Goal: Information Seeking & Learning: Learn about a topic

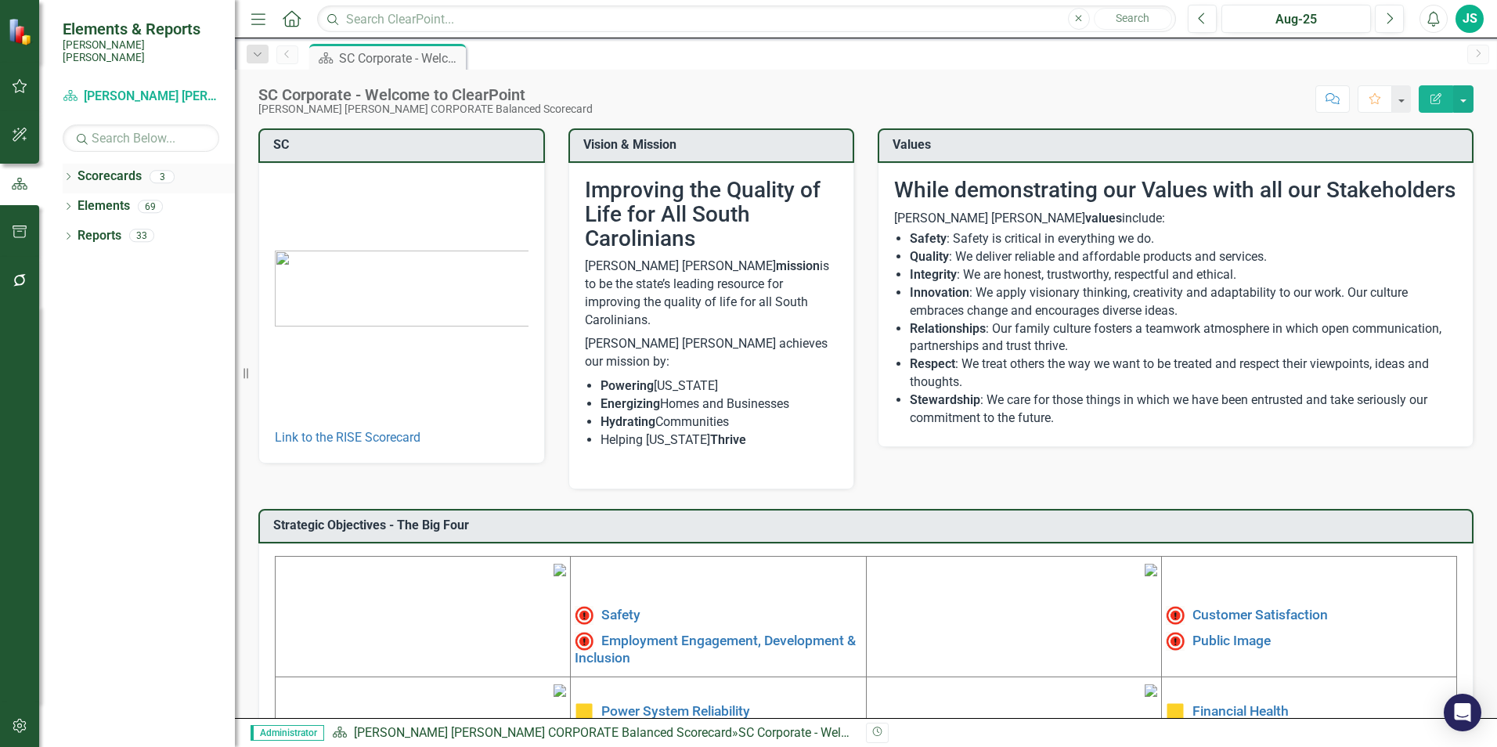
click at [95, 164] on div "Scorecards" at bounding box center [110, 177] width 64 height 26
click at [67, 202] on div "Dropdown" at bounding box center [68, 208] width 11 height 13
click at [67, 200] on icon "Dropdown" at bounding box center [66, 205] width 9 height 11
click at [72, 172] on div "Dropdown" at bounding box center [68, 178] width 11 height 13
click at [72, 171] on div "Dropdown" at bounding box center [65, 176] width 13 height 11
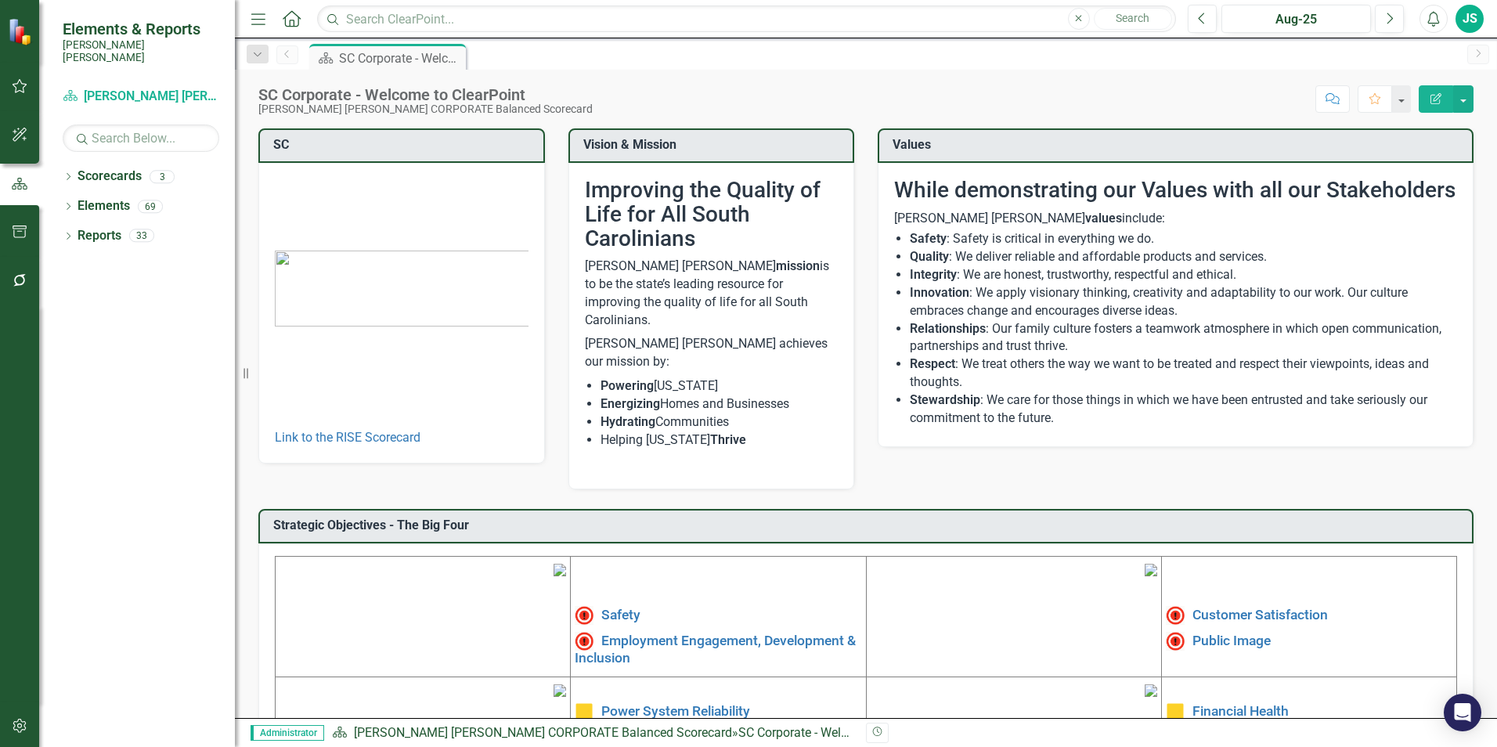
click at [23, 88] on icon "button" at bounding box center [20, 86] width 16 height 13
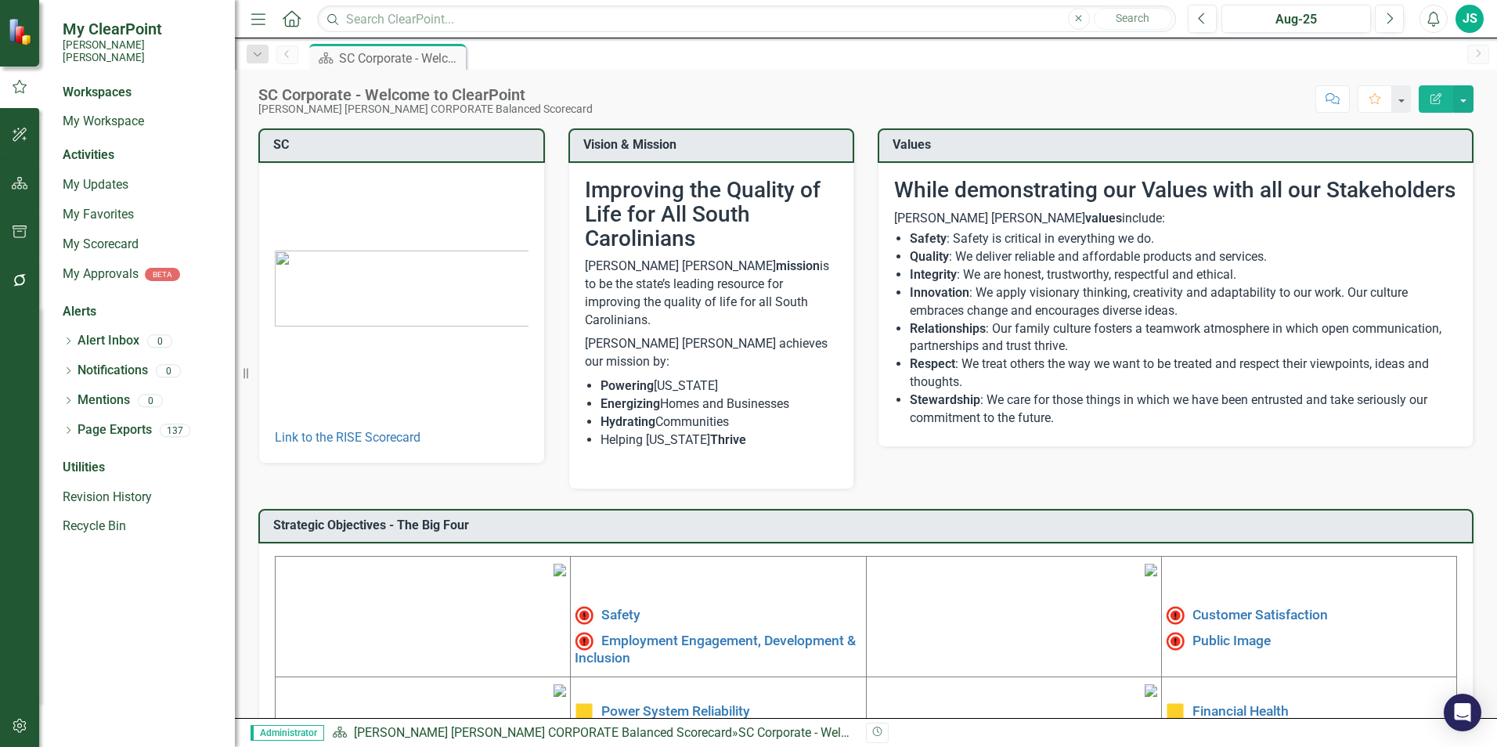
click at [1463, 16] on div "JS" at bounding box center [1470, 19] width 28 height 28
click at [1138, 63] on div "Scorecard SC Corporate - Welcome to ClearPoint Pin" at bounding box center [882, 56] width 1153 height 25
click at [1471, 22] on div "JS" at bounding box center [1470, 19] width 28 height 28
click at [1420, 142] on link "icon.tutorial Show Tutorials" at bounding box center [1421, 137] width 124 height 29
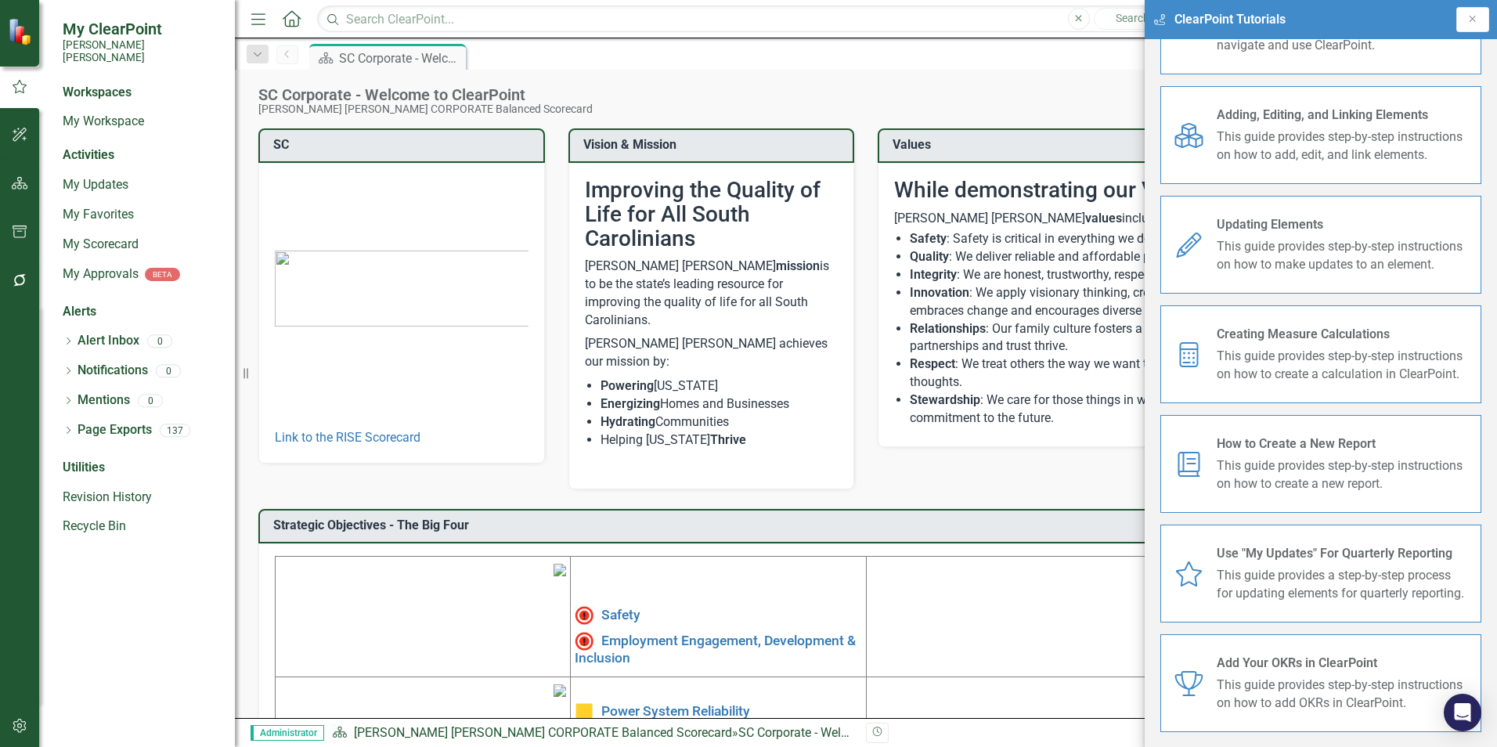
scroll to position [197, 0]
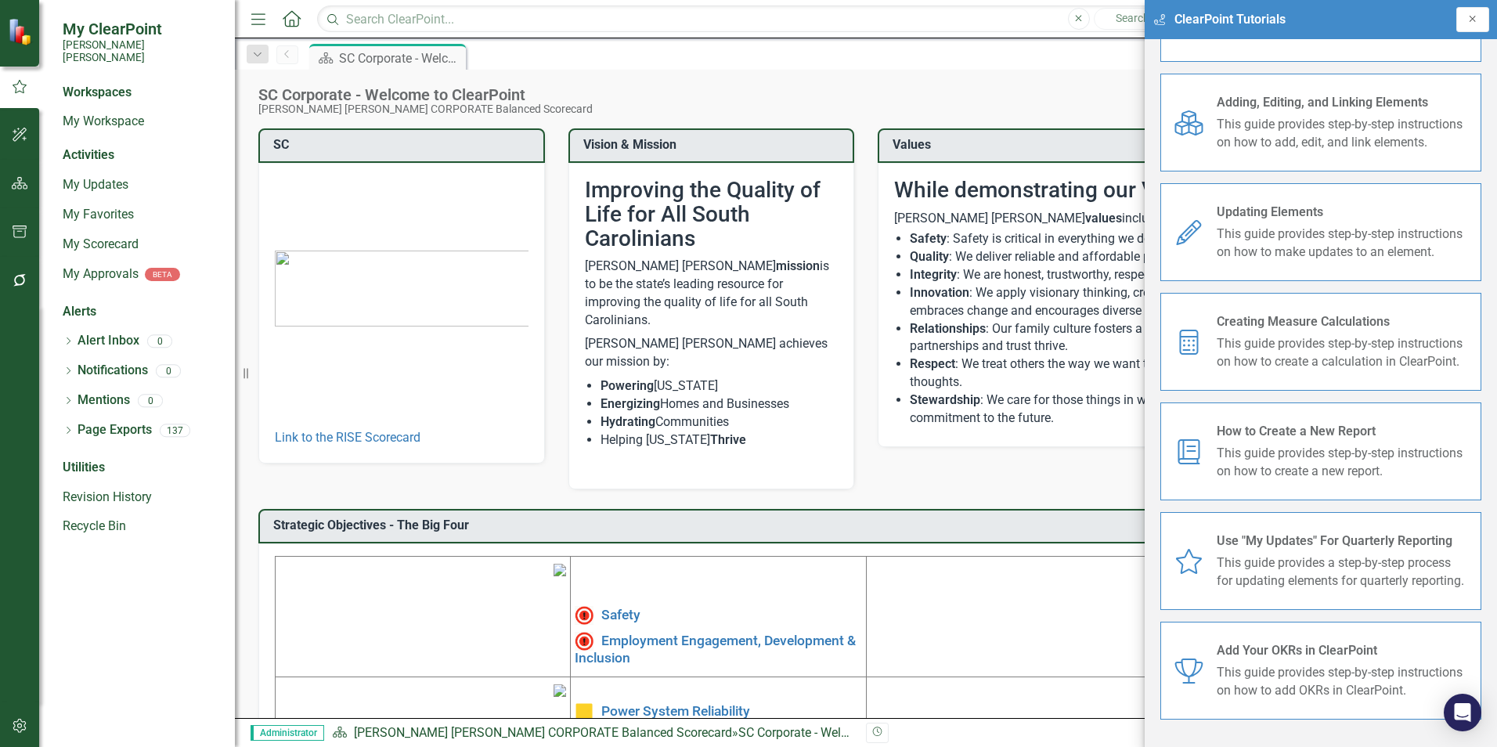
click at [1475, 16] on icon "Close" at bounding box center [1473, 18] width 13 height 9
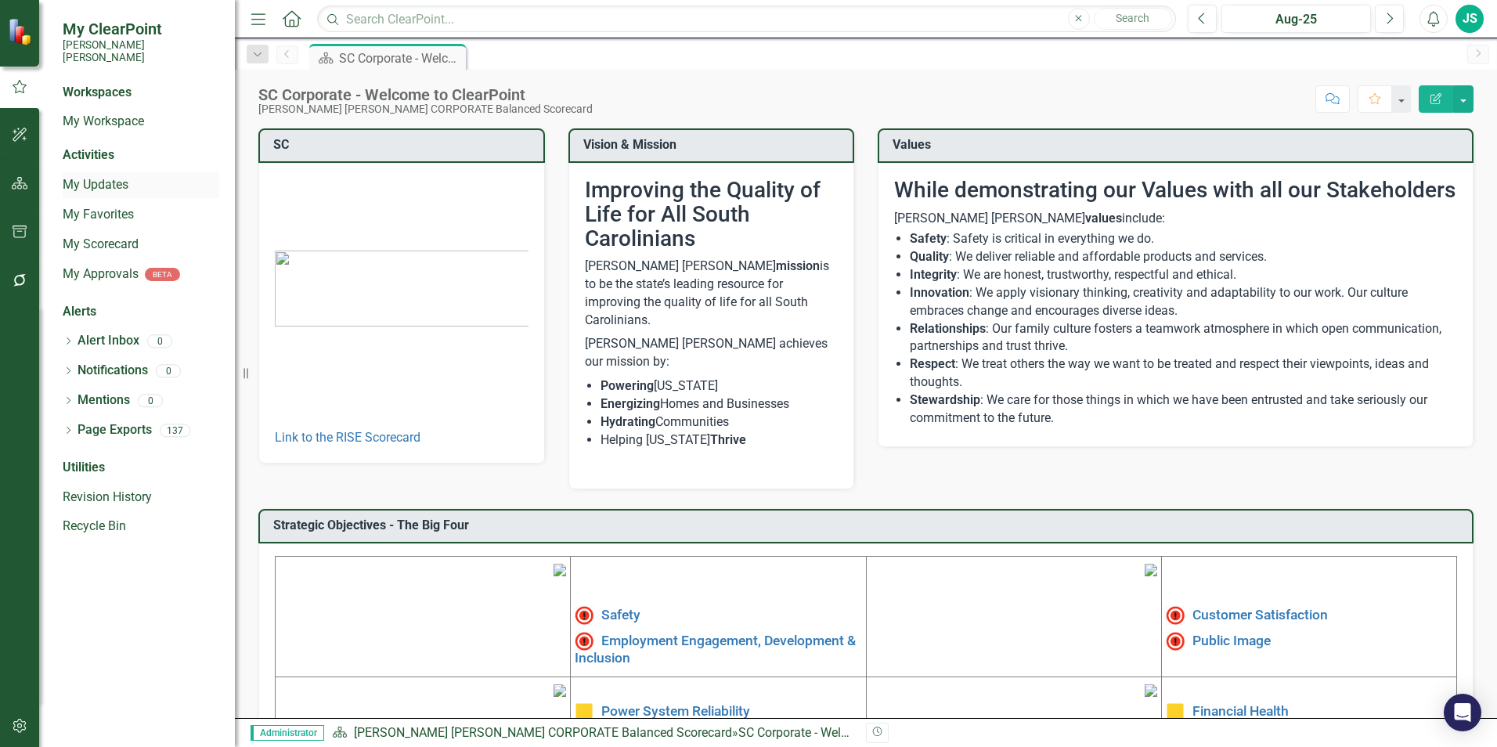
click at [100, 176] on link "My Updates" at bounding box center [141, 185] width 157 height 18
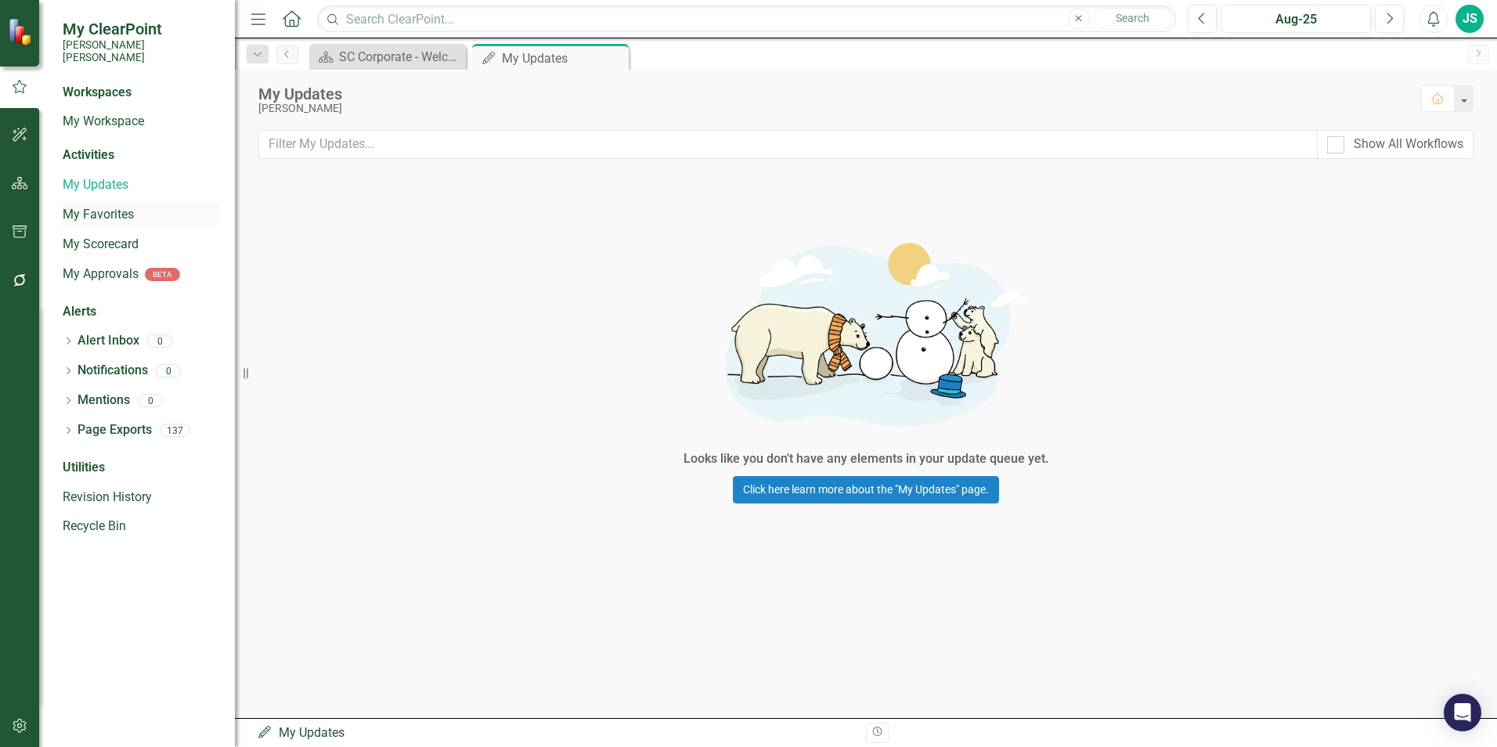
click at [110, 206] on link "My Favorites" at bounding box center [141, 215] width 157 height 18
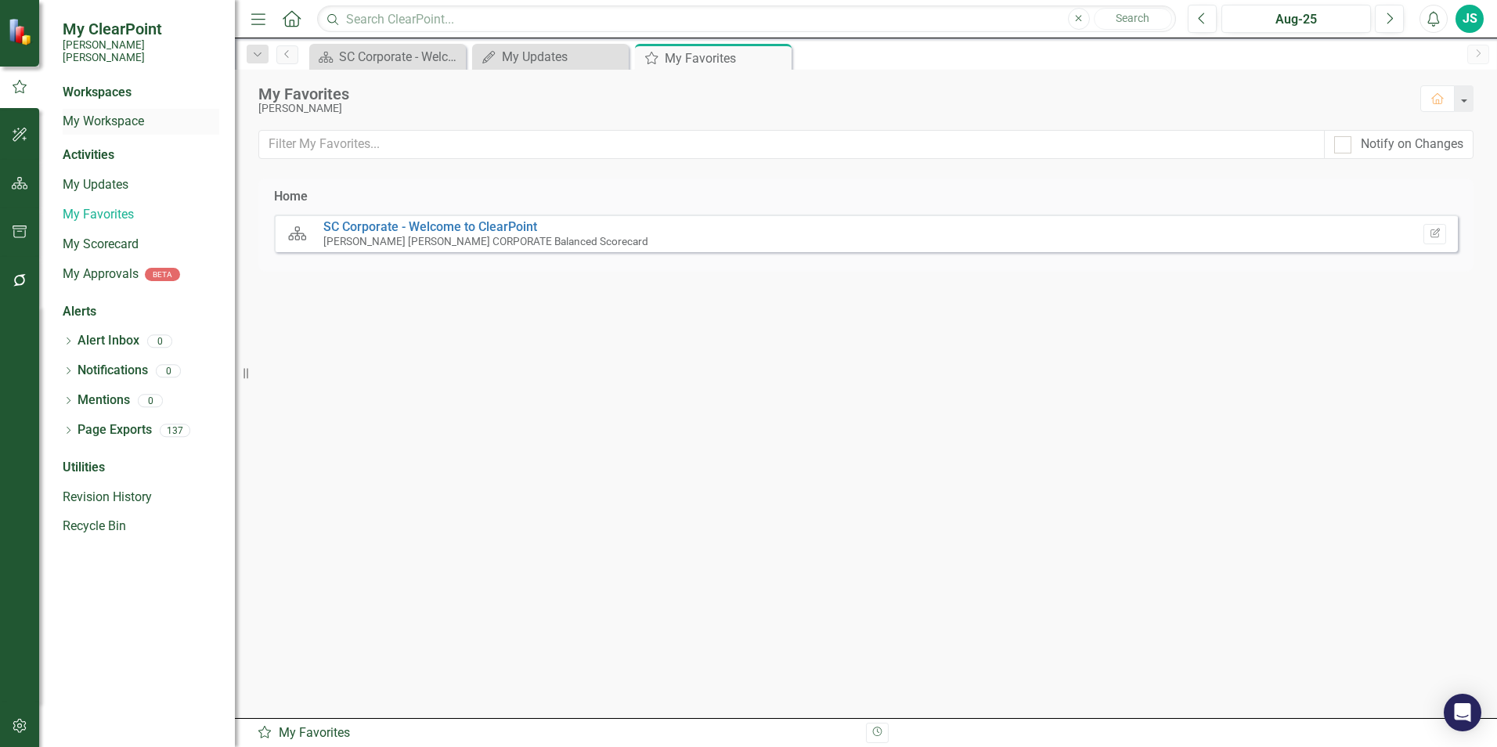
click at [120, 113] on link "My Workspace" at bounding box center [141, 122] width 157 height 18
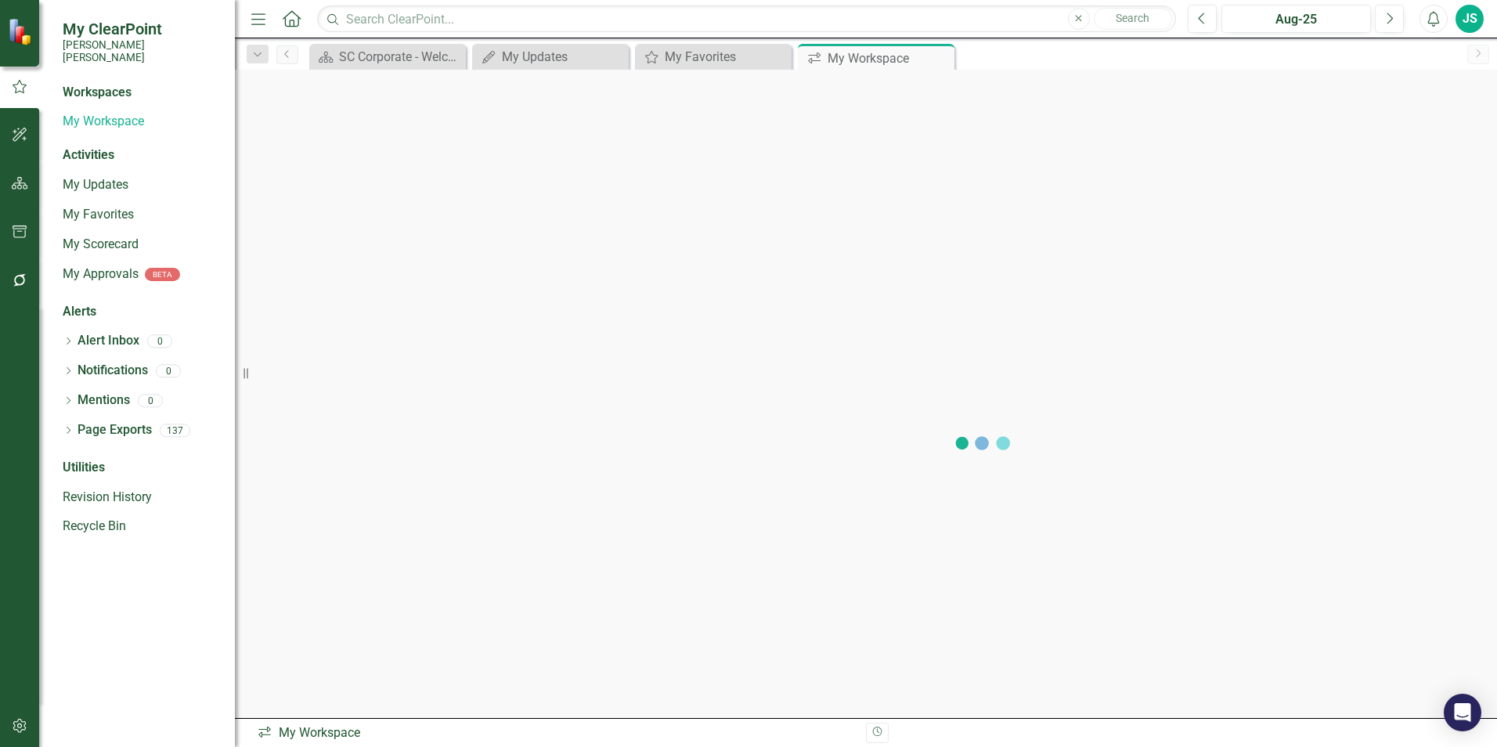
click at [5, 31] on div at bounding box center [19, 31] width 39 height 63
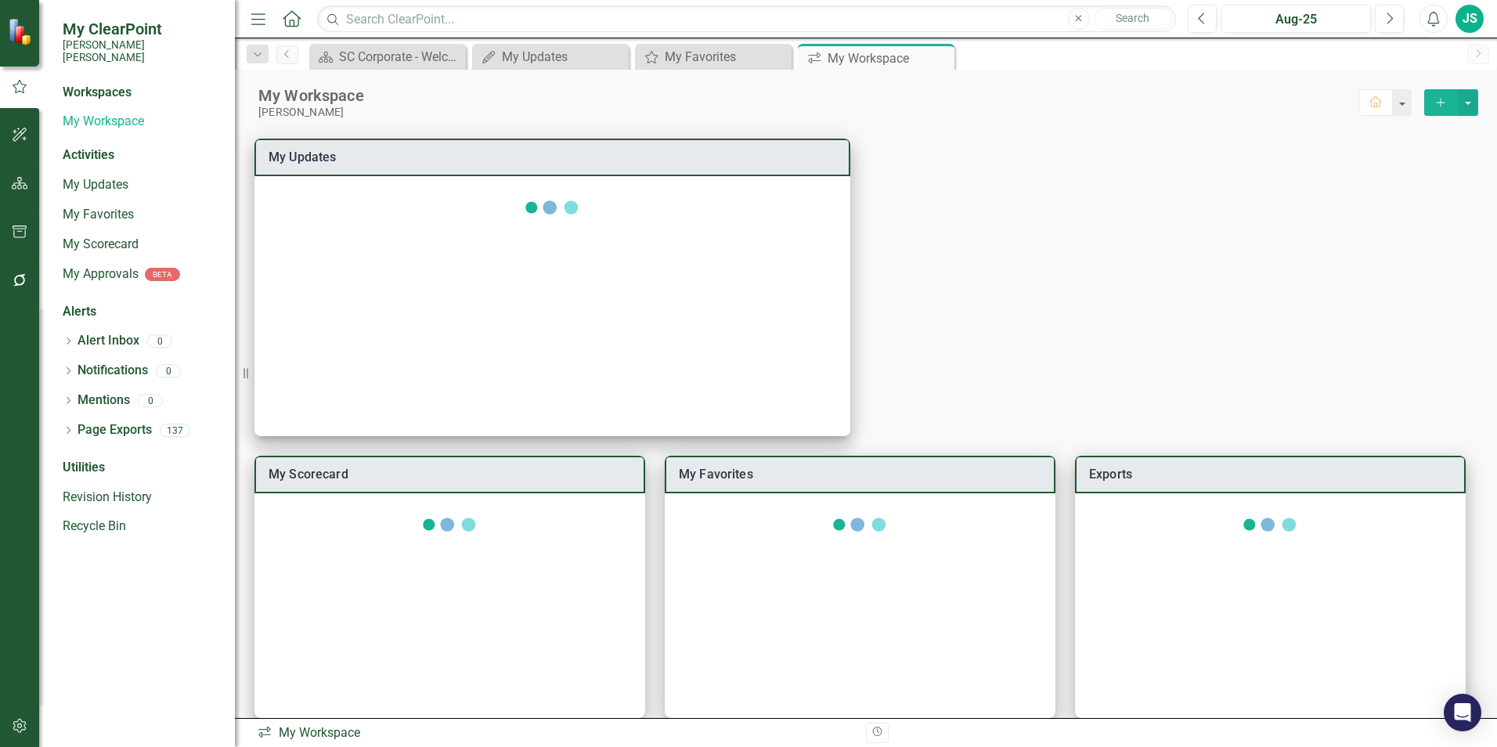
drag, startPoint x: 16, startPoint y: 31, endPoint x: 16, endPoint y: 64, distance: 33.7
click at [16, 31] on img at bounding box center [22, 31] width 28 height 28
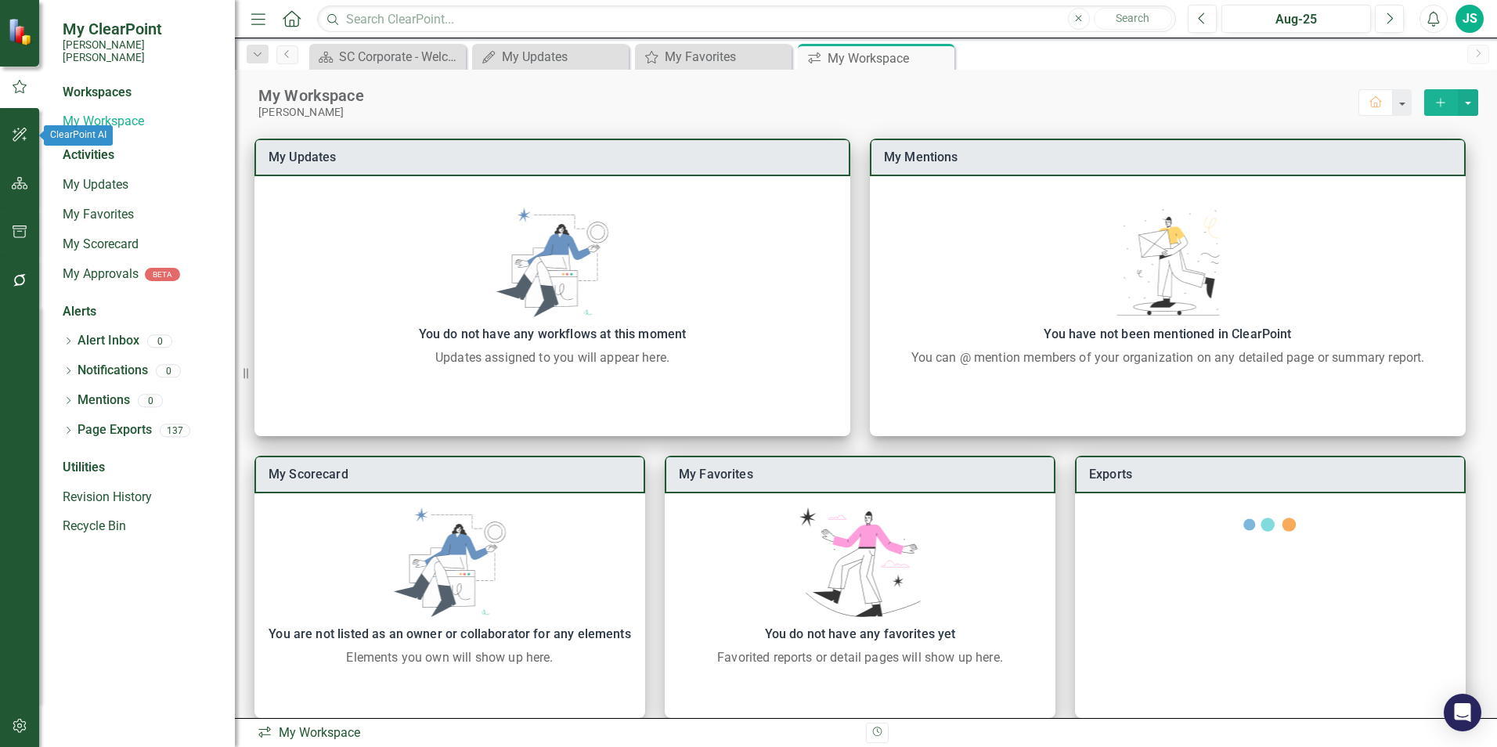
click at [13, 125] on button "button" at bounding box center [19, 135] width 35 height 33
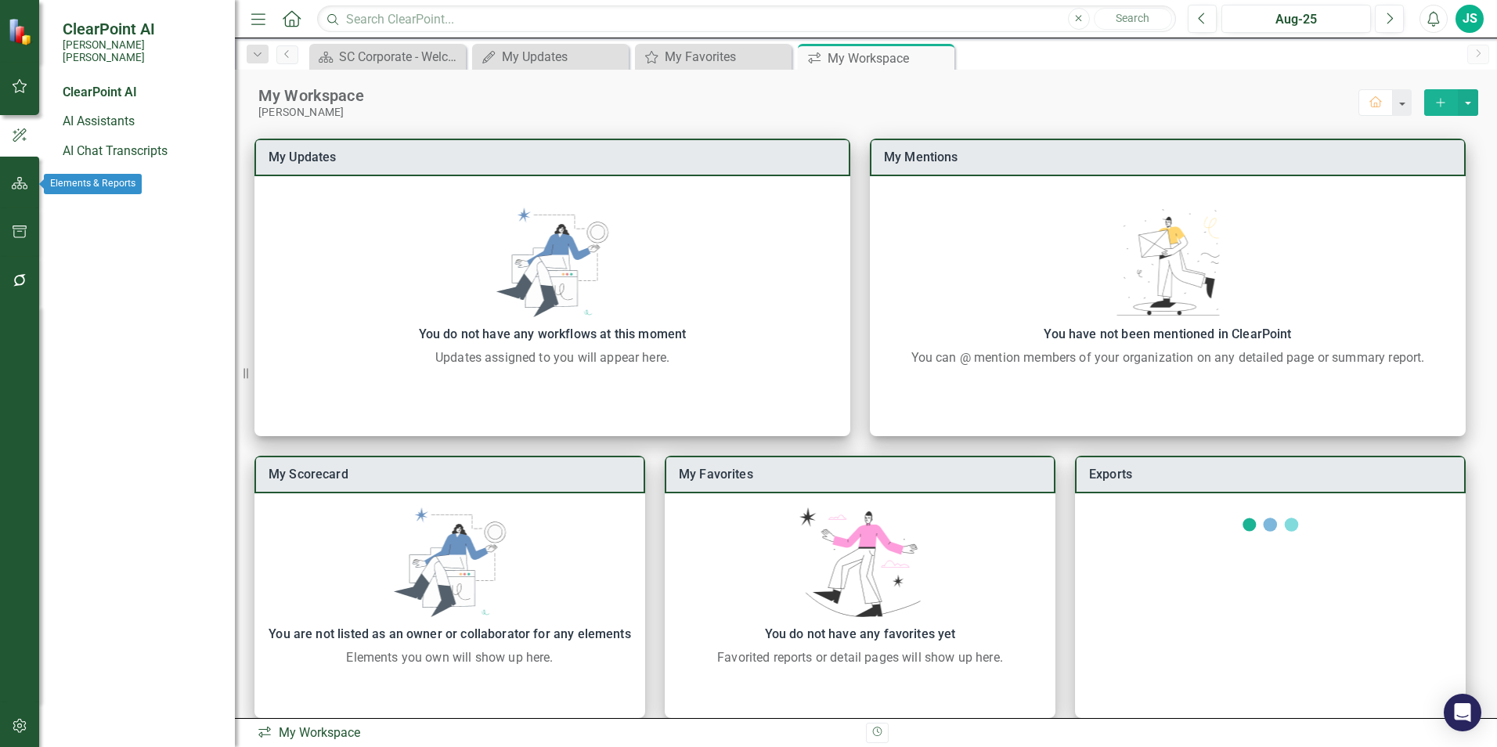
click at [13, 175] on button "button" at bounding box center [19, 184] width 35 height 33
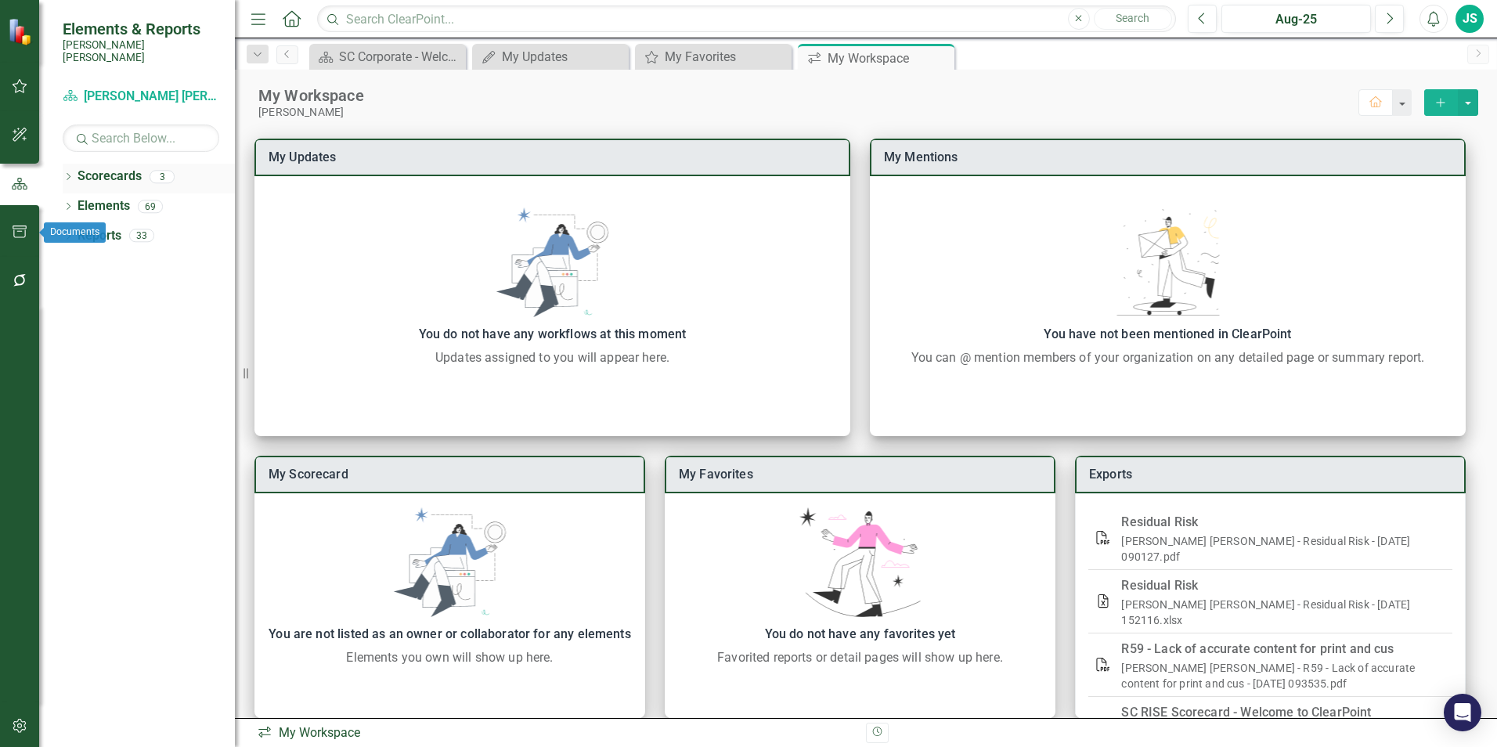
click at [98, 168] on link "Scorecards" at bounding box center [110, 177] width 64 height 18
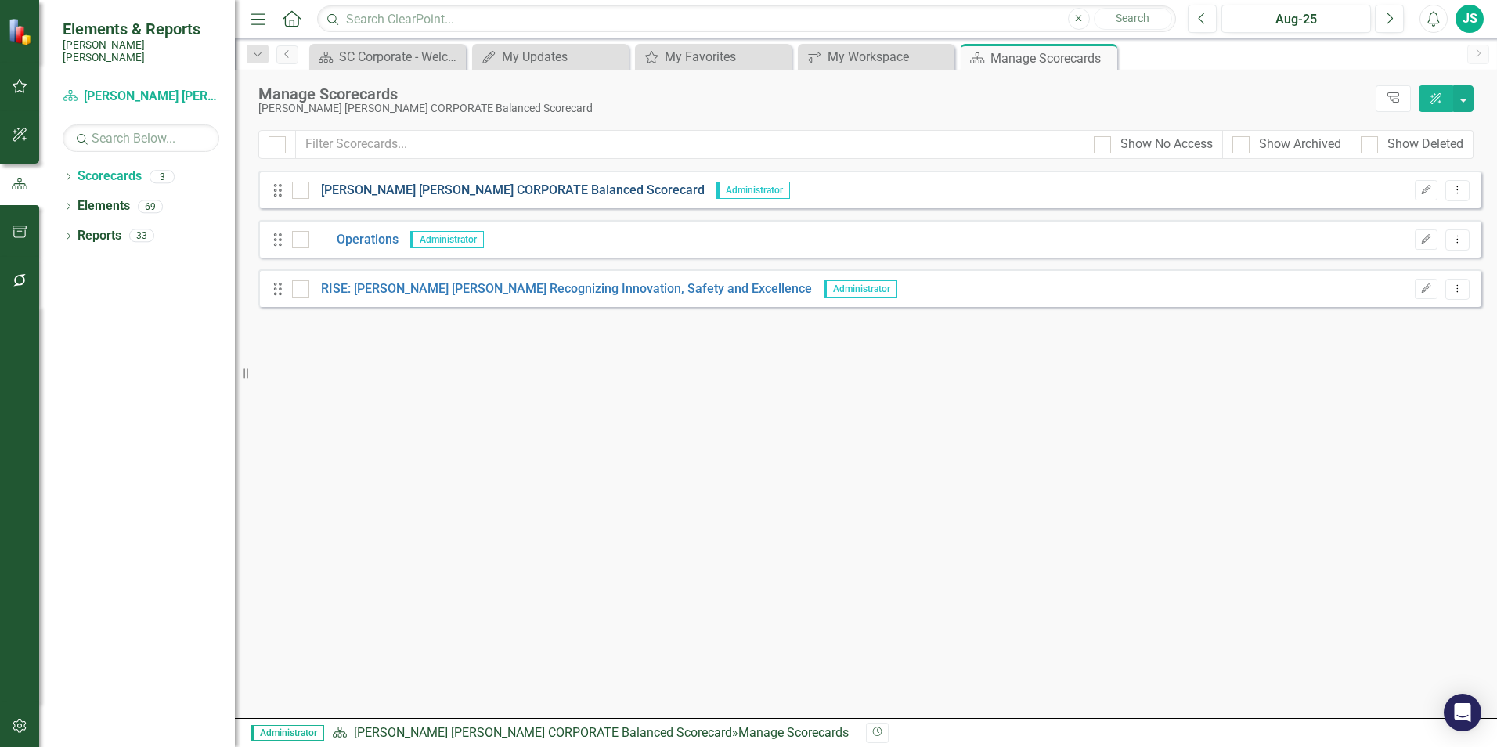
click at [392, 192] on link "[PERSON_NAME] [PERSON_NAME] CORPORATE Balanced Scorecard" at bounding box center [506, 191] width 395 height 18
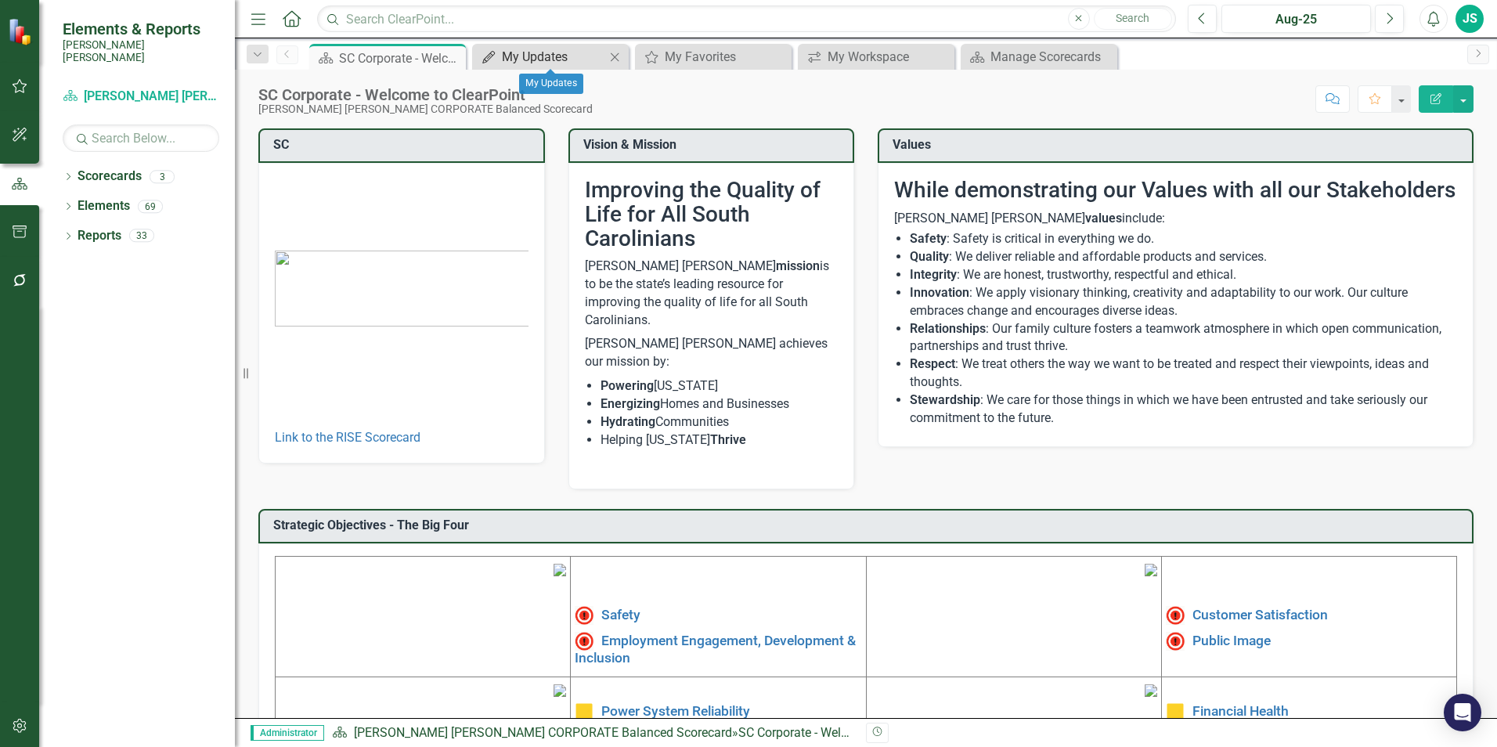
click at [532, 60] on div "My Updates" at bounding box center [553, 57] width 103 height 20
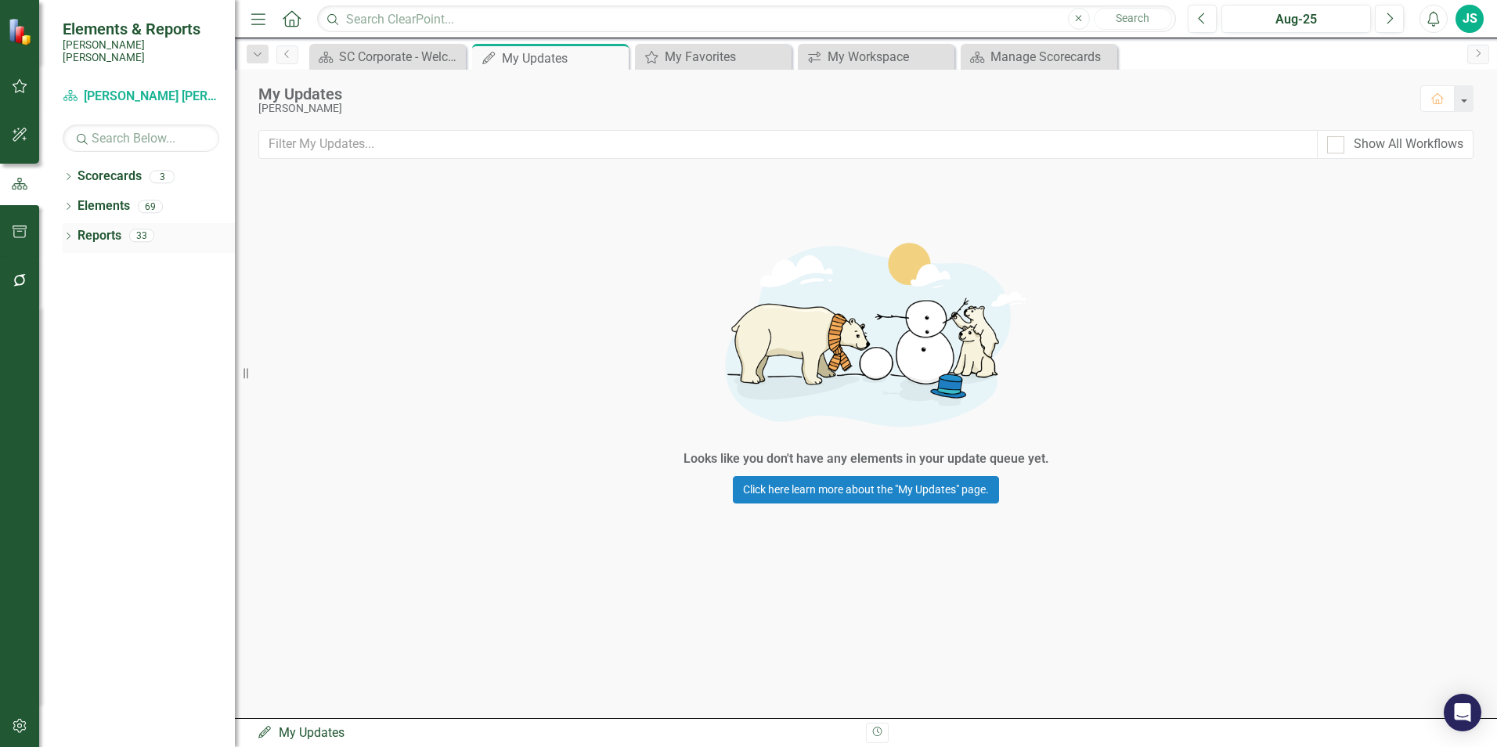
click at [97, 227] on link "Reports" at bounding box center [100, 236] width 44 height 18
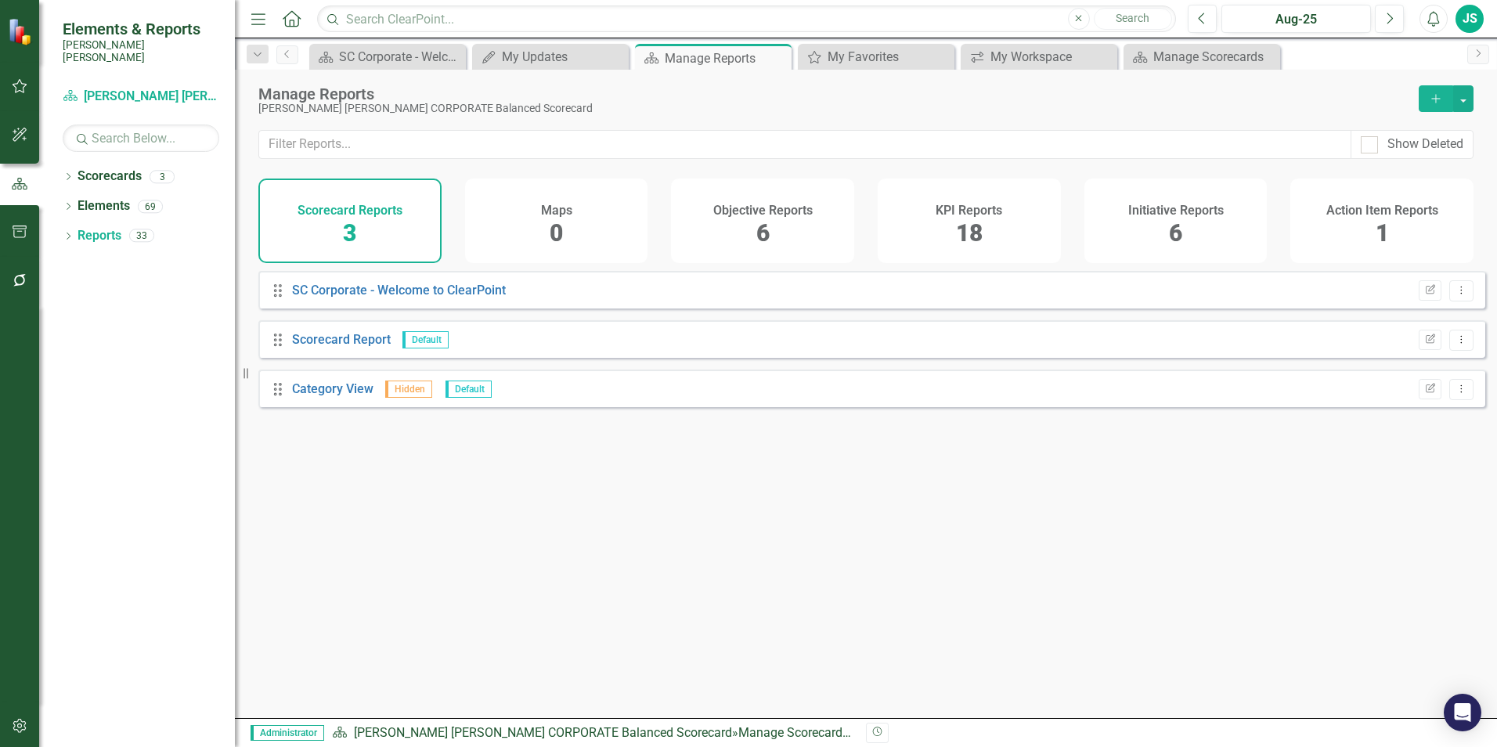
click at [23, 244] on button "button" at bounding box center [19, 232] width 35 height 33
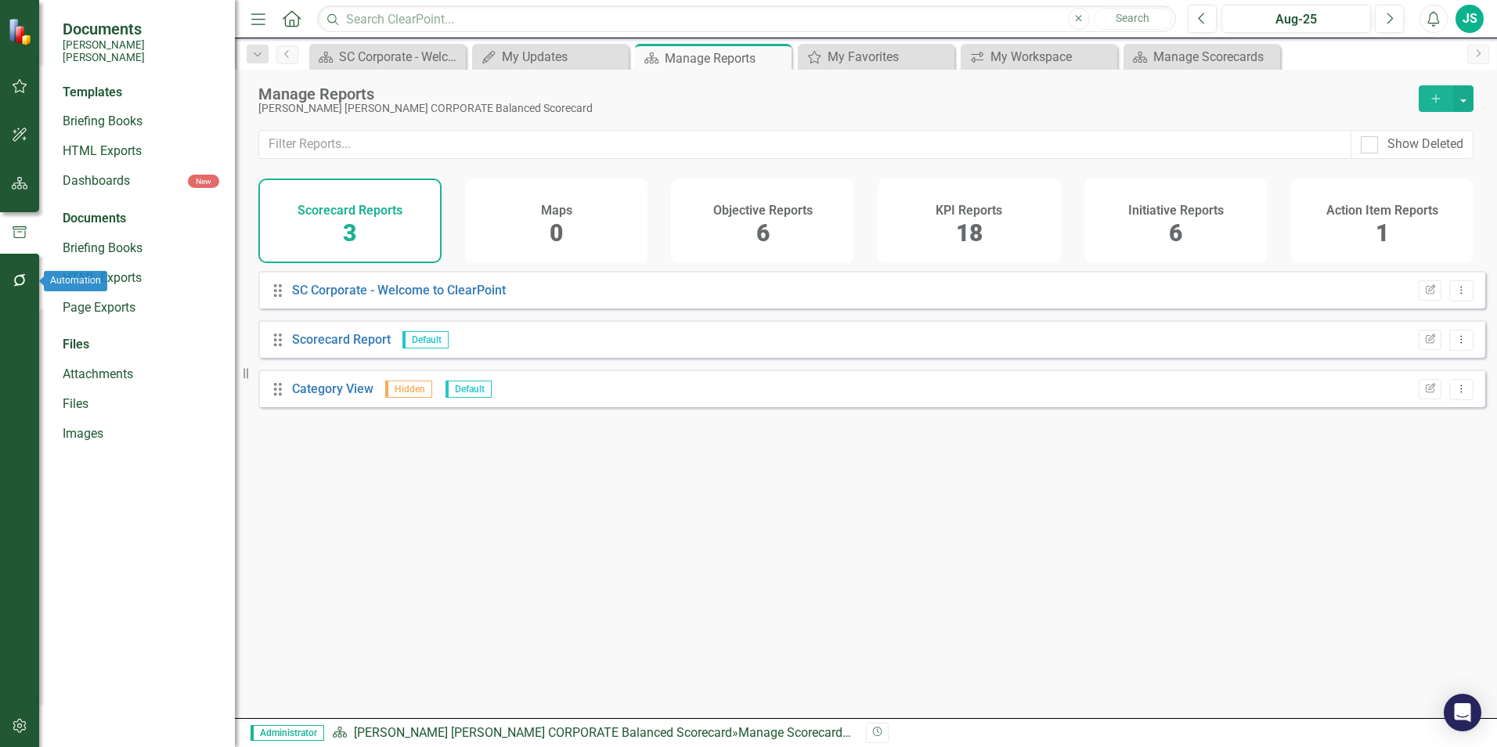
click at [24, 278] on icon "button" at bounding box center [19, 280] width 13 height 13
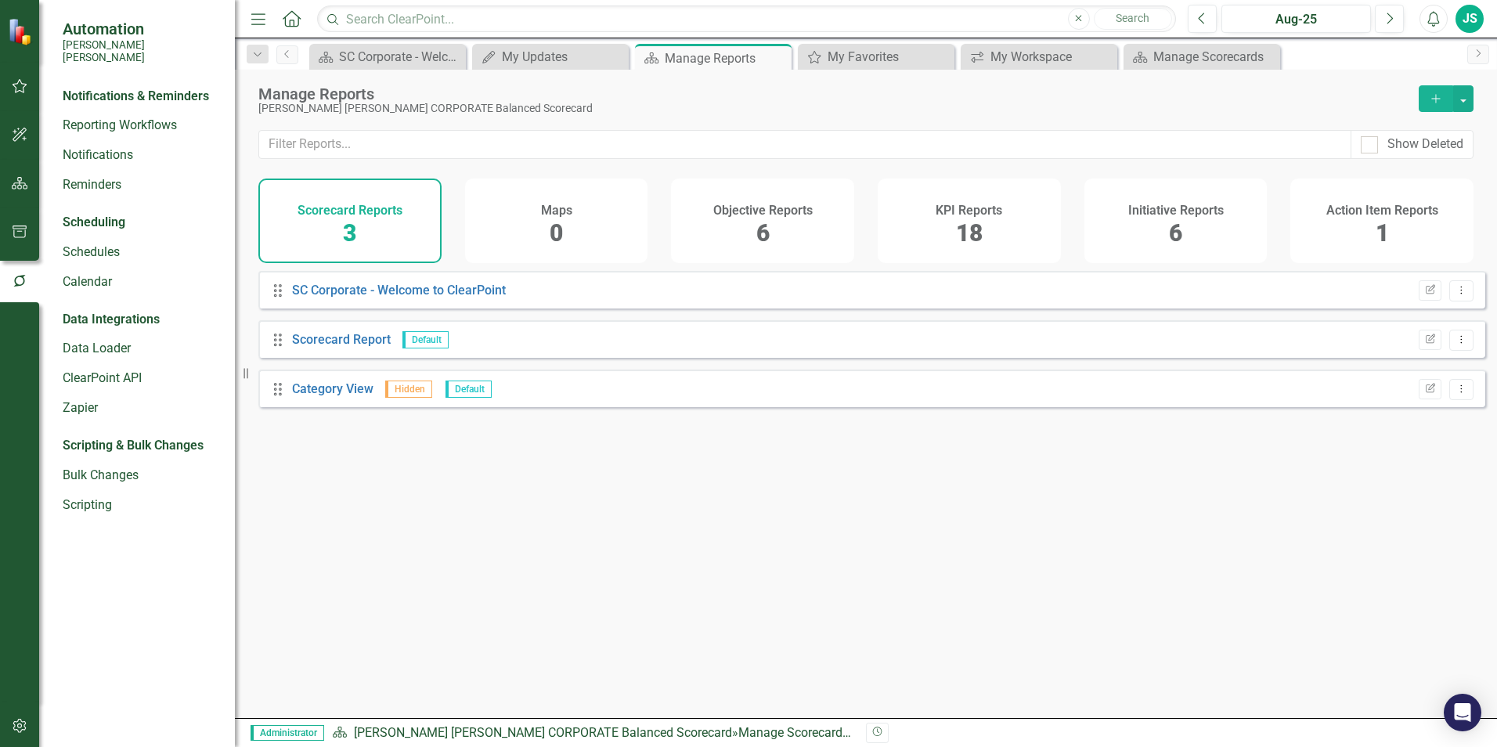
click at [27, 181] on icon "button" at bounding box center [20, 183] width 16 height 13
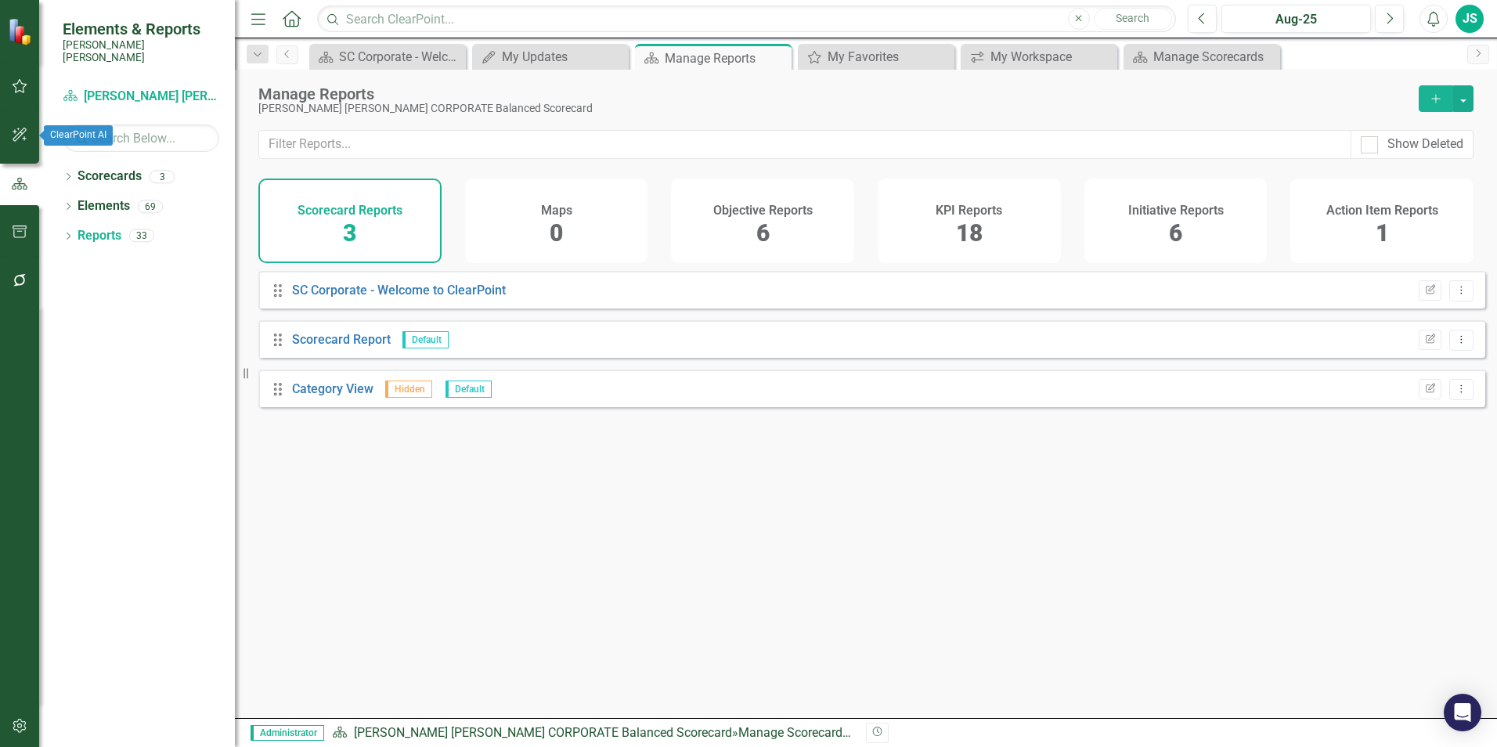
click at [12, 125] on button "button" at bounding box center [19, 135] width 35 height 33
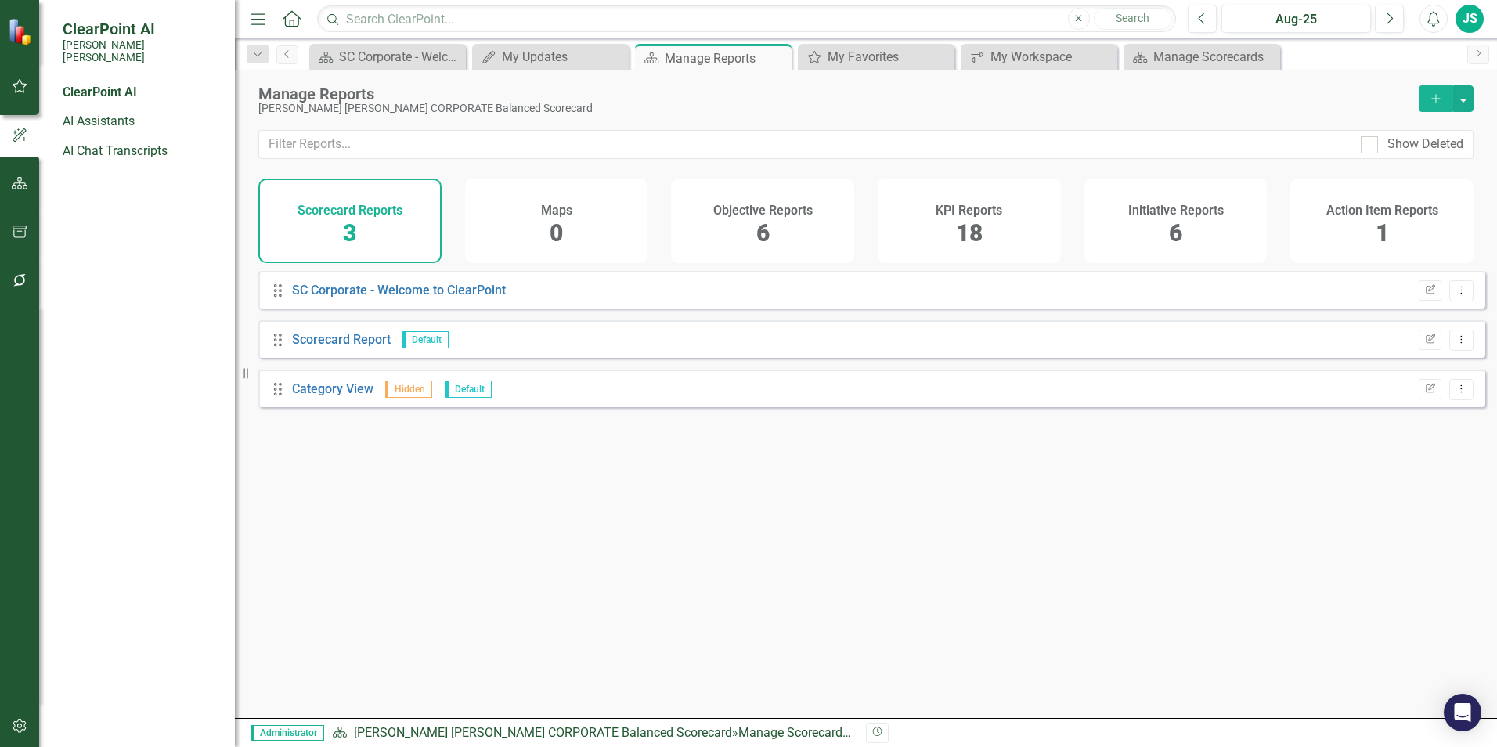
click at [17, 90] on icon "button" at bounding box center [20, 86] width 16 height 13
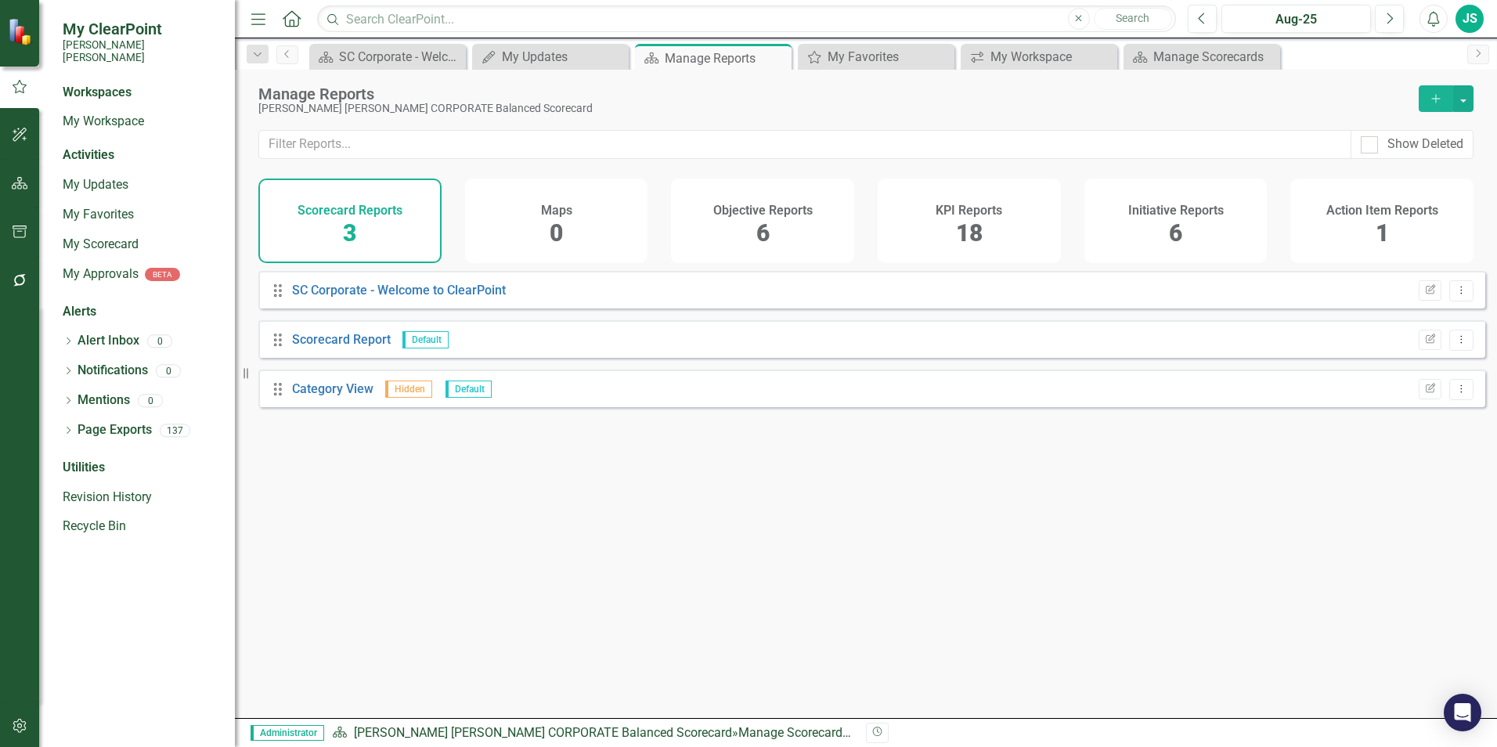
click at [17, 36] on img at bounding box center [21, 30] width 27 height 27
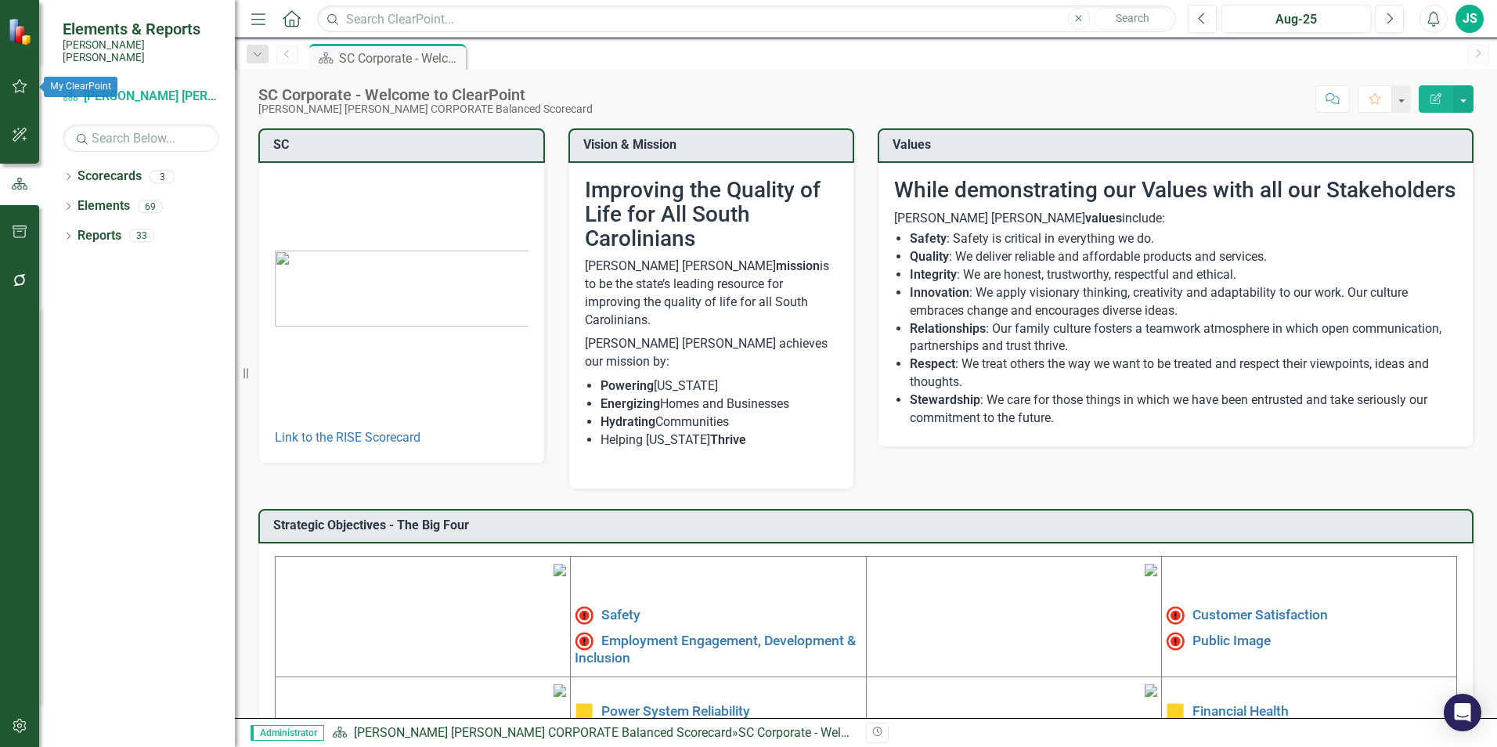
click at [21, 88] on icon "button" at bounding box center [20, 86] width 16 height 13
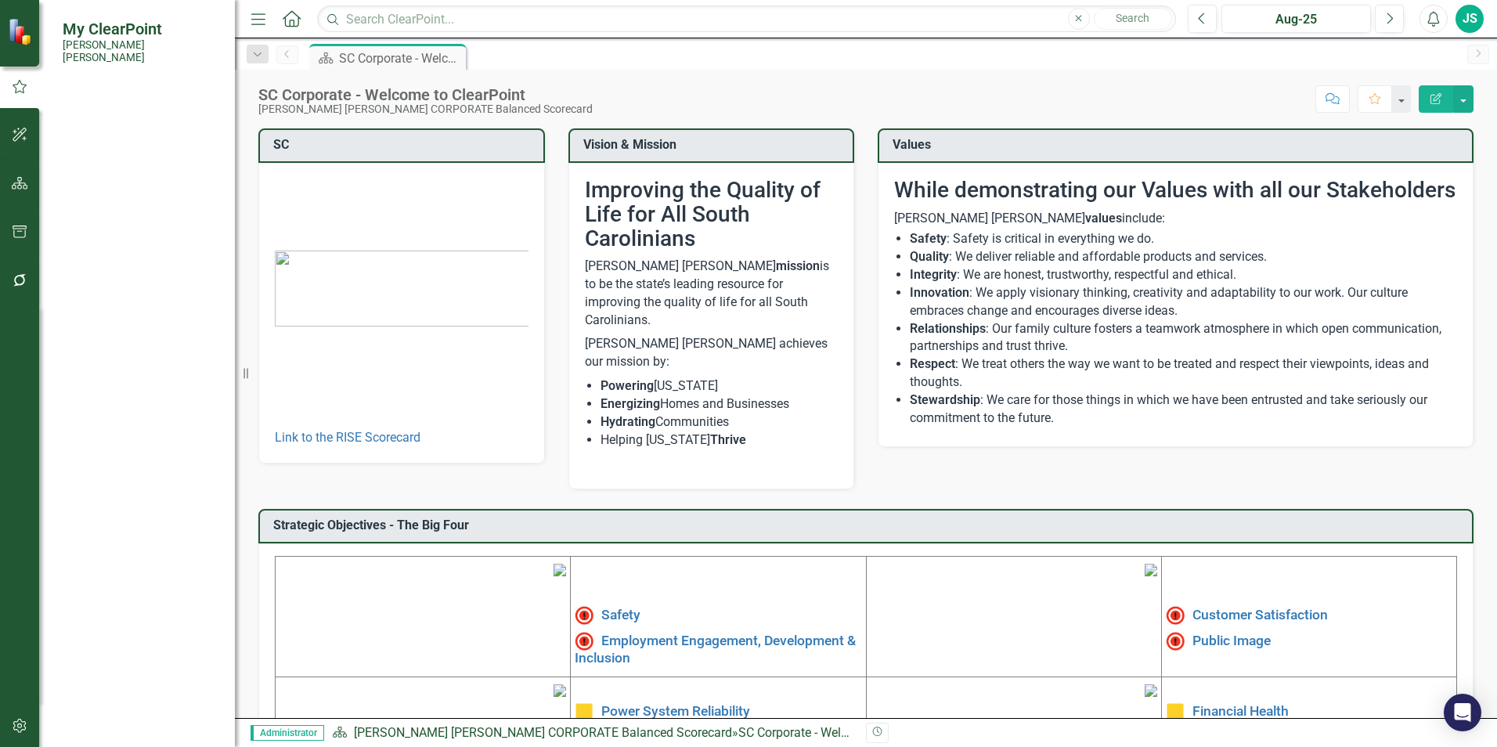
click at [112, 265] on link "My Approvals" at bounding box center [101, 274] width 76 height 18
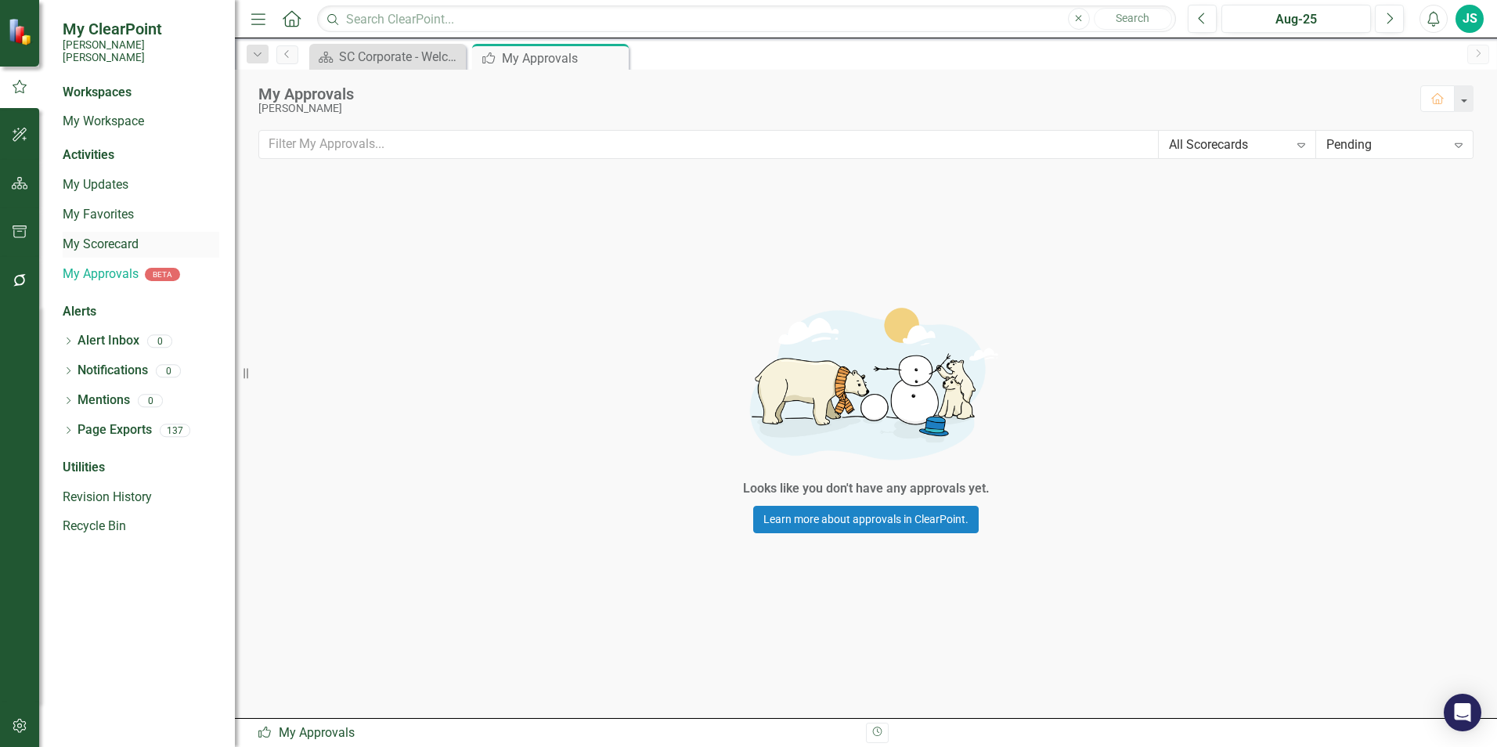
click at [115, 241] on div "My Scorecard" at bounding box center [141, 245] width 157 height 26
click at [382, 62] on div "SC Corporate - Welcome to ClearPoint" at bounding box center [390, 57] width 103 height 20
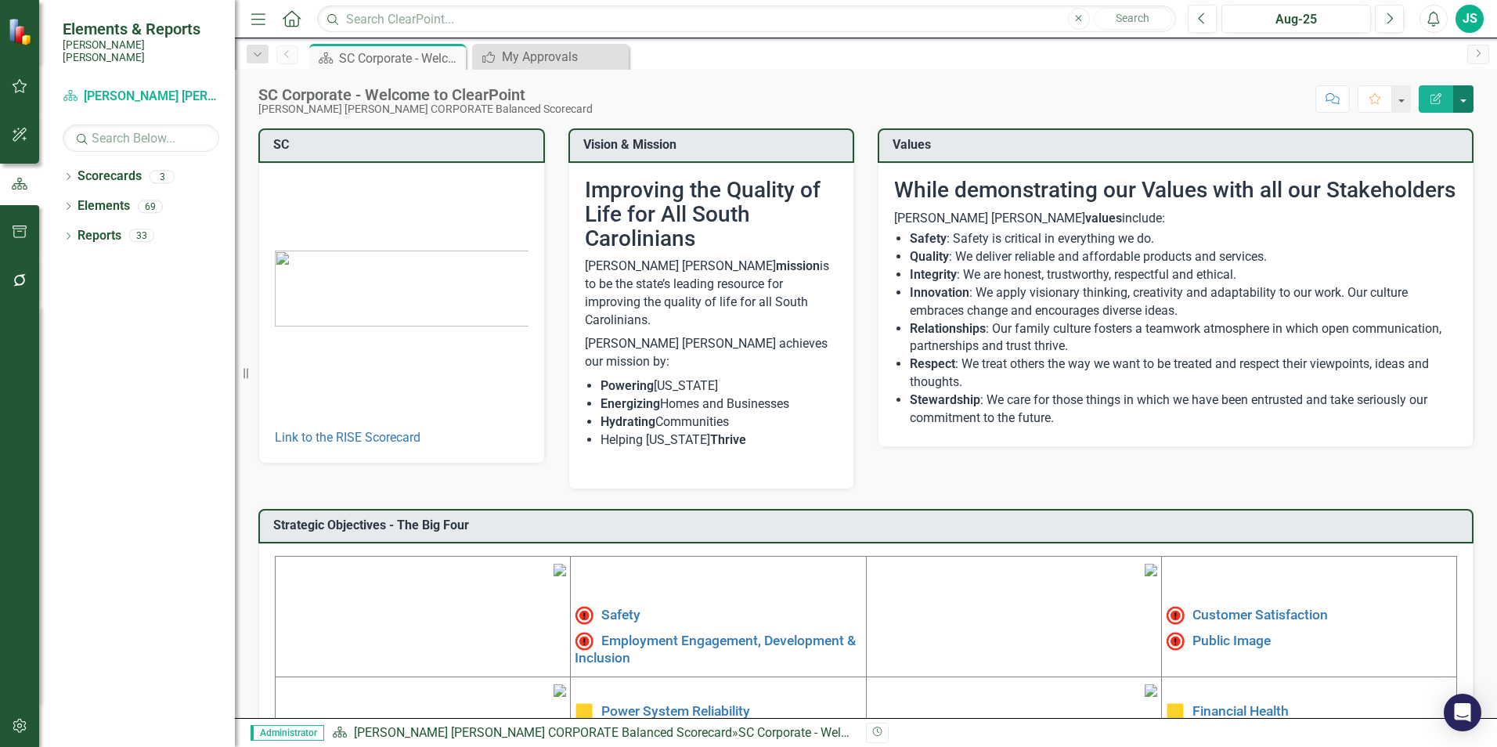
click at [1465, 99] on button "button" at bounding box center [1463, 98] width 20 height 27
click at [1091, 89] on div "Score: N/A Aug-25 Completed Comment Favorite Edit Report" at bounding box center [1037, 98] width 873 height 27
click at [1473, 20] on div "JS" at bounding box center [1470, 19] width 28 height 28
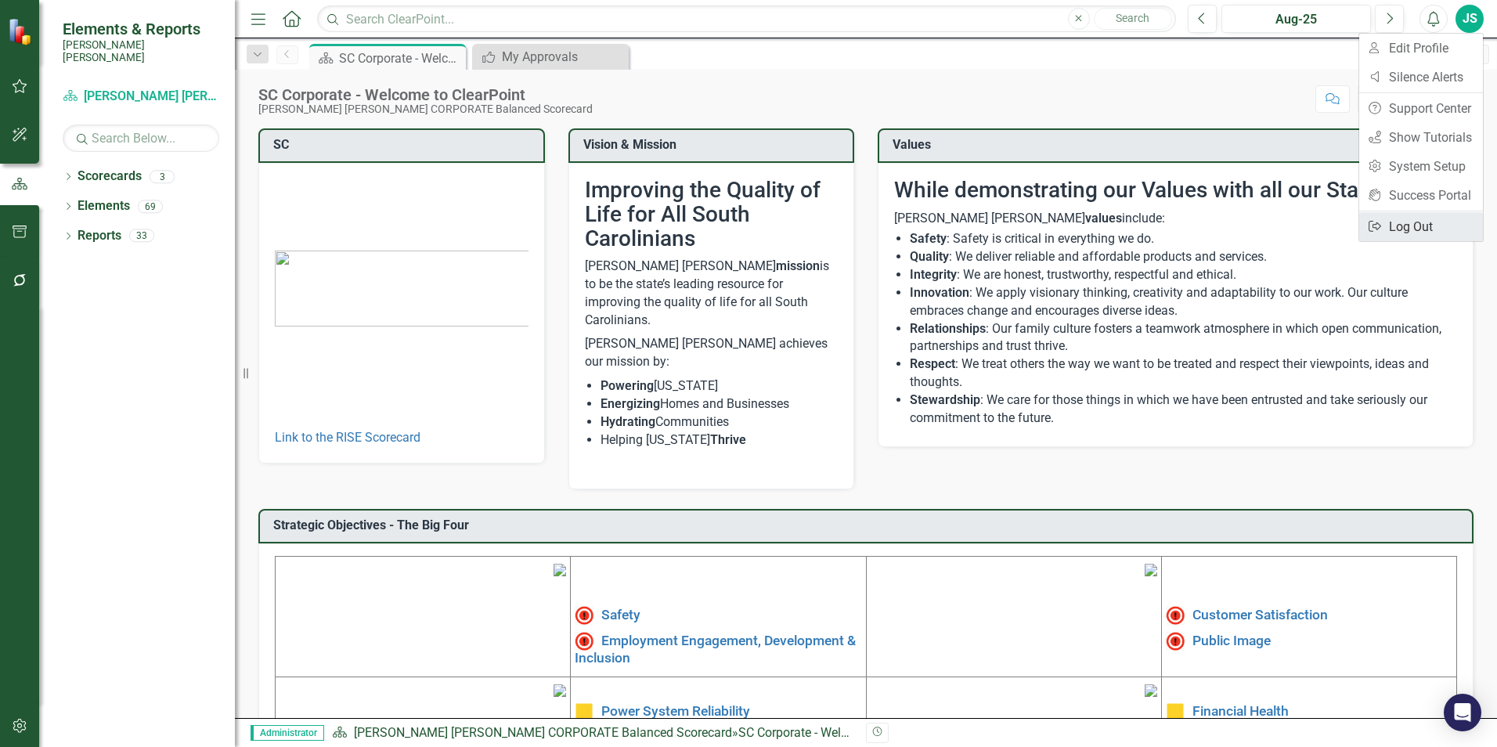
click at [1438, 220] on link "Logout Log Out" at bounding box center [1421, 226] width 124 height 29
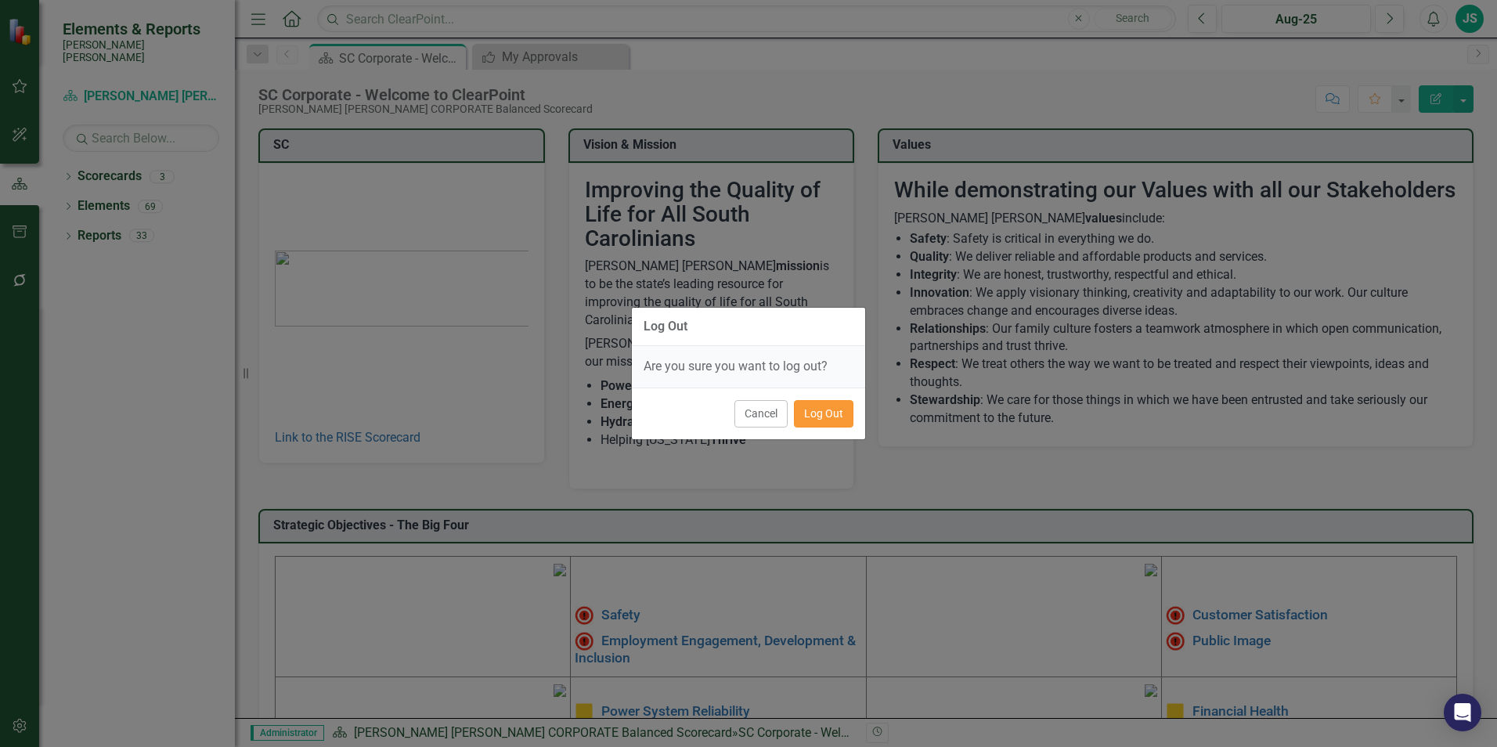
click at [814, 405] on button "Log Out" at bounding box center [824, 413] width 60 height 27
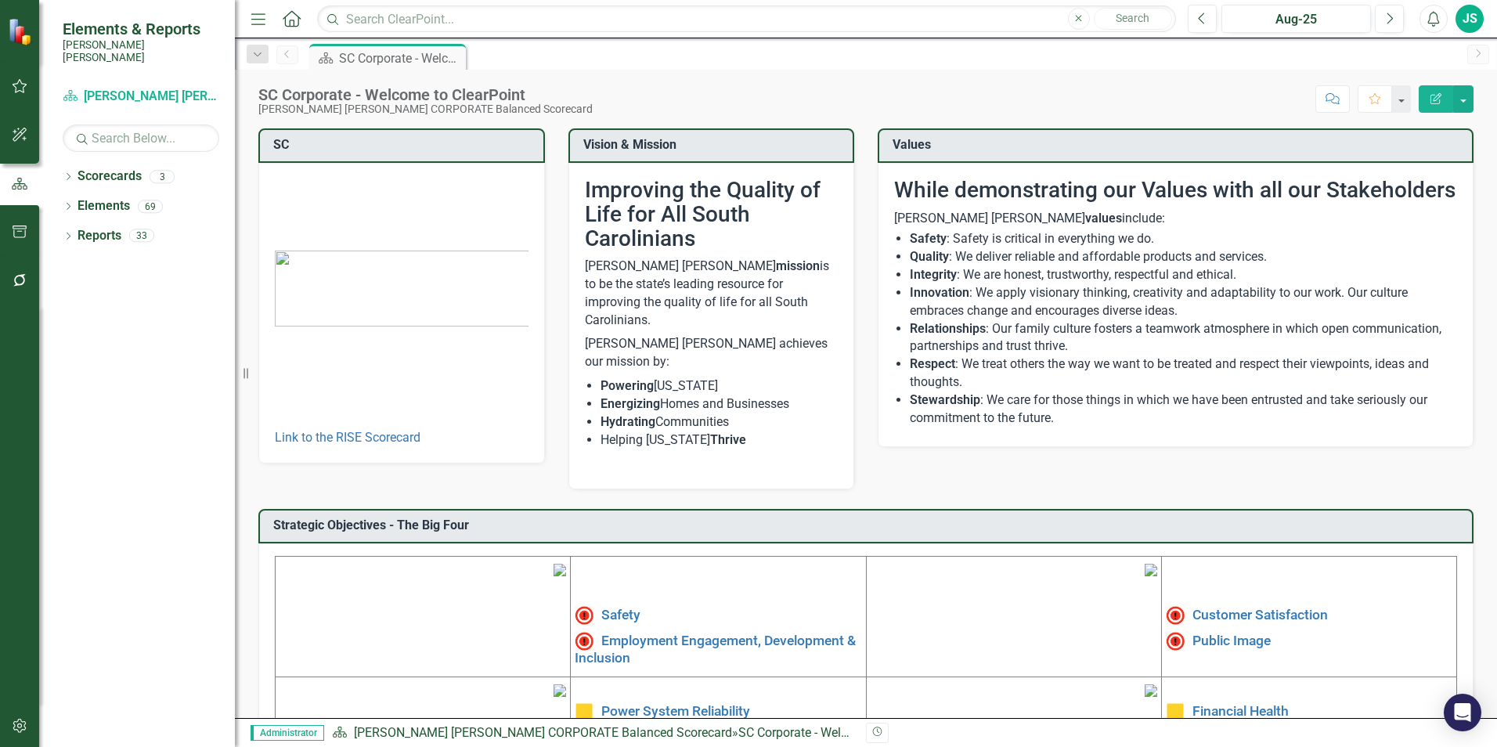
click at [29, 78] on button "button" at bounding box center [19, 86] width 35 height 33
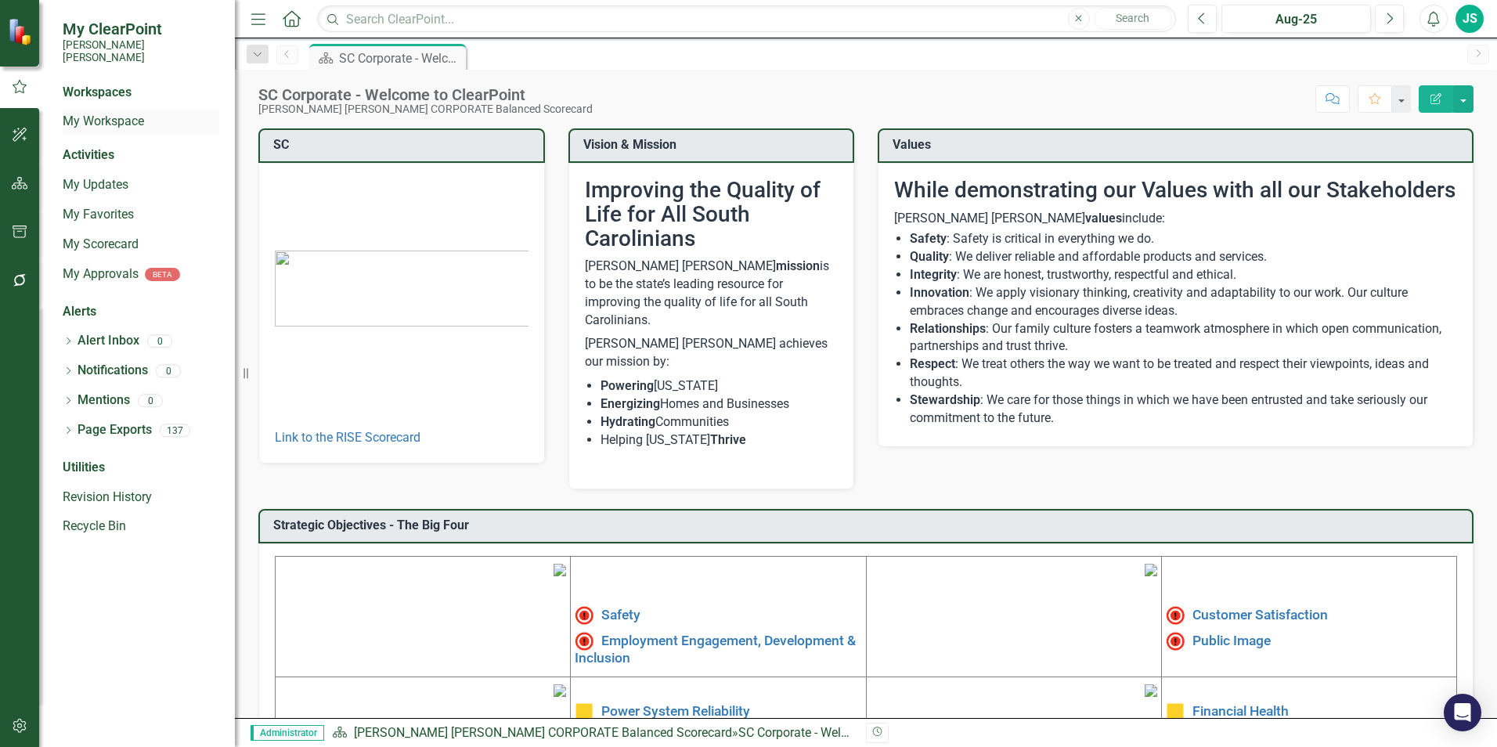
click at [128, 113] on link "My Workspace" at bounding box center [141, 122] width 157 height 18
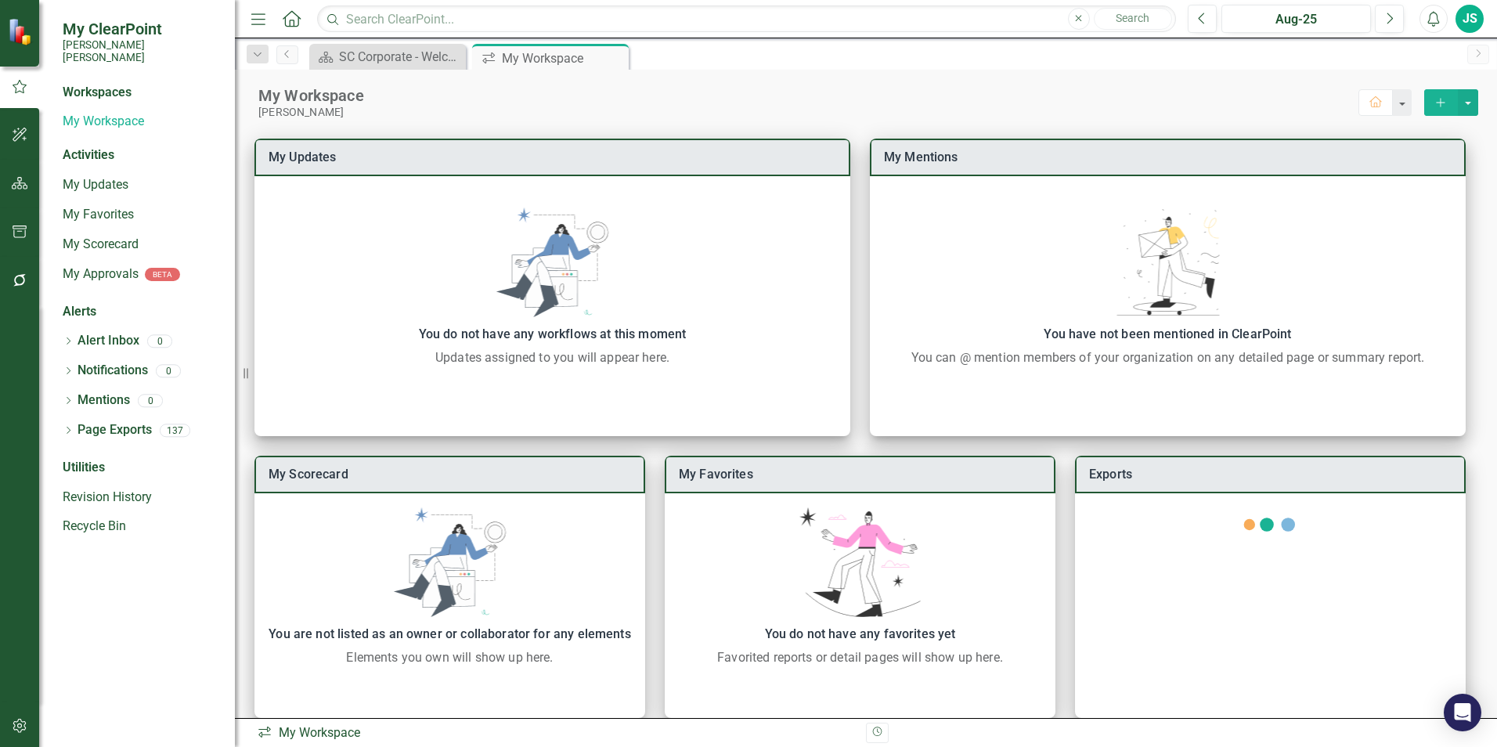
click at [16, 19] on img at bounding box center [21, 31] width 27 height 27
click at [114, 84] on div "Workspaces" at bounding box center [97, 93] width 69 height 18
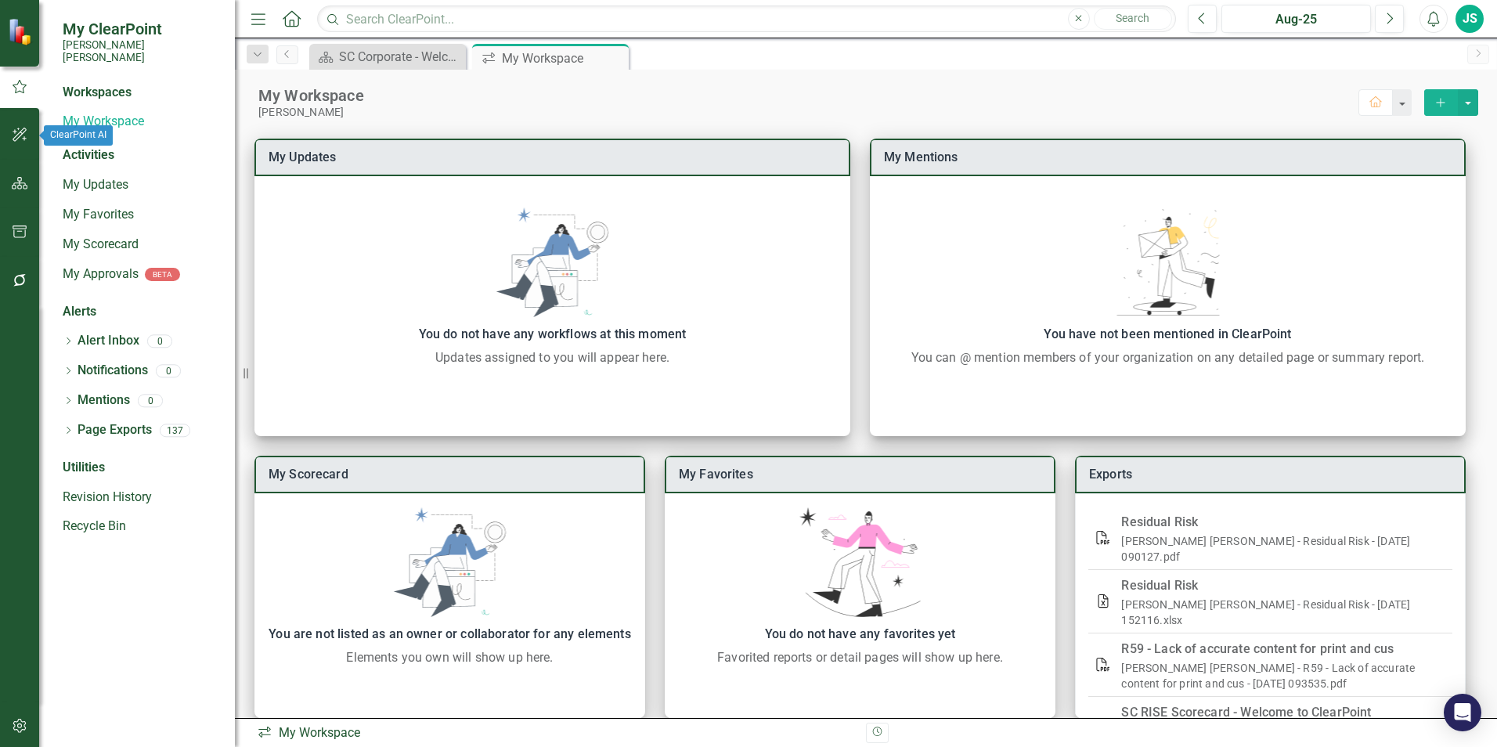
click at [16, 140] on icon "button" at bounding box center [20, 134] width 16 height 13
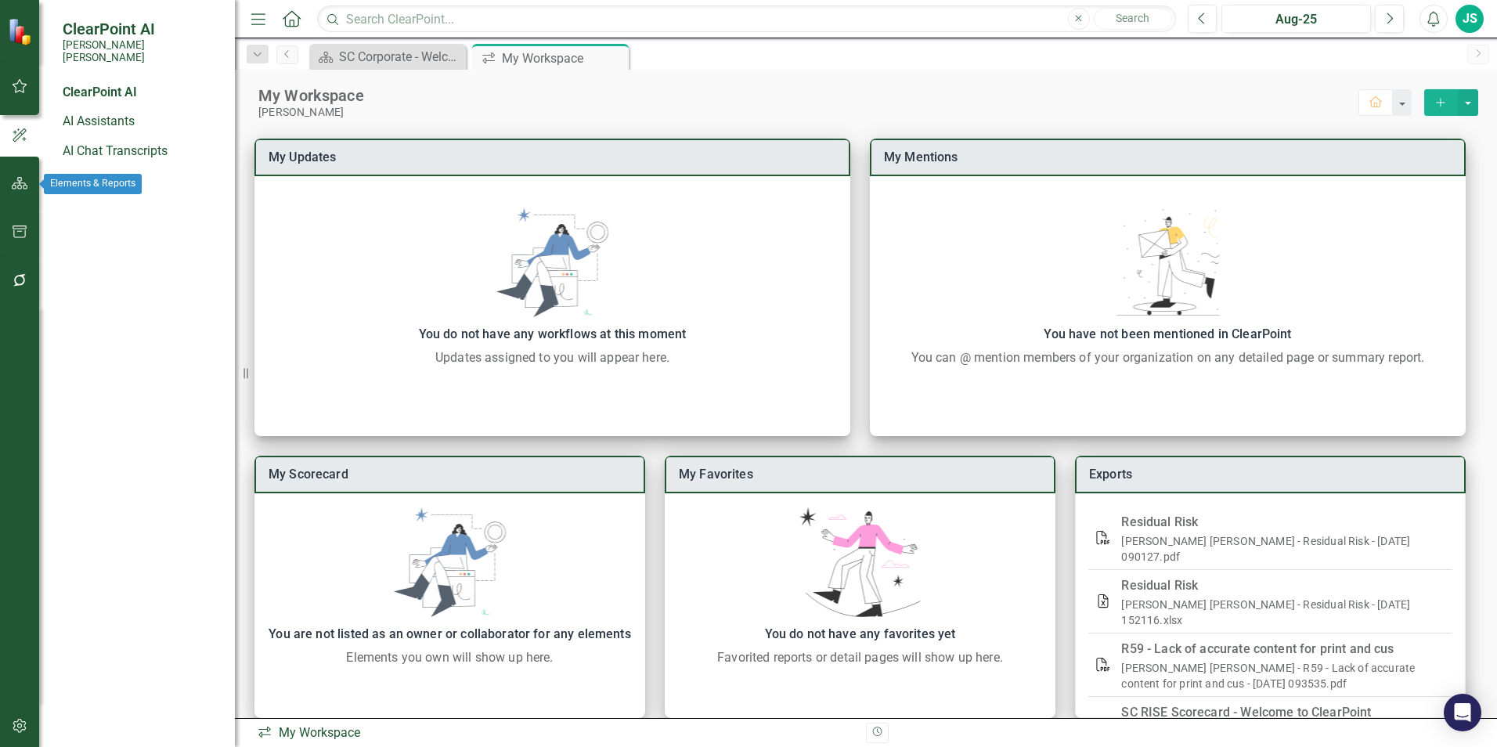
click at [20, 174] on button "button" at bounding box center [19, 184] width 35 height 33
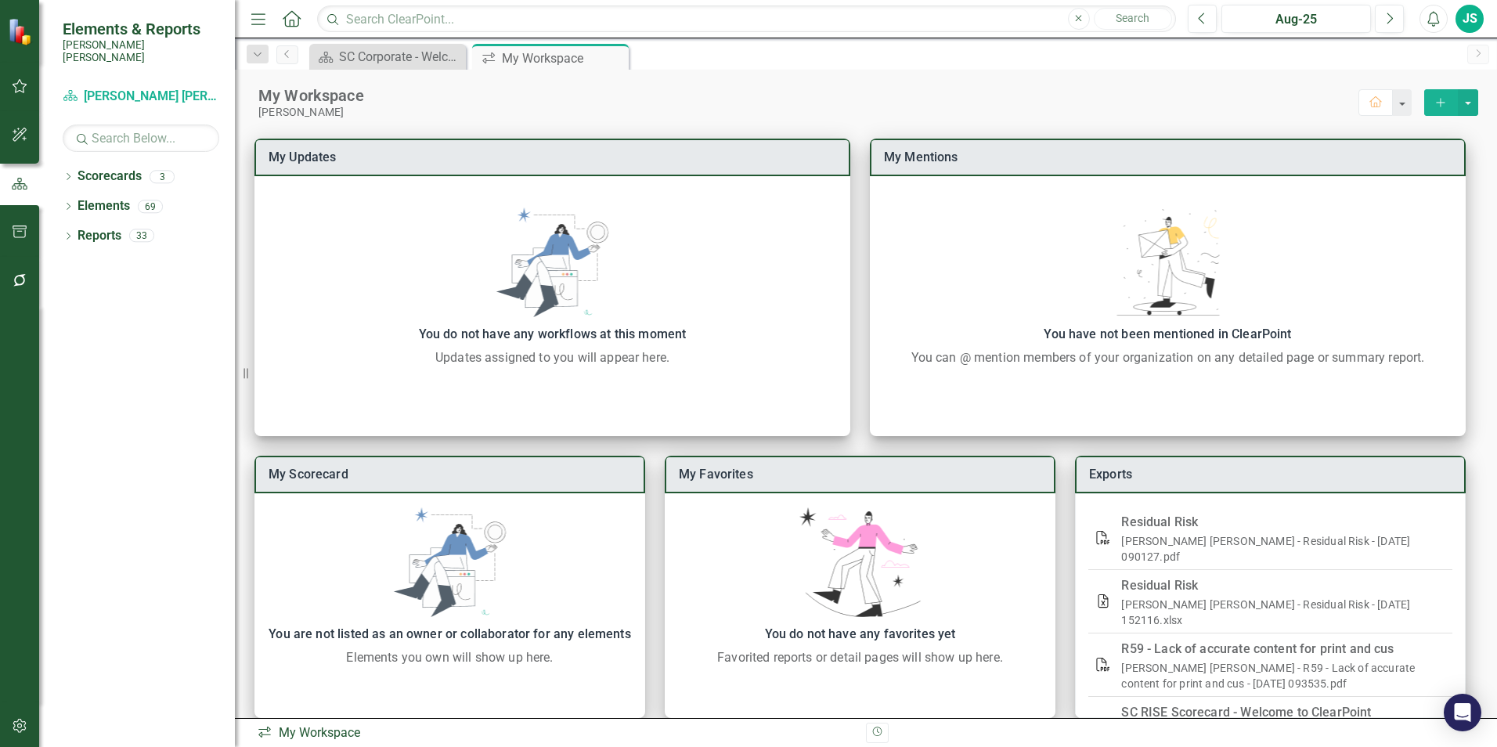
click at [23, 227] on icon "button" at bounding box center [20, 232] width 16 height 13
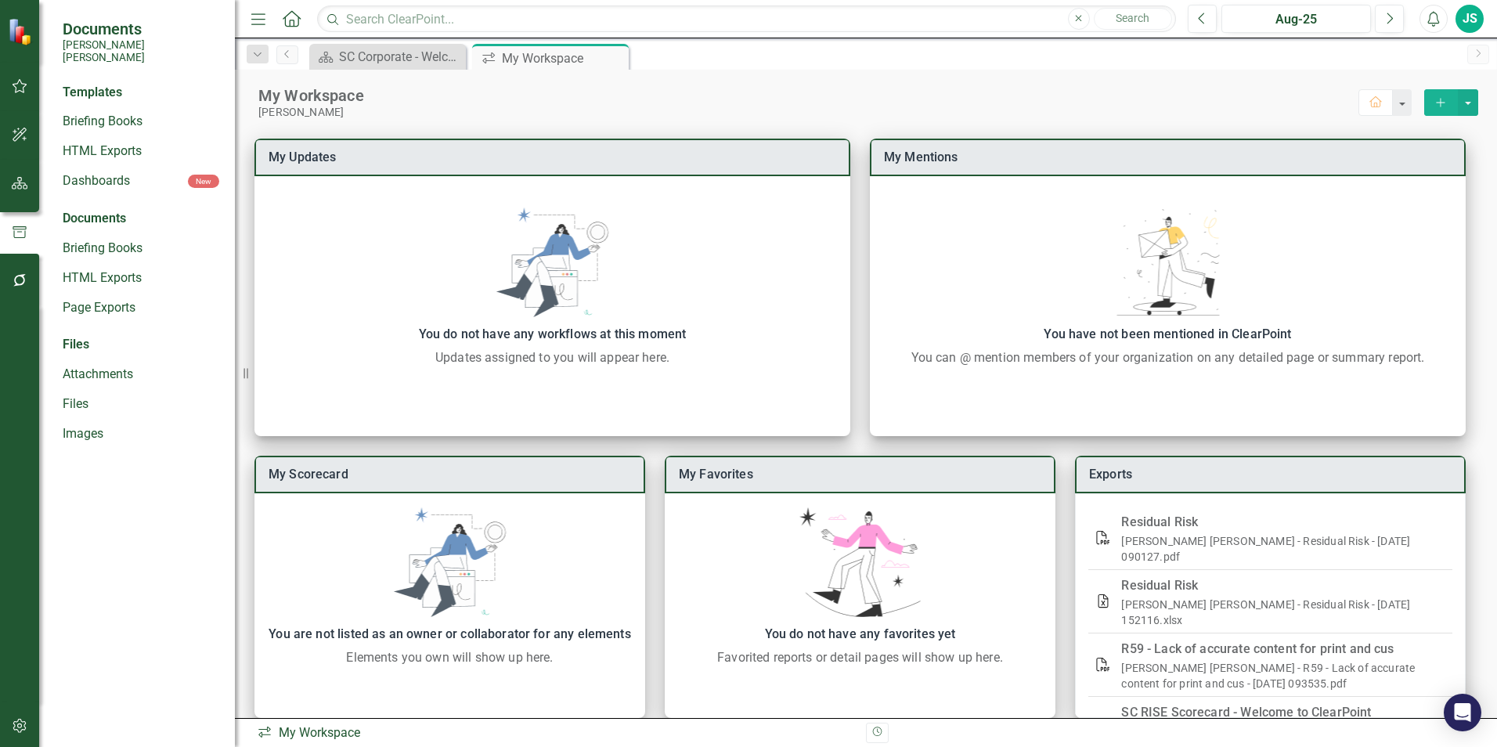
click at [19, 727] on icon "button" at bounding box center [20, 726] width 16 height 13
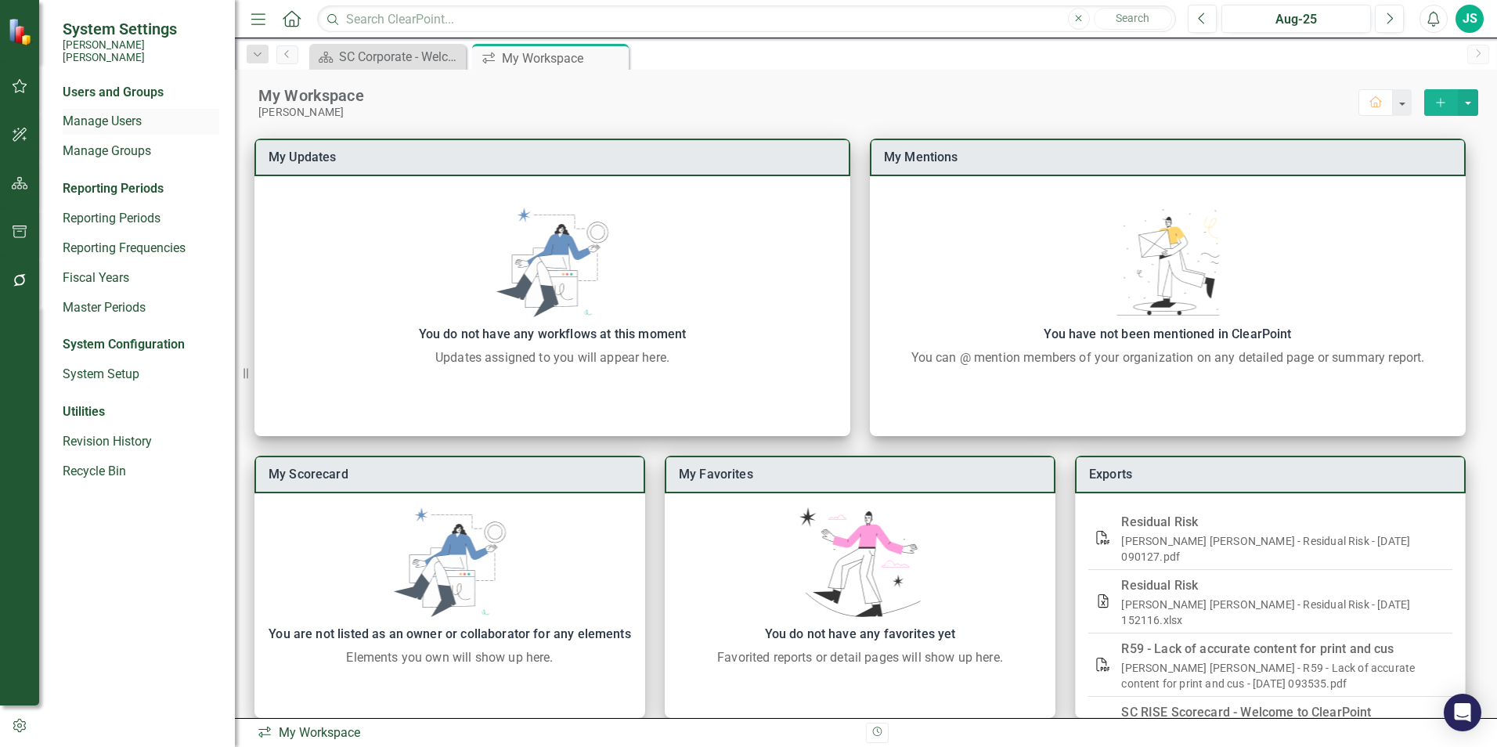
click at [134, 113] on link "Manage Users" at bounding box center [141, 122] width 157 height 18
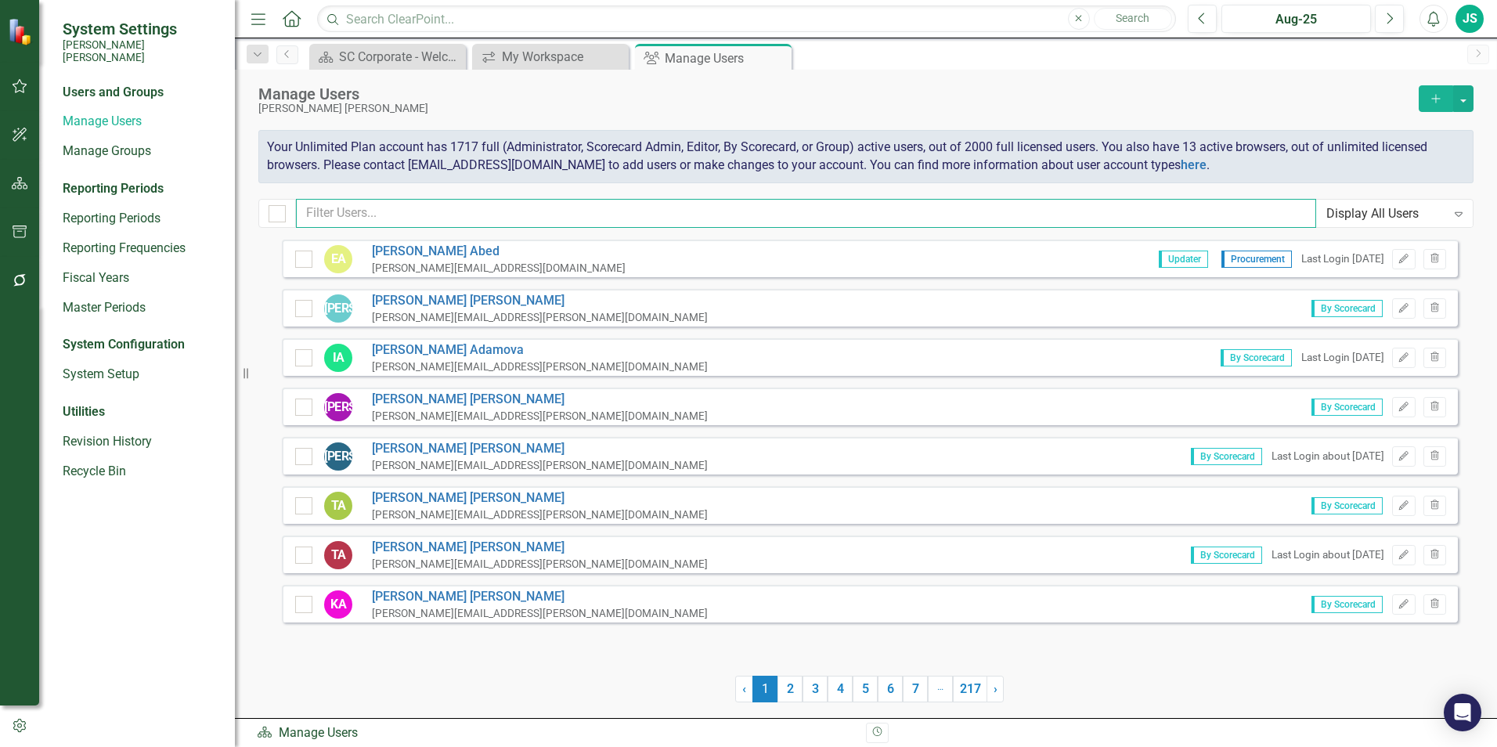
click at [351, 216] on input "text" at bounding box center [806, 213] width 1020 height 29
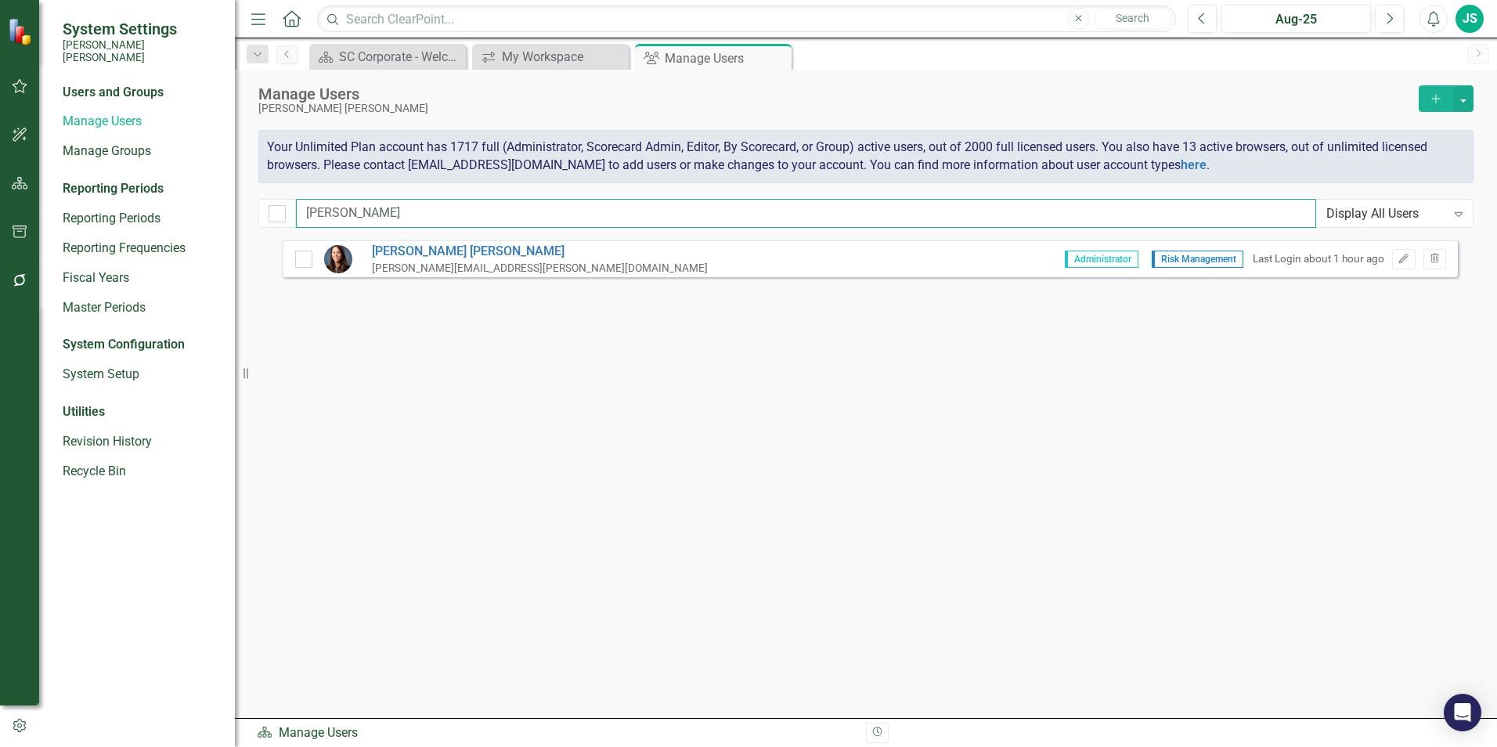
type input "[PERSON_NAME]"
drag, startPoint x: 1253, startPoint y: 256, endPoint x: 1342, endPoint y: 259, distance: 89.3
click at [1342, 259] on div "Last Login about 1 hour ago" at bounding box center [1319, 258] width 132 height 15
click at [1402, 255] on icon "Edit" at bounding box center [1404, 258] width 12 height 9
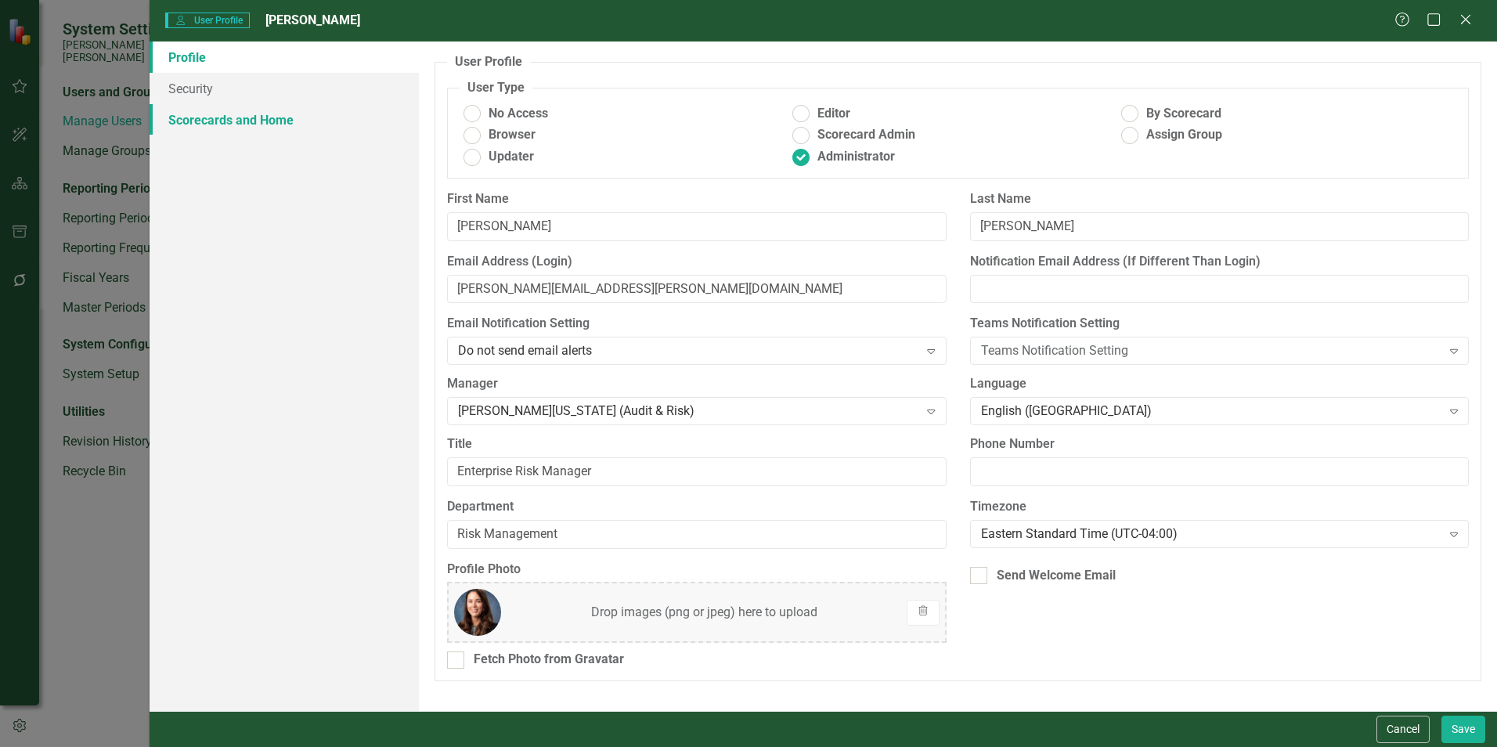
click at [208, 115] on link "Scorecards and Home" at bounding box center [284, 119] width 269 height 31
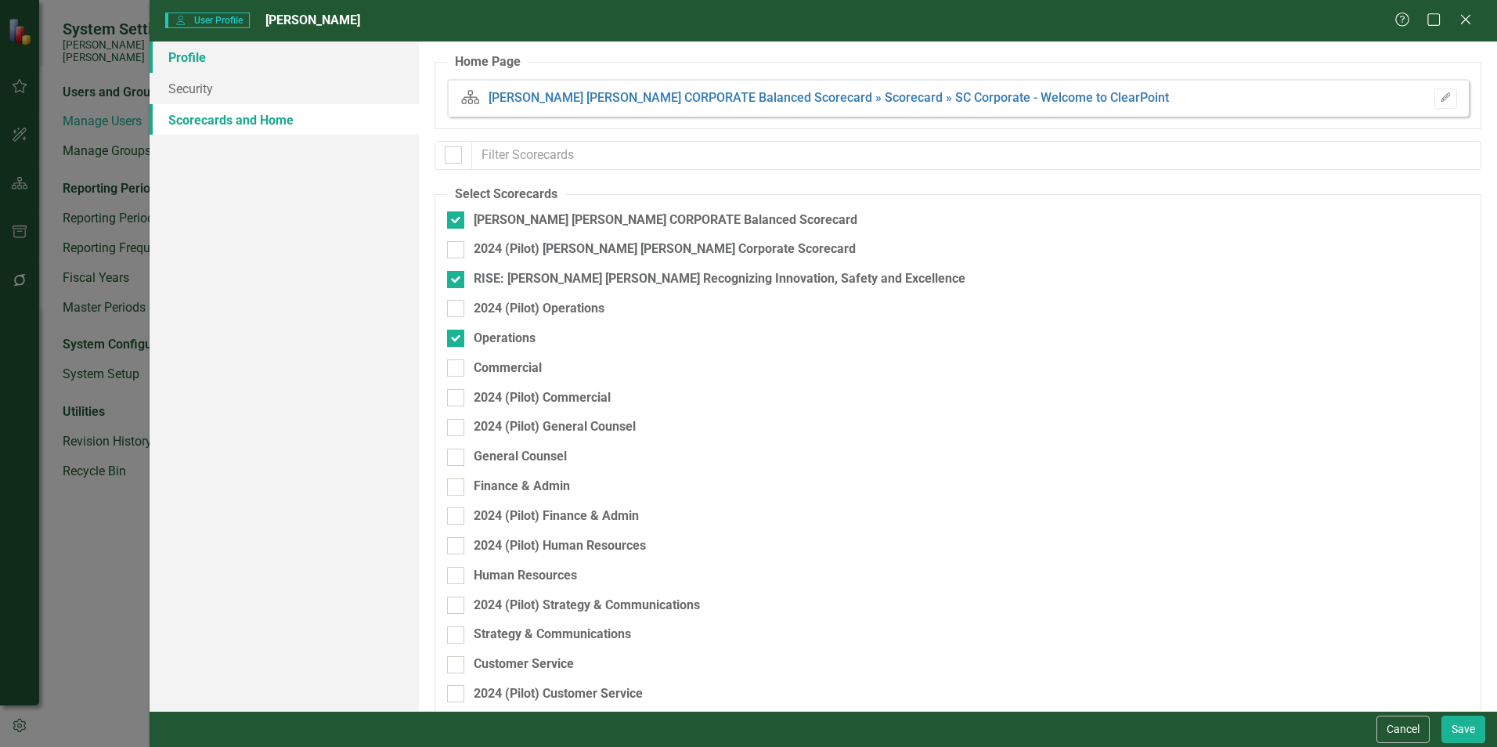
click at [180, 56] on link "Profile" at bounding box center [284, 57] width 269 height 31
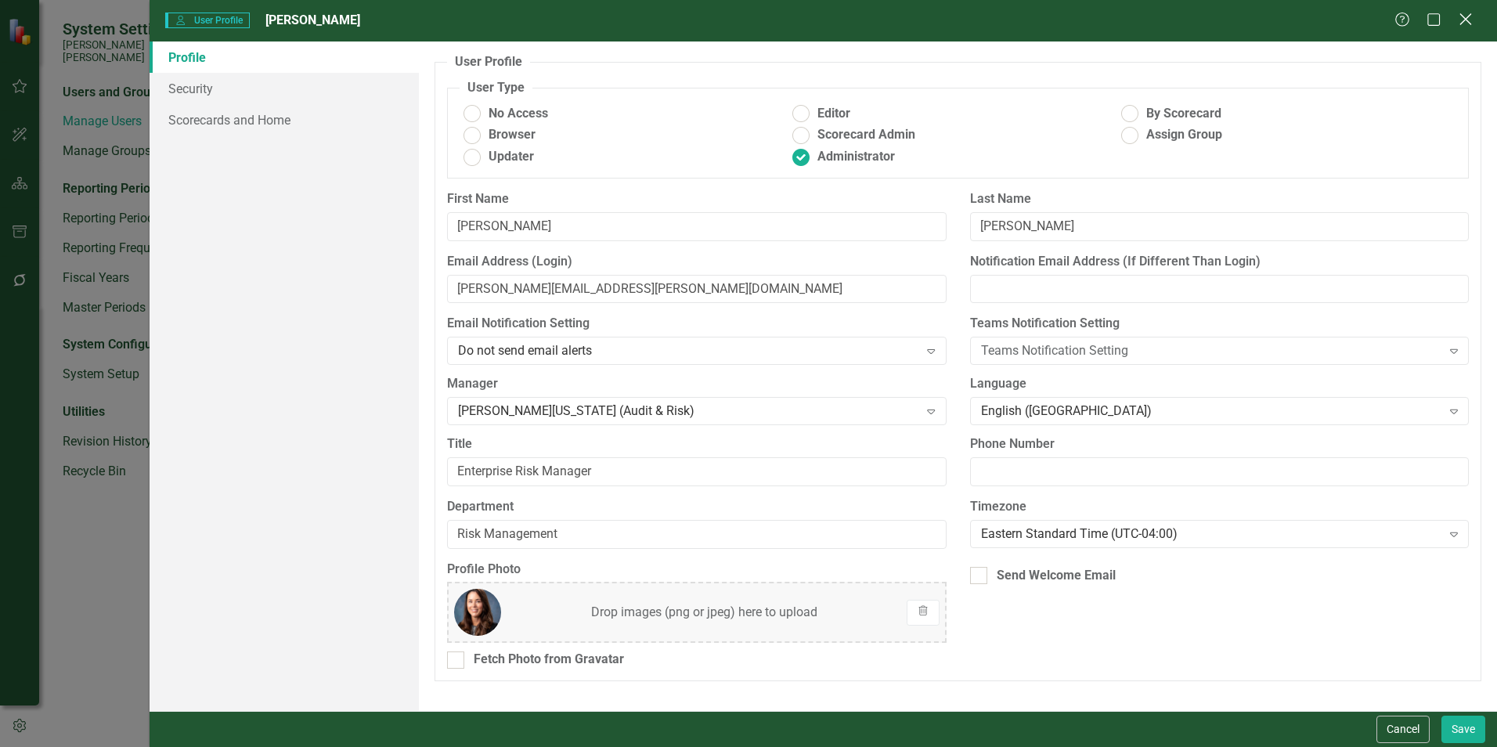
click at [1467, 20] on icon at bounding box center [1466, 19] width 12 height 12
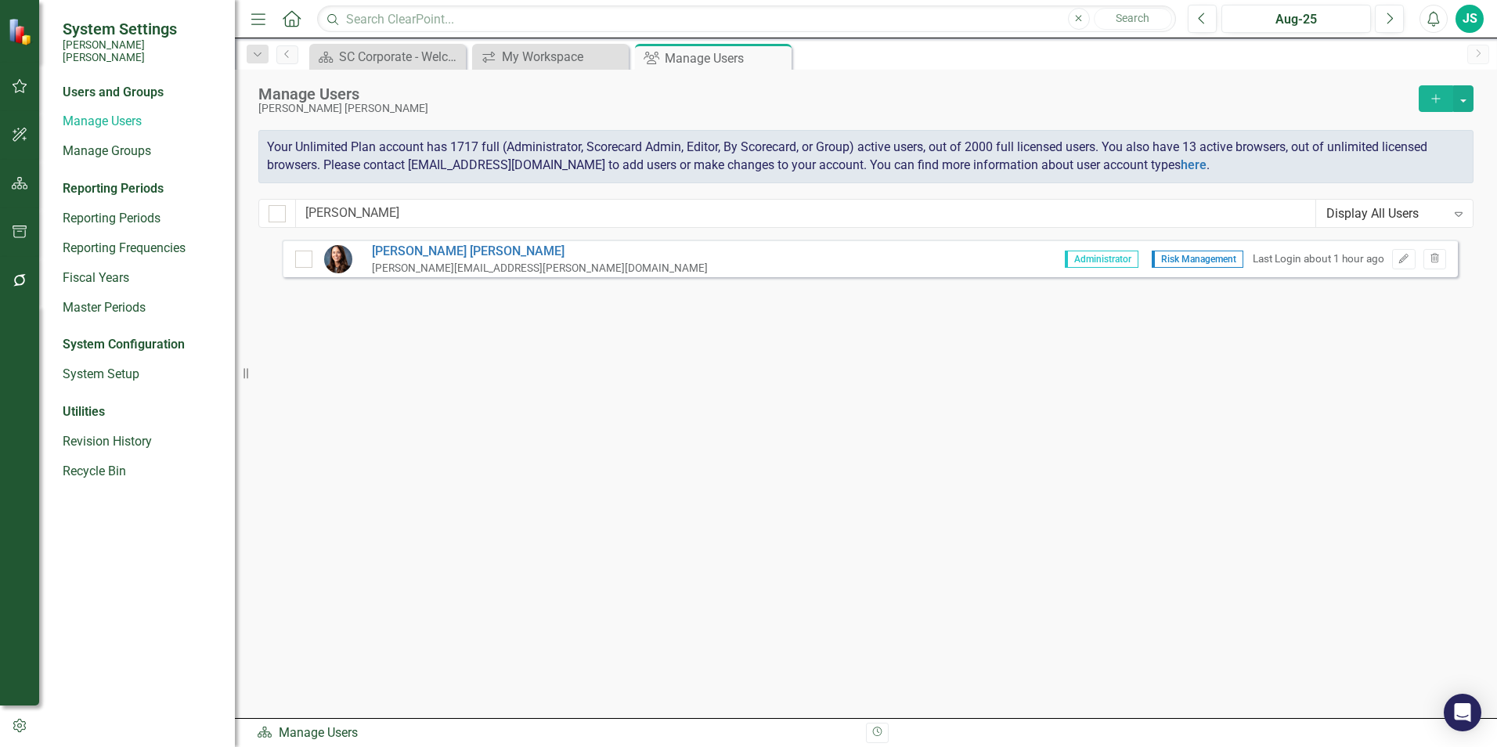
click at [1471, 23] on div "JS" at bounding box center [1470, 19] width 28 height 28
click at [1436, 196] on link "icon.portal Success Portal" at bounding box center [1421, 195] width 124 height 29
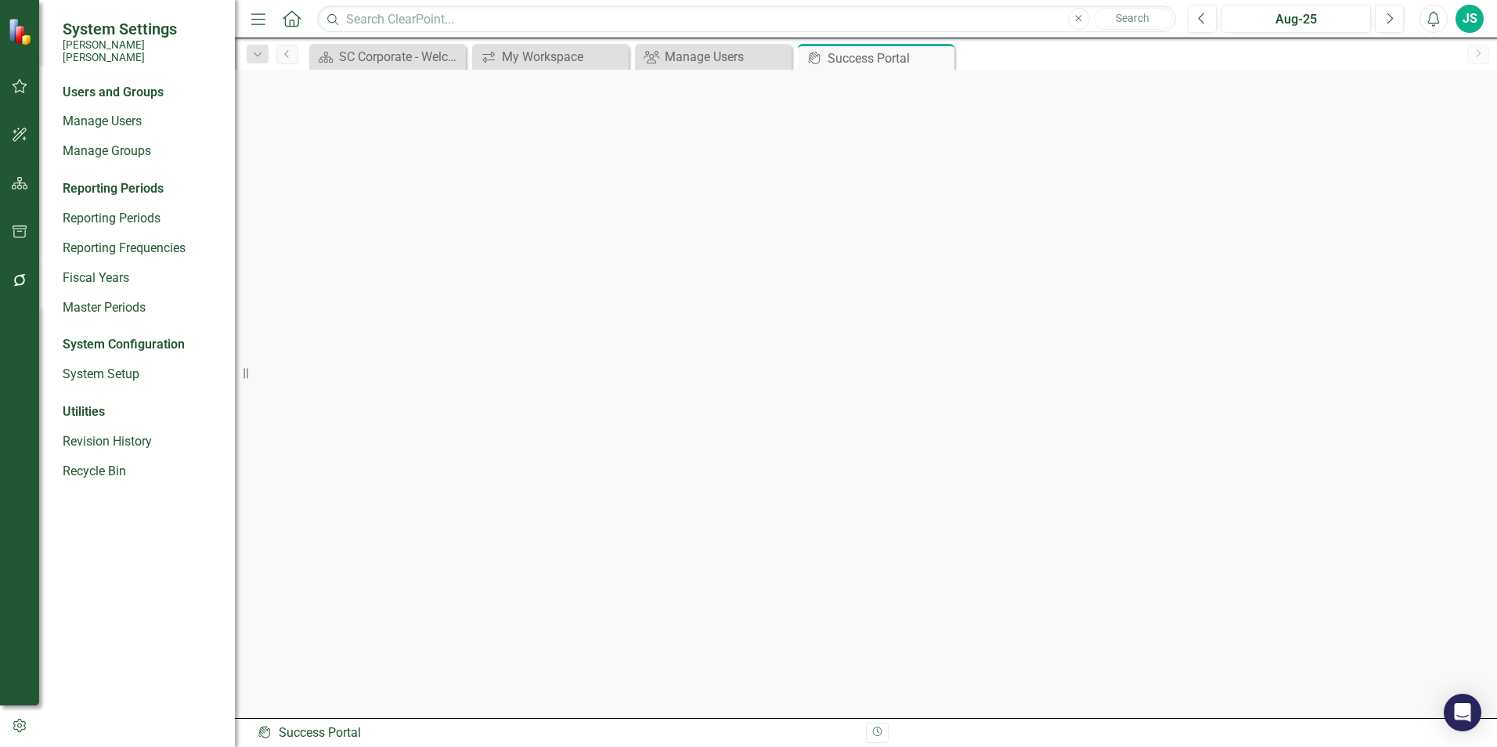
click at [1470, 20] on div "JS" at bounding box center [1470, 19] width 28 height 28
click at [1420, 164] on link "Settings System Setup" at bounding box center [1421, 166] width 124 height 29
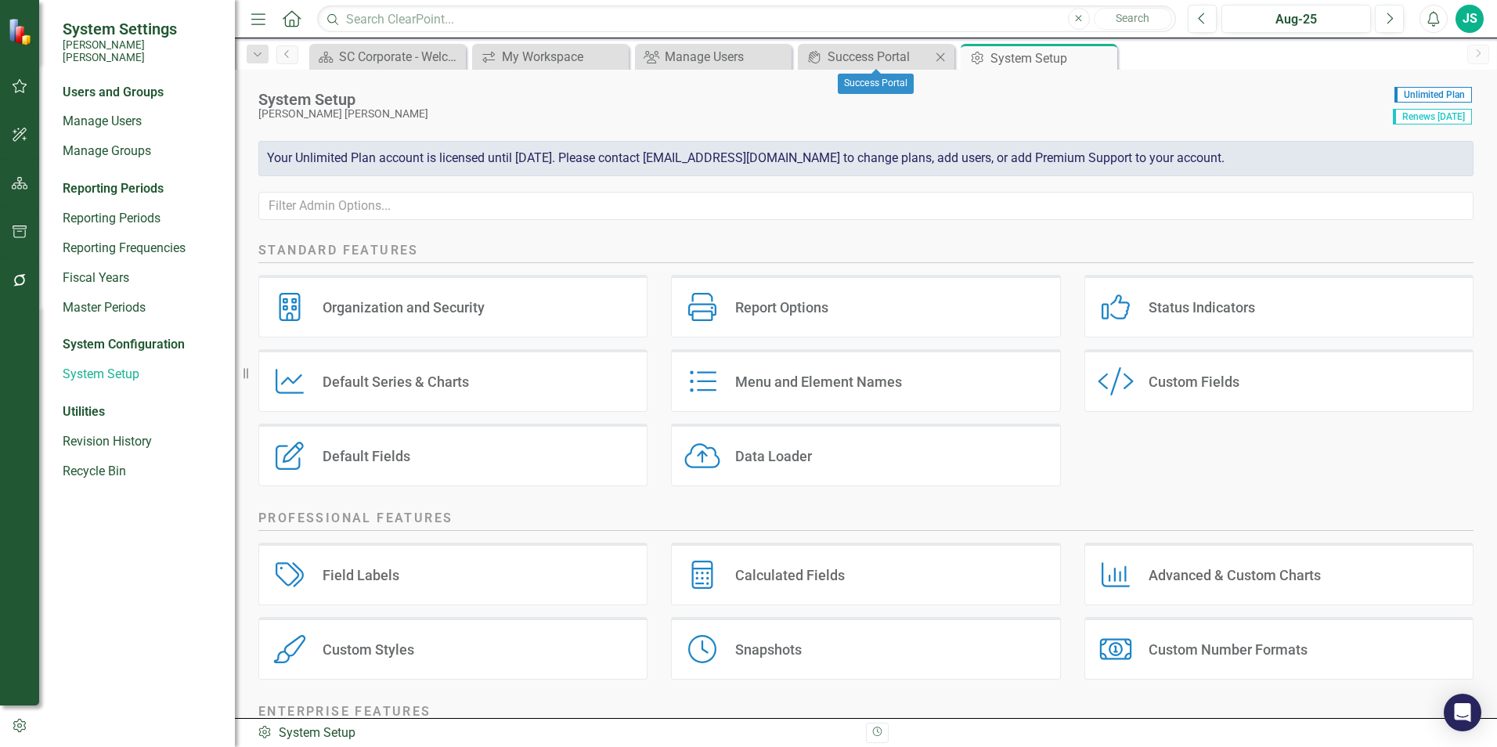
click at [939, 59] on icon at bounding box center [941, 56] width 9 height 9
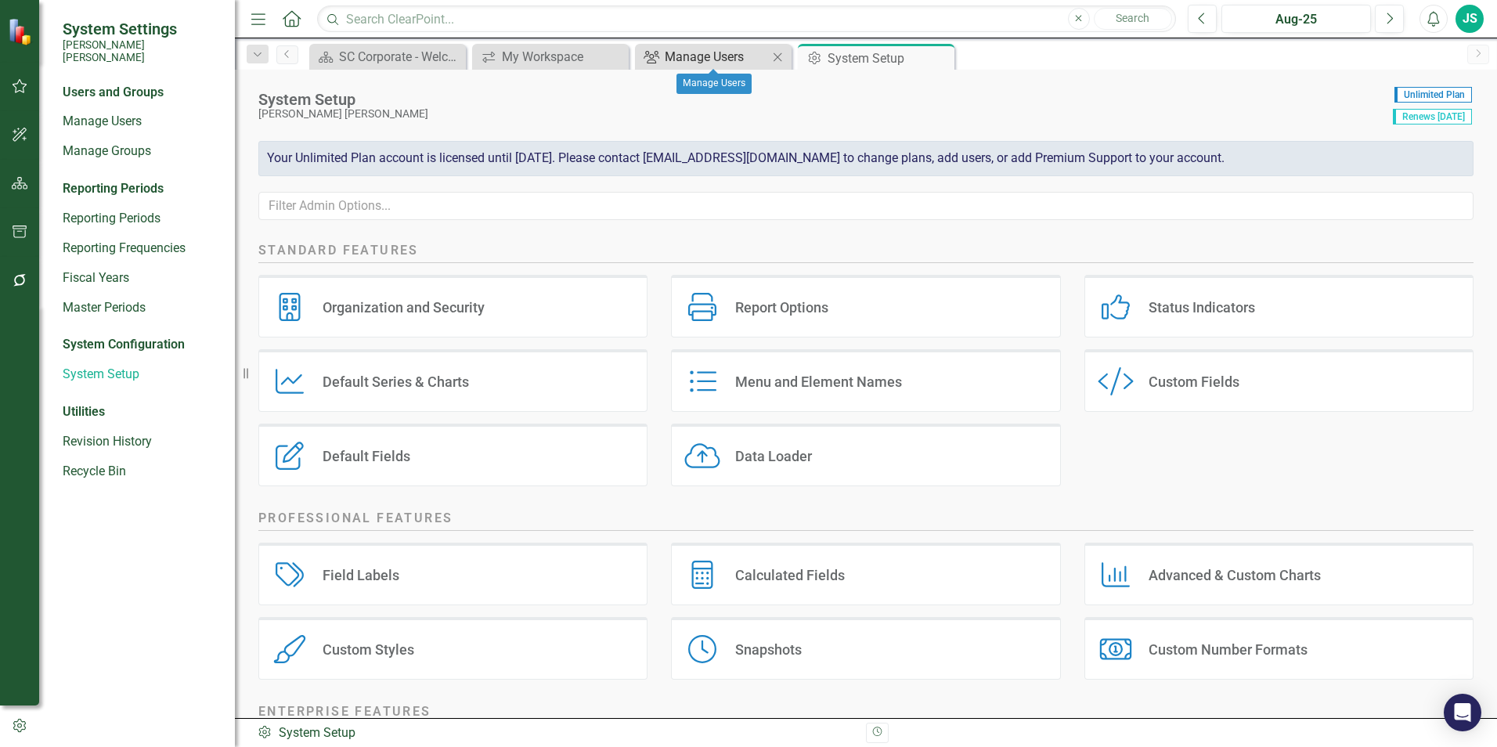
click at [743, 56] on div "Manage Users" at bounding box center [716, 57] width 103 height 20
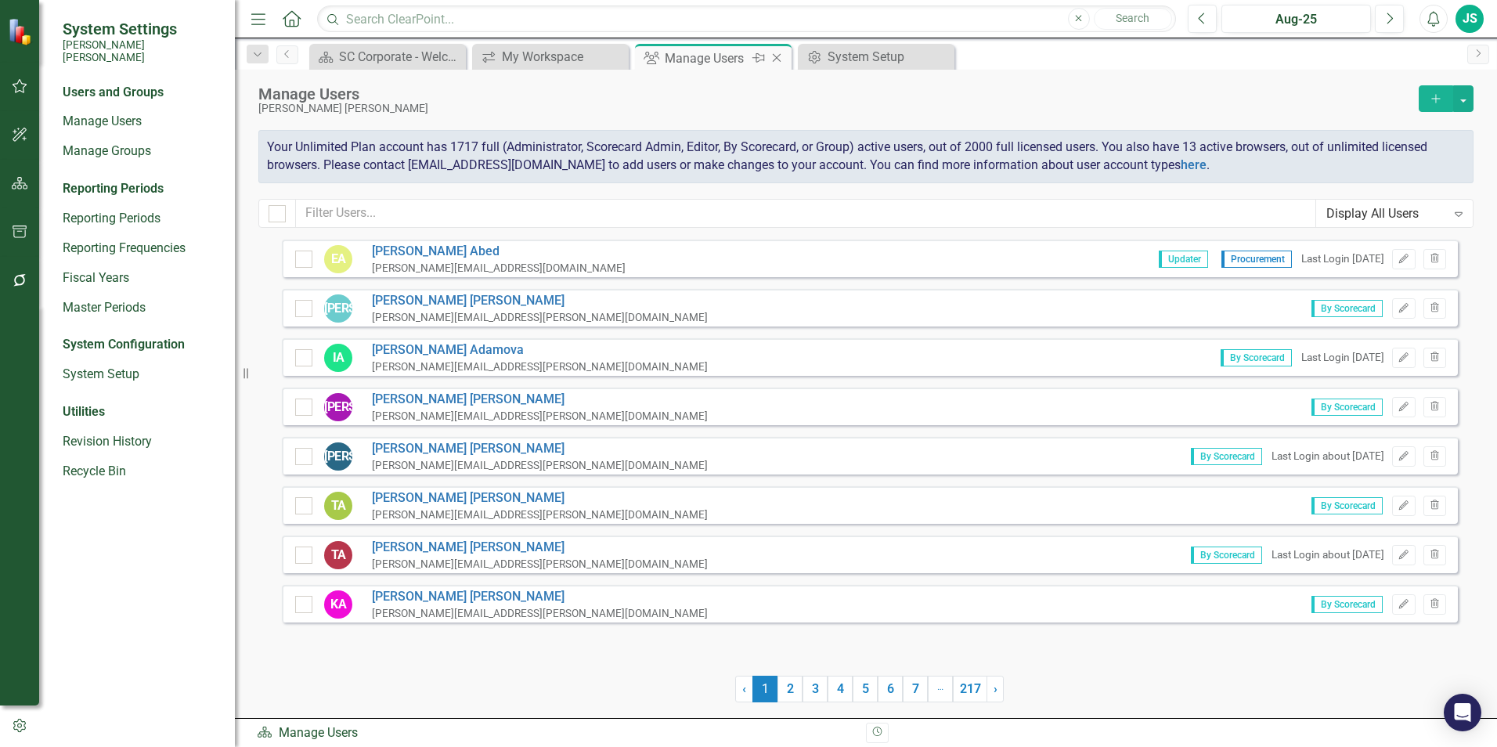
click at [779, 56] on icon "Close" at bounding box center [777, 58] width 16 height 13
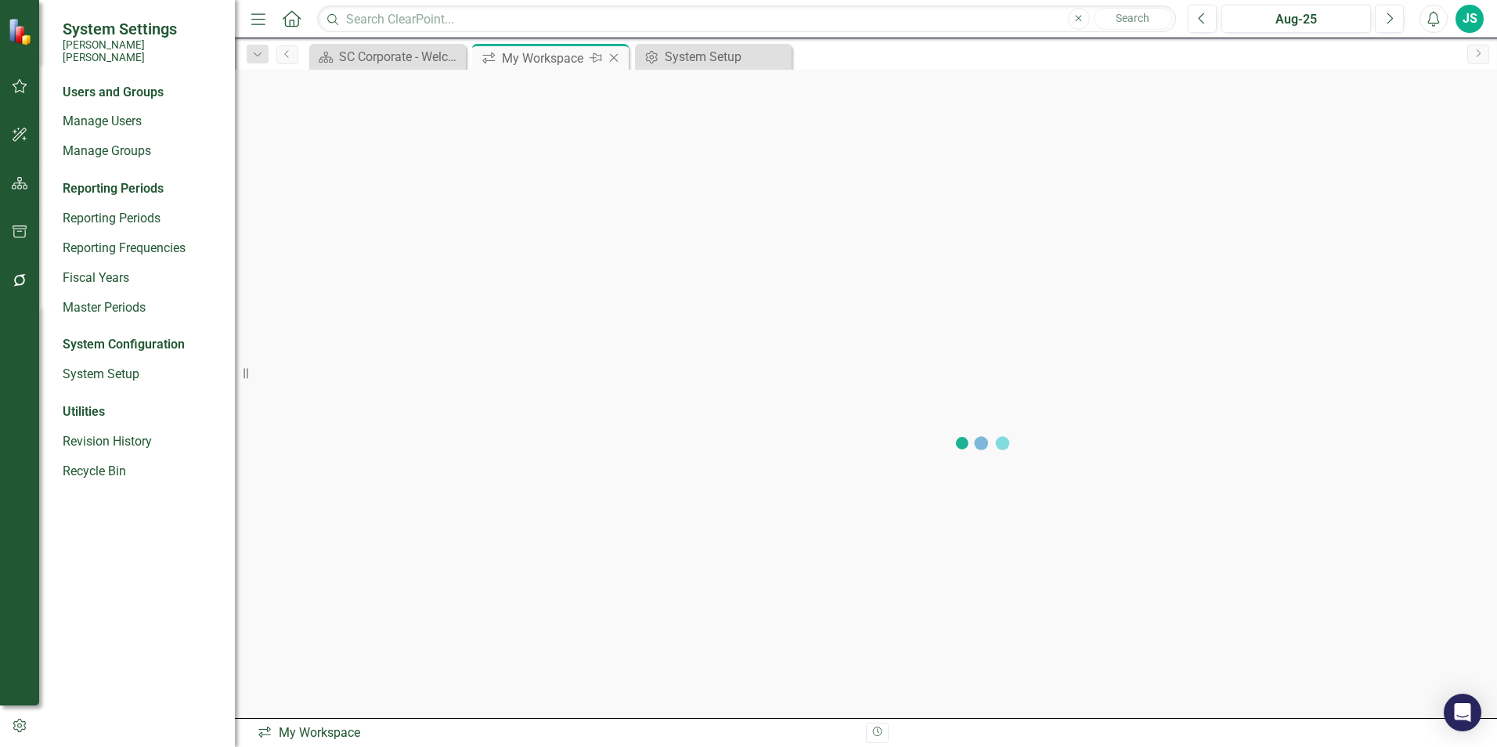
click at [549, 49] on div "My Workspace" at bounding box center [544, 59] width 84 height 20
click at [547, 60] on div "My Workspace" at bounding box center [544, 59] width 84 height 20
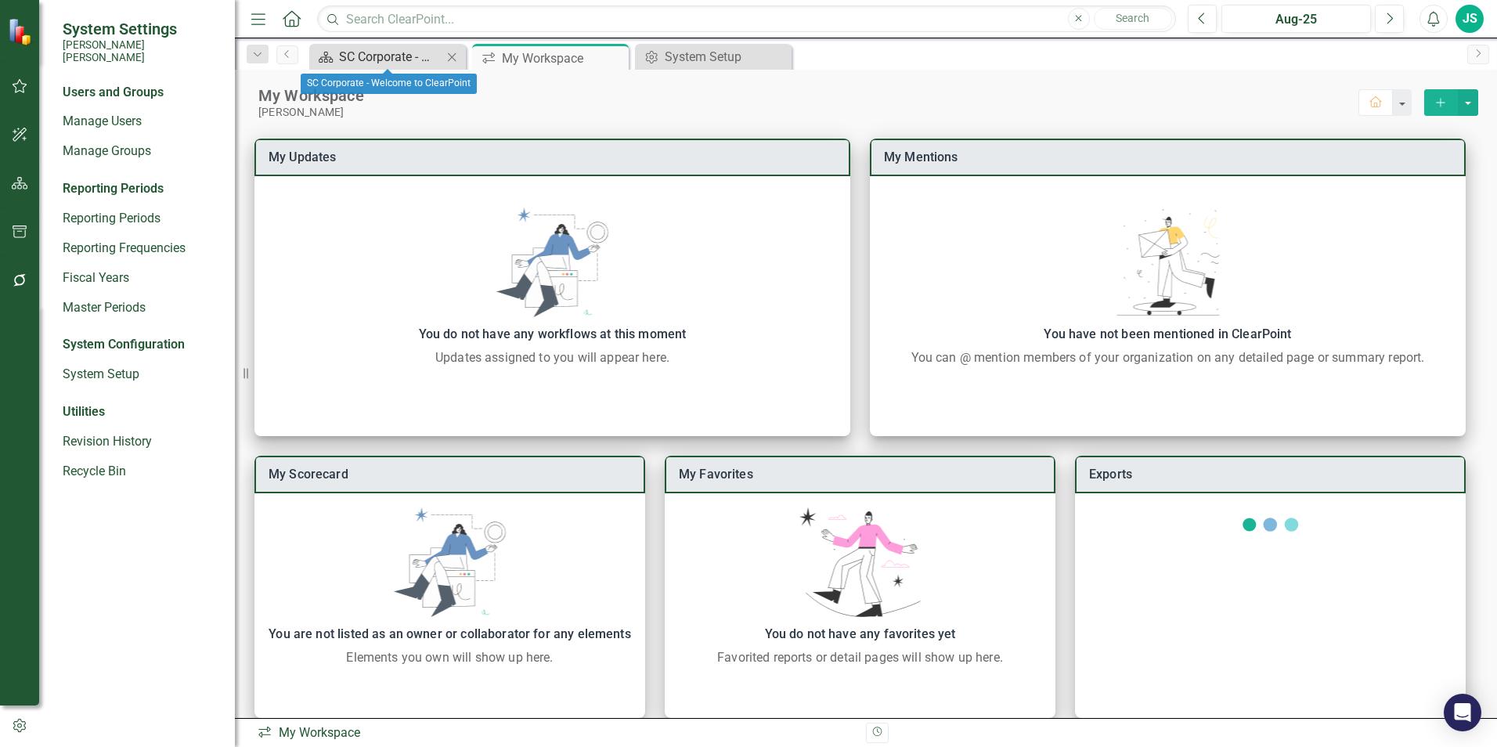
click at [391, 56] on div "SC Corporate - Welcome to ClearPoint" at bounding box center [390, 57] width 103 height 20
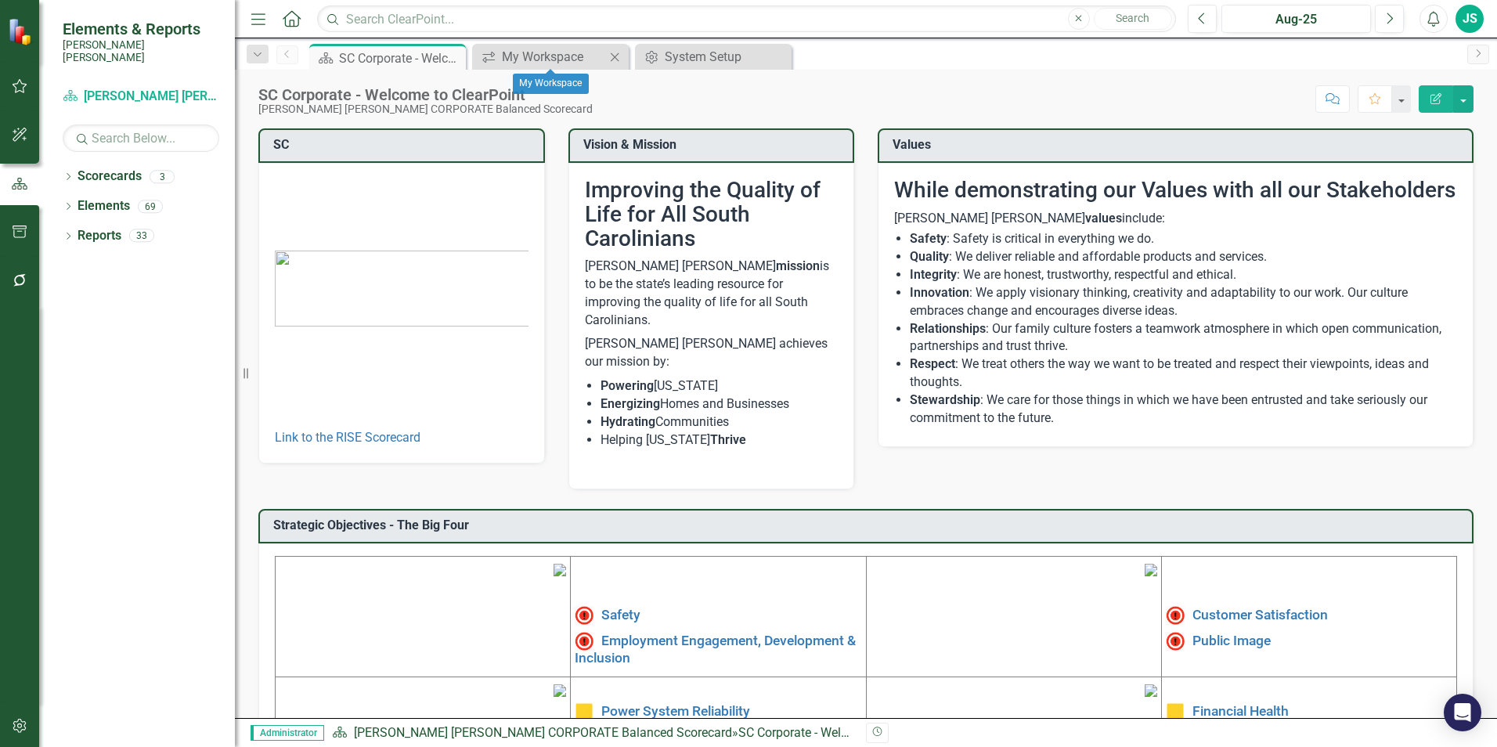
click at [616, 56] on icon "Close" at bounding box center [615, 57] width 16 height 13
click at [1467, 98] on button "button" at bounding box center [1463, 98] width 20 height 27
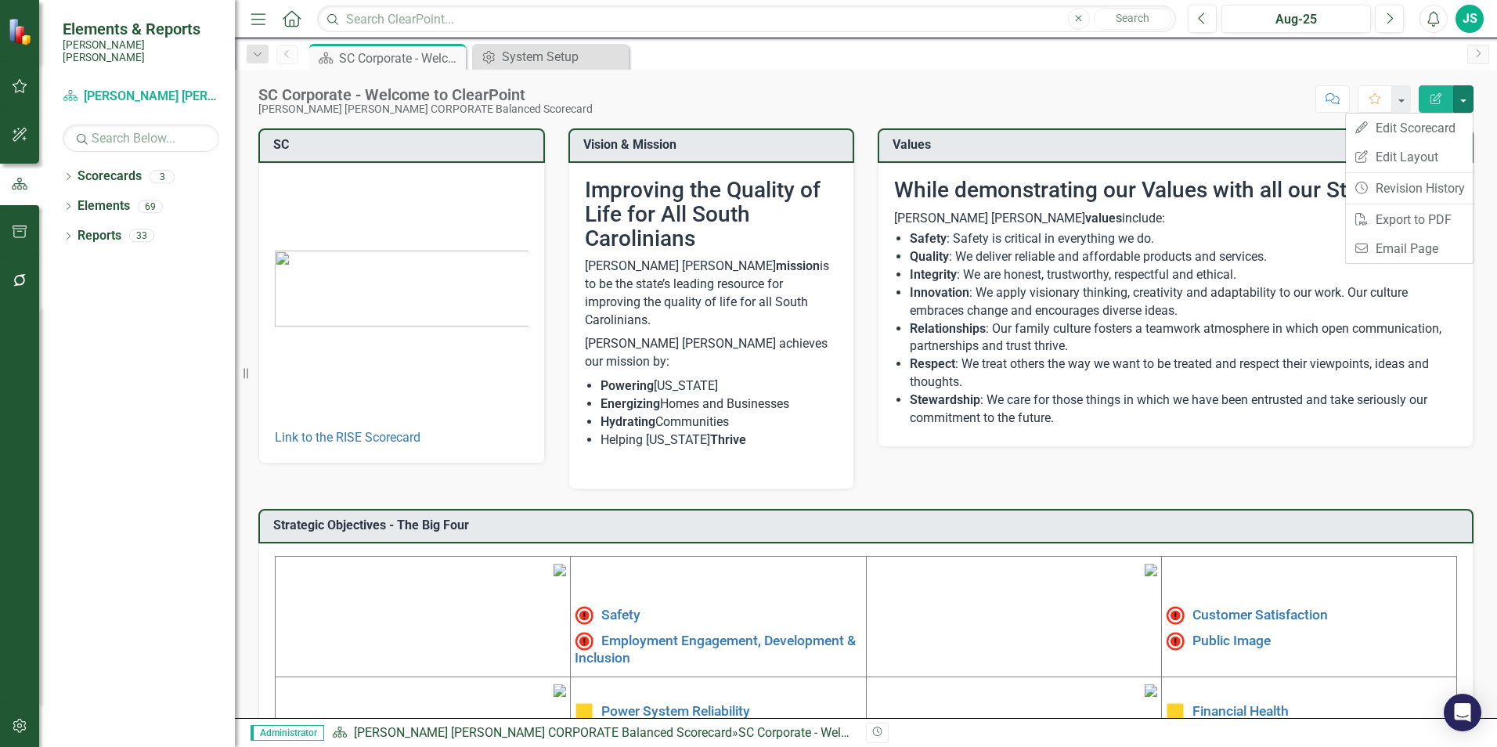
click at [1069, 80] on div "SC Corporate - Welcome to ClearPoint [PERSON_NAME] [PERSON_NAME] CORPORATE Bala…" at bounding box center [866, 93] width 1262 height 47
click at [71, 164] on div "Dropdown Scorecards 3" at bounding box center [149, 179] width 172 height 30
click at [68, 174] on icon "Dropdown" at bounding box center [68, 178] width 11 height 9
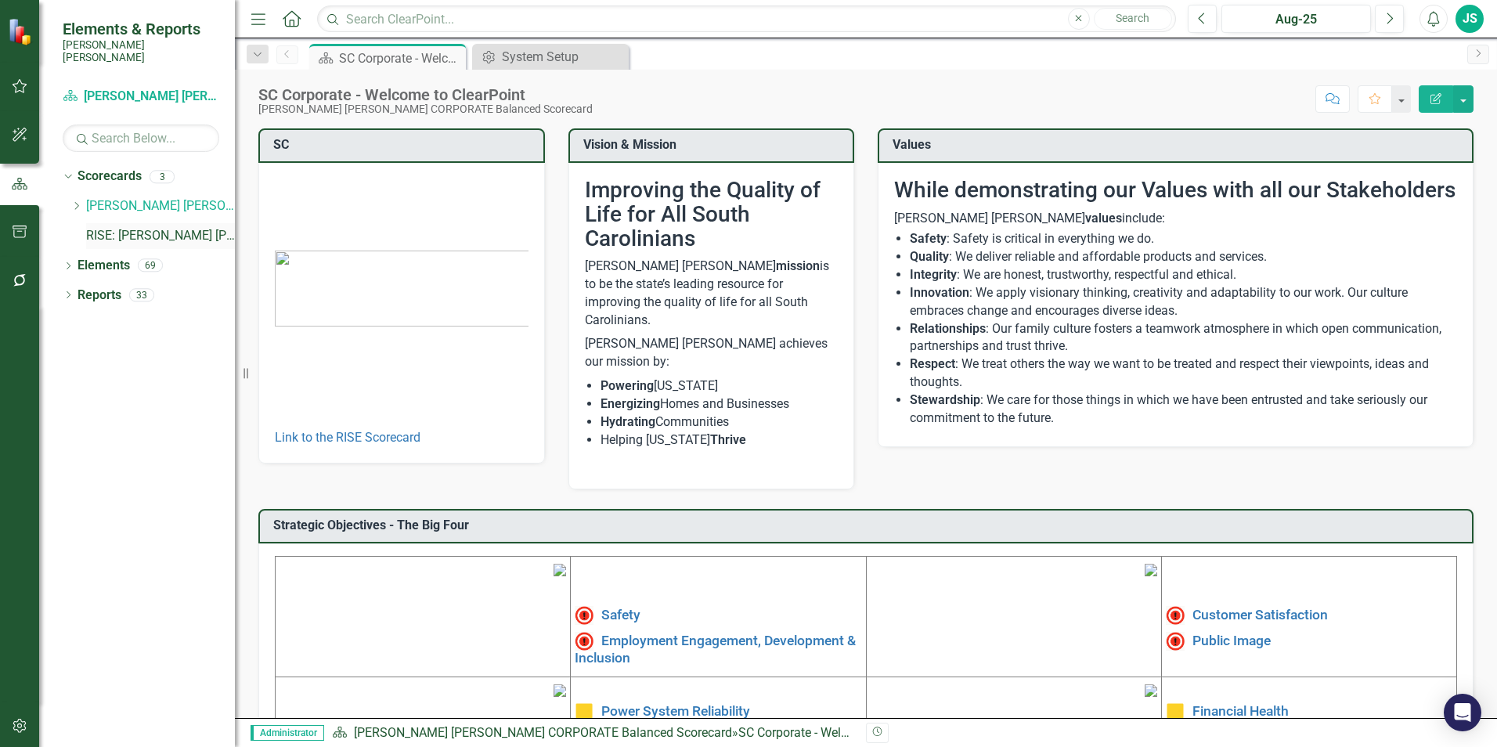
click at [131, 227] on link "RISE: [PERSON_NAME] [PERSON_NAME] Recognizing Innovation, Safety and Excellence" at bounding box center [160, 236] width 149 height 18
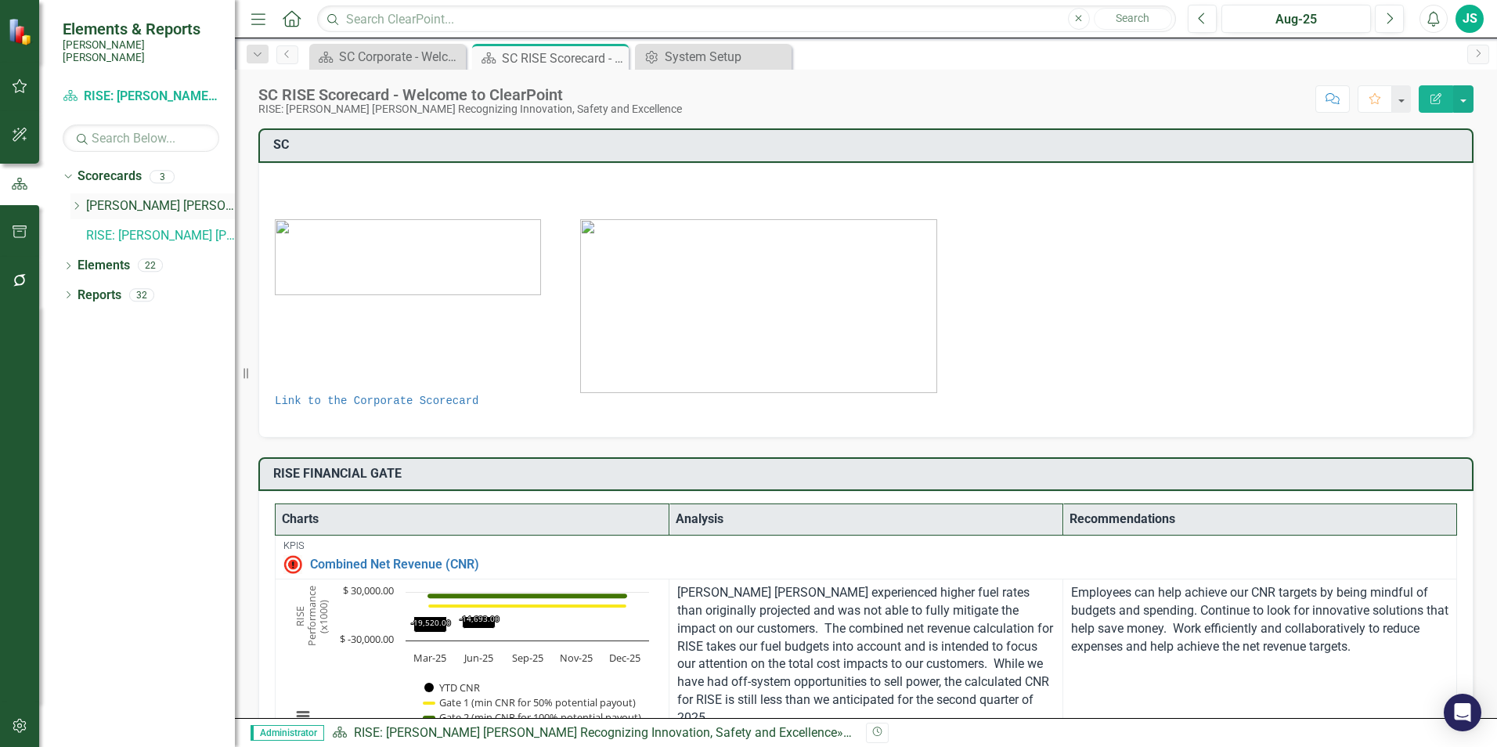
click at [79, 200] on div "Dropdown" at bounding box center [76, 206] width 12 height 13
click at [137, 227] on link "Operations" at bounding box center [168, 236] width 133 height 18
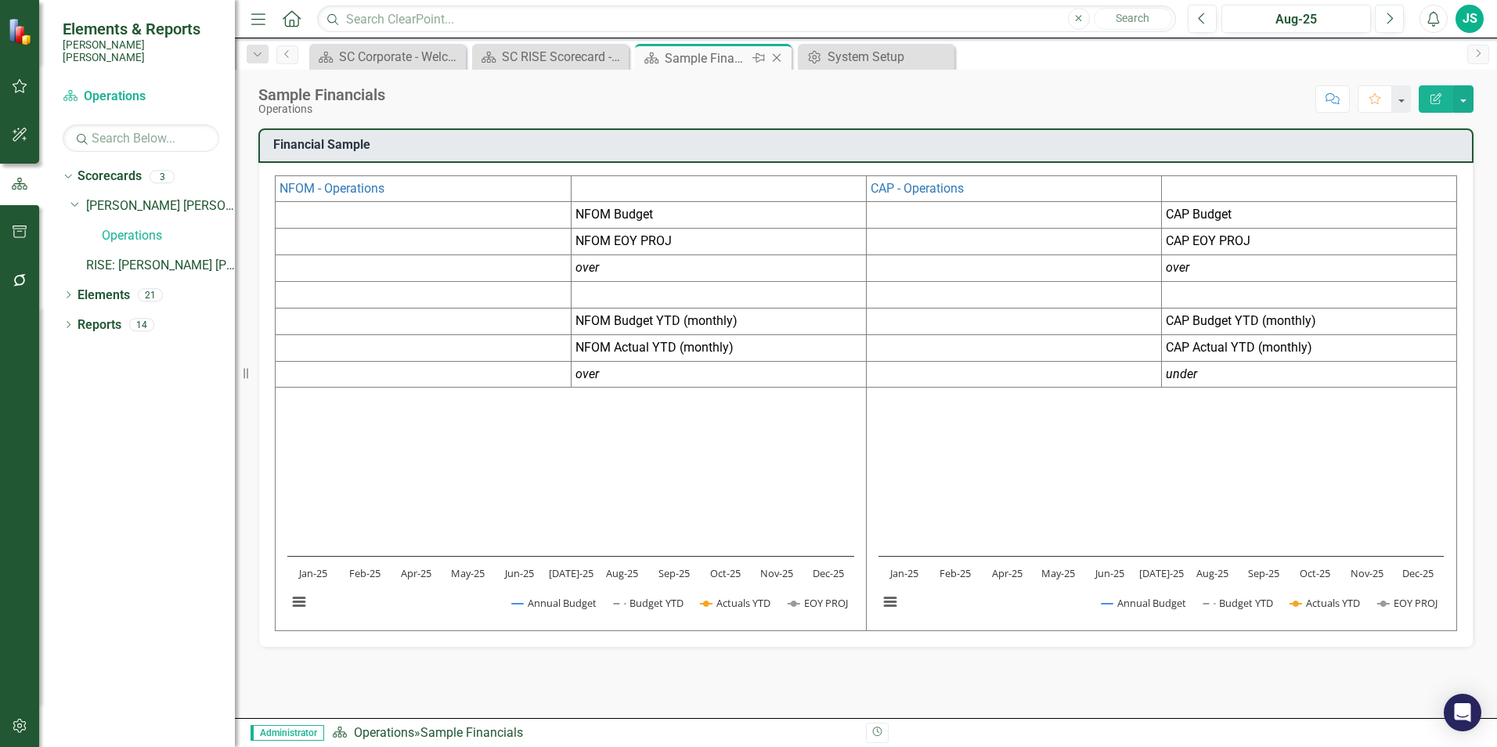
click at [774, 61] on icon at bounding box center [777, 58] width 9 height 9
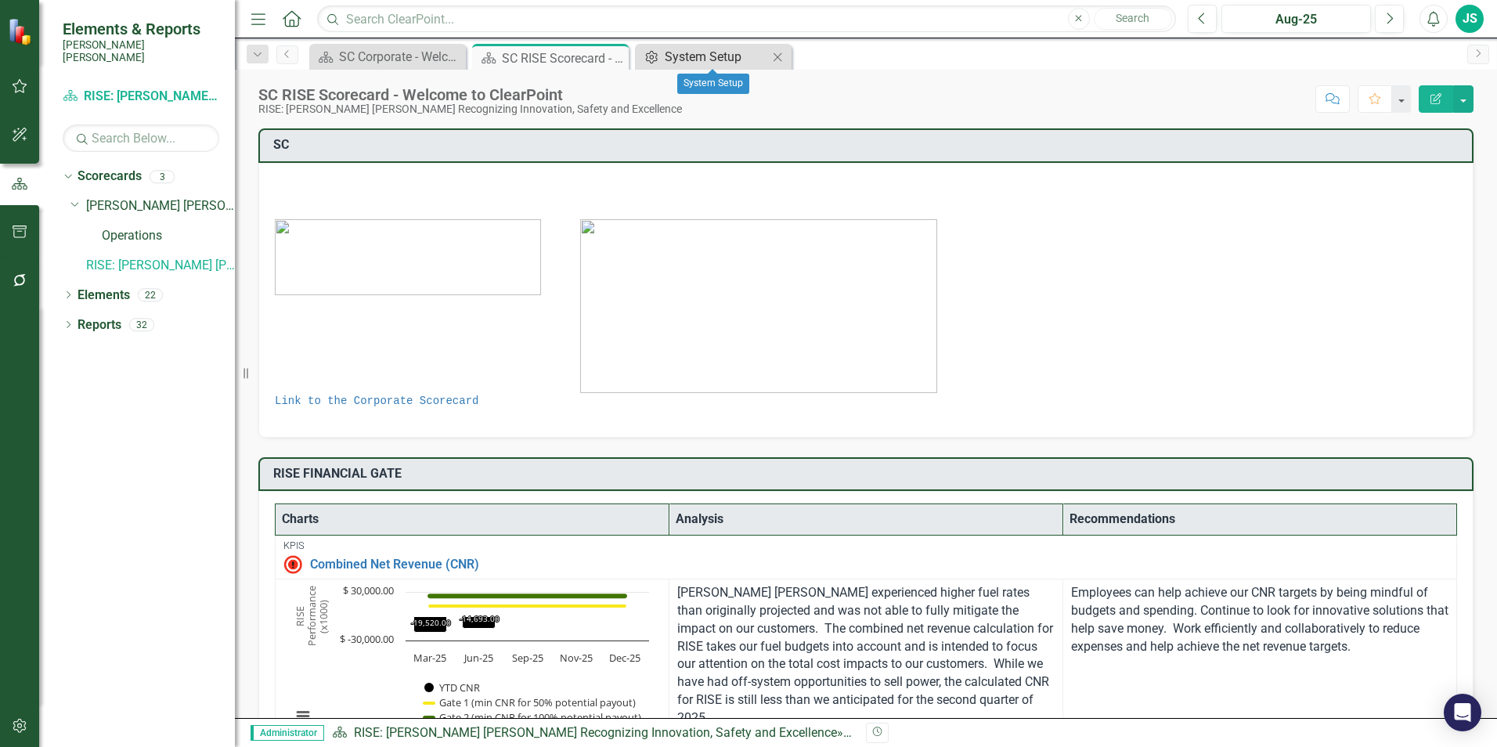
click at [659, 58] on icon "Admin Options" at bounding box center [652, 57] width 16 height 13
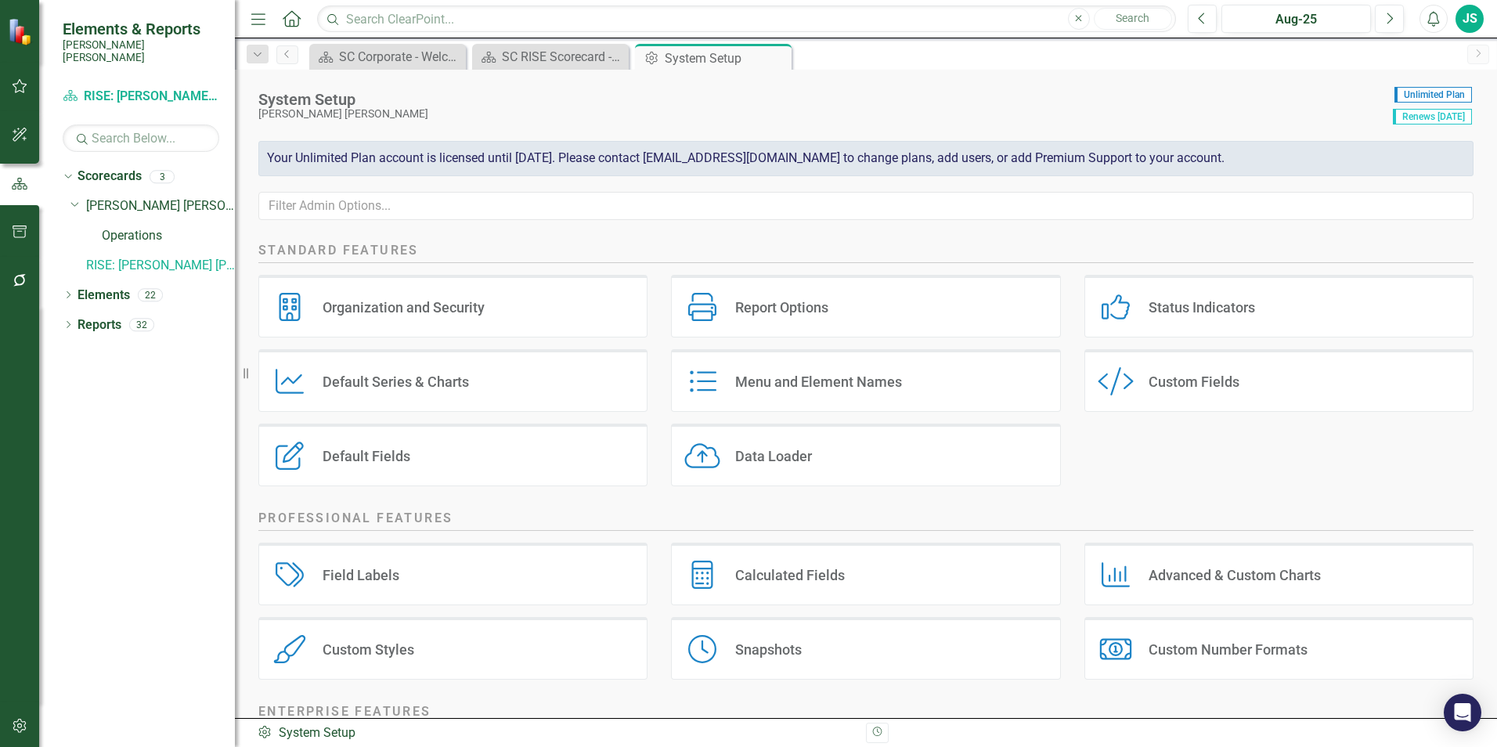
click at [1479, 19] on div "JS" at bounding box center [1470, 19] width 28 height 28
click at [1446, 131] on link "icon.tutorial Show Tutorials" at bounding box center [1421, 137] width 124 height 29
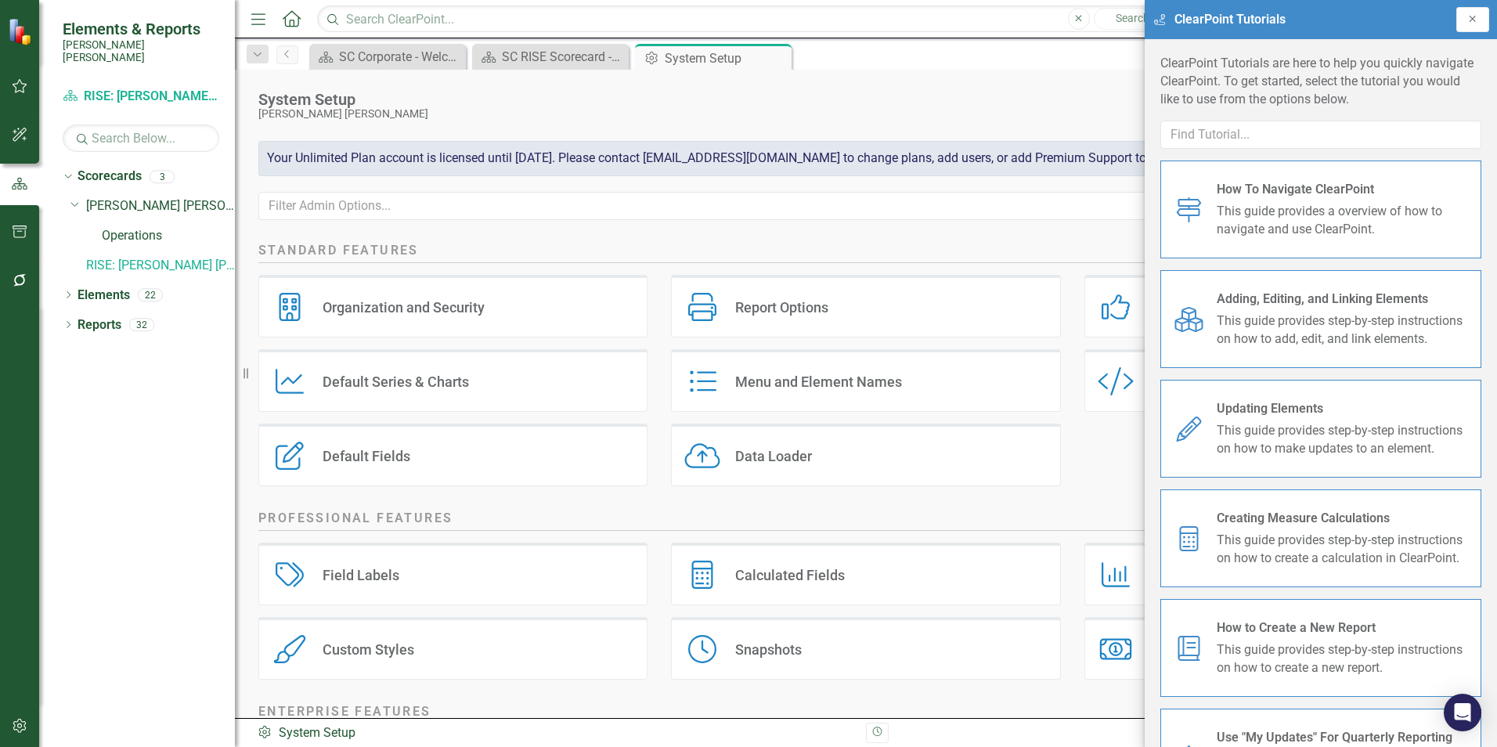
click at [1486, 18] on button "Close" at bounding box center [1472, 19] width 33 height 25
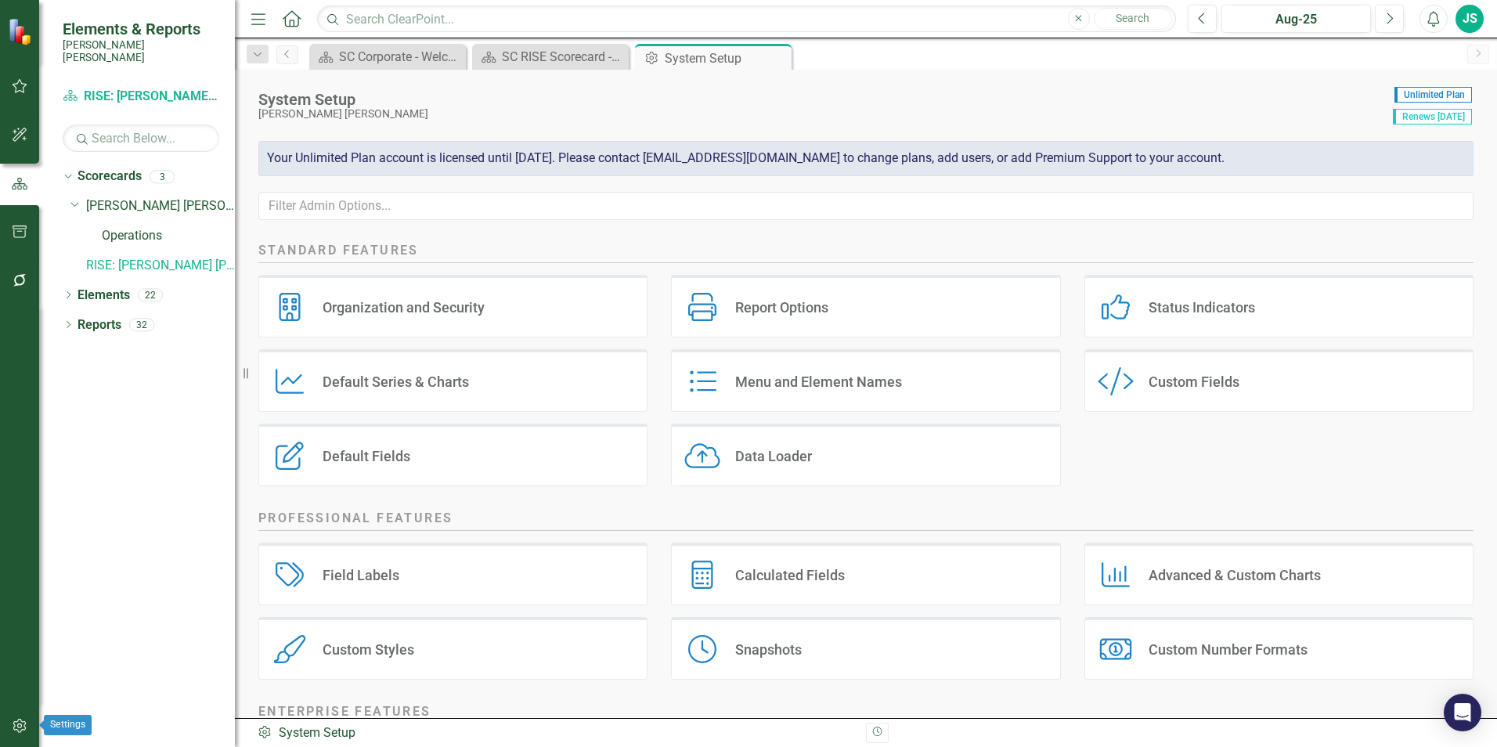
click at [29, 726] on button "button" at bounding box center [19, 726] width 35 height 33
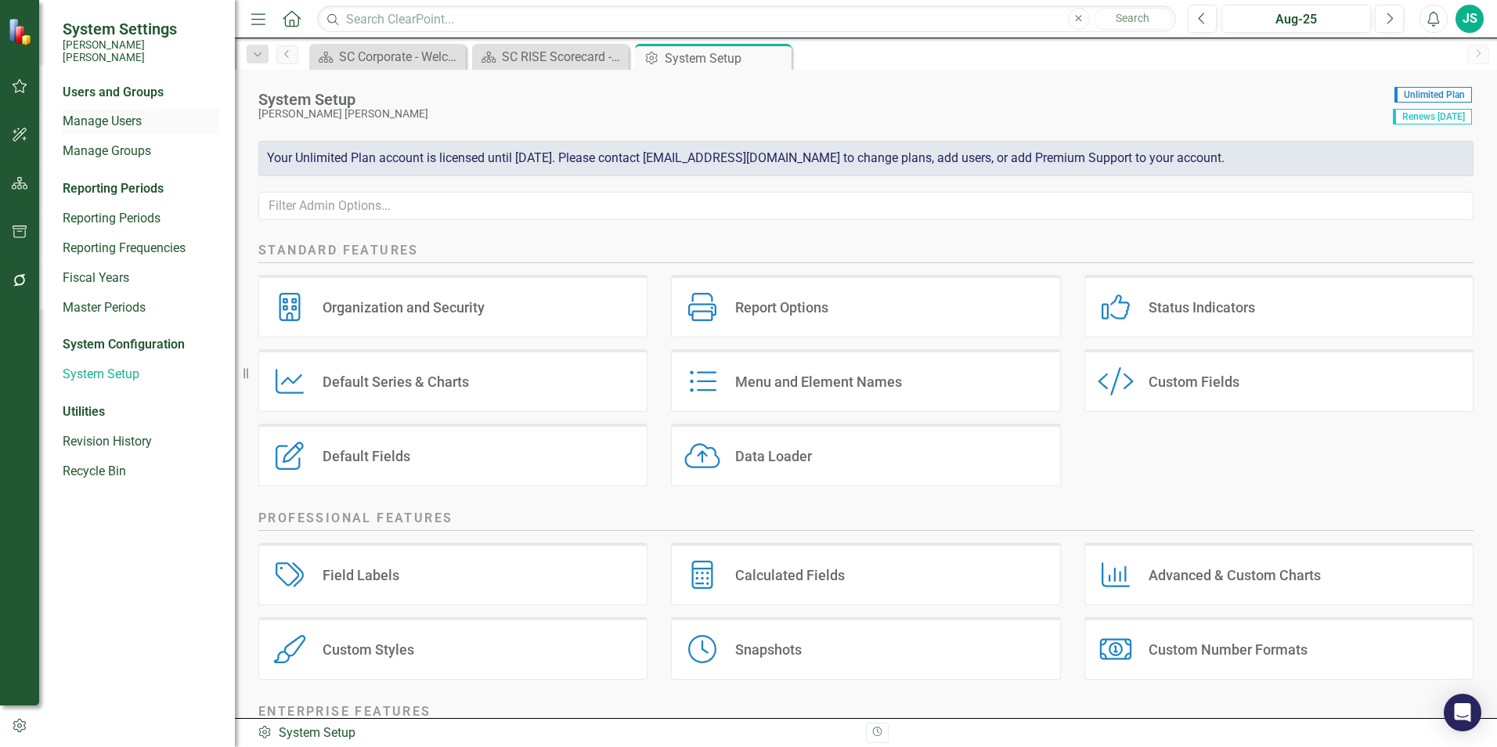
click at [101, 113] on link "Manage Users" at bounding box center [141, 122] width 157 height 18
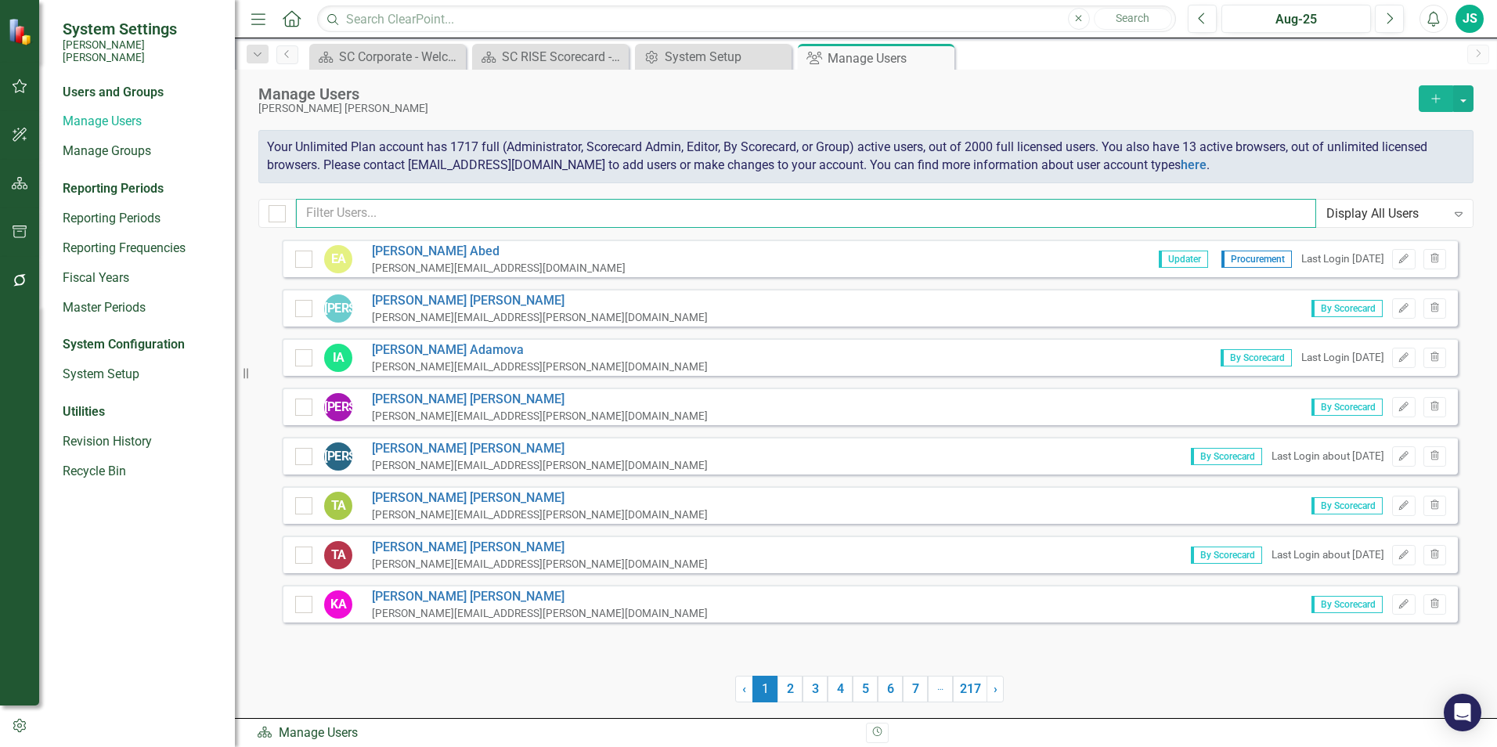
click at [356, 204] on input "text" at bounding box center [806, 213] width 1020 height 29
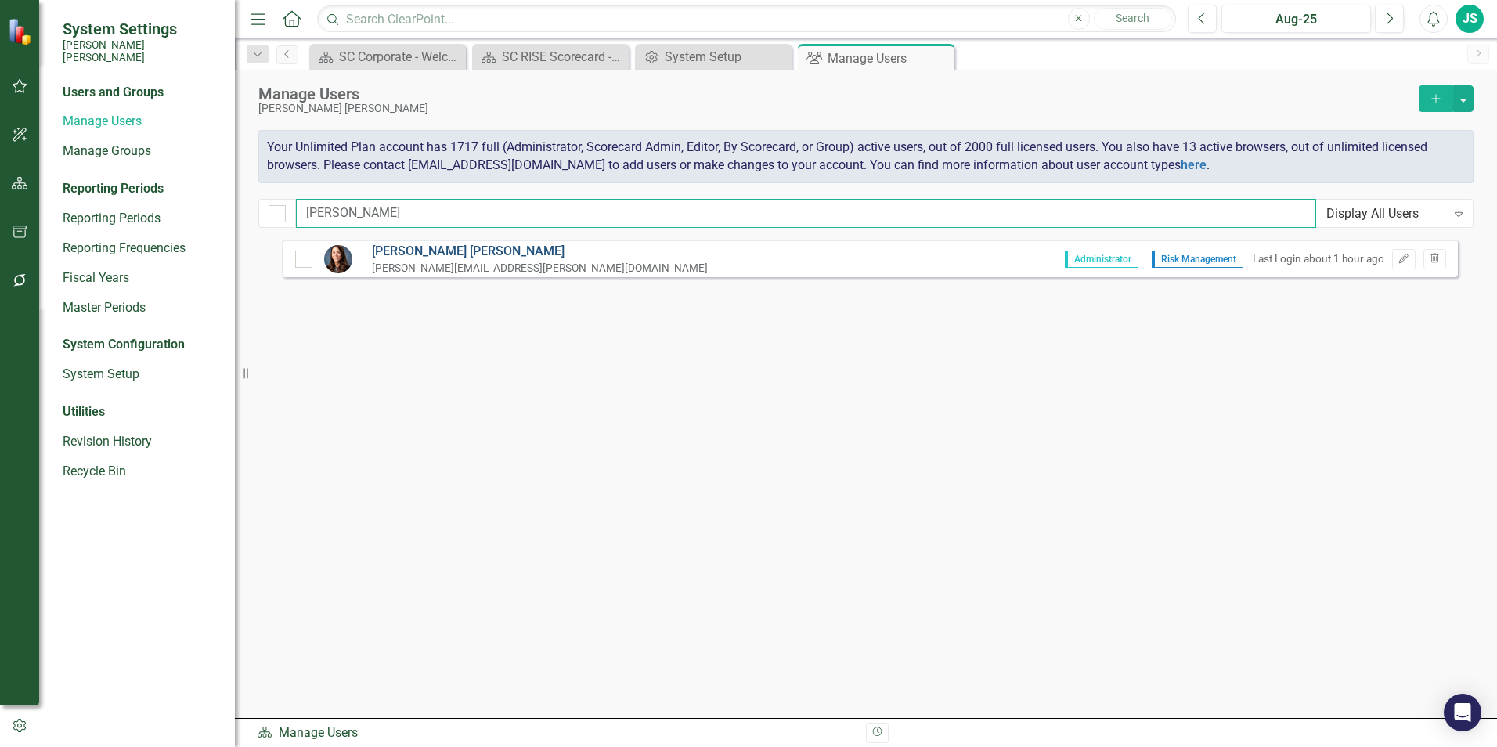
type input "[PERSON_NAME]"
click at [425, 247] on link "[PERSON_NAME]" at bounding box center [540, 252] width 336 height 18
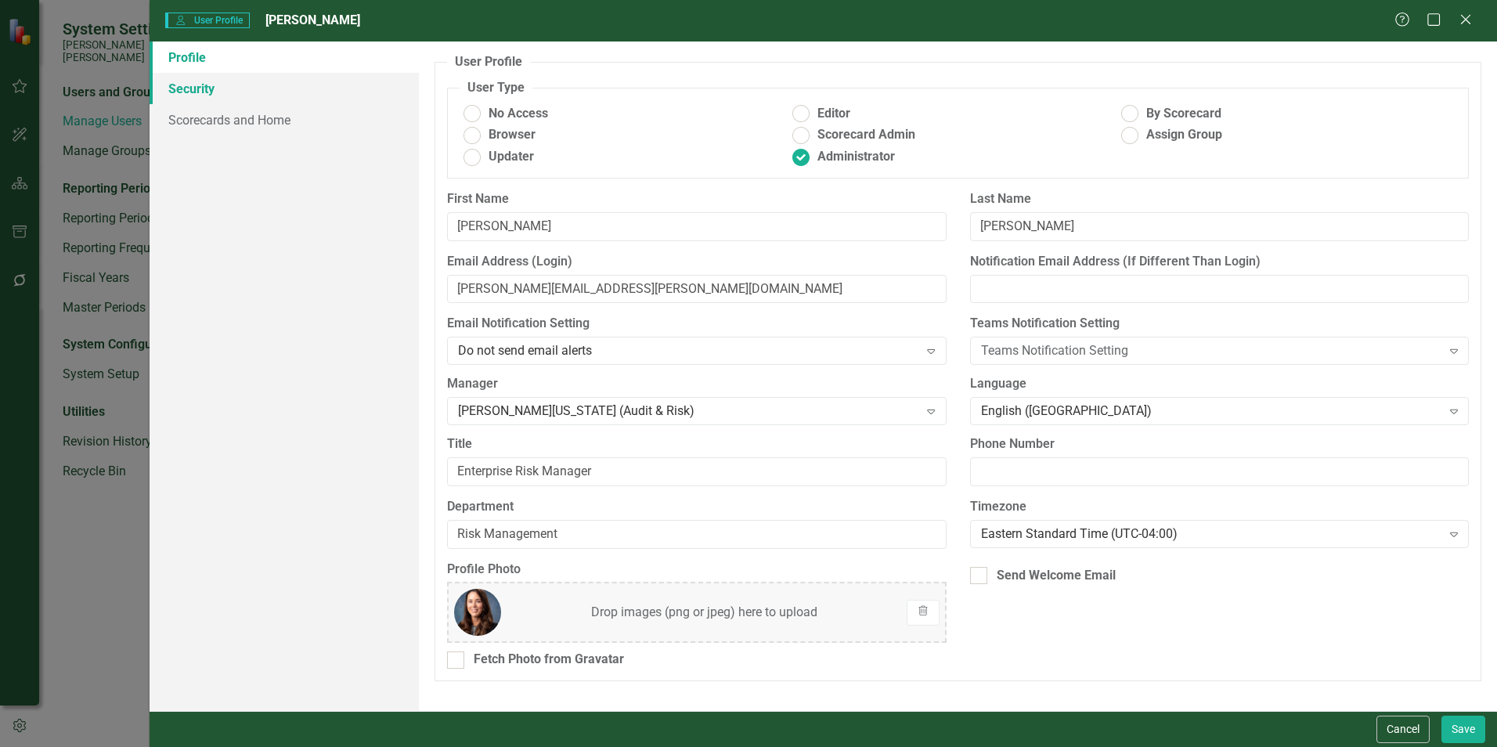
click at [212, 89] on link "Security" at bounding box center [284, 88] width 269 height 31
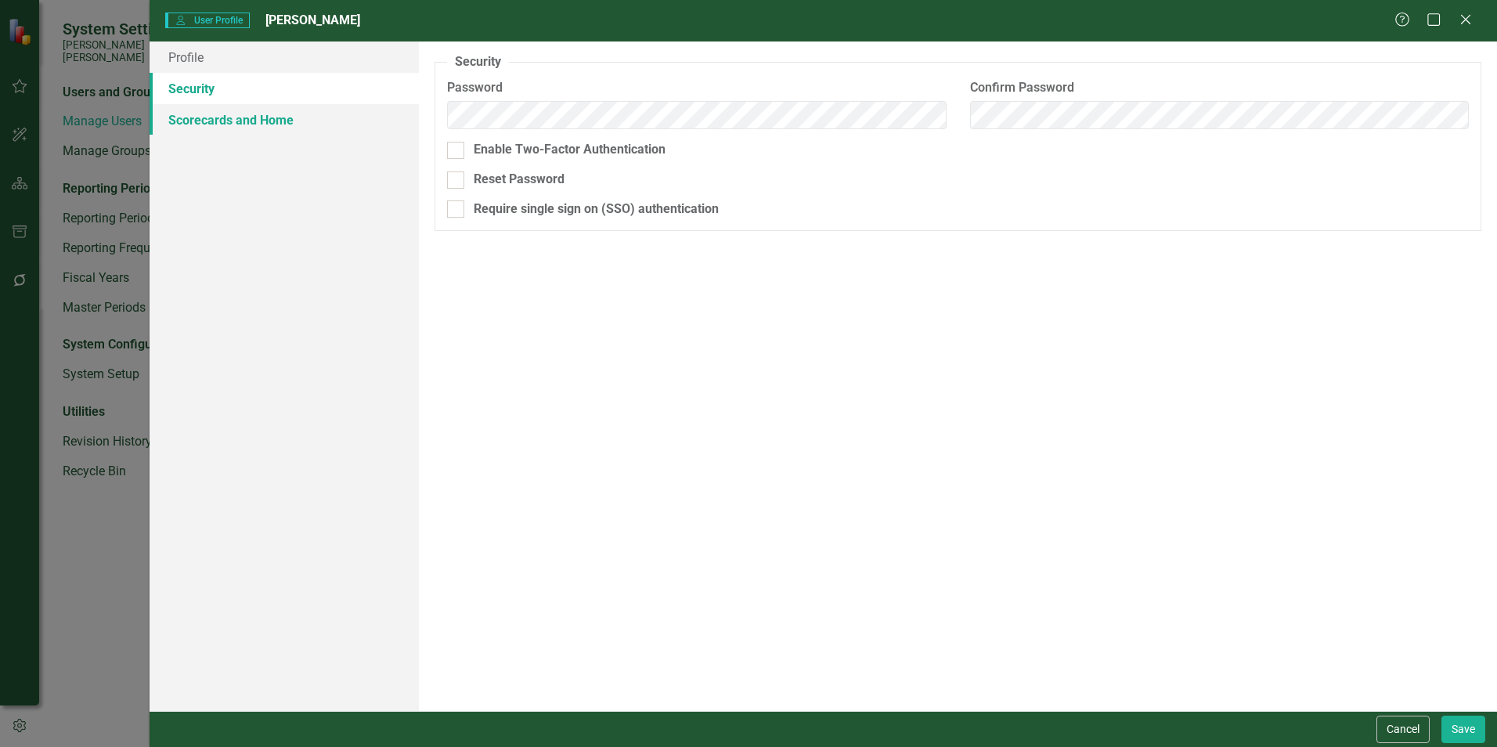
click at [270, 110] on link "Scorecards and Home" at bounding box center [284, 119] width 269 height 31
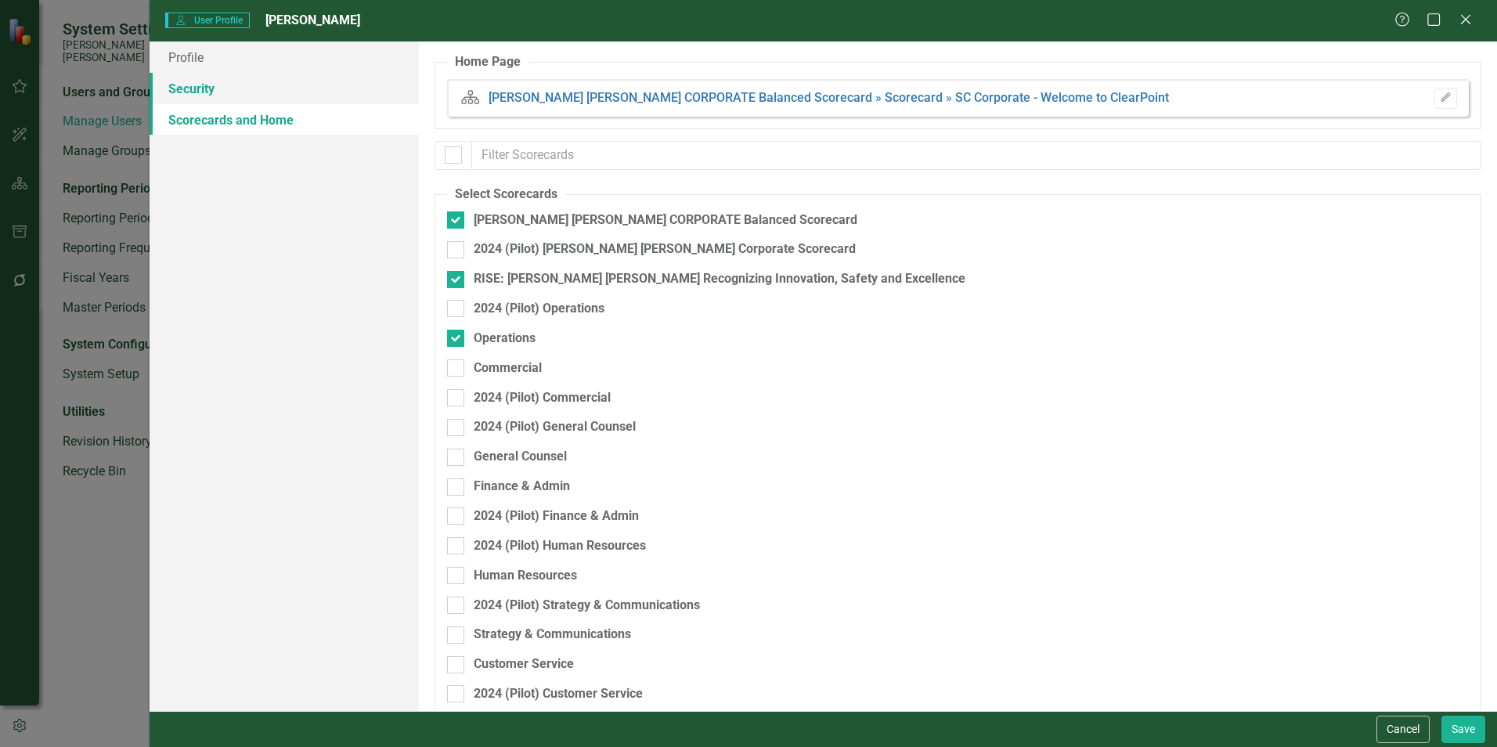
click at [262, 97] on link "Security" at bounding box center [284, 88] width 269 height 31
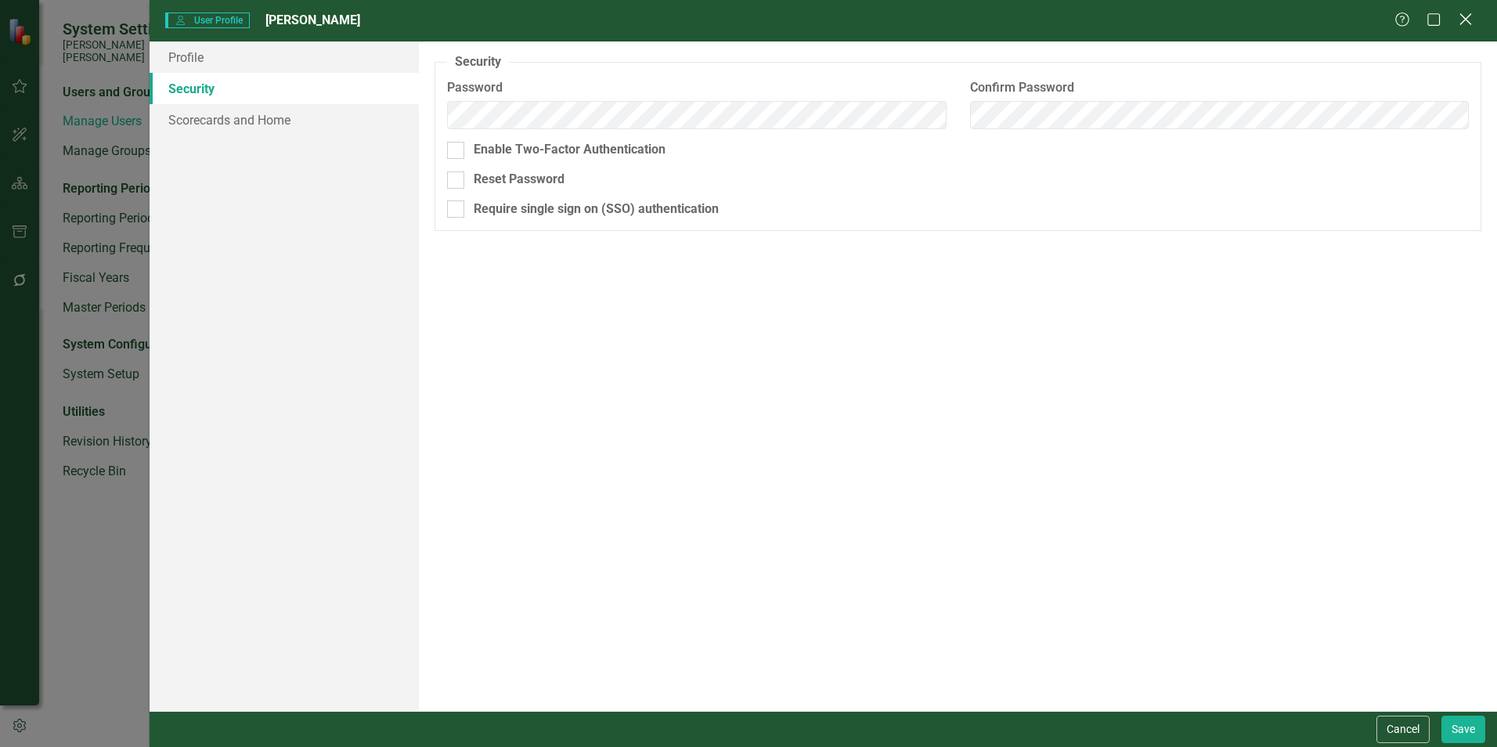
click at [1465, 17] on icon "Close" at bounding box center [1466, 19] width 20 height 15
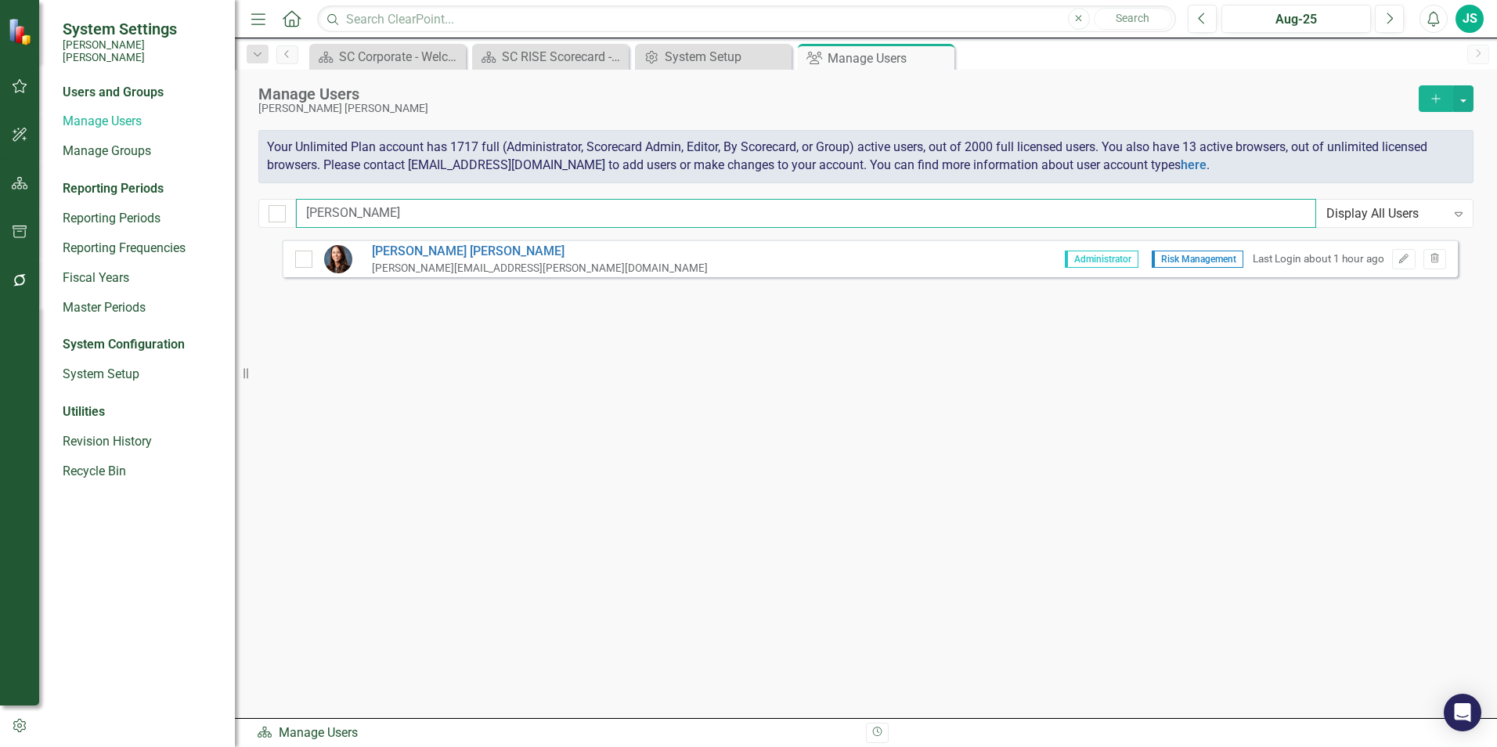
drag, startPoint x: 456, startPoint y: 202, endPoint x: 233, endPoint y: 189, distance: 222.8
click at [233, 189] on div "System Settings [PERSON_NAME] [PERSON_NAME] Users and Groups Manage Users Manag…" at bounding box center [748, 373] width 1497 height 747
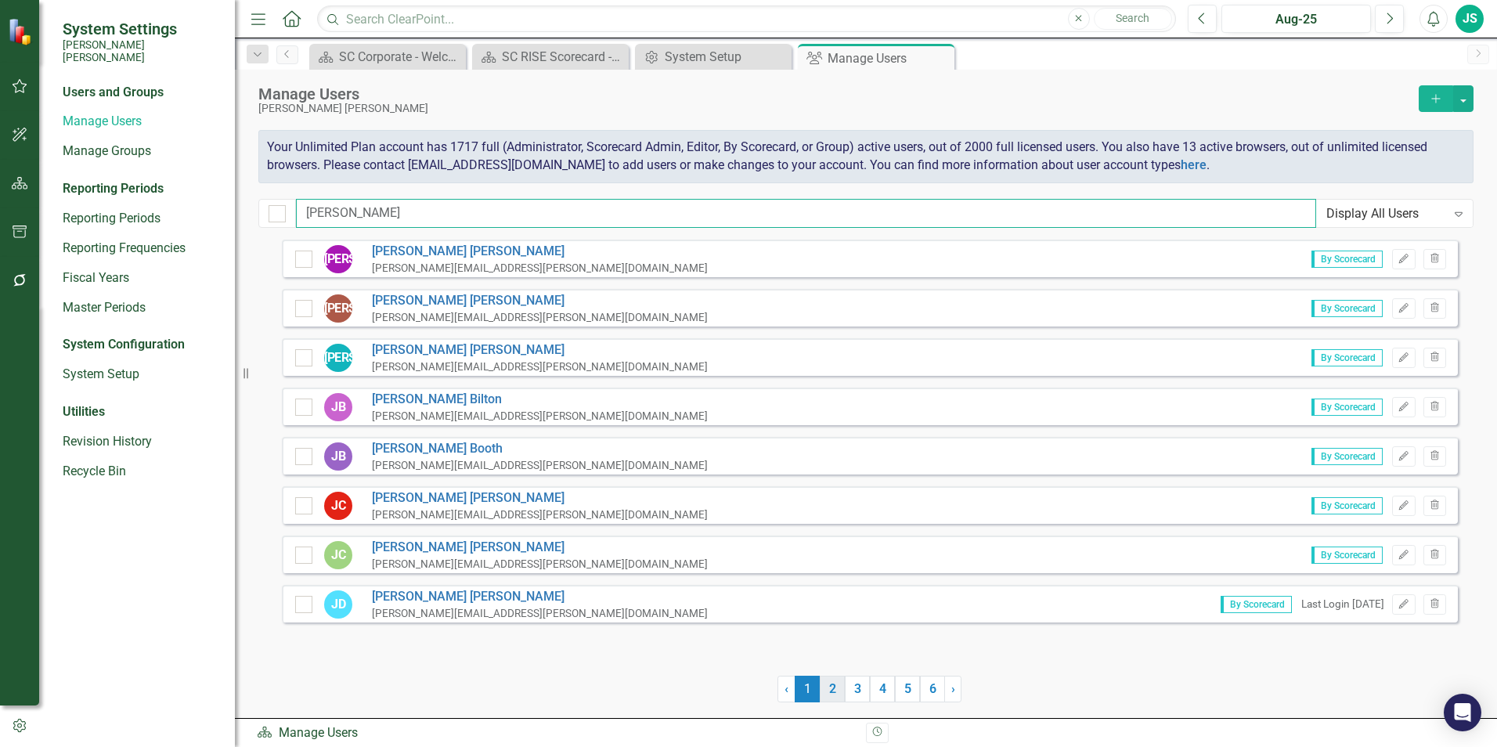
type input "[PERSON_NAME]"
click at [835, 687] on link "2" at bounding box center [832, 689] width 25 height 27
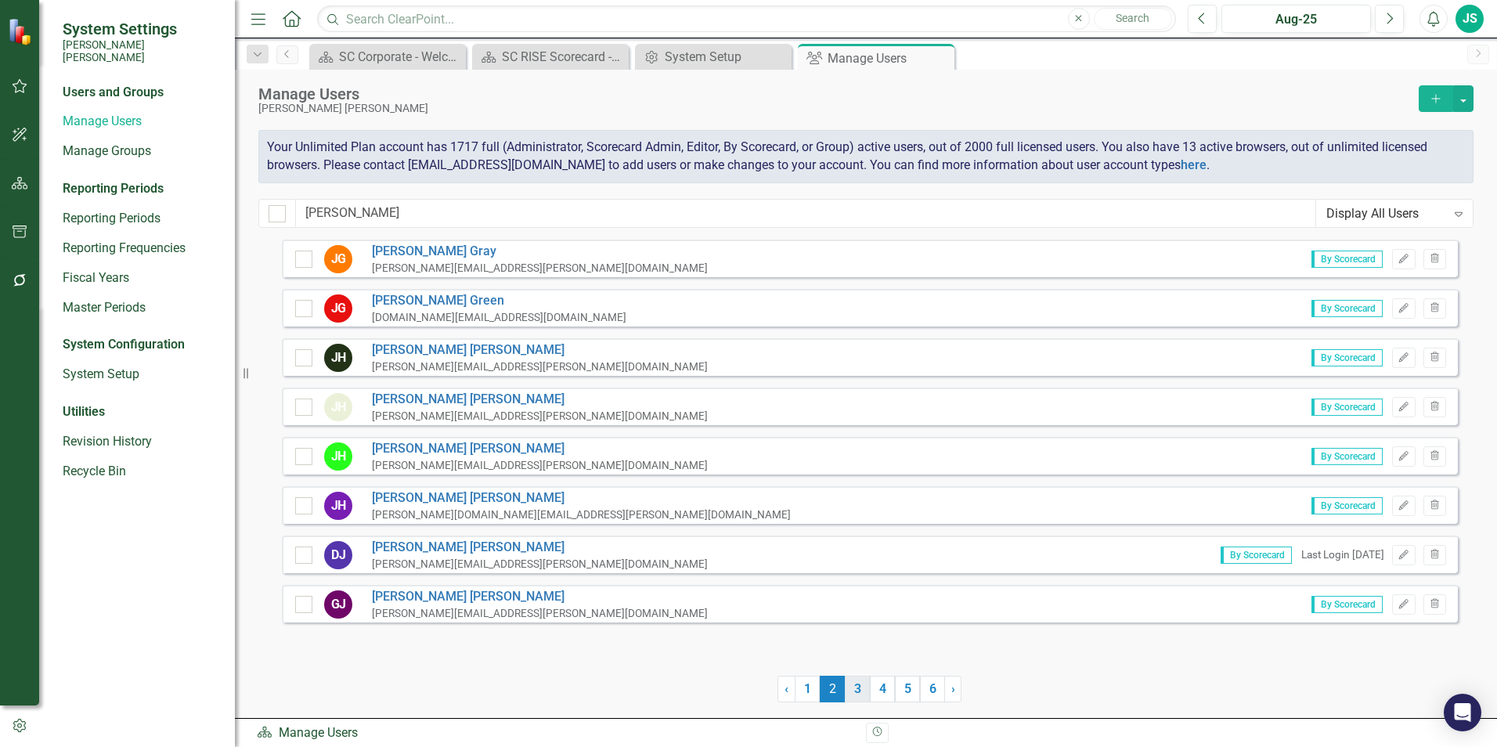
click at [849, 688] on link "3" at bounding box center [857, 689] width 25 height 27
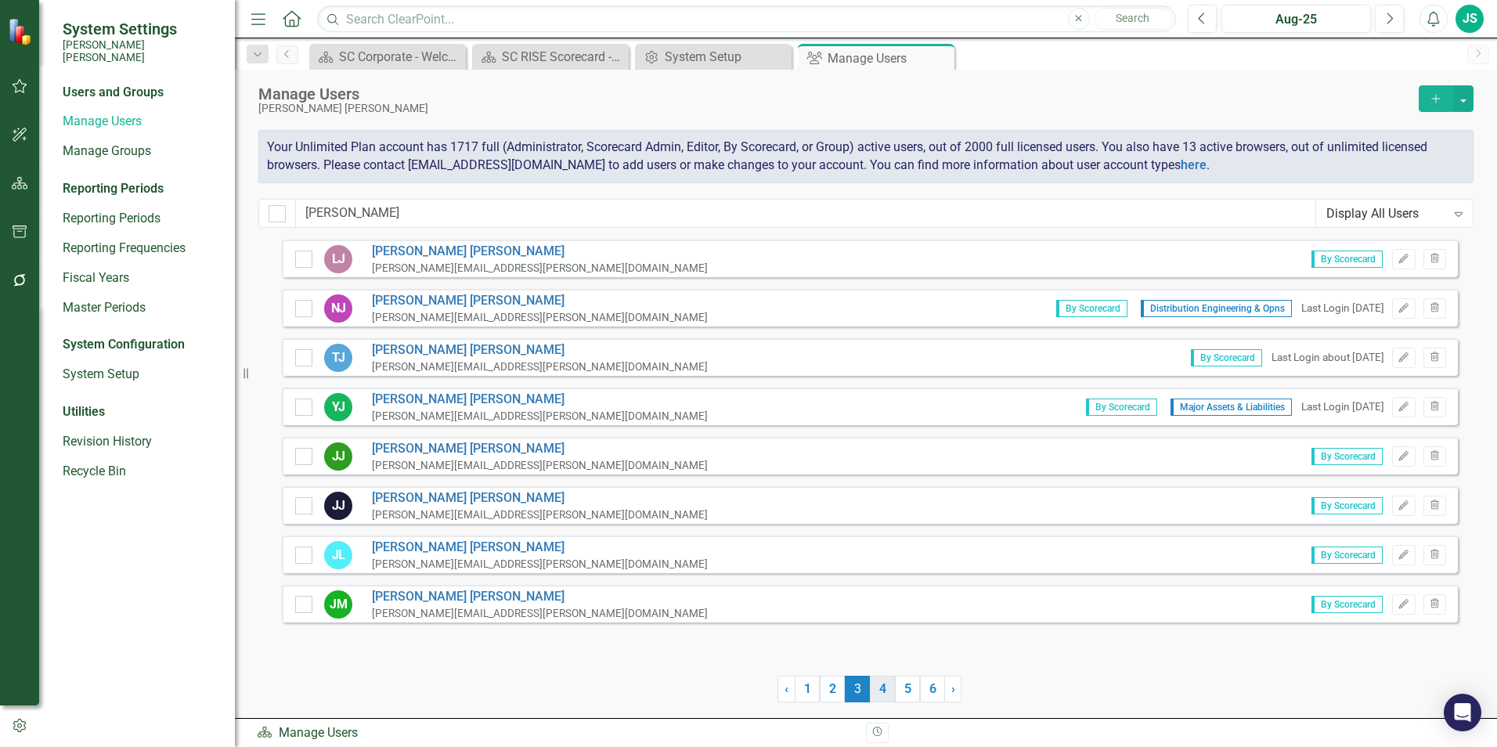
click at [878, 689] on link "4" at bounding box center [882, 689] width 25 height 27
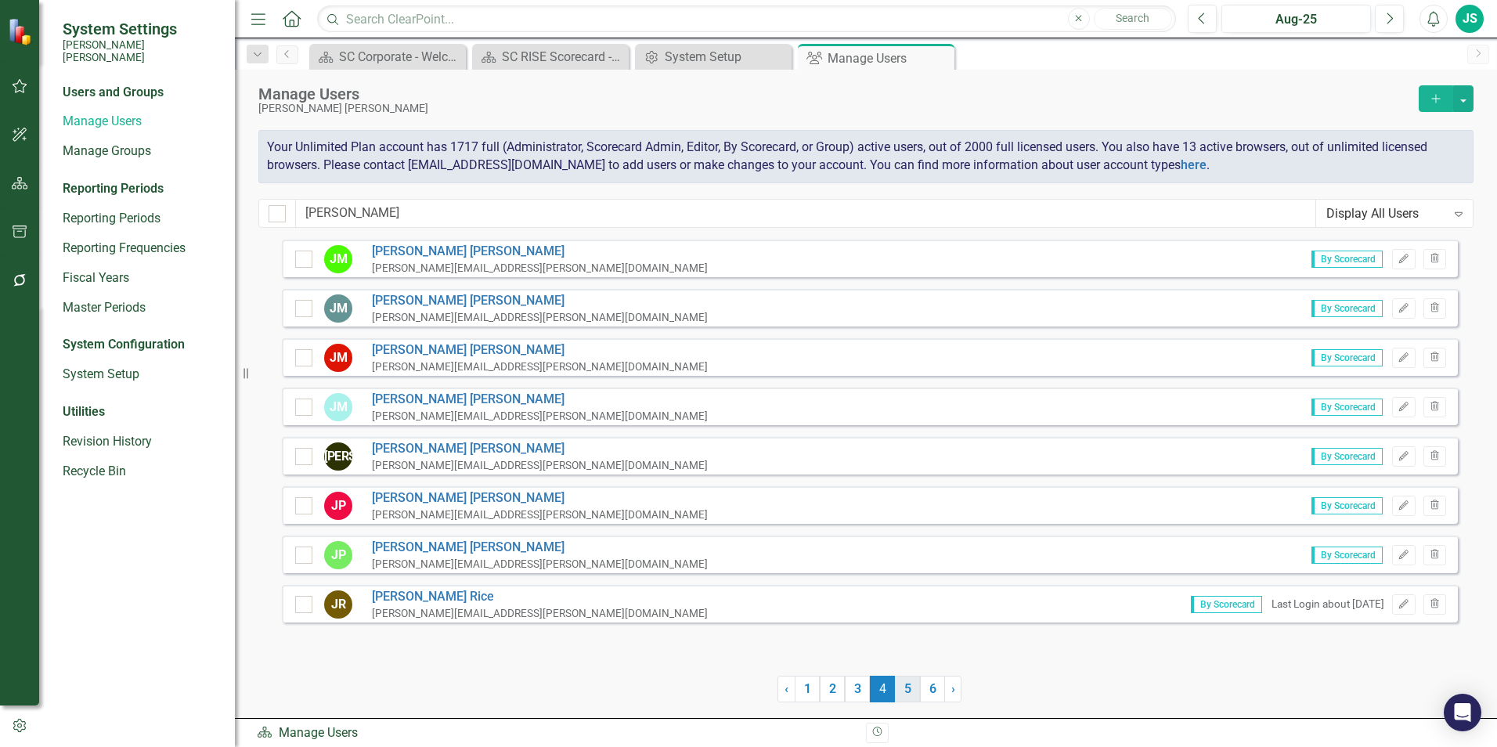
click at [901, 688] on link "5" at bounding box center [907, 689] width 25 height 27
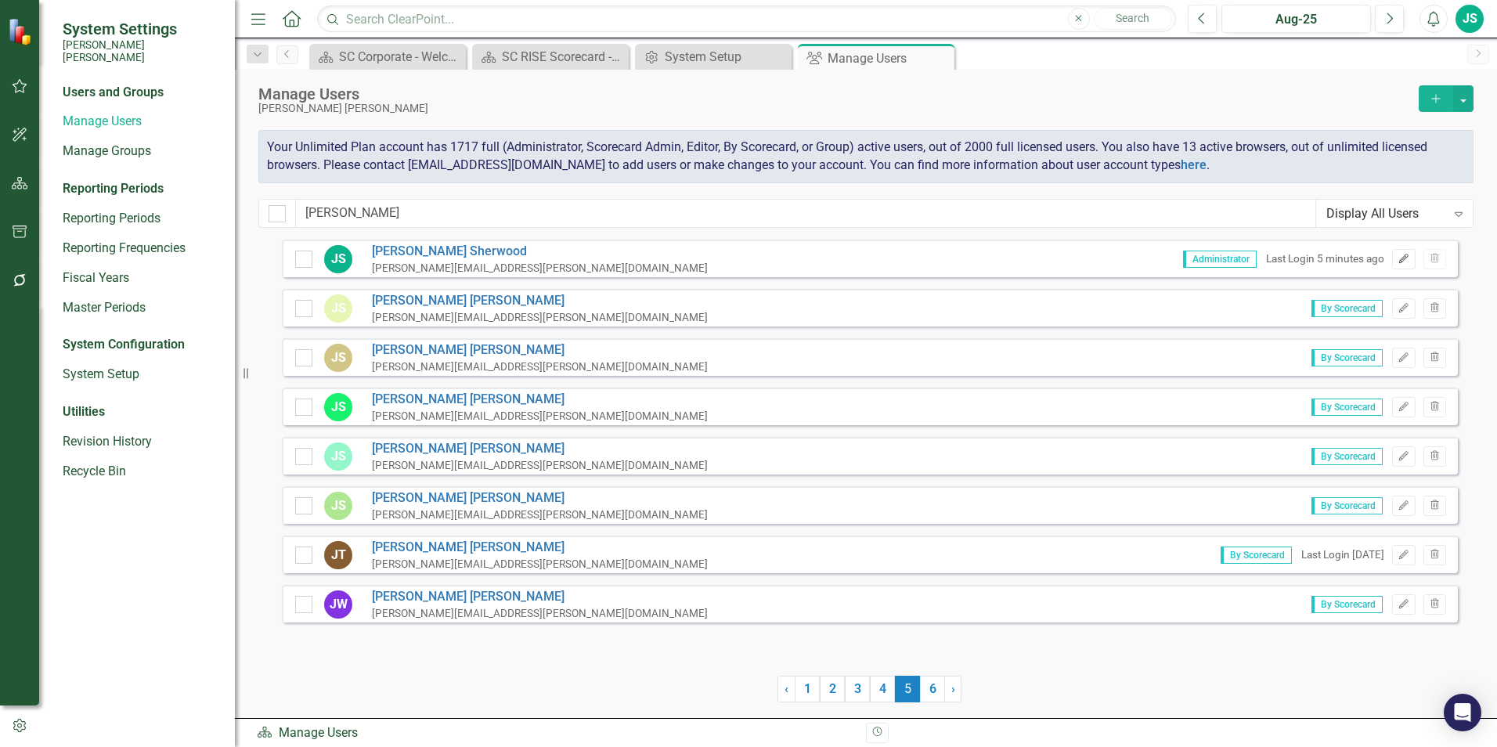
click at [1406, 262] on icon "Edit" at bounding box center [1404, 258] width 12 height 9
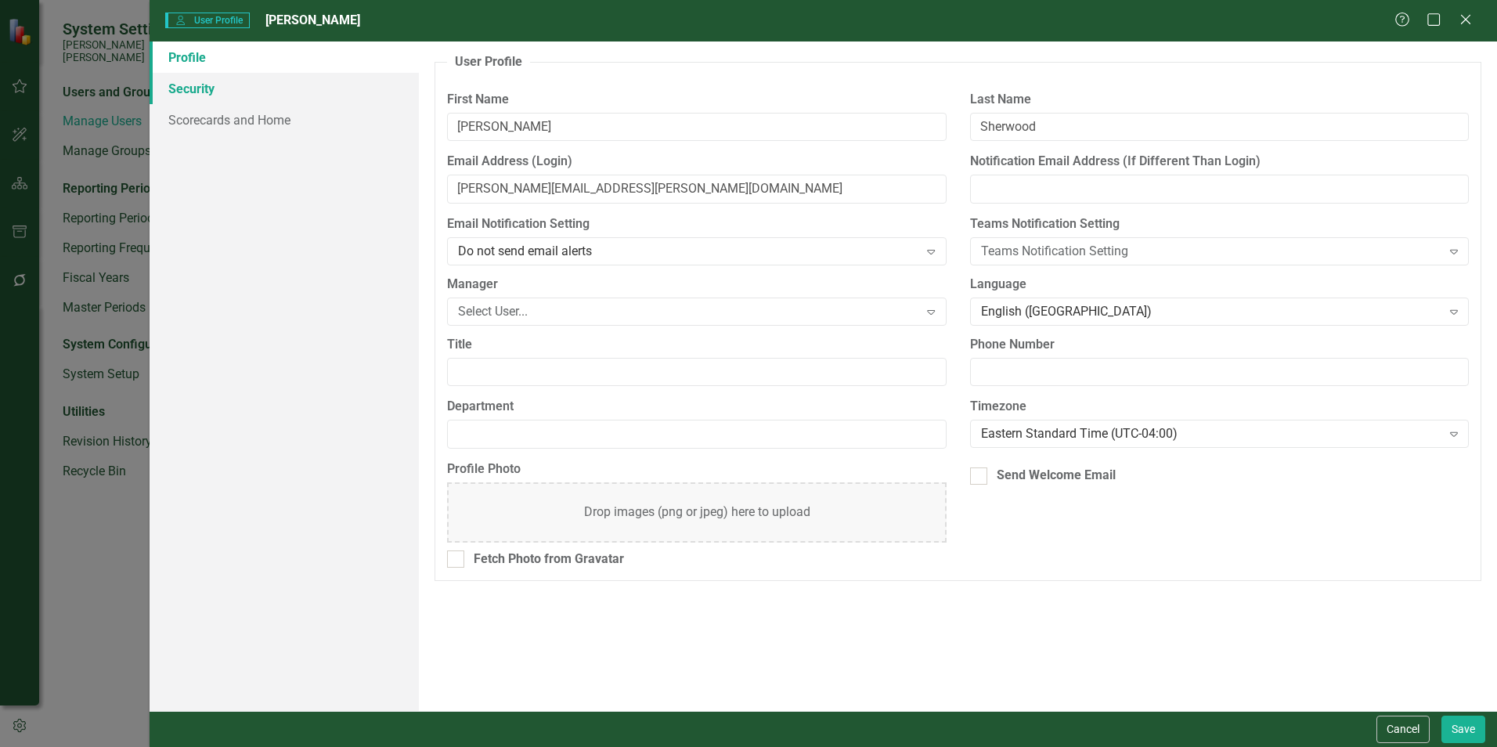
click at [208, 92] on link "Security" at bounding box center [284, 88] width 269 height 31
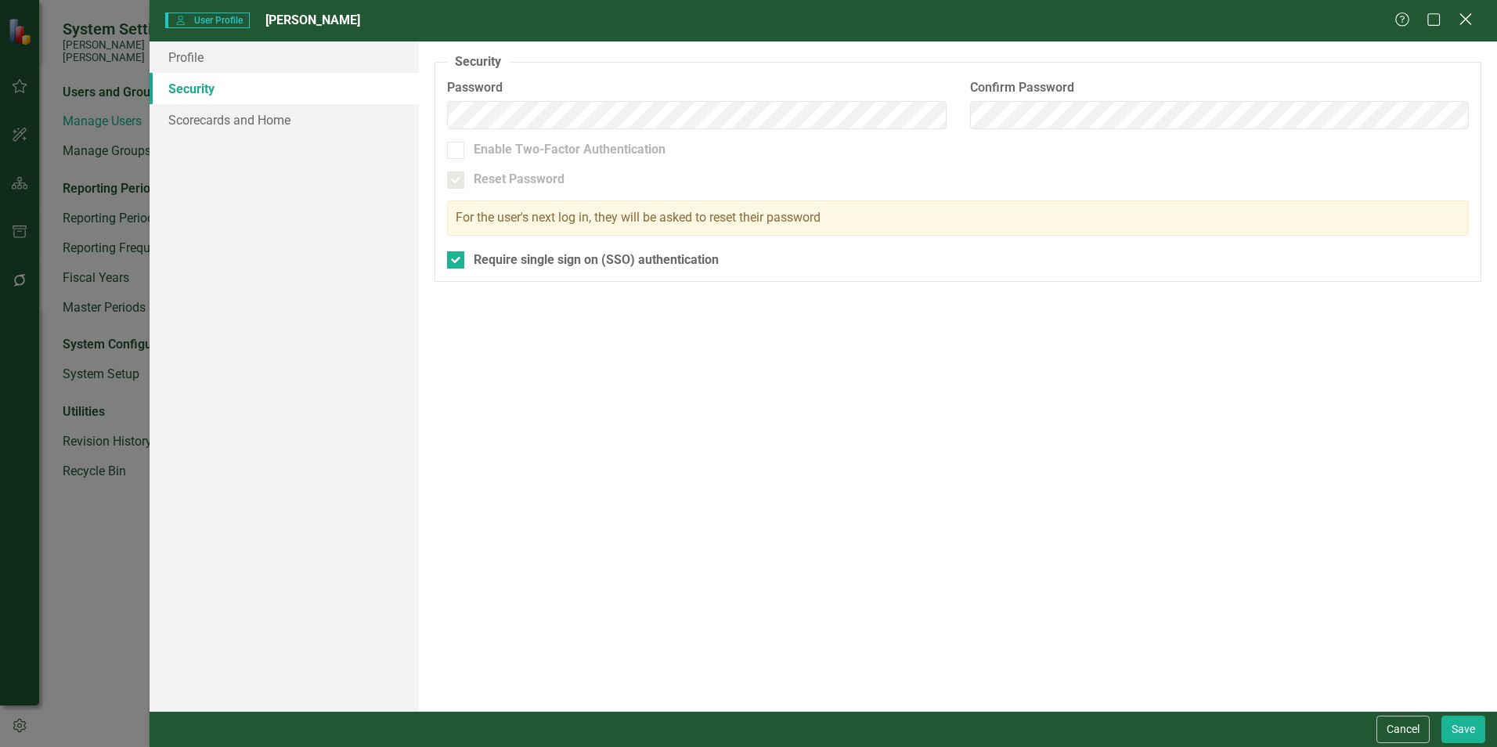
click at [1464, 20] on icon "Close" at bounding box center [1466, 19] width 20 height 15
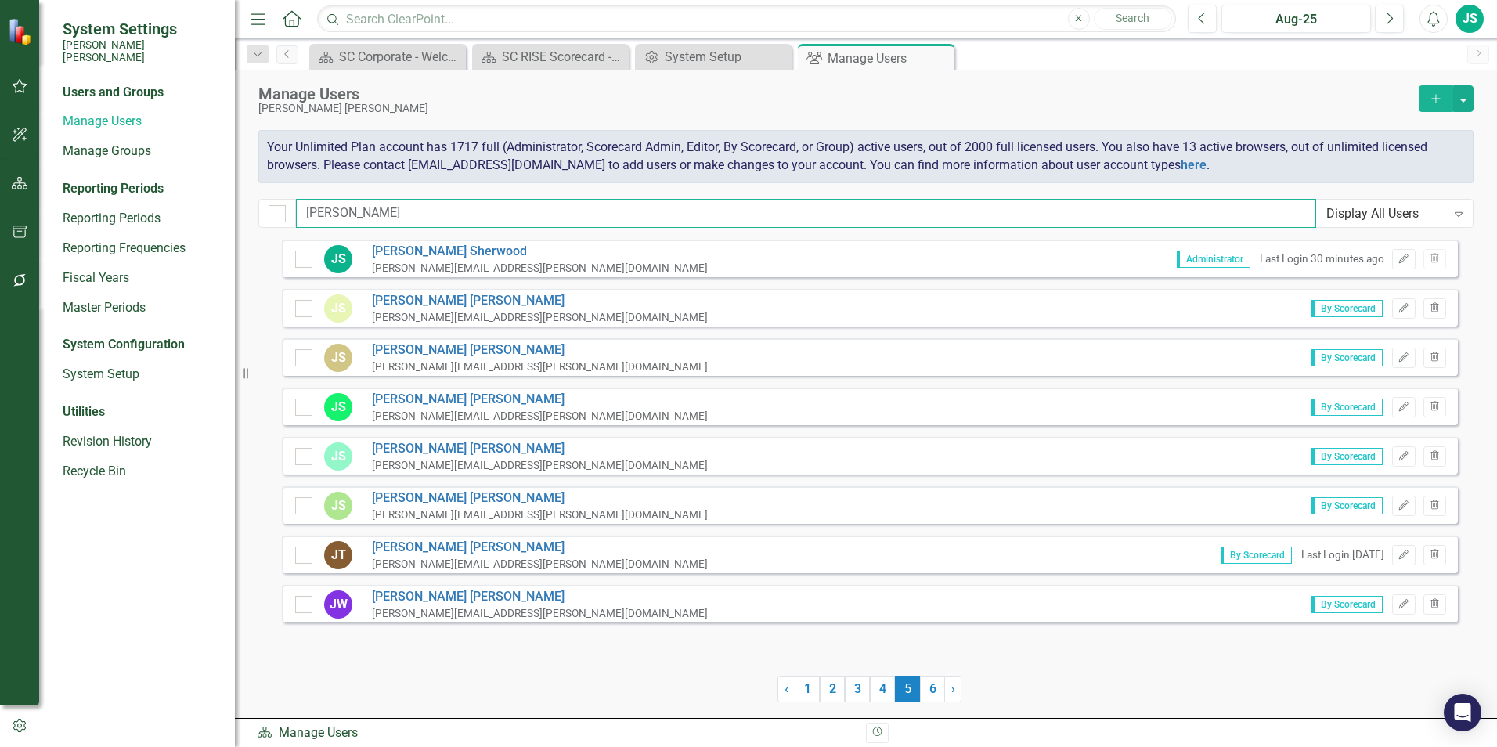
drag, startPoint x: 361, startPoint y: 202, endPoint x: 267, endPoint y: 211, distance: 94.4
click at [267, 211] on div "[PERSON_NAME] Display All Users Expand" at bounding box center [865, 213] width 1215 height 29
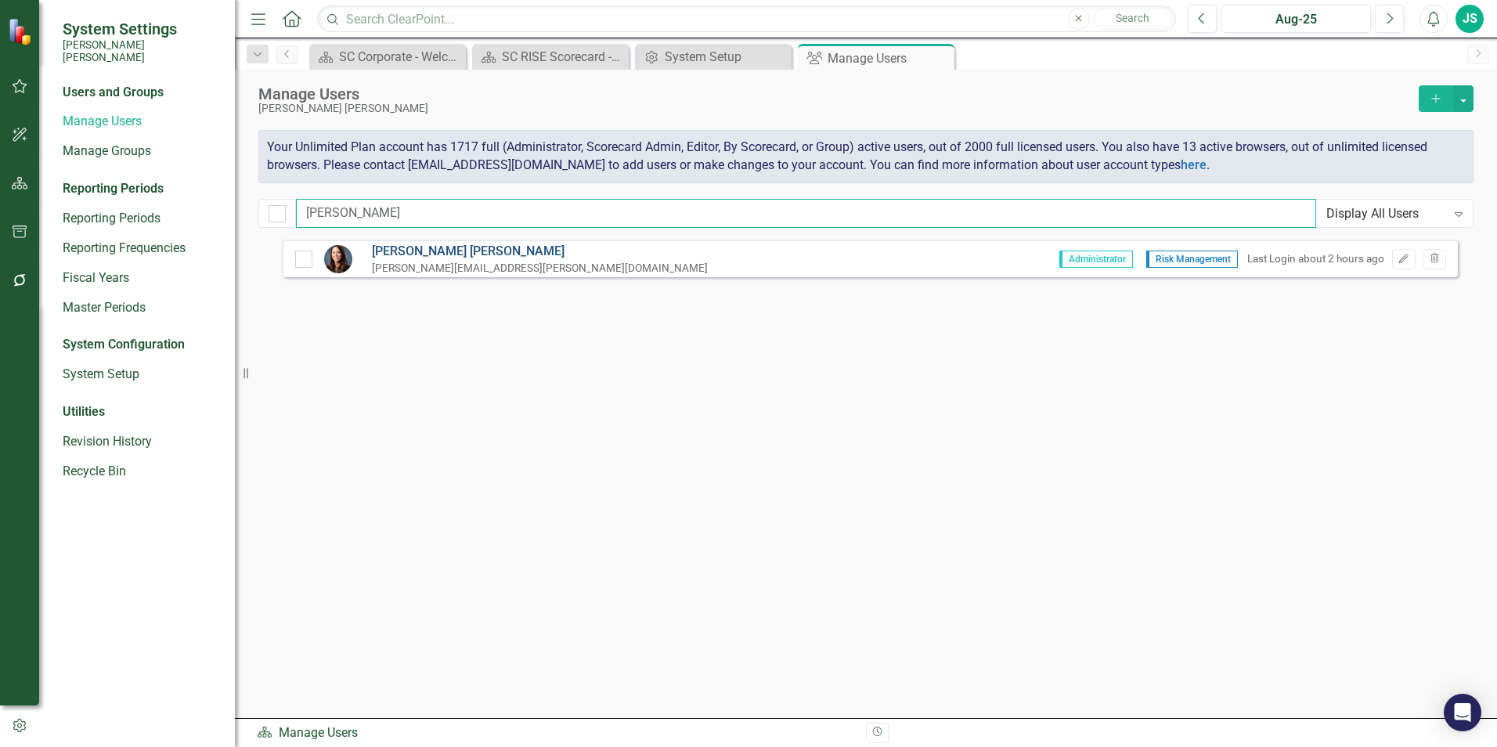
type input "[PERSON_NAME]"
click at [430, 243] on link "[PERSON_NAME]" at bounding box center [540, 252] width 336 height 18
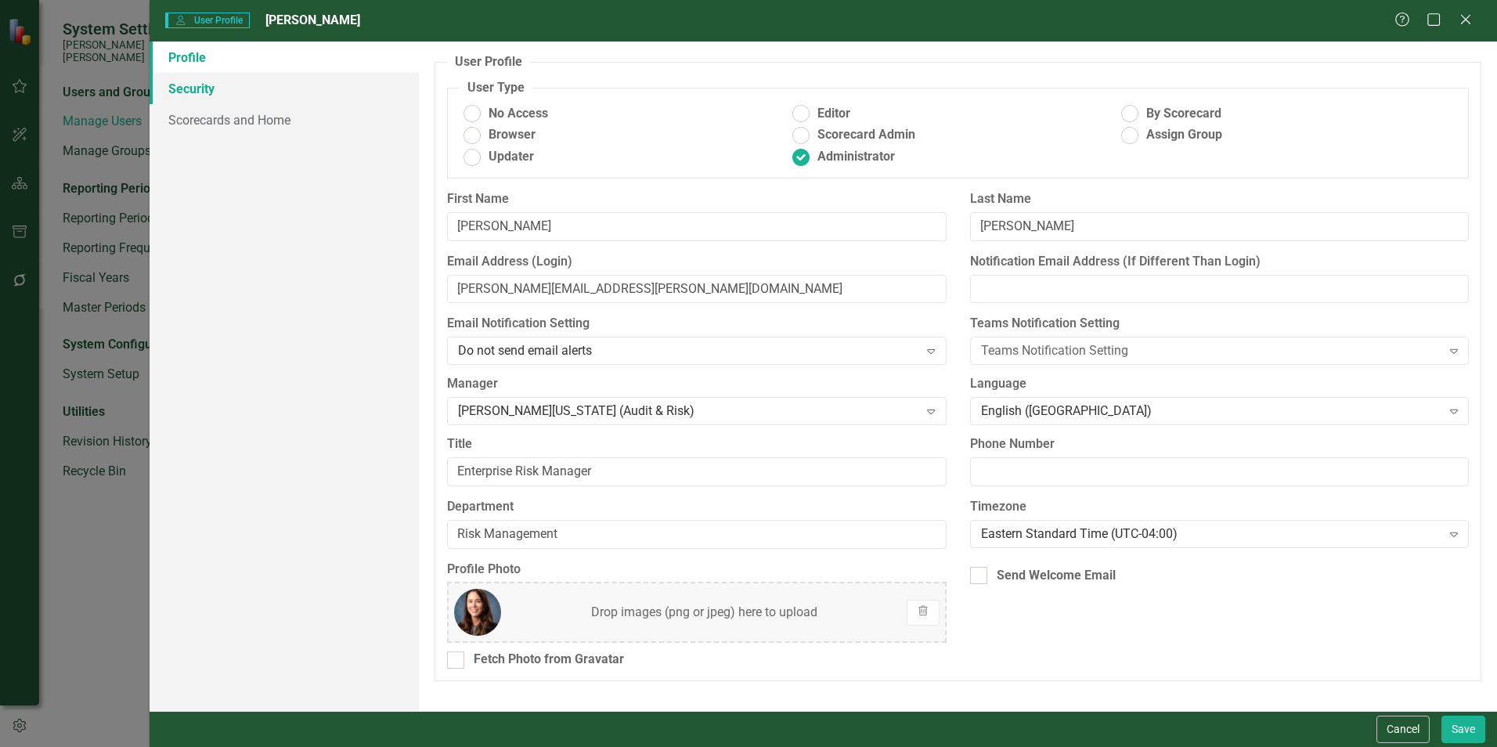
click at [240, 93] on link "Security" at bounding box center [284, 88] width 269 height 31
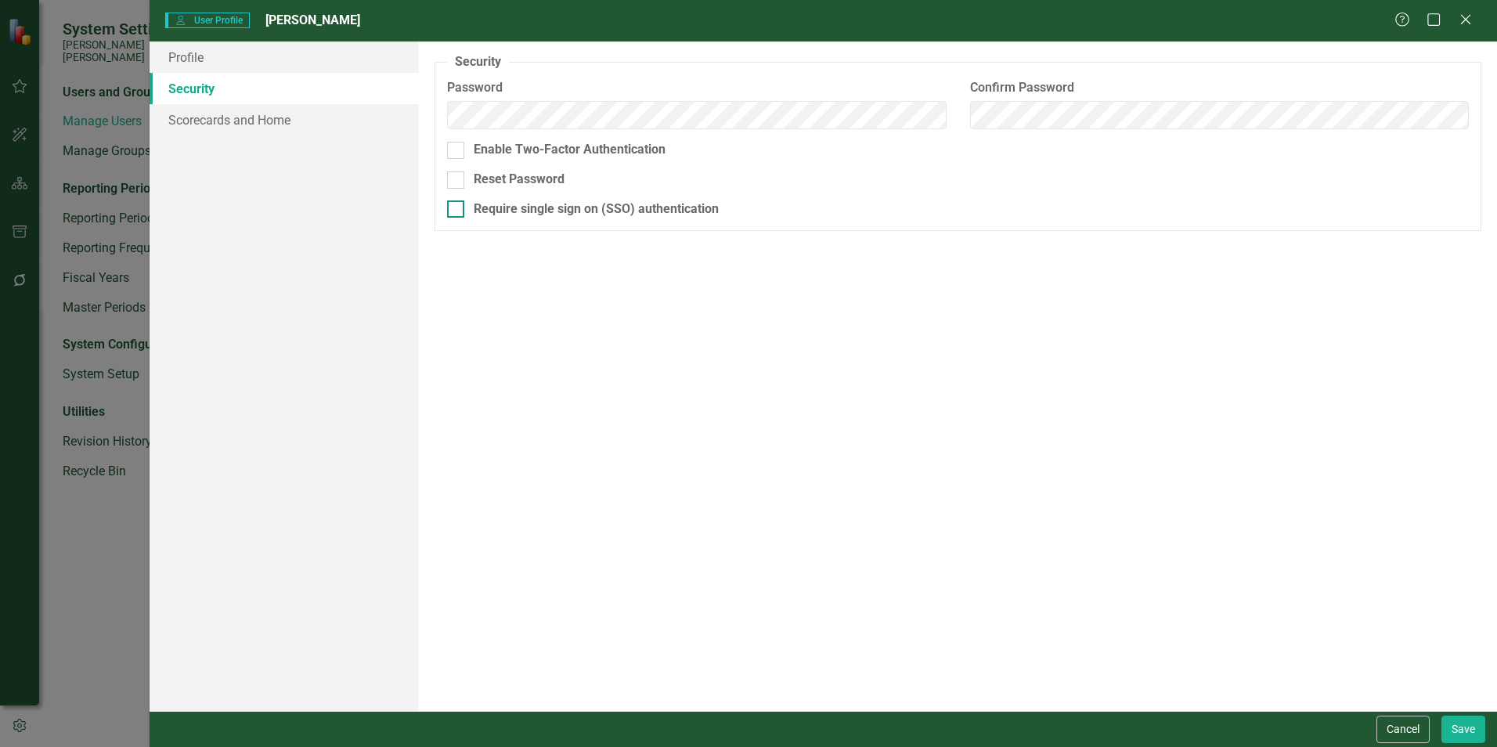
click at [456, 211] on div at bounding box center [455, 208] width 17 height 17
click at [456, 211] on input "Require single sign on (SSO) authentication" at bounding box center [452, 205] width 10 height 10
checkbox input "true"
click at [1471, 724] on button "Save" at bounding box center [1464, 729] width 44 height 27
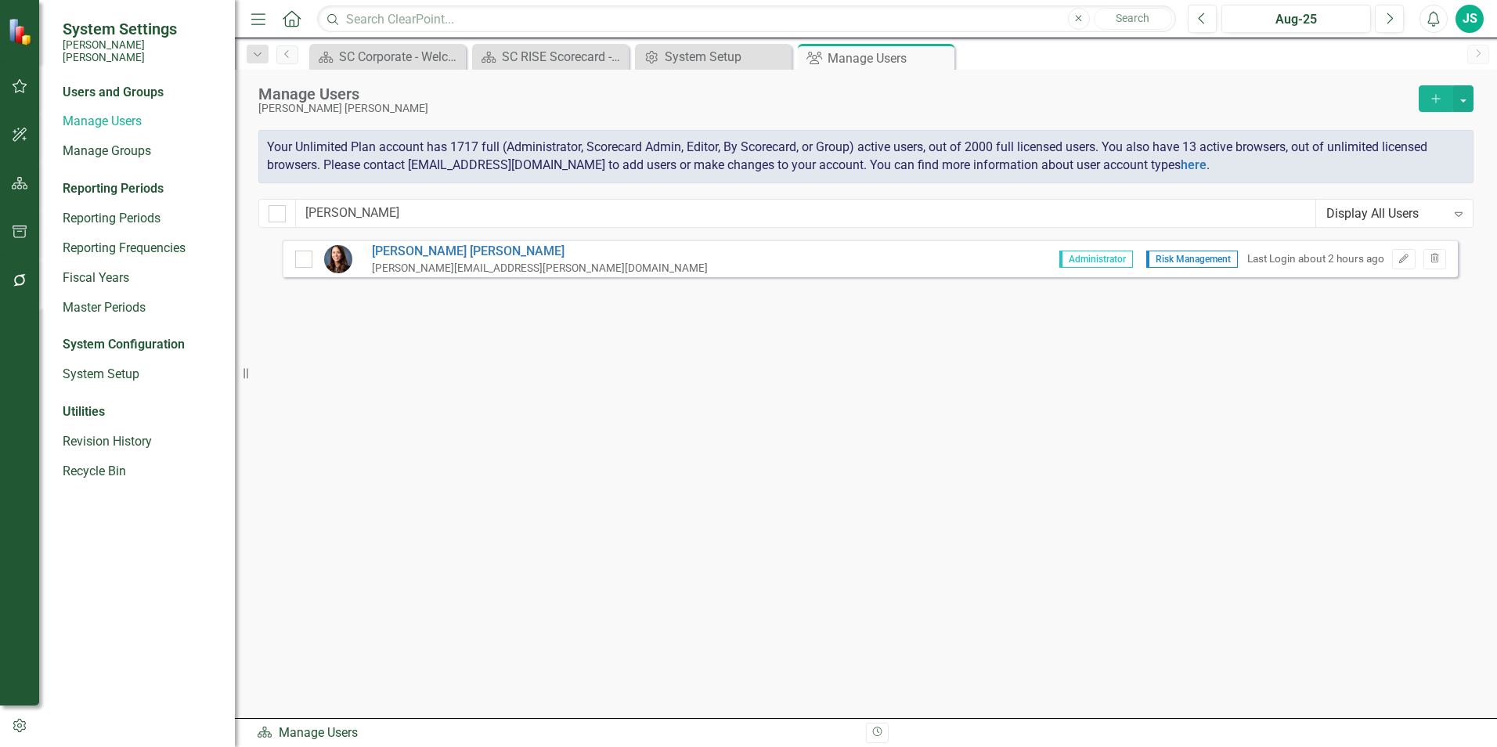
click at [549, 392] on div "[PERSON_NAME] [PERSON_NAME][EMAIL_ADDRESS][PERSON_NAME][DOMAIN_NAME] Administra…" at bounding box center [870, 450] width 1176 height 421
click at [434, 257] on link "[PERSON_NAME]" at bounding box center [540, 252] width 336 height 18
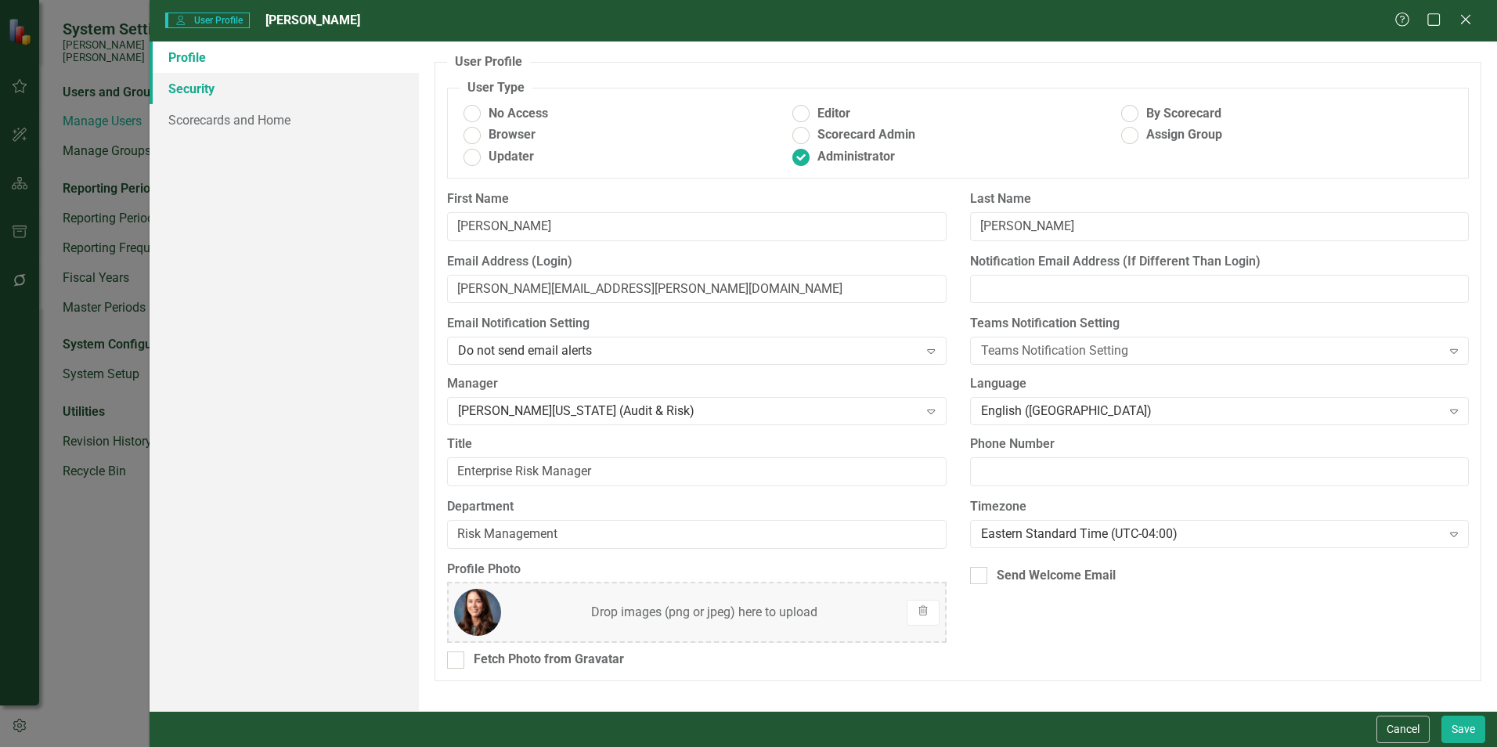
click at [237, 91] on link "Security" at bounding box center [284, 88] width 269 height 31
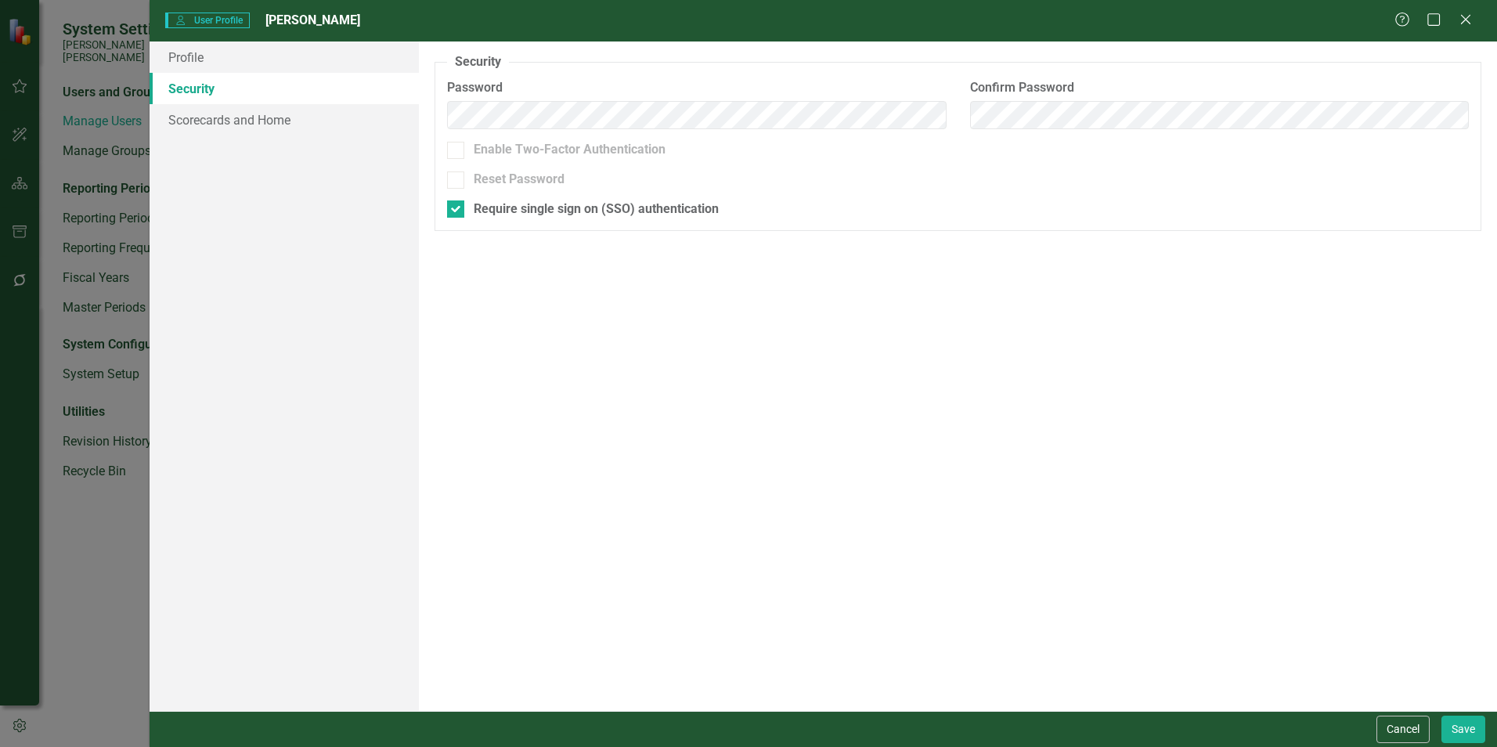
click at [1474, 27] on div "Help Maximize Close" at bounding box center [1438, 21] width 87 height 18
click at [1468, 24] on icon "Close" at bounding box center [1466, 19] width 20 height 15
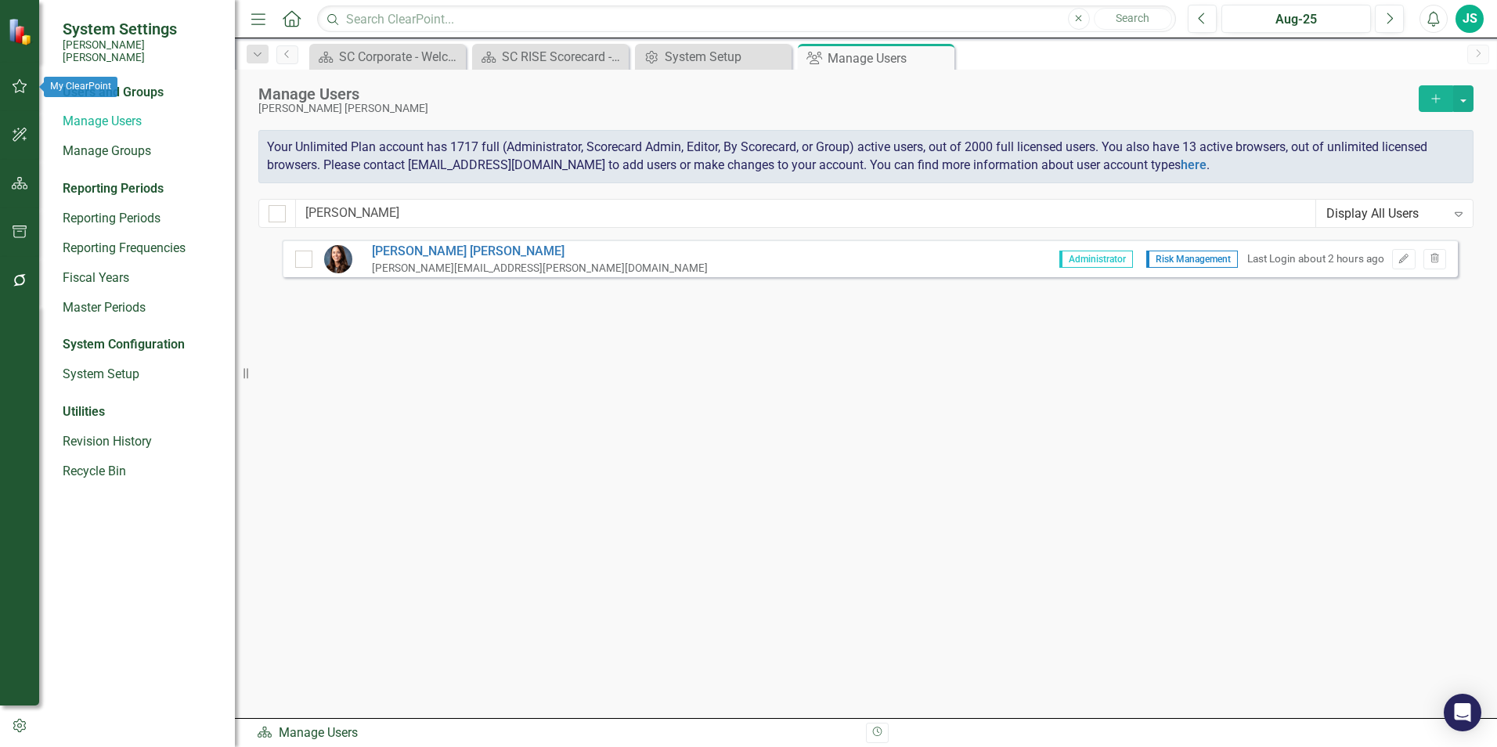
click at [19, 81] on icon "button" at bounding box center [20, 86] width 15 height 14
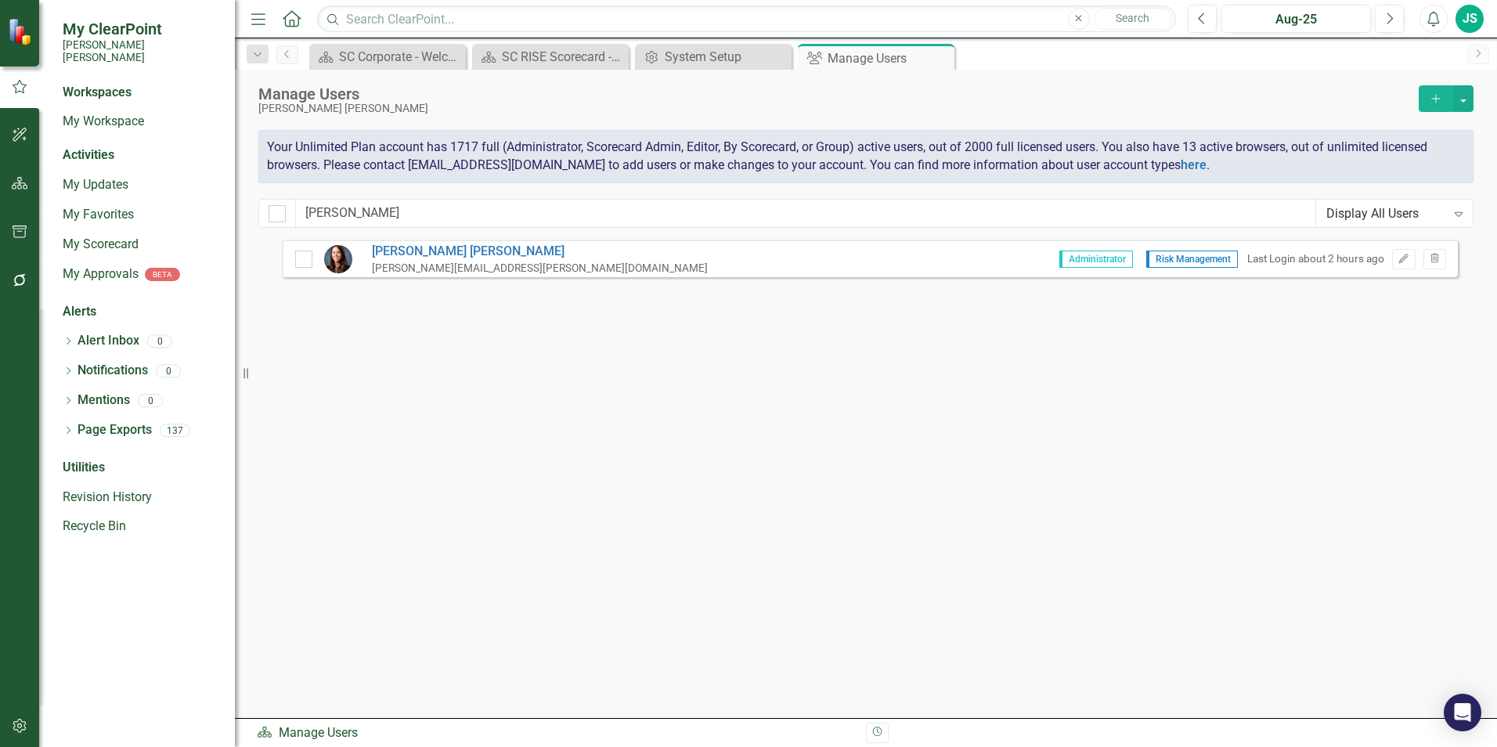
click at [1477, 54] on icon "Next" at bounding box center [1478, 53] width 13 height 9
click at [1460, 15] on div "JS" at bounding box center [1470, 19] width 28 height 28
click at [1388, 538] on div "[PERSON_NAME] [PERSON_NAME][EMAIL_ADDRESS][PERSON_NAME][DOMAIN_NAME] Administra…" at bounding box center [870, 450] width 1176 height 421
click at [1462, 716] on icon "Open Intercom Messenger" at bounding box center [1462, 712] width 18 height 20
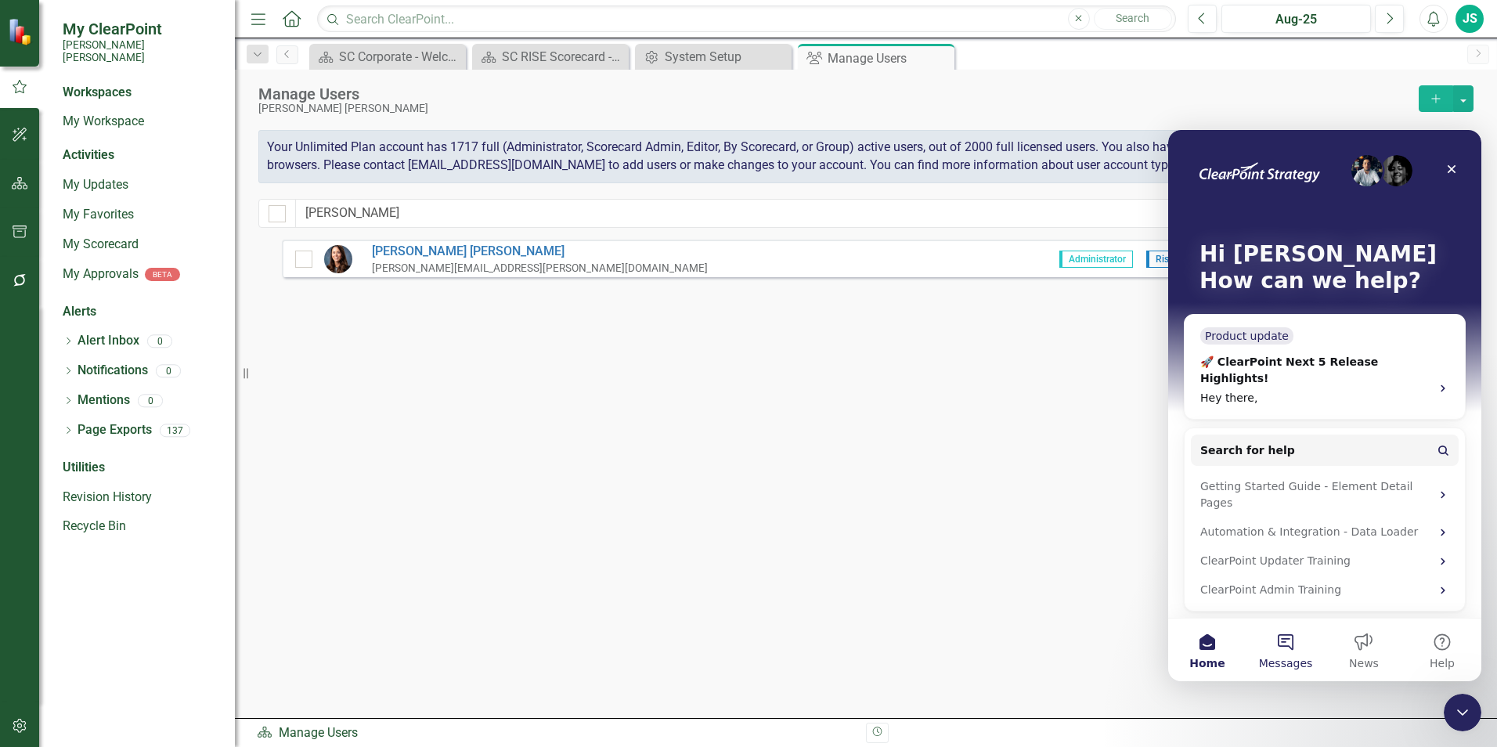
click at [1297, 659] on span "Messages" at bounding box center [1286, 663] width 54 height 11
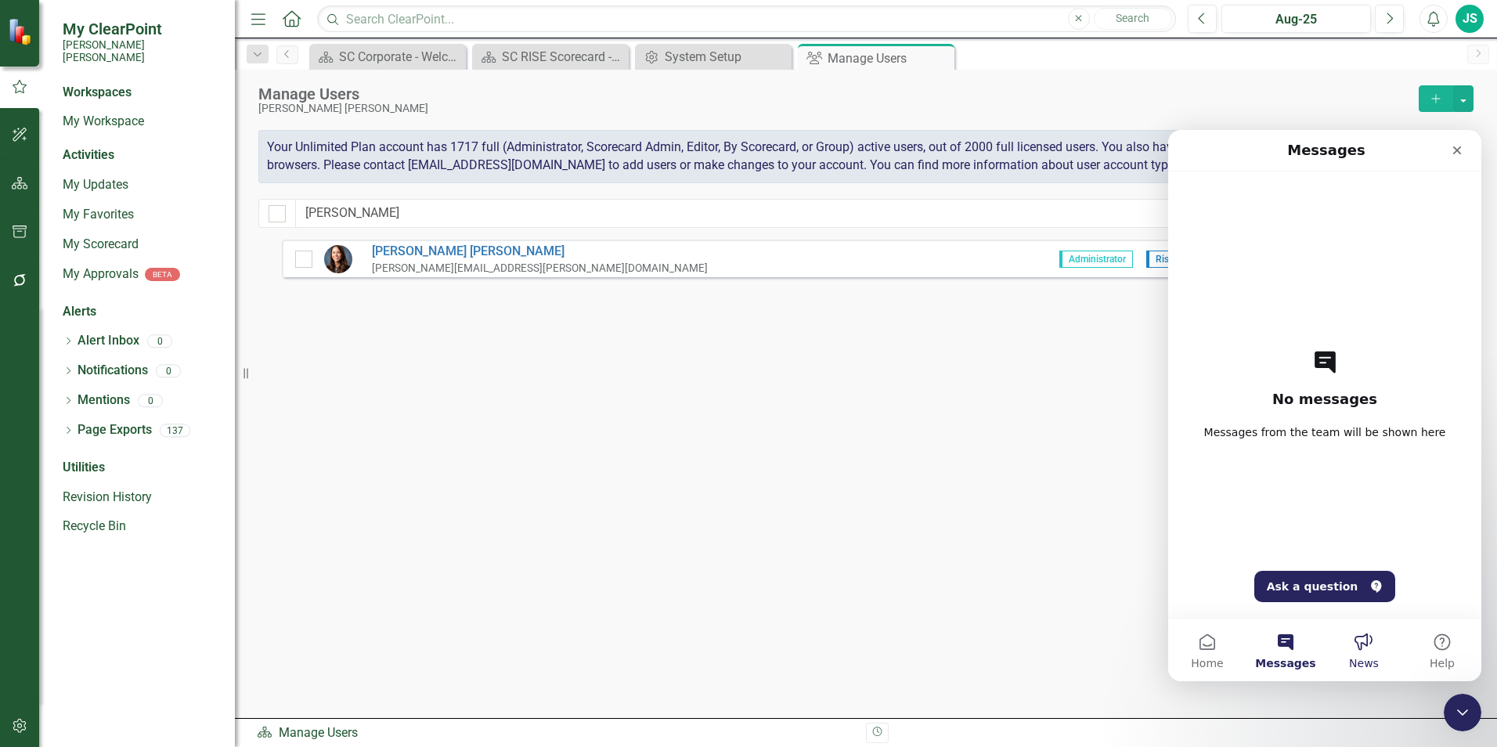
click at [1355, 649] on button "News" at bounding box center [1364, 650] width 78 height 63
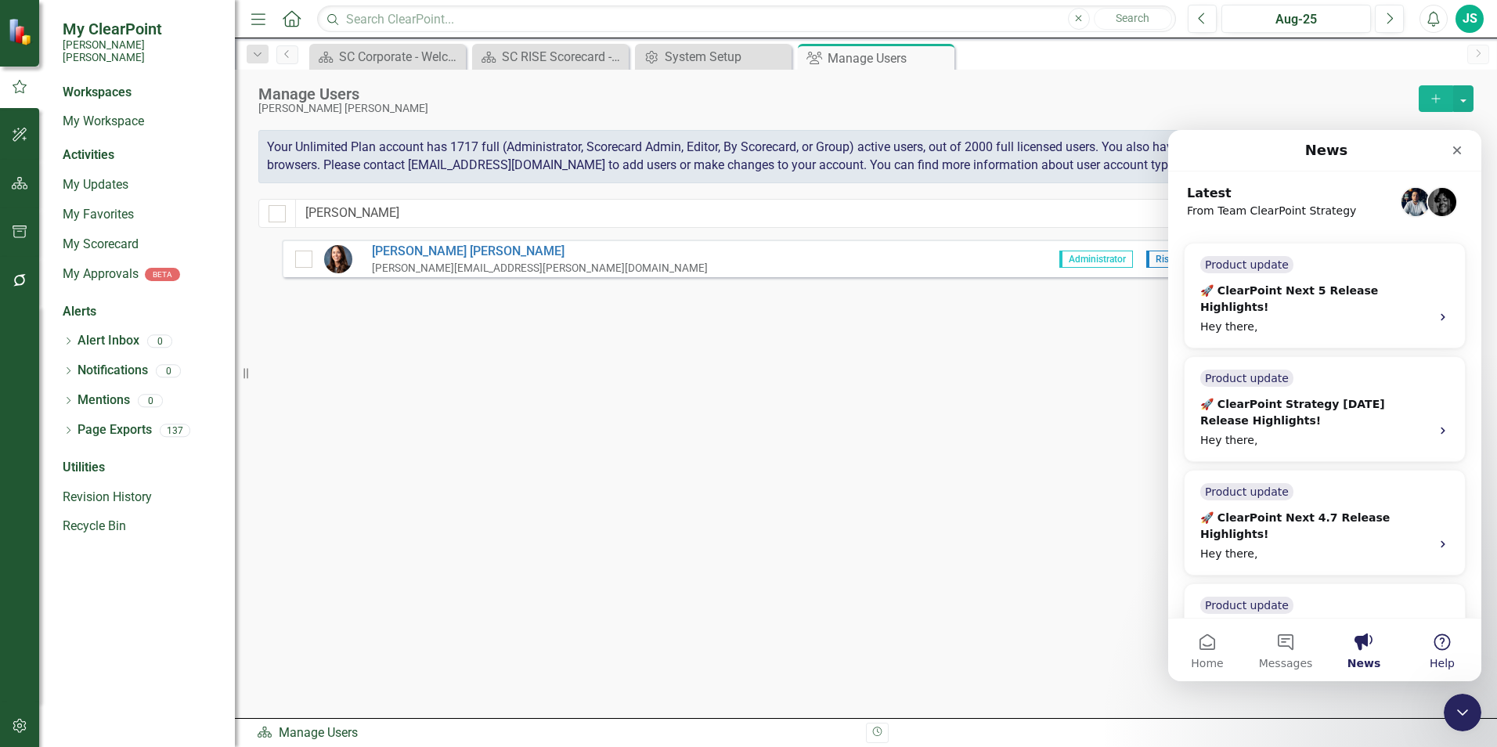
click at [1438, 647] on button "Help" at bounding box center [1442, 650] width 78 height 63
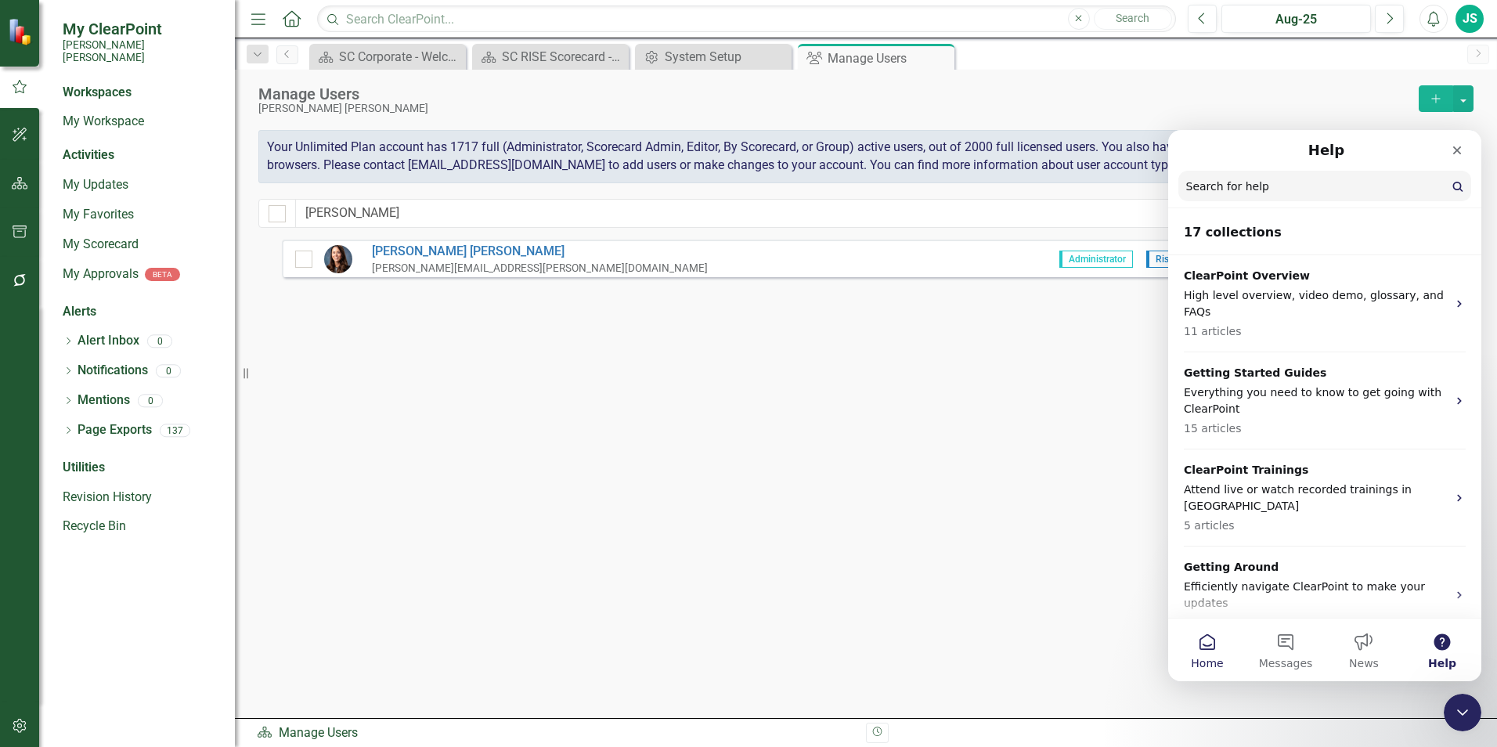
click at [1228, 650] on button "Home" at bounding box center [1207, 650] width 78 height 63
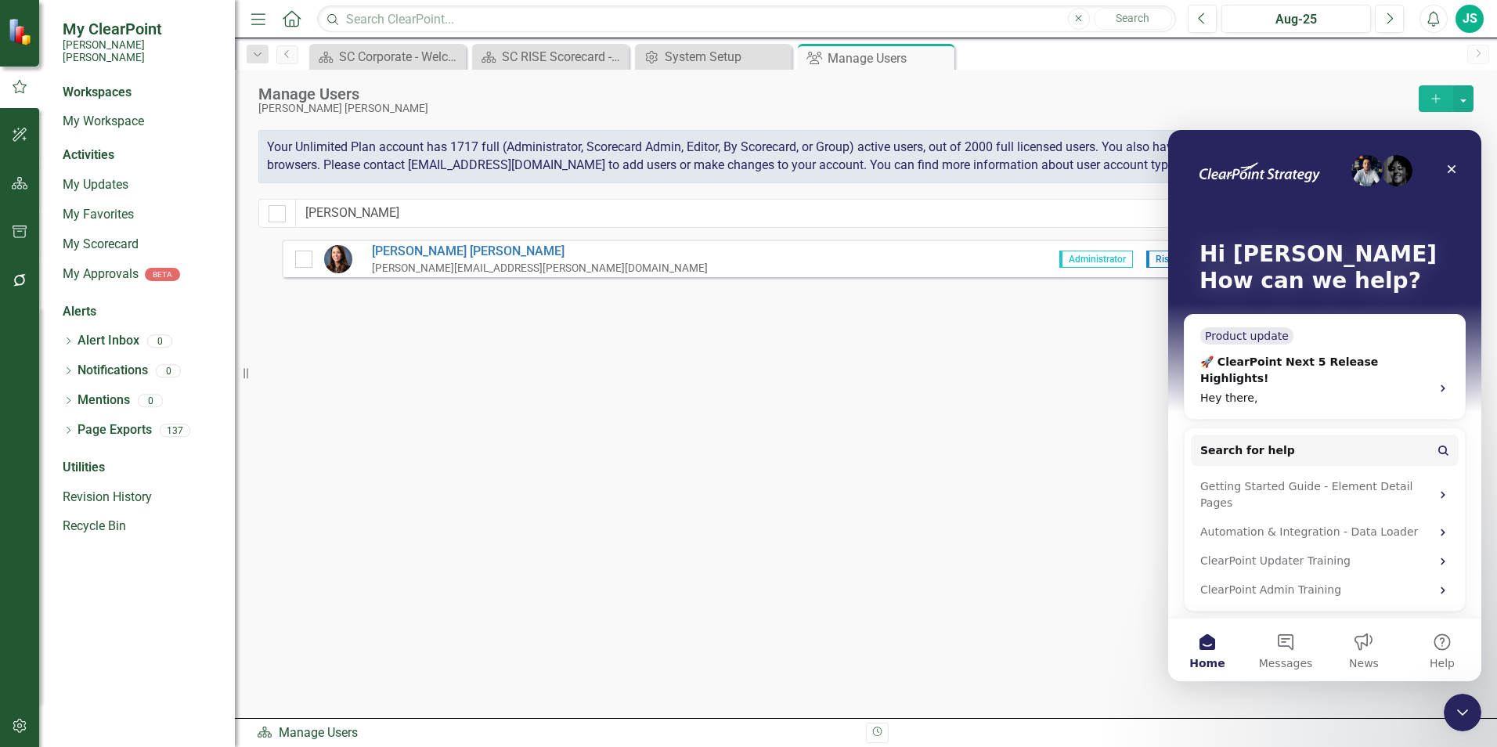
click at [1142, 465] on div "[PERSON_NAME] [PERSON_NAME][EMAIL_ADDRESS][PERSON_NAME][DOMAIN_NAME] Administra…" at bounding box center [870, 450] width 1176 height 421
click at [1457, 98] on button "button" at bounding box center [1463, 98] width 20 height 27
click at [1446, 174] on icon "Close" at bounding box center [1452, 169] width 13 height 13
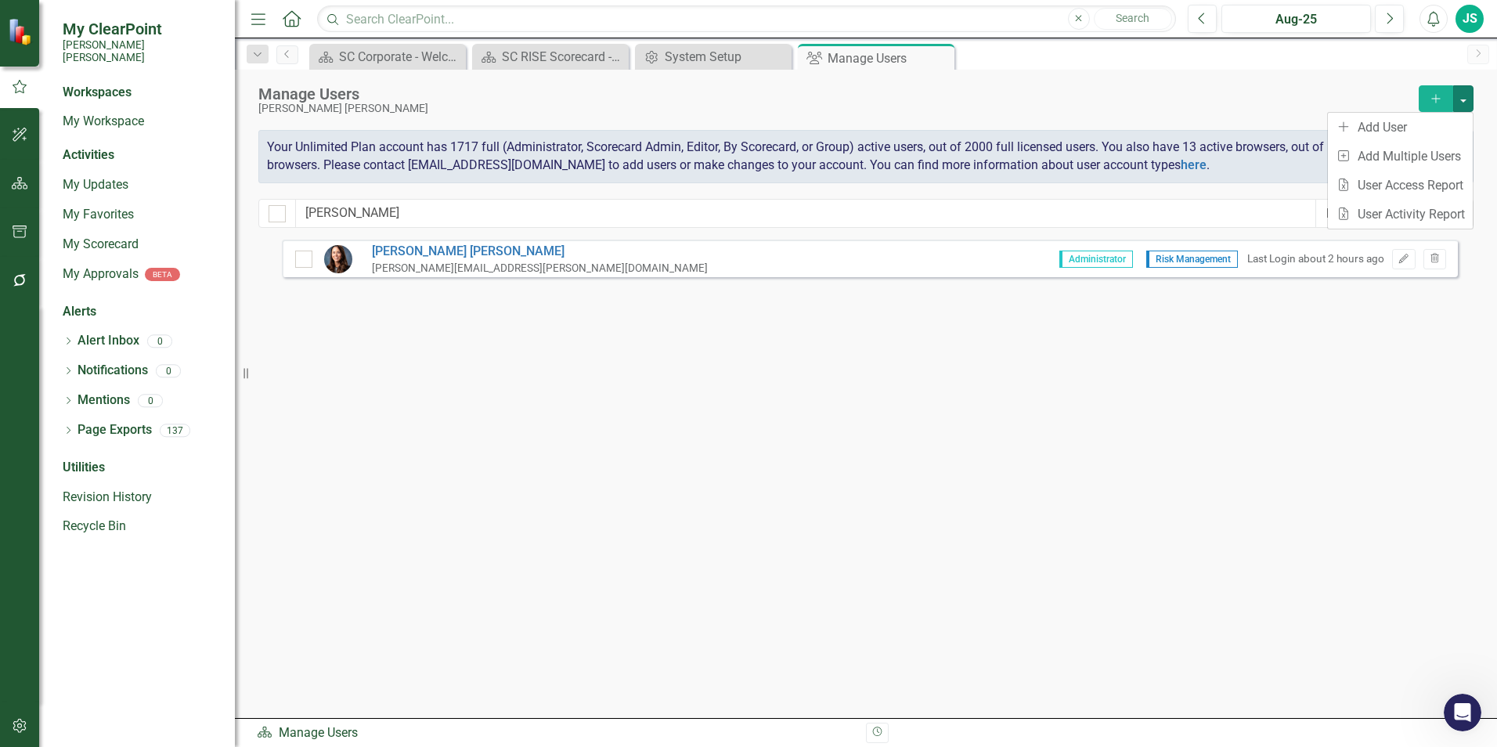
click at [1381, 75] on div "Manage Users [PERSON_NAME] [PERSON_NAME] Add Your Unlimited Plan account has 17…" at bounding box center [866, 155] width 1262 height 170
click at [1431, 97] on icon "Add" at bounding box center [1436, 98] width 14 height 11
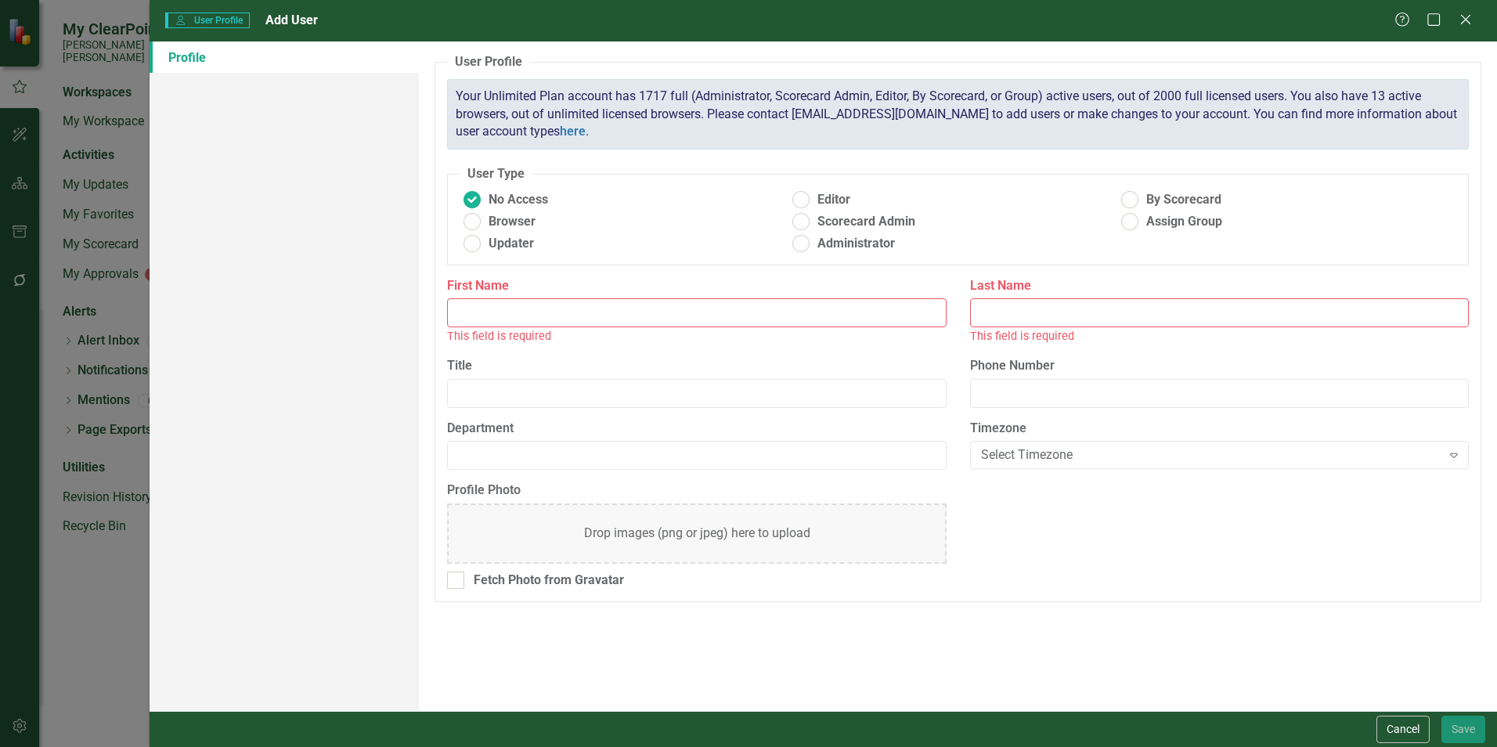
click at [1457, 23] on div "Help Maximize Close" at bounding box center [1438, 21] width 87 height 18
click at [1464, 23] on icon at bounding box center [1466, 19] width 12 height 12
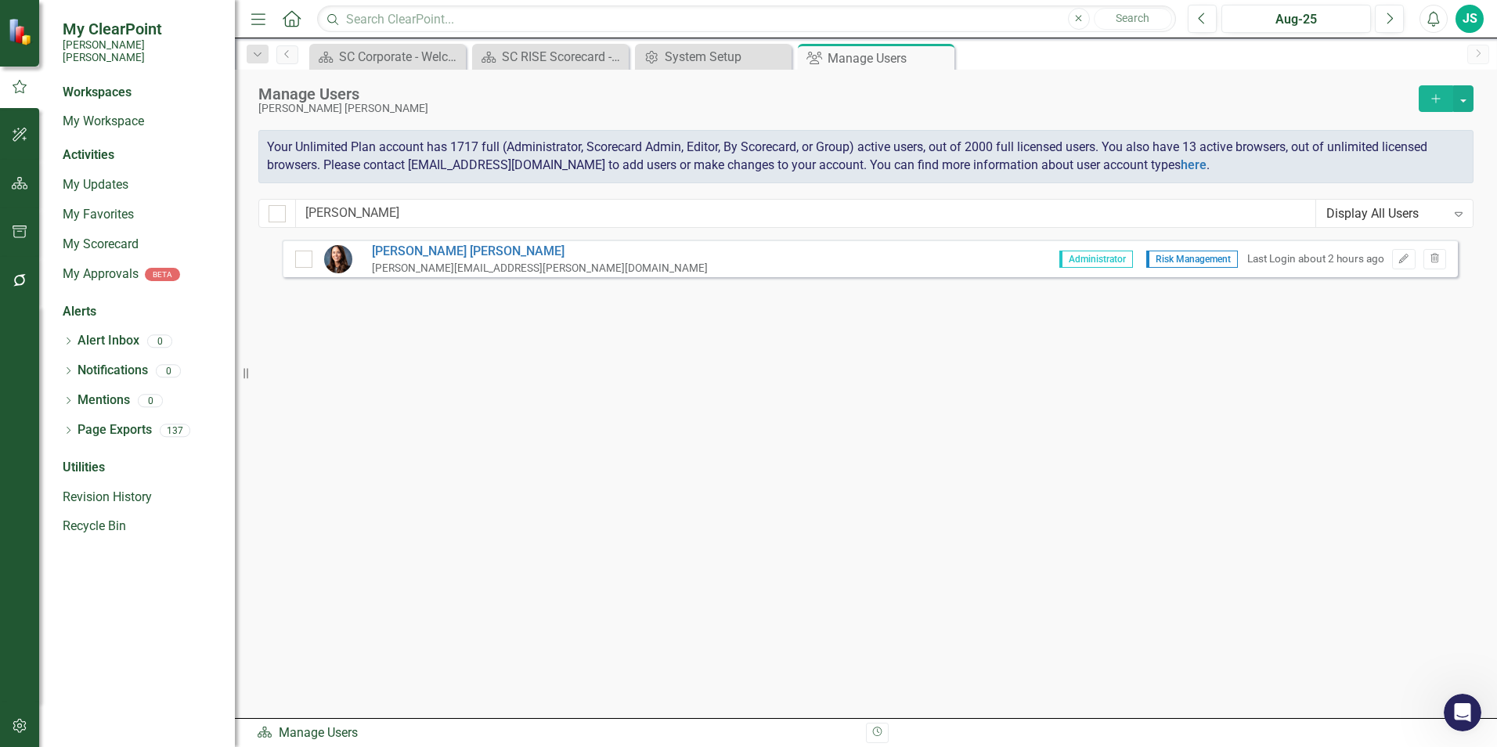
click at [1431, 16] on icon "Alerts" at bounding box center [1433, 19] width 16 height 16
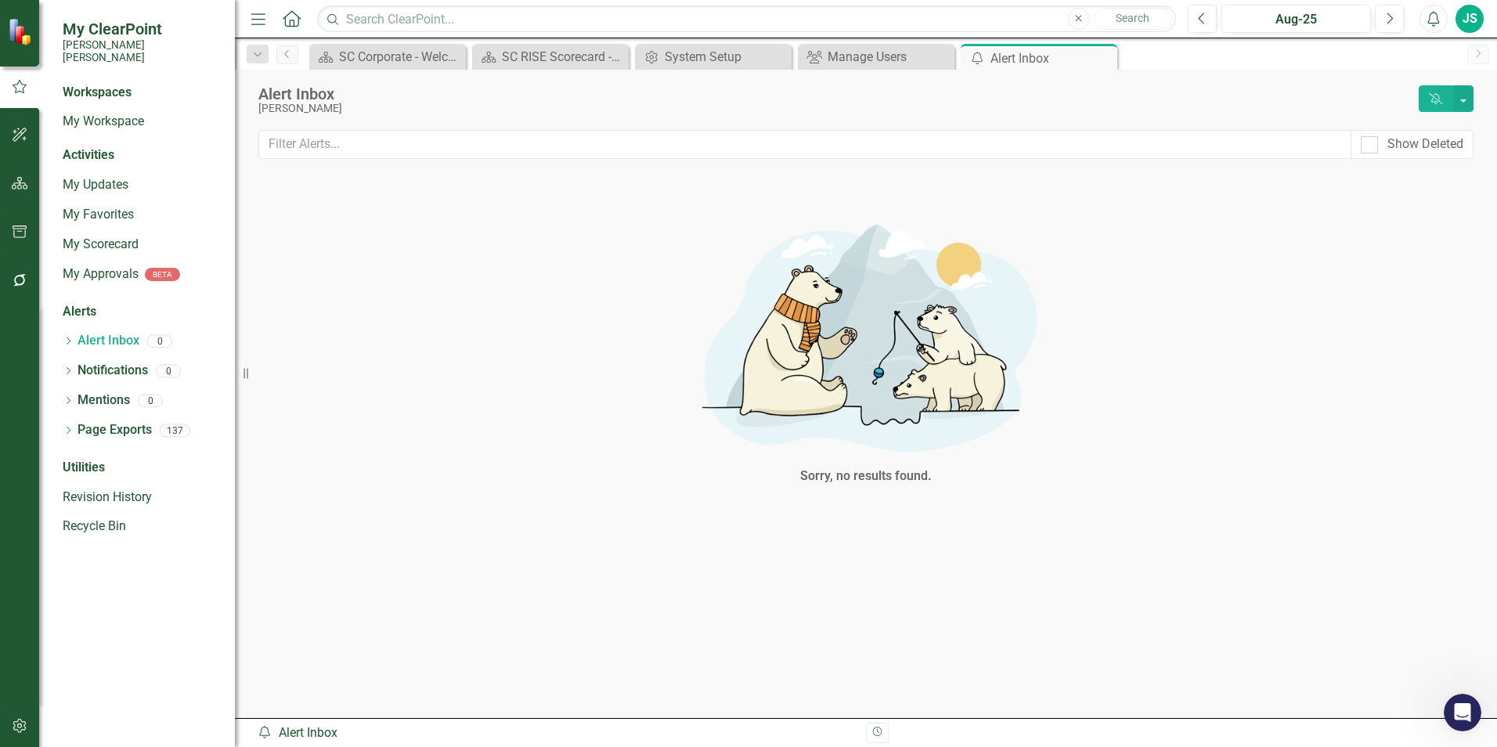
click at [1470, 17] on div "JS" at bounding box center [1470, 19] width 28 height 28
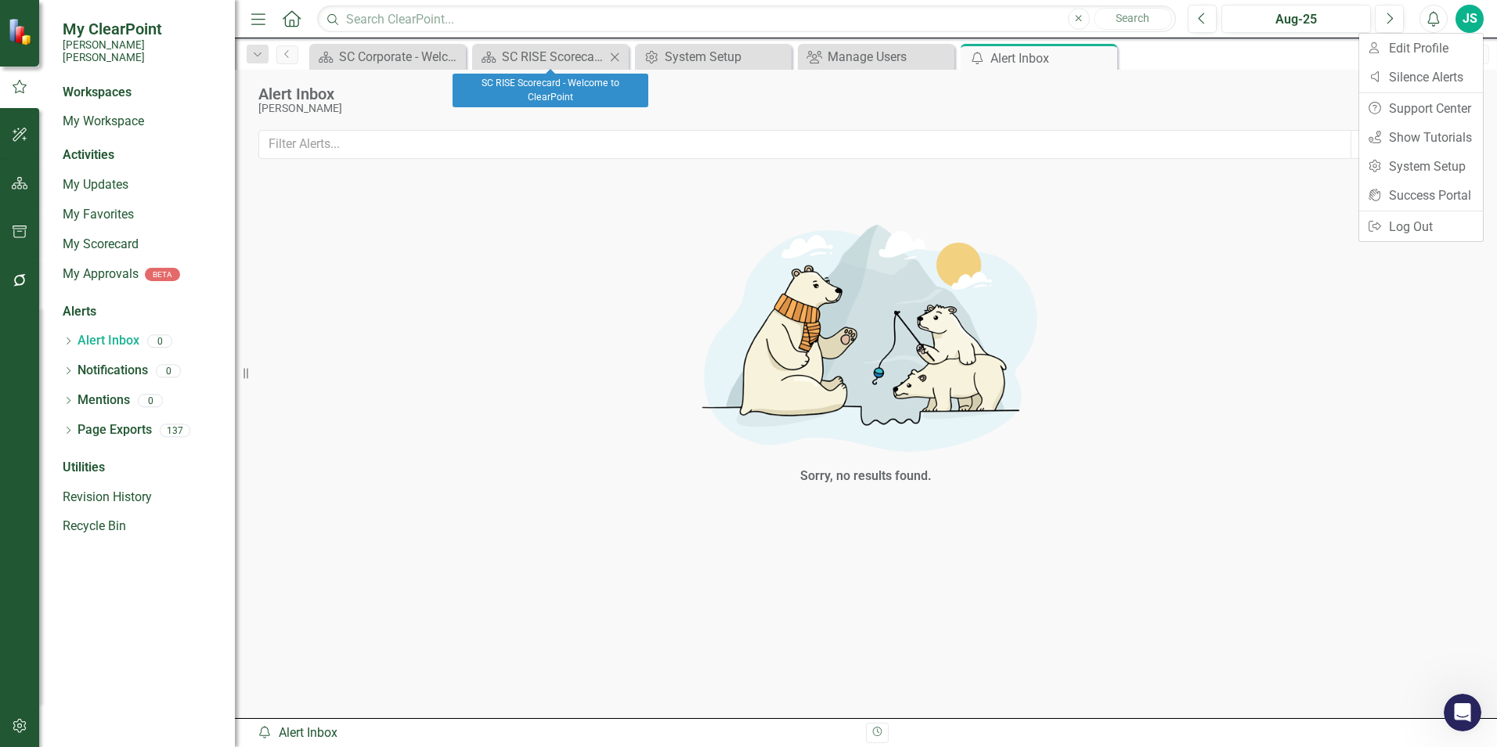
click at [616, 54] on icon "Close" at bounding box center [615, 57] width 16 height 13
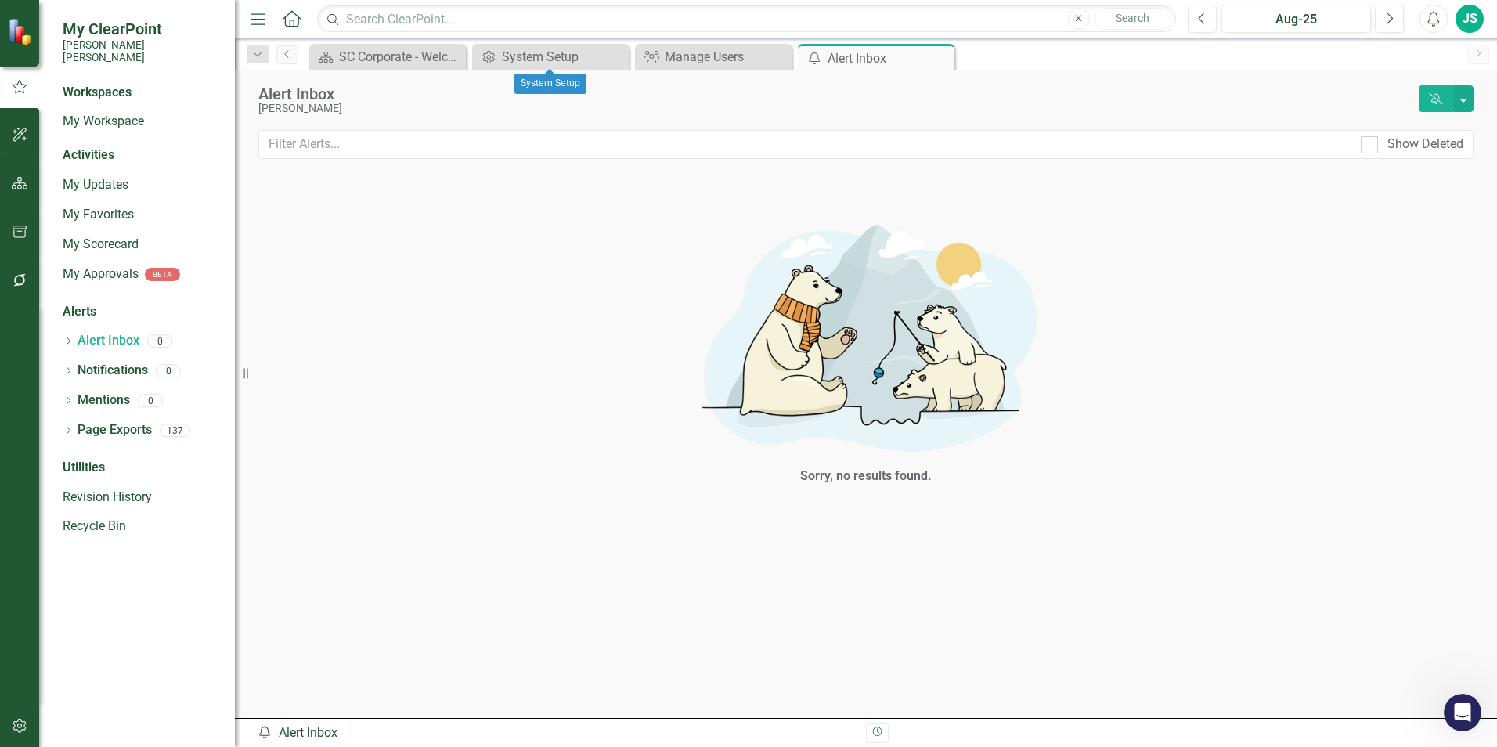
click at [0, 0] on icon "Close" at bounding box center [0, 0] width 0 height 0
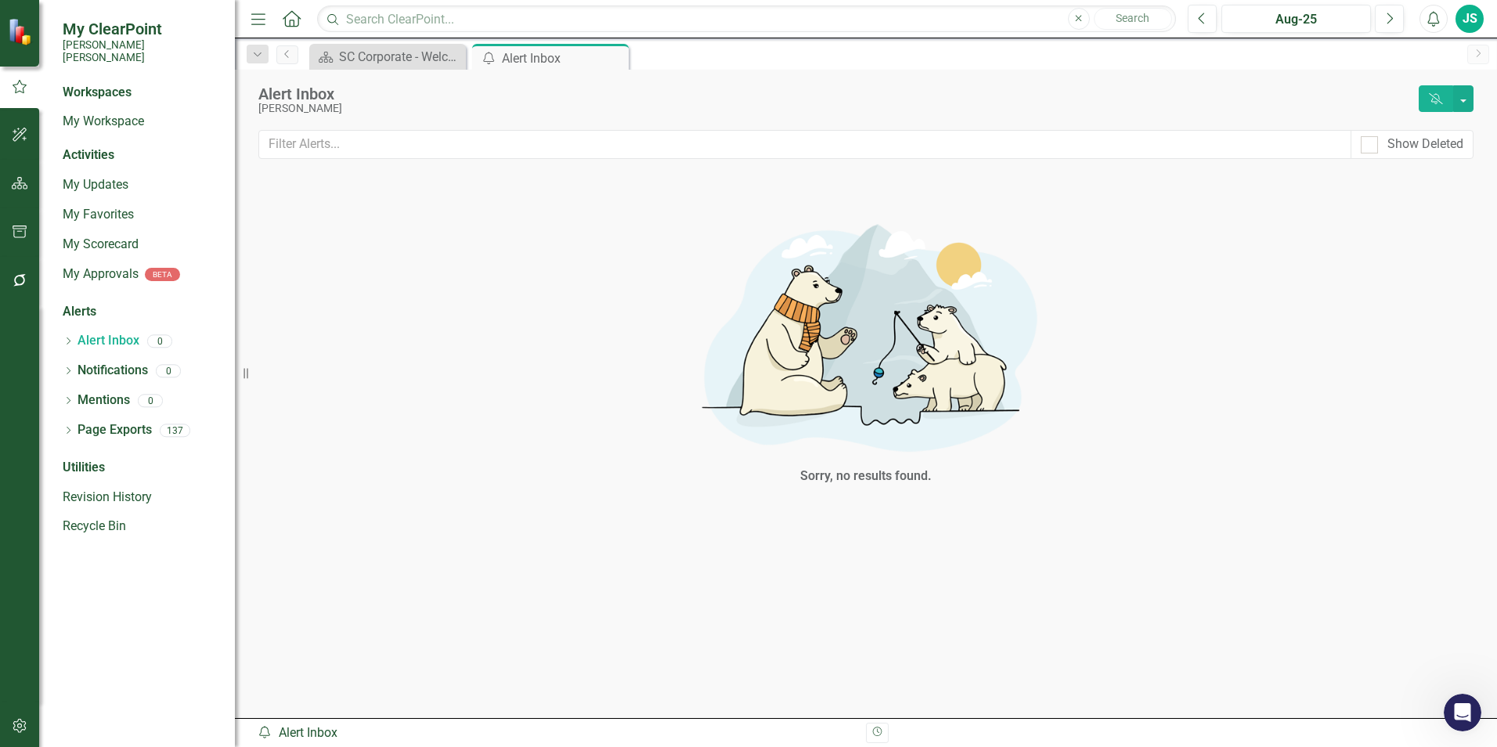
click at [0, 0] on icon "Close" at bounding box center [0, 0] width 0 height 0
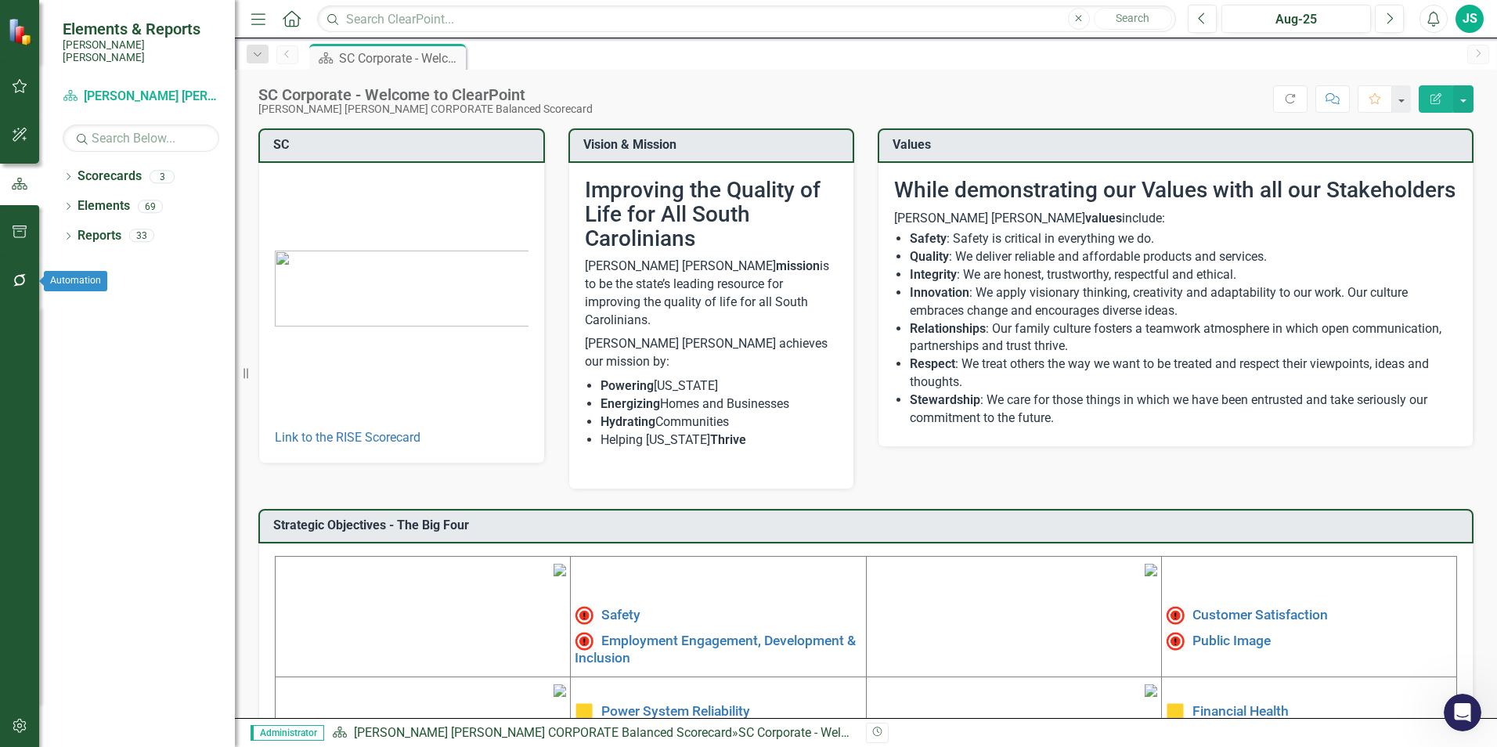
click at [9, 283] on button "button" at bounding box center [19, 281] width 35 height 33
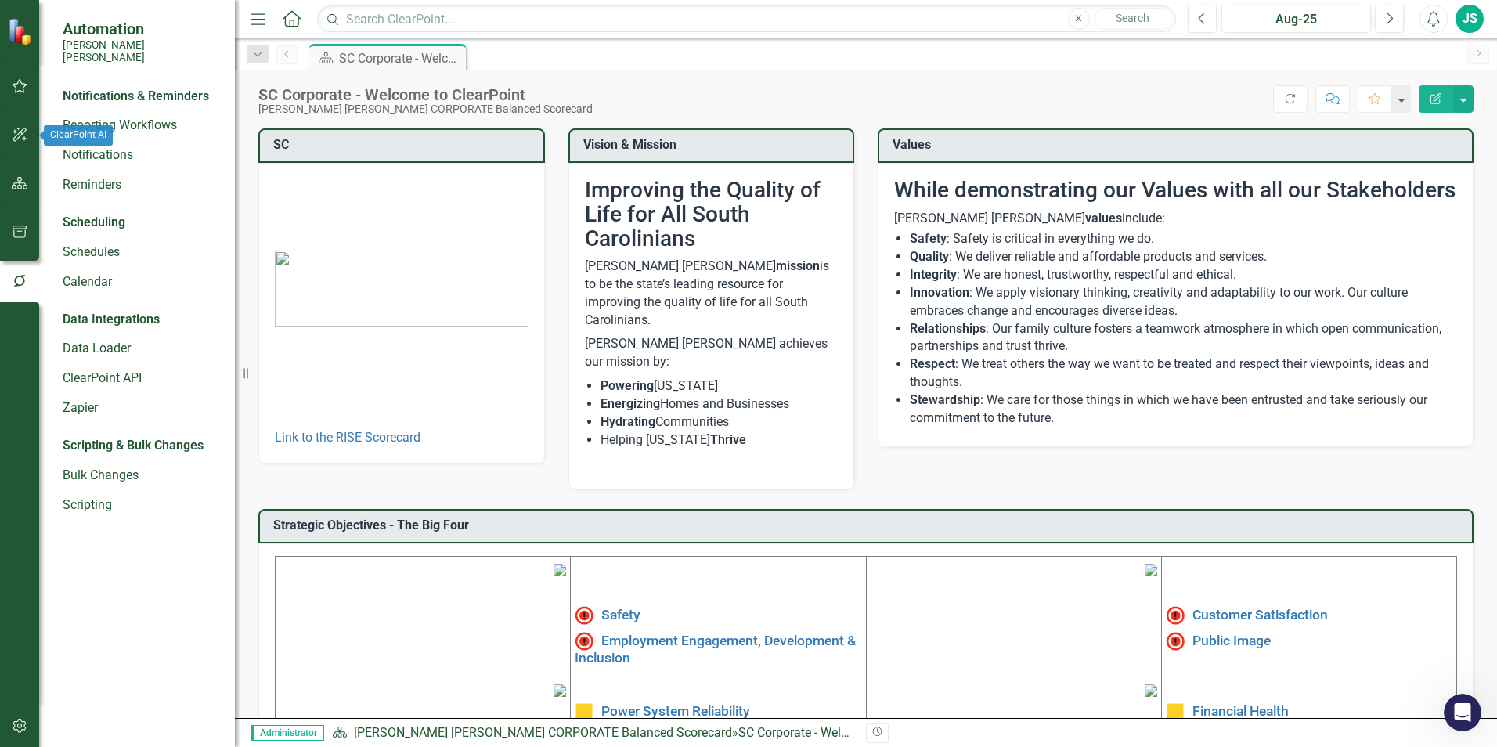
click at [26, 129] on icon "button" at bounding box center [20, 135] width 14 height 14
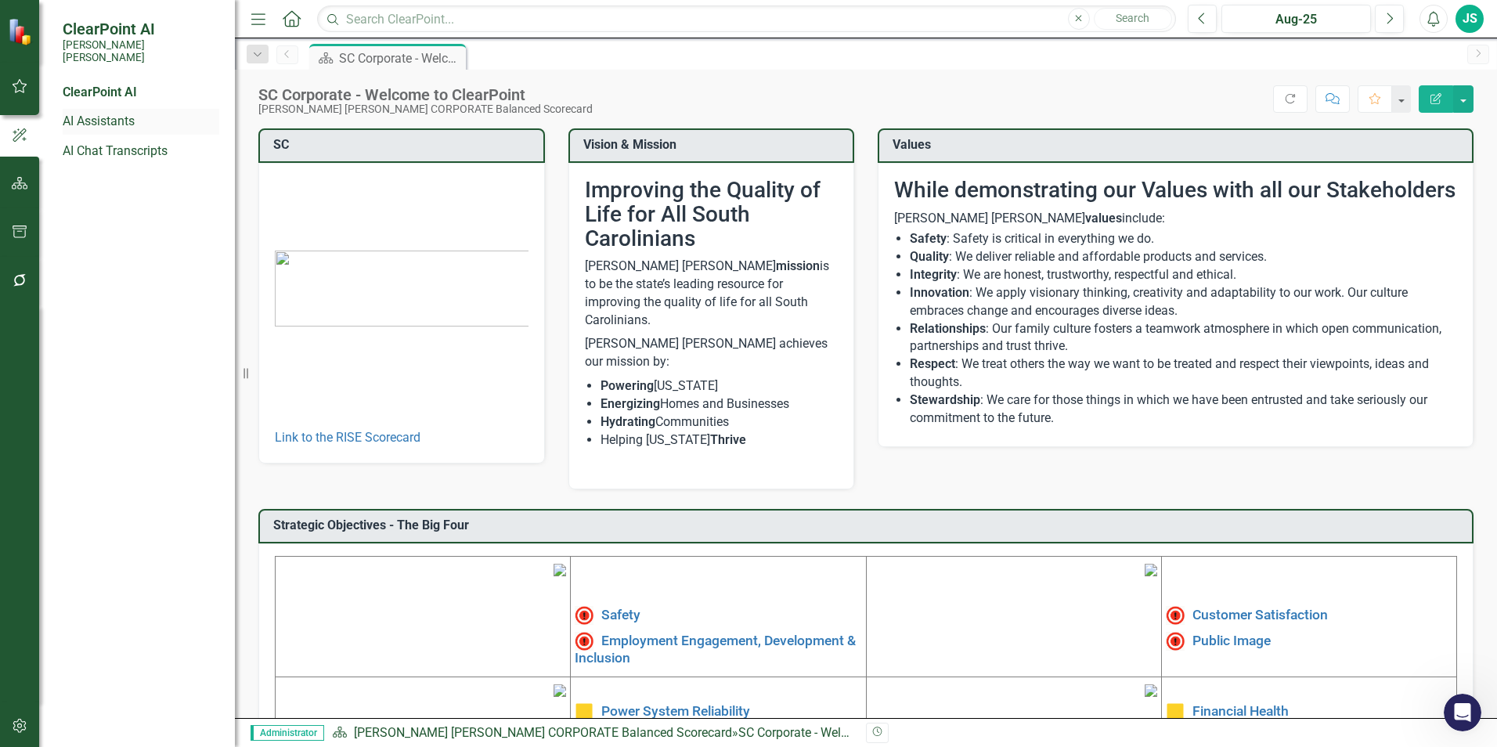
click at [124, 113] on link "AI Assistants" at bounding box center [141, 122] width 157 height 18
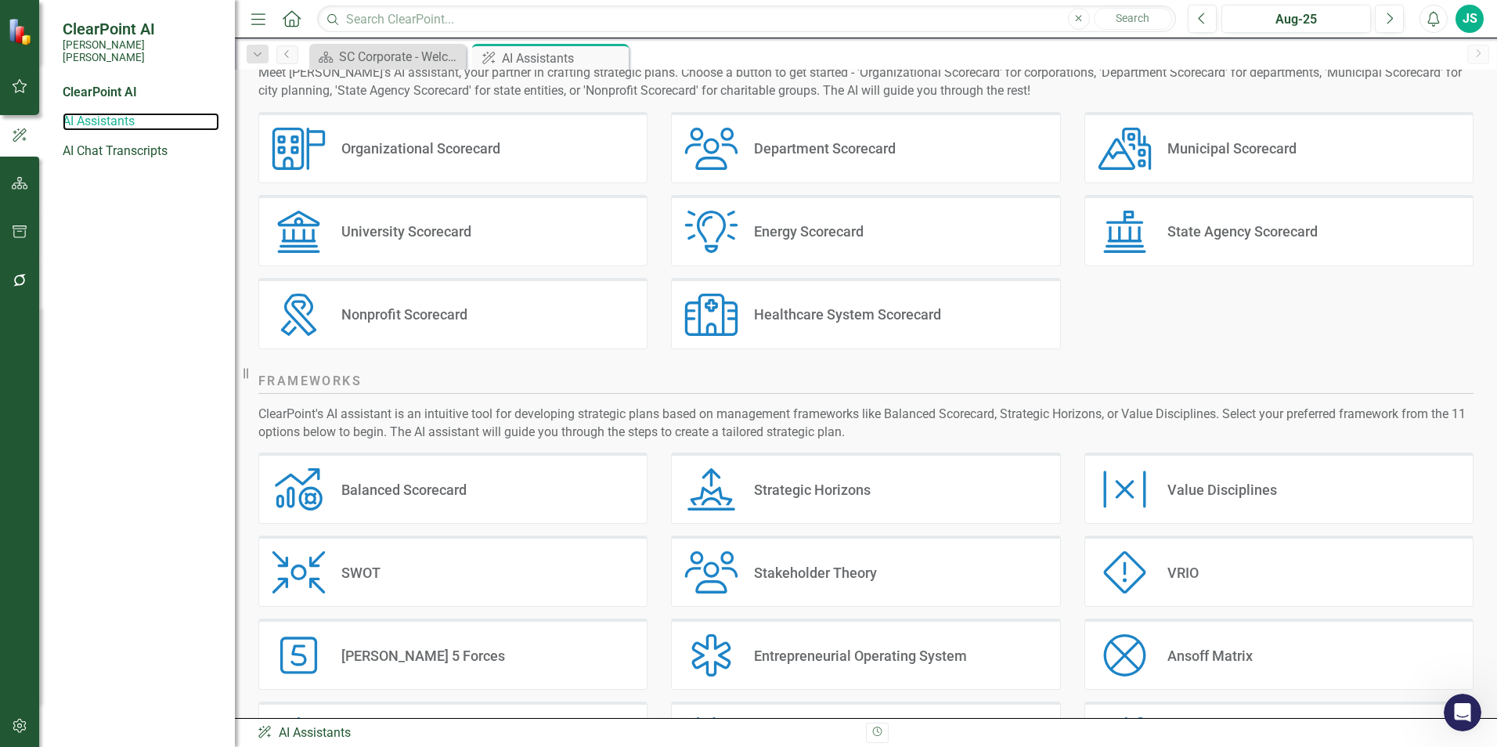
scroll to position [266, 0]
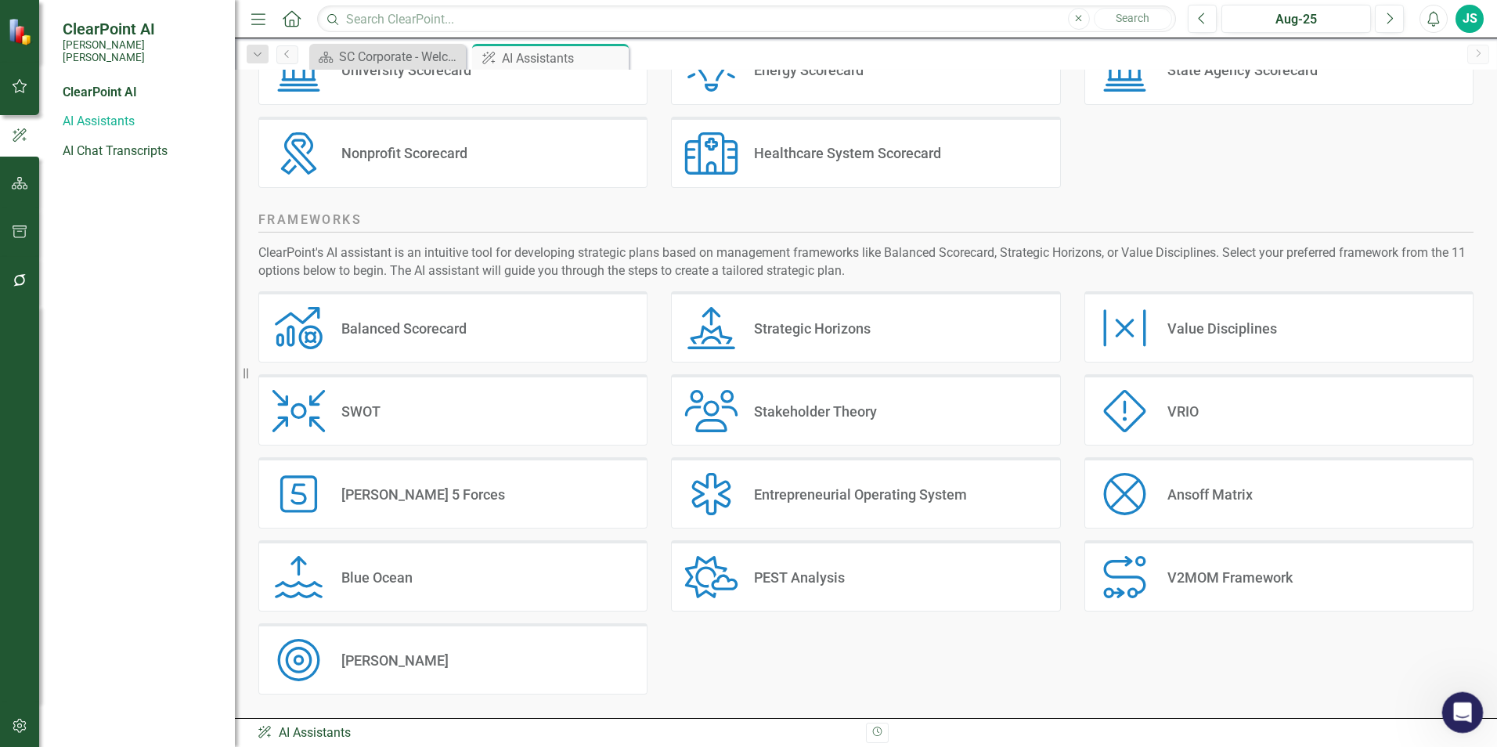
click at [1468, 700] on div "Open Intercom Messenger" at bounding box center [1461, 710] width 52 height 52
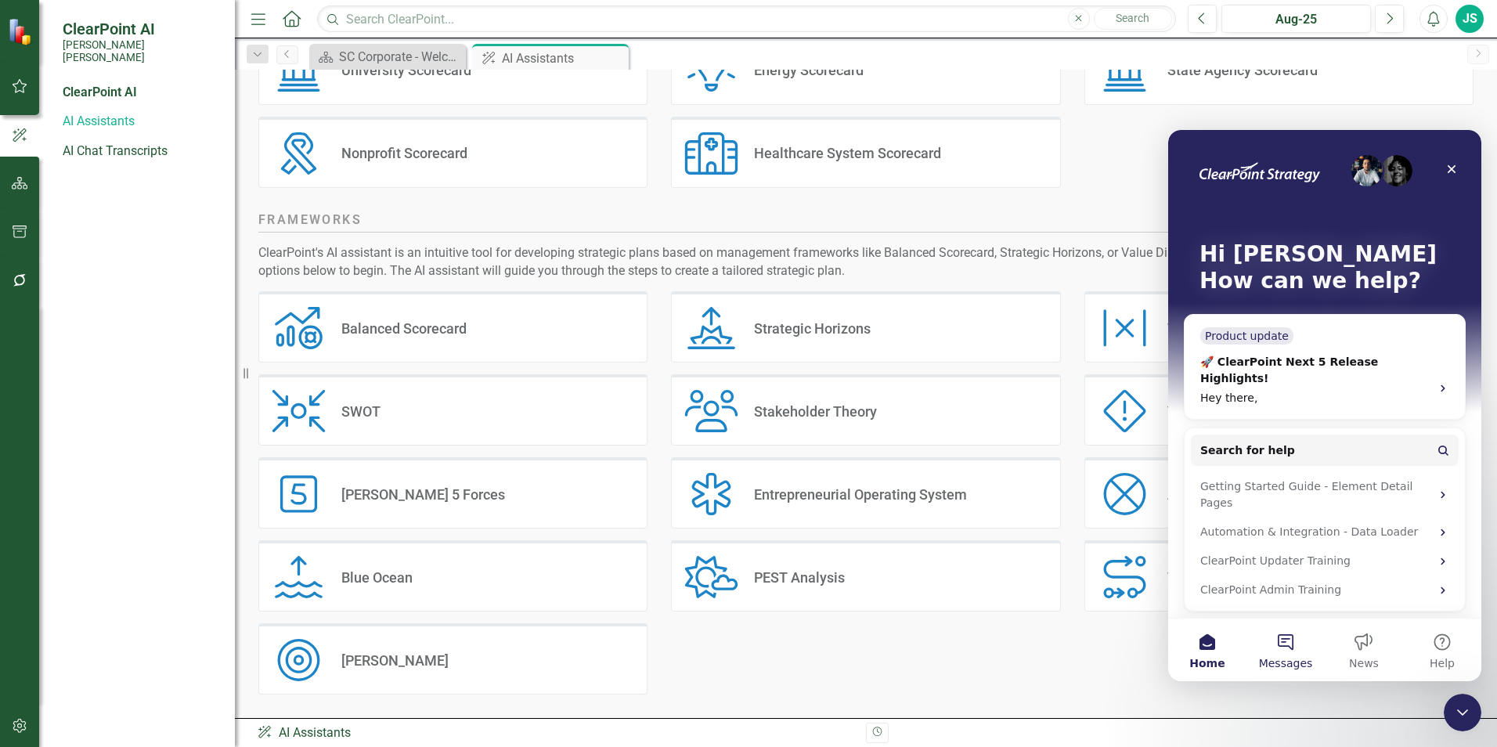
click at [1291, 635] on button "Messages" at bounding box center [1286, 650] width 78 height 63
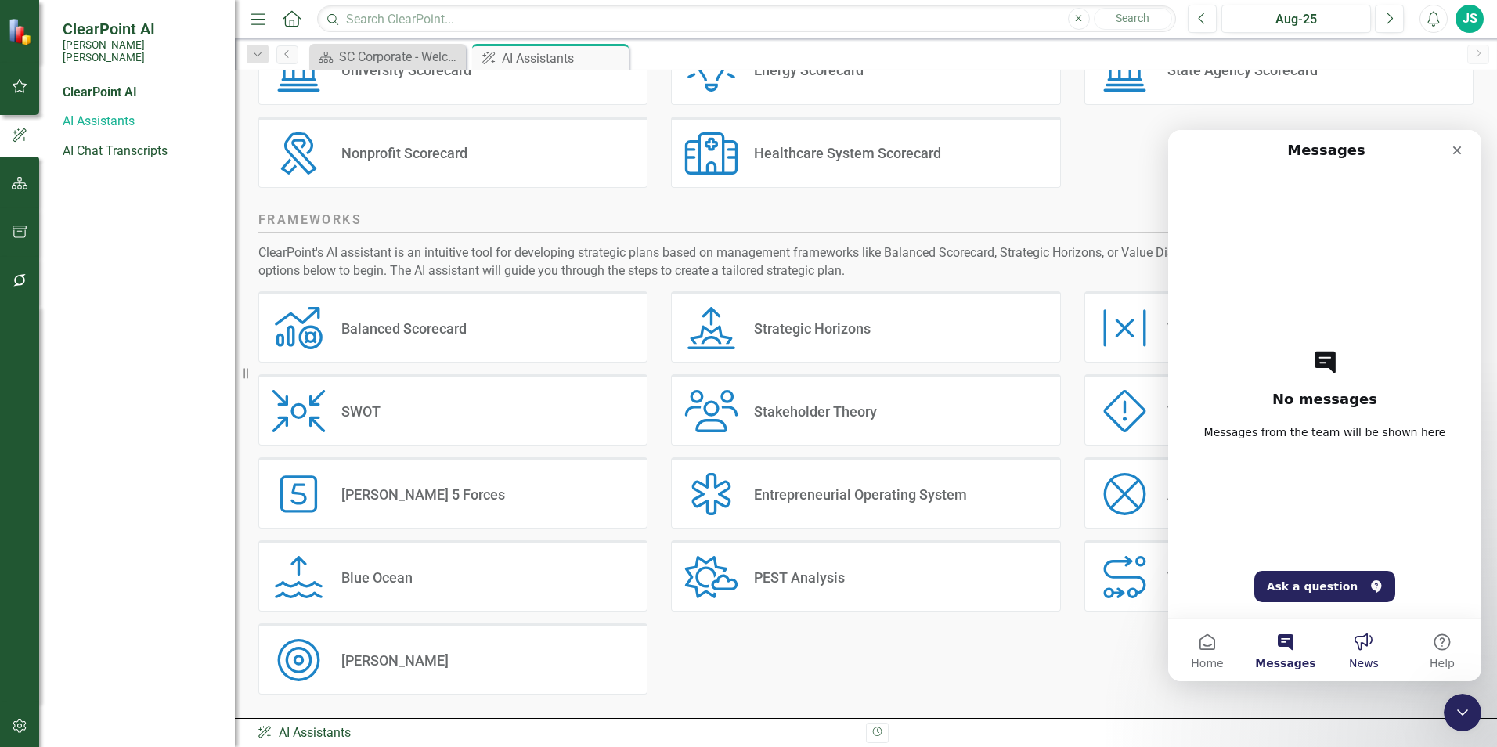
click at [1370, 639] on button "News" at bounding box center [1364, 650] width 78 height 63
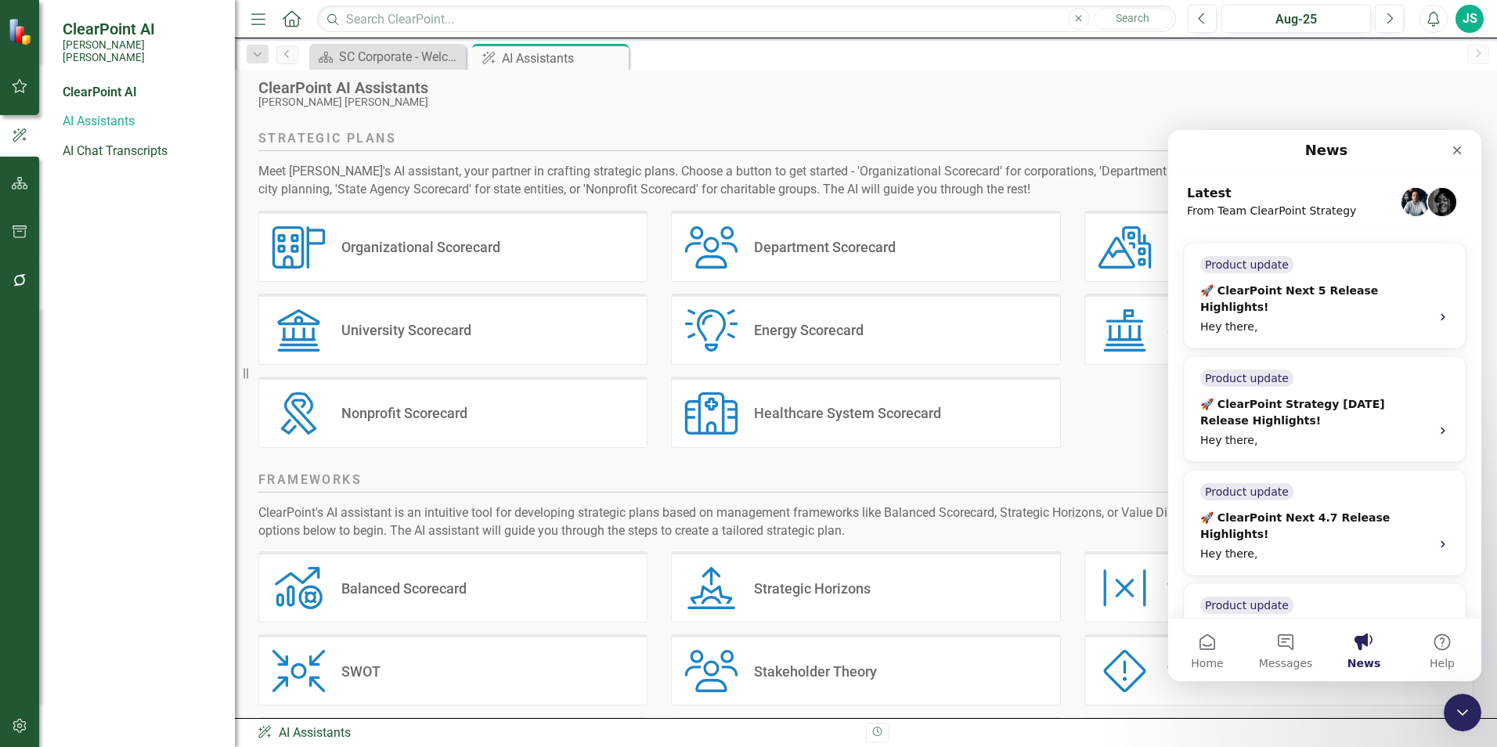
scroll to position [0, 0]
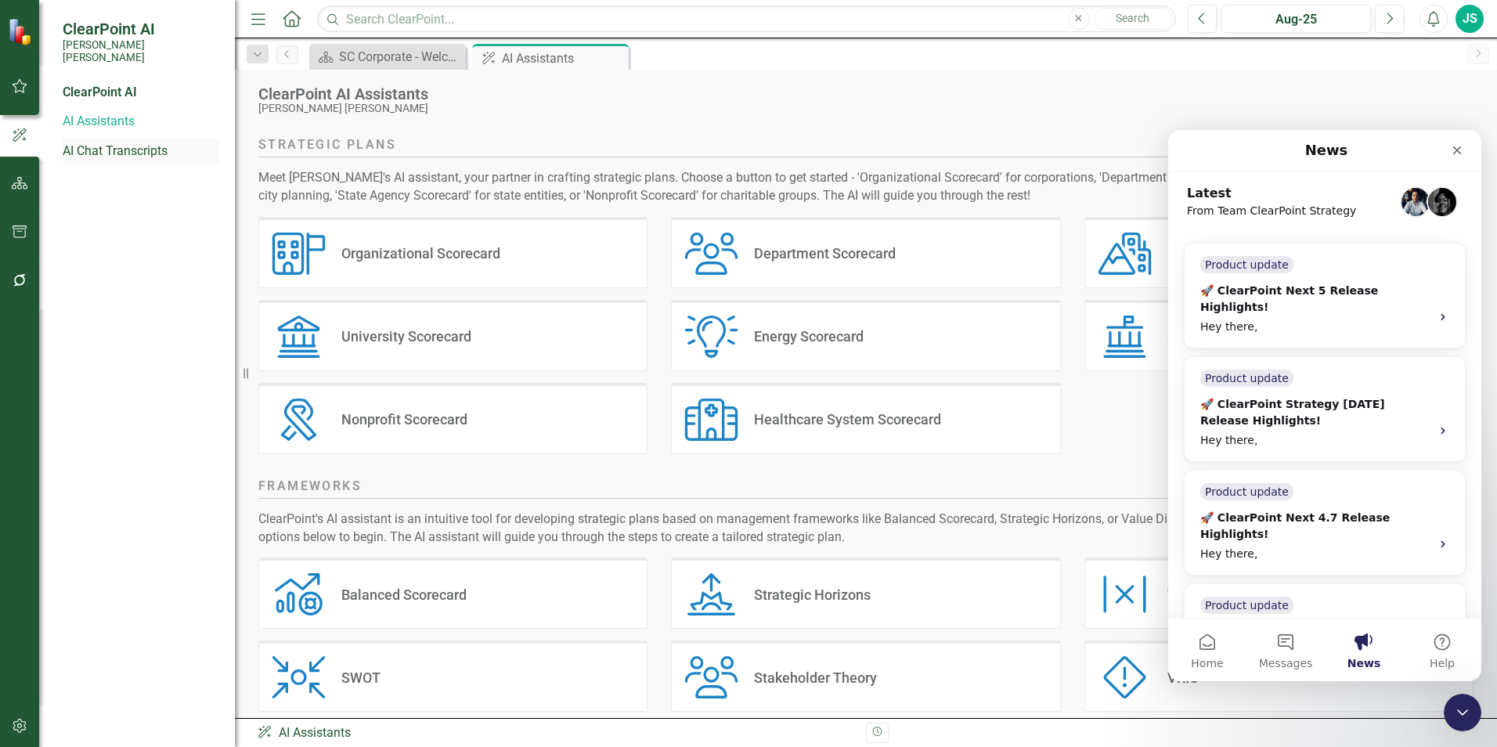
click at [110, 143] on link "AI Chat Transcripts" at bounding box center [141, 152] width 157 height 18
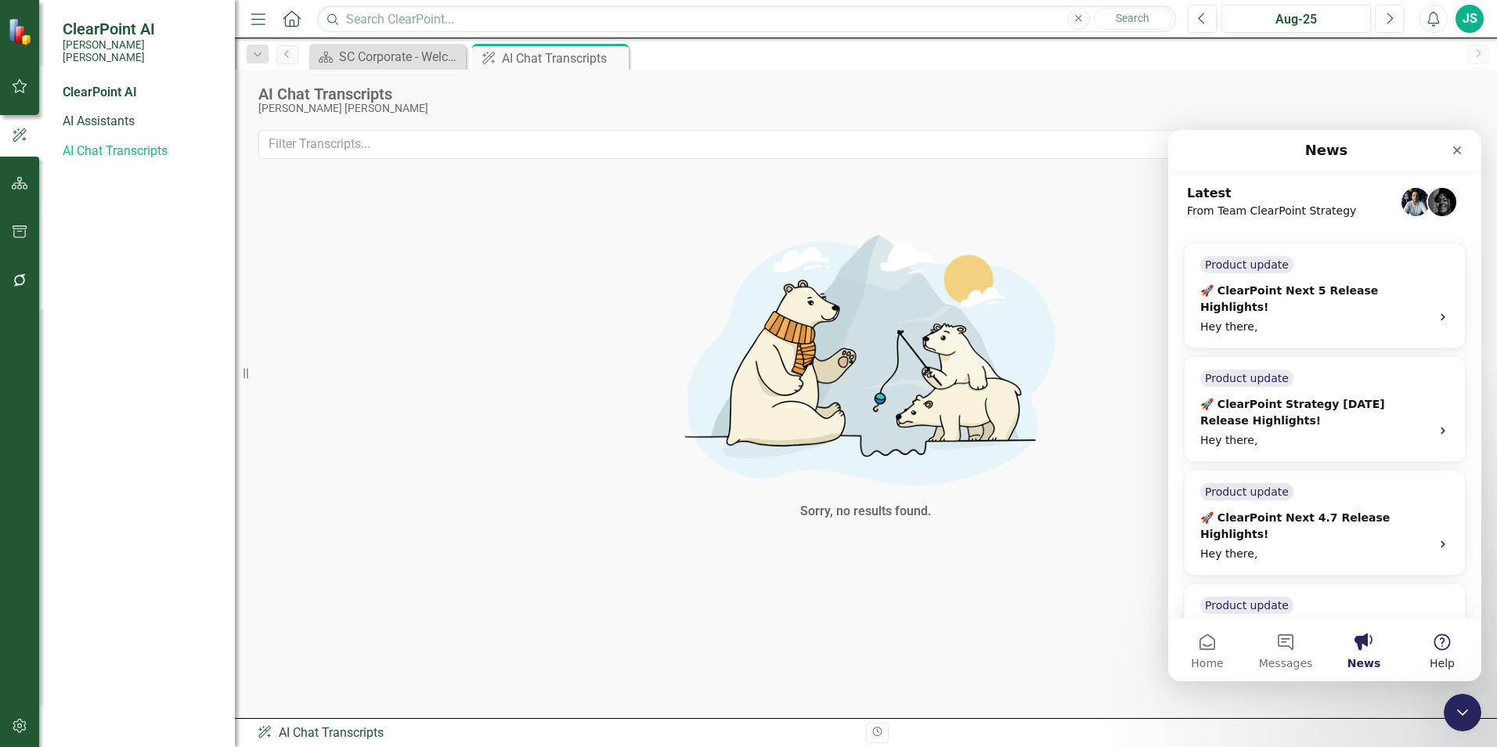
click at [1455, 657] on button "Help" at bounding box center [1442, 650] width 78 height 63
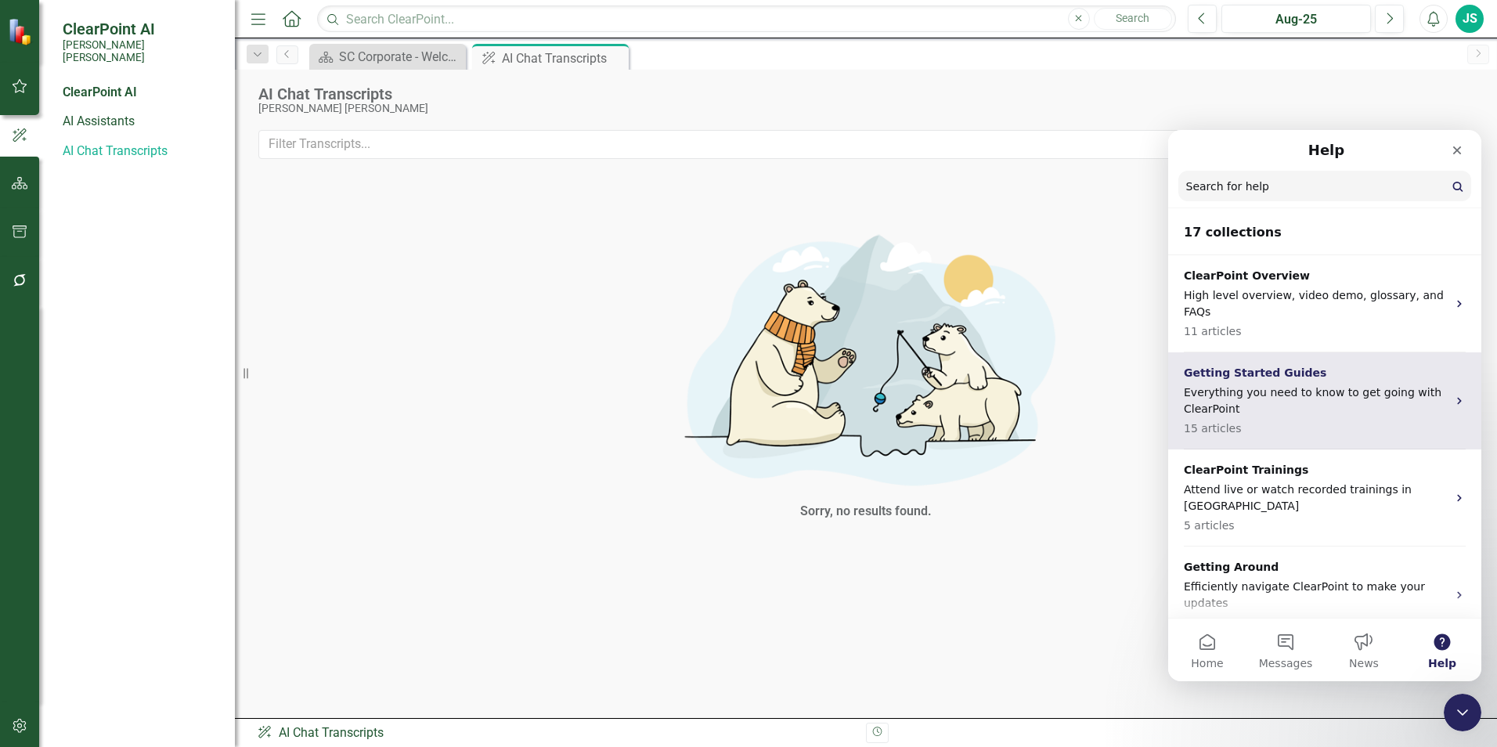
click at [1328, 420] on p "15 articles" at bounding box center [1315, 428] width 263 height 16
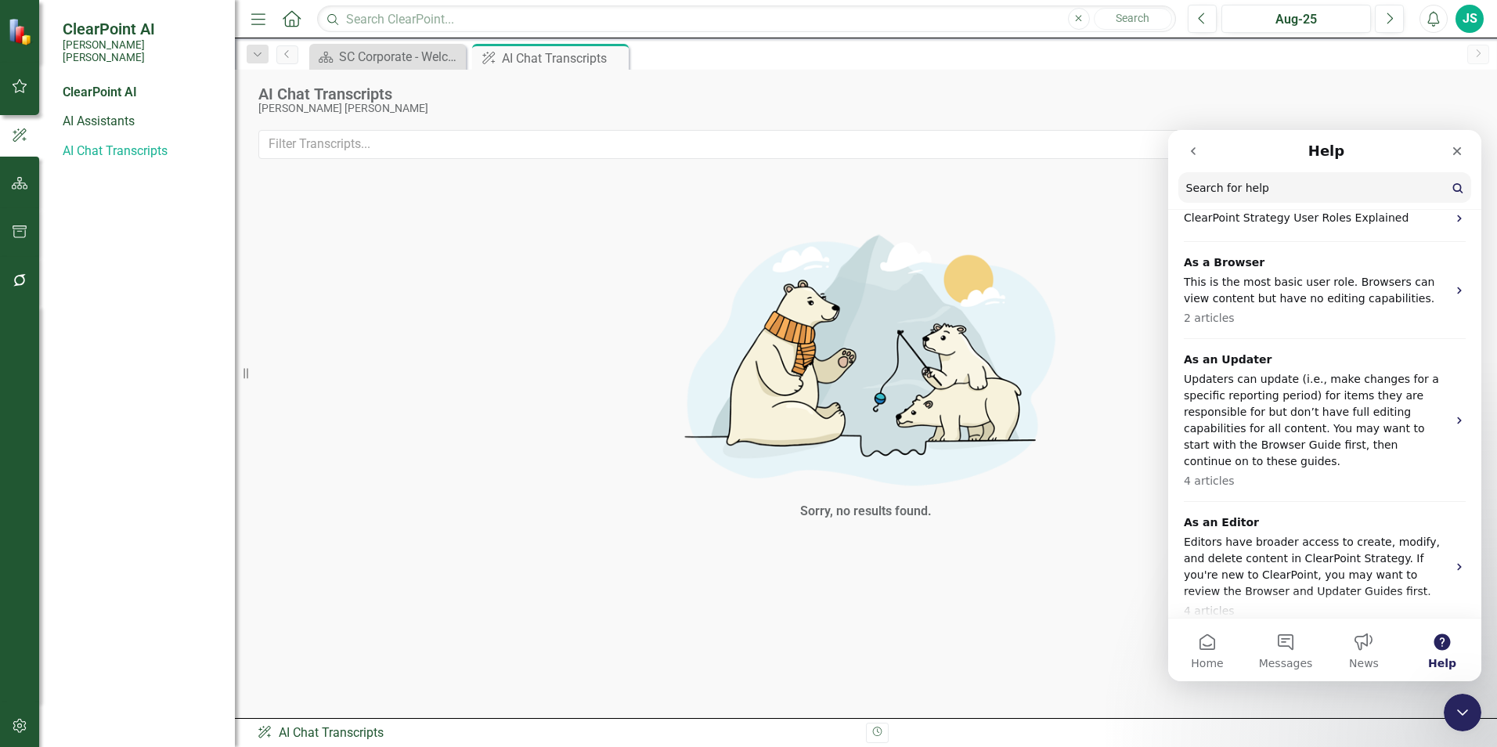
scroll to position [60, 0]
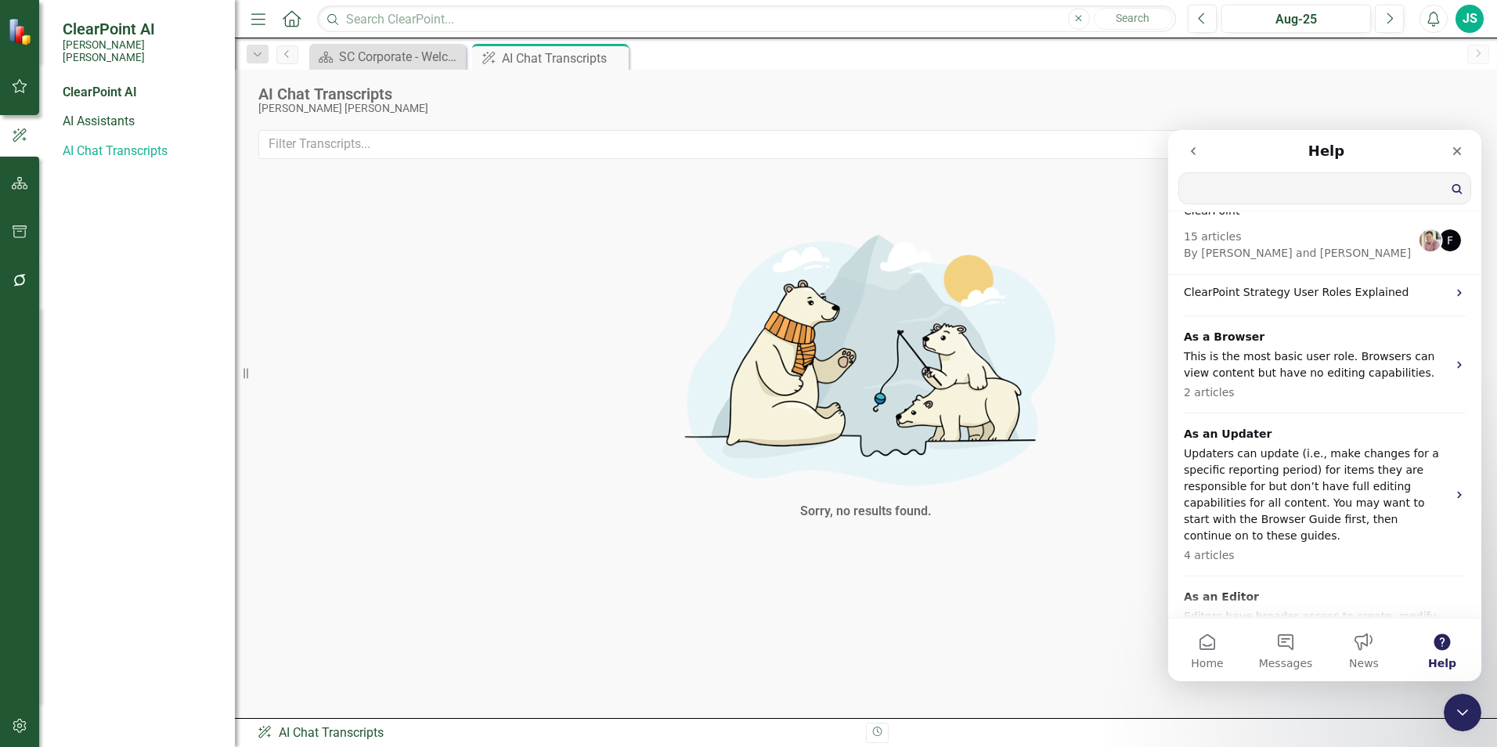
click at [1310, 197] on input "Search for help" at bounding box center [1324, 188] width 291 height 31
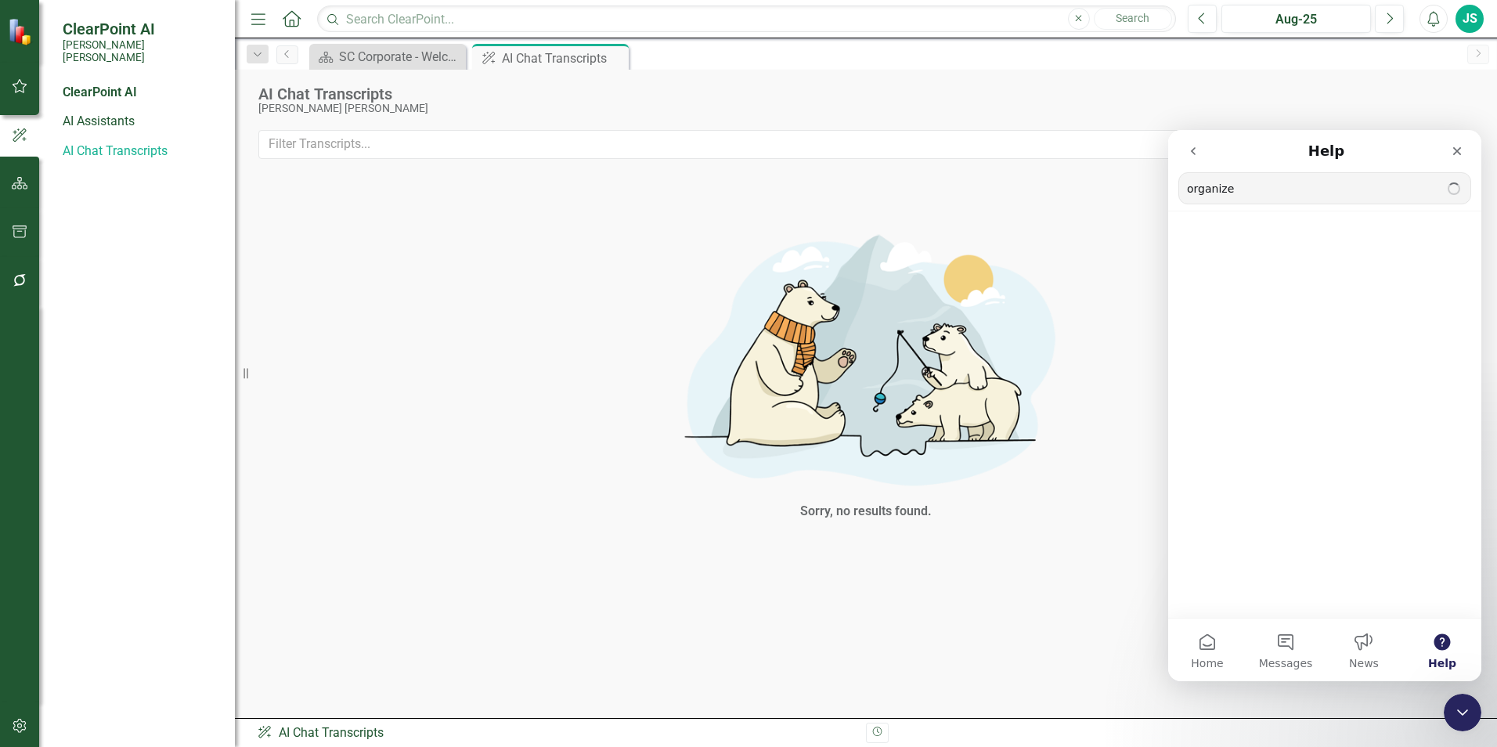
scroll to position [0, 0]
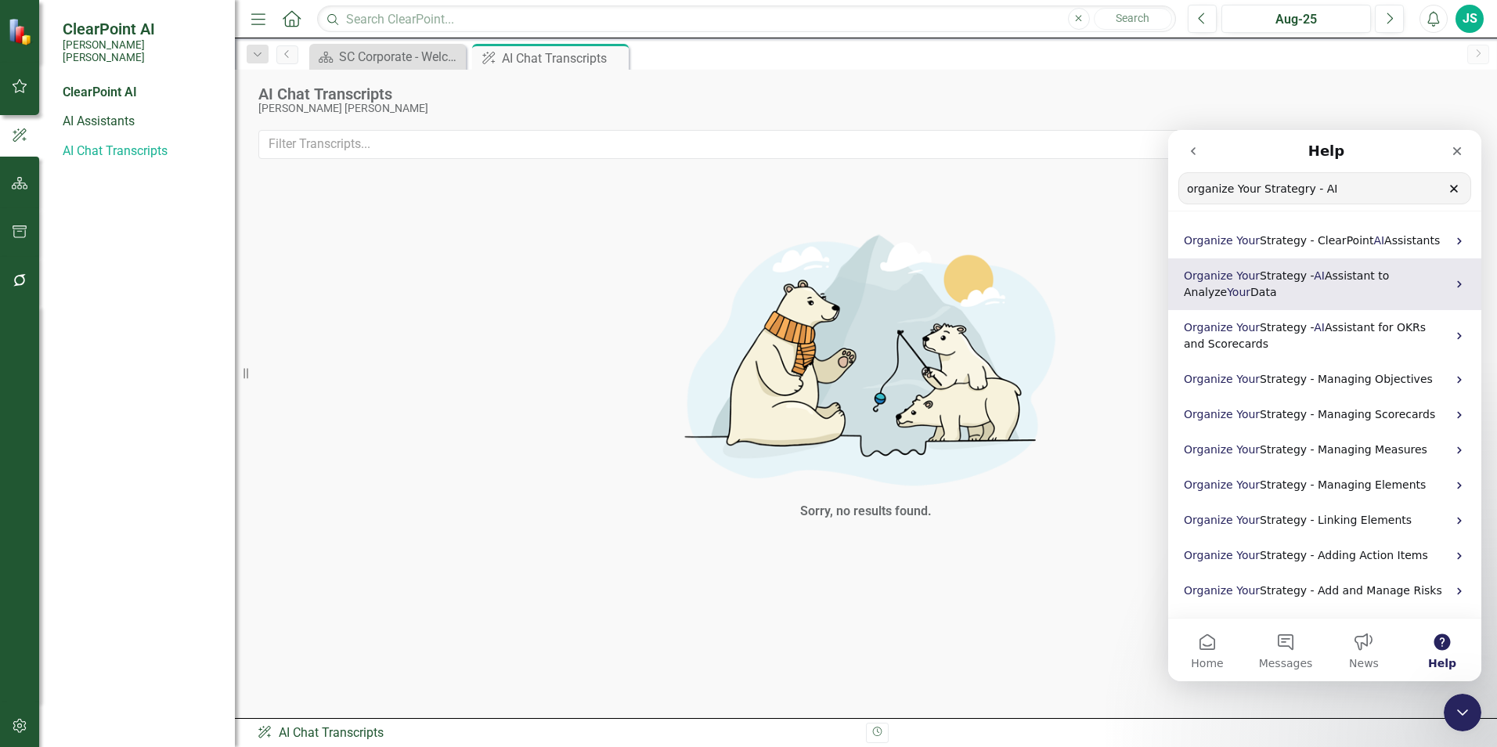
type input "organize Your Strategry - AI"
click at [1349, 273] on span "Assistant to Analyze" at bounding box center [1286, 283] width 205 height 29
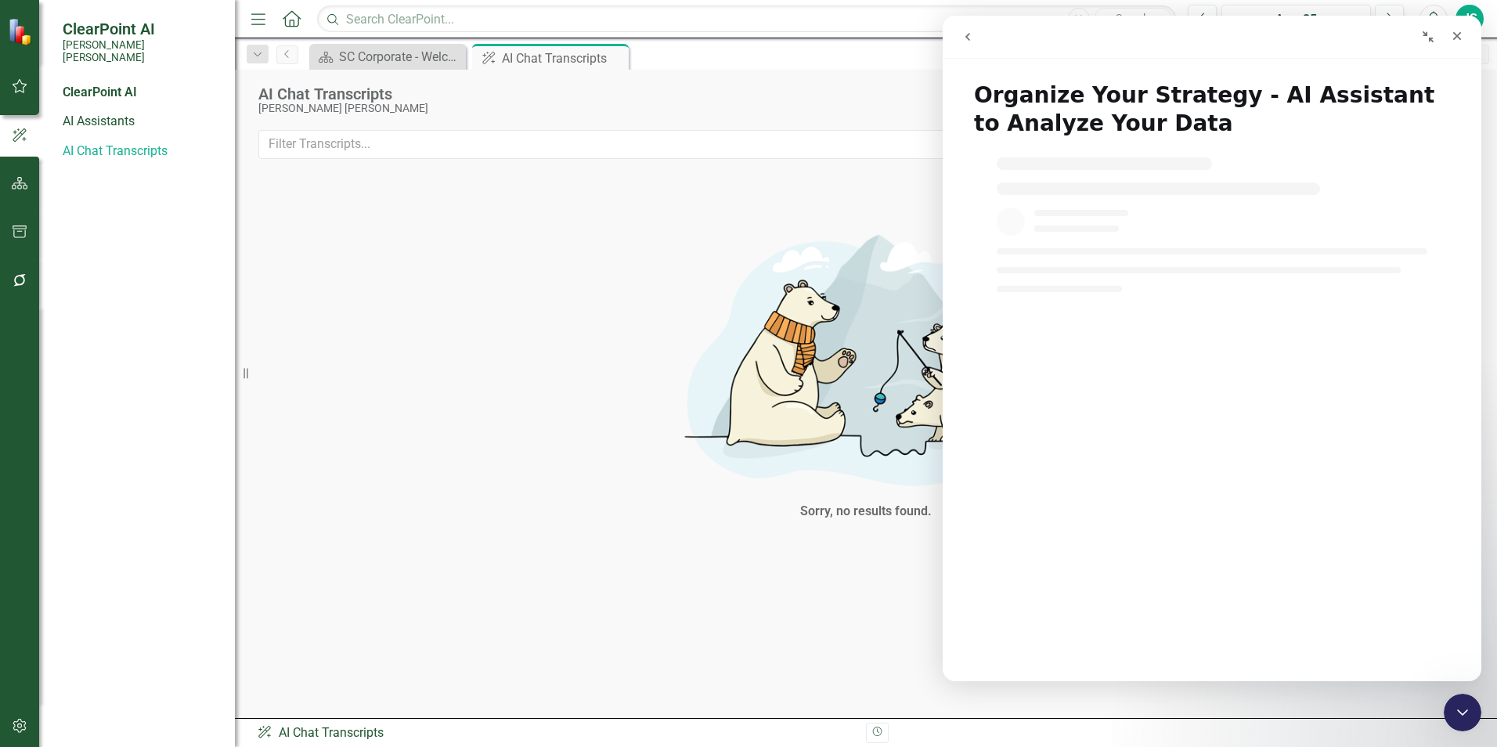
click at [967, 43] on button "go back" at bounding box center [968, 37] width 30 height 30
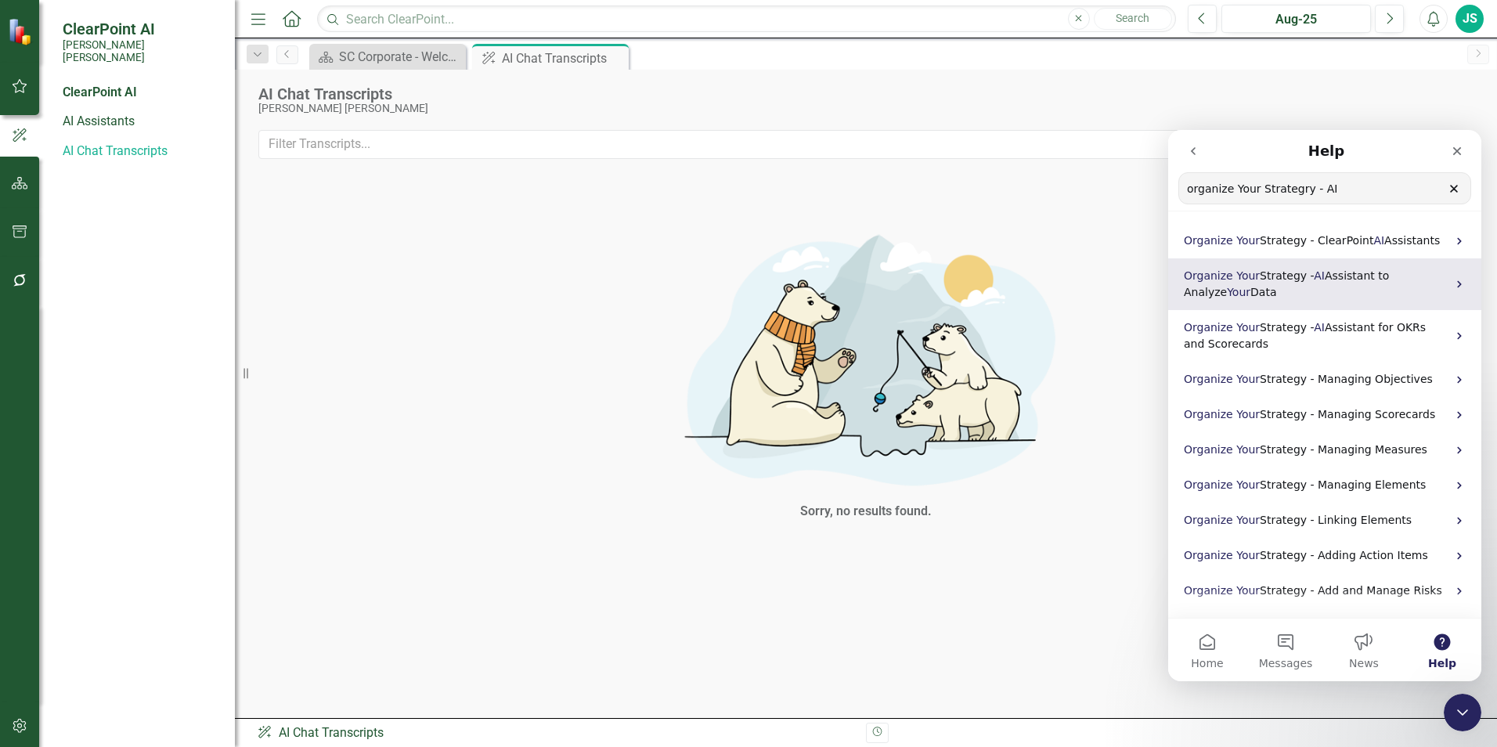
click at [1276, 293] on p "Organize Your Strategy - AI Assistant to Analyze Your Data" at bounding box center [1315, 284] width 263 height 33
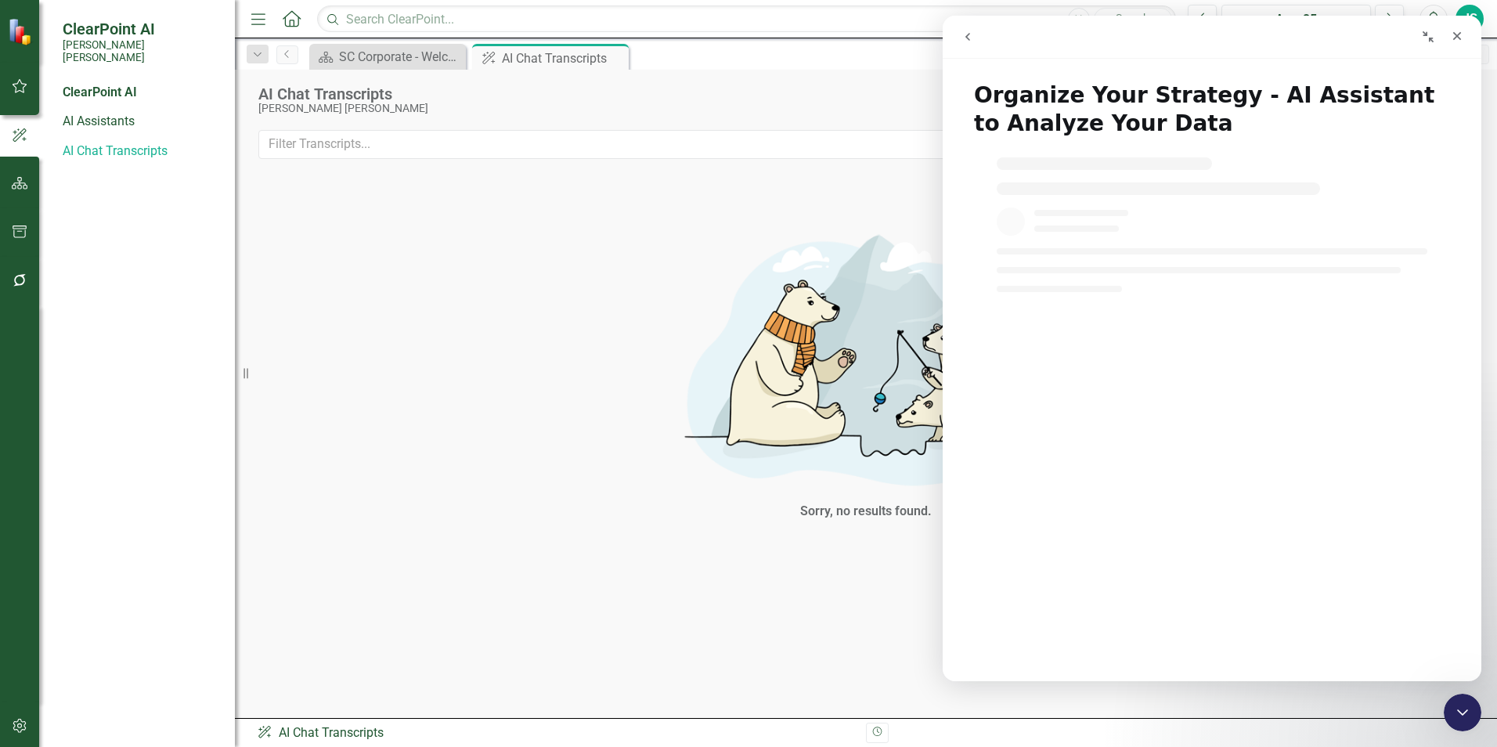
click at [959, 44] on button "go back" at bounding box center [968, 37] width 30 height 30
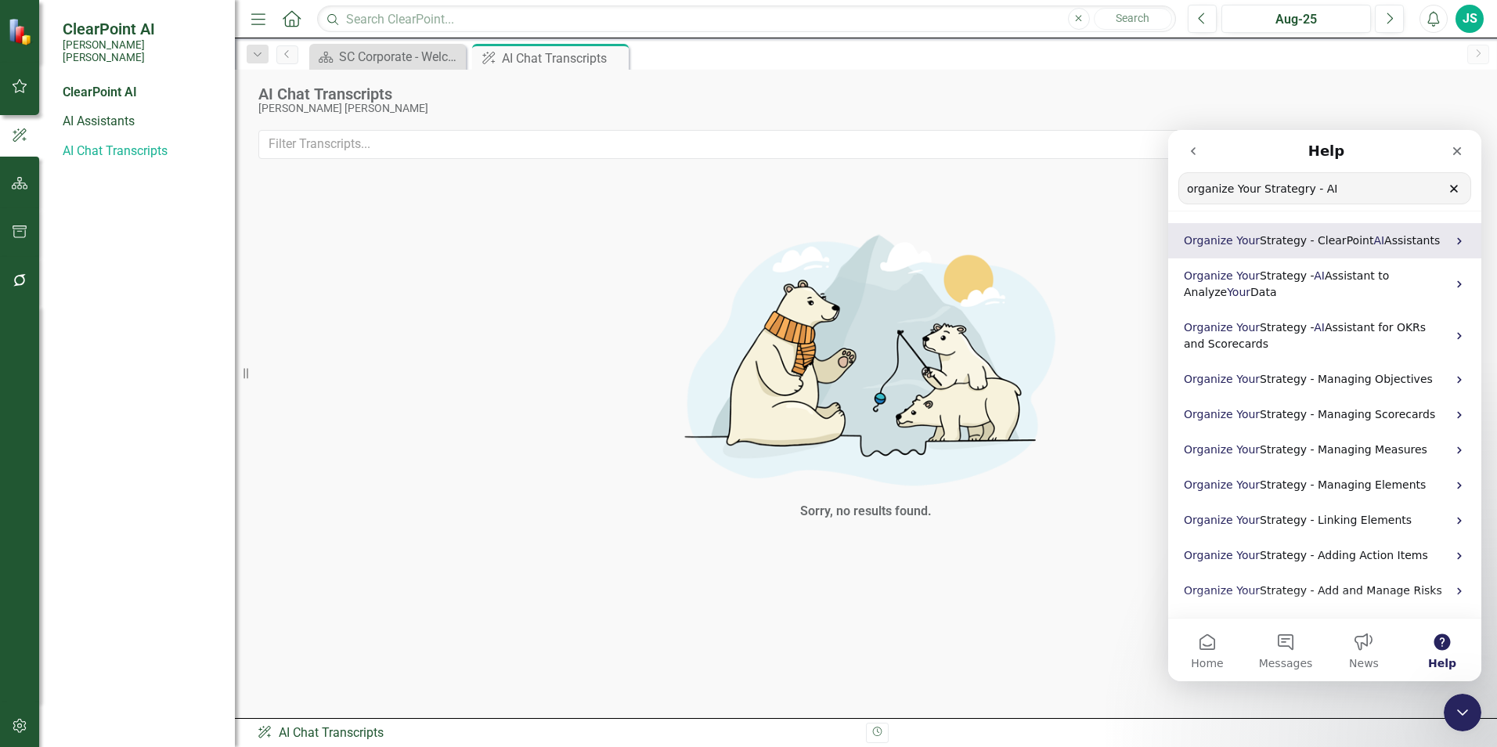
click at [1227, 239] on span "Organize" at bounding box center [1208, 240] width 49 height 13
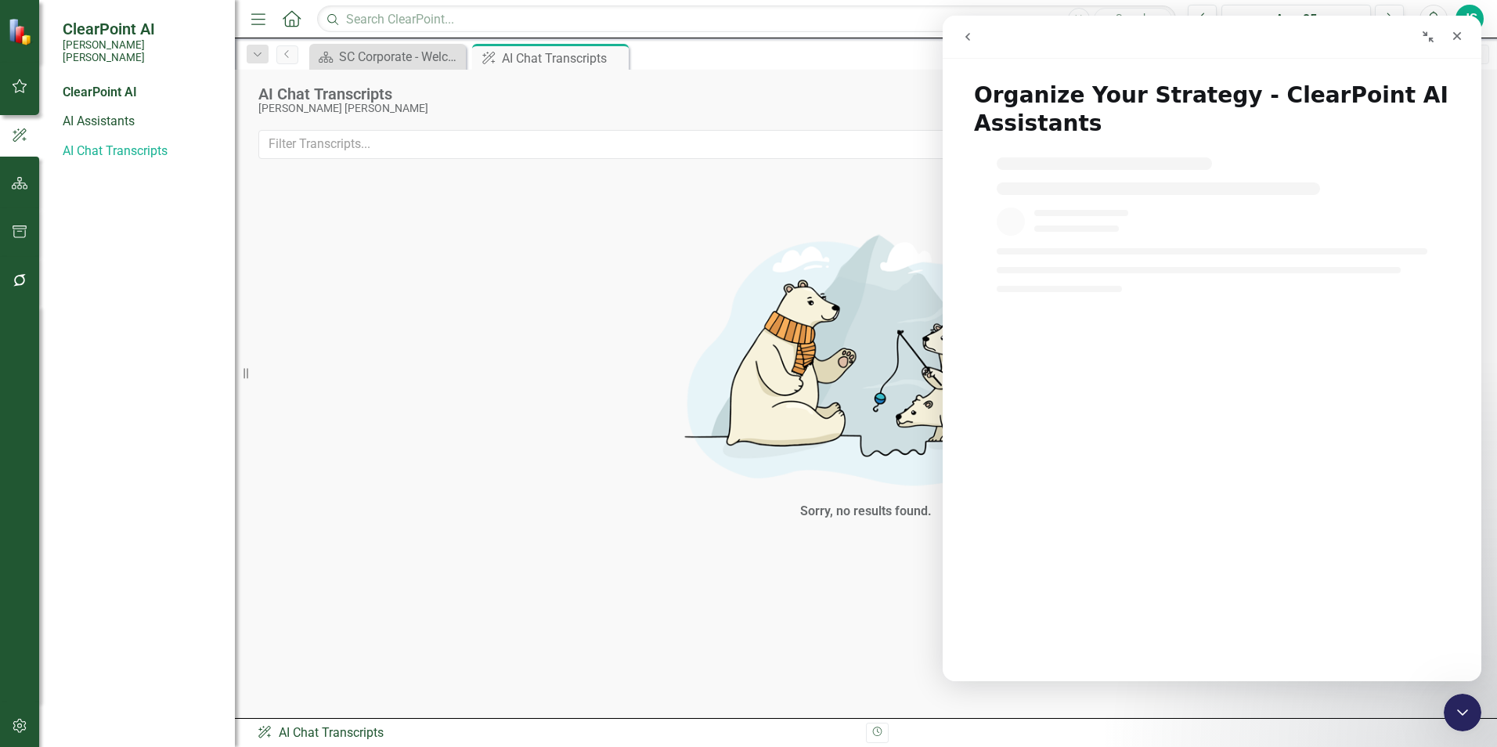
click at [957, 42] on button "go back" at bounding box center [968, 37] width 30 height 30
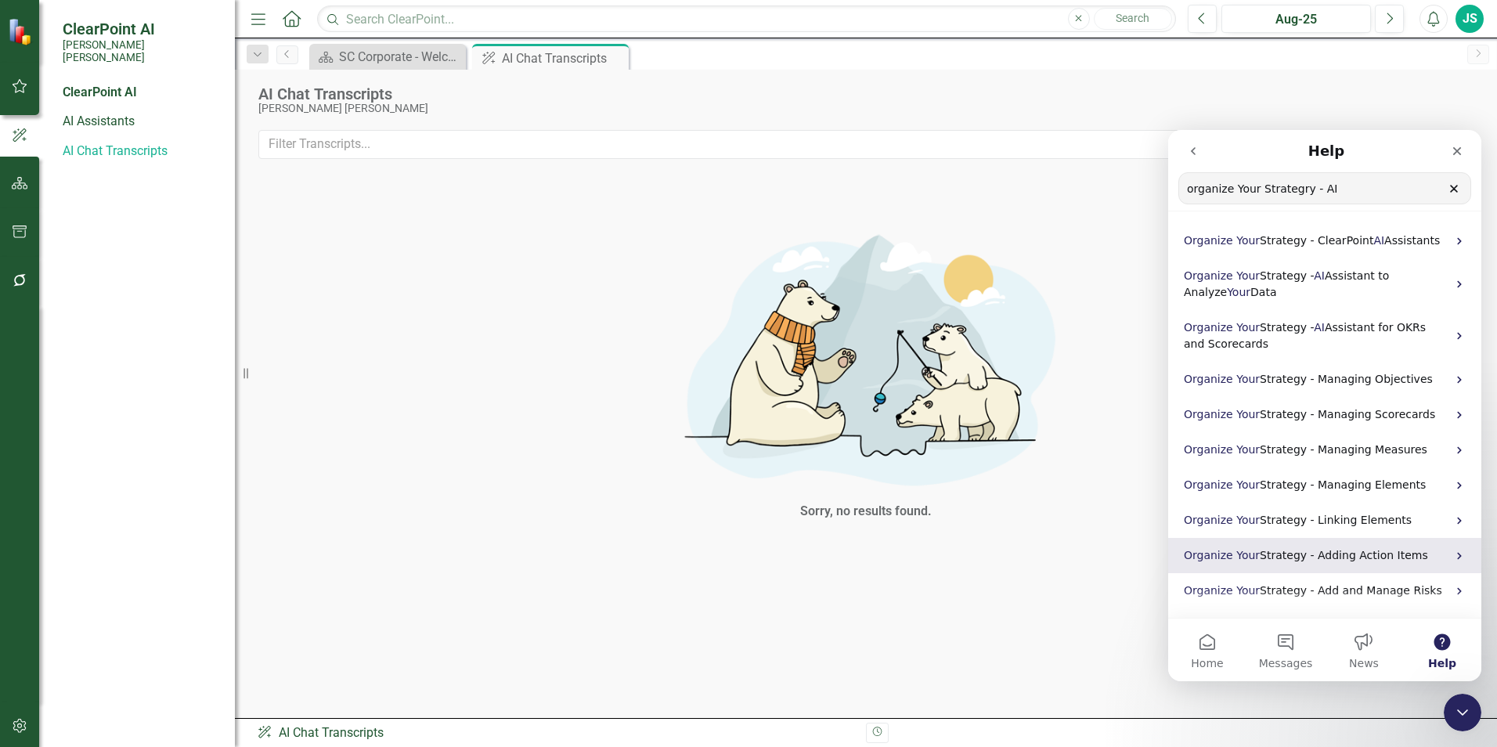
click at [1233, 550] on span "Intercom messenger" at bounding box center [1234, 555] width 3 height 13
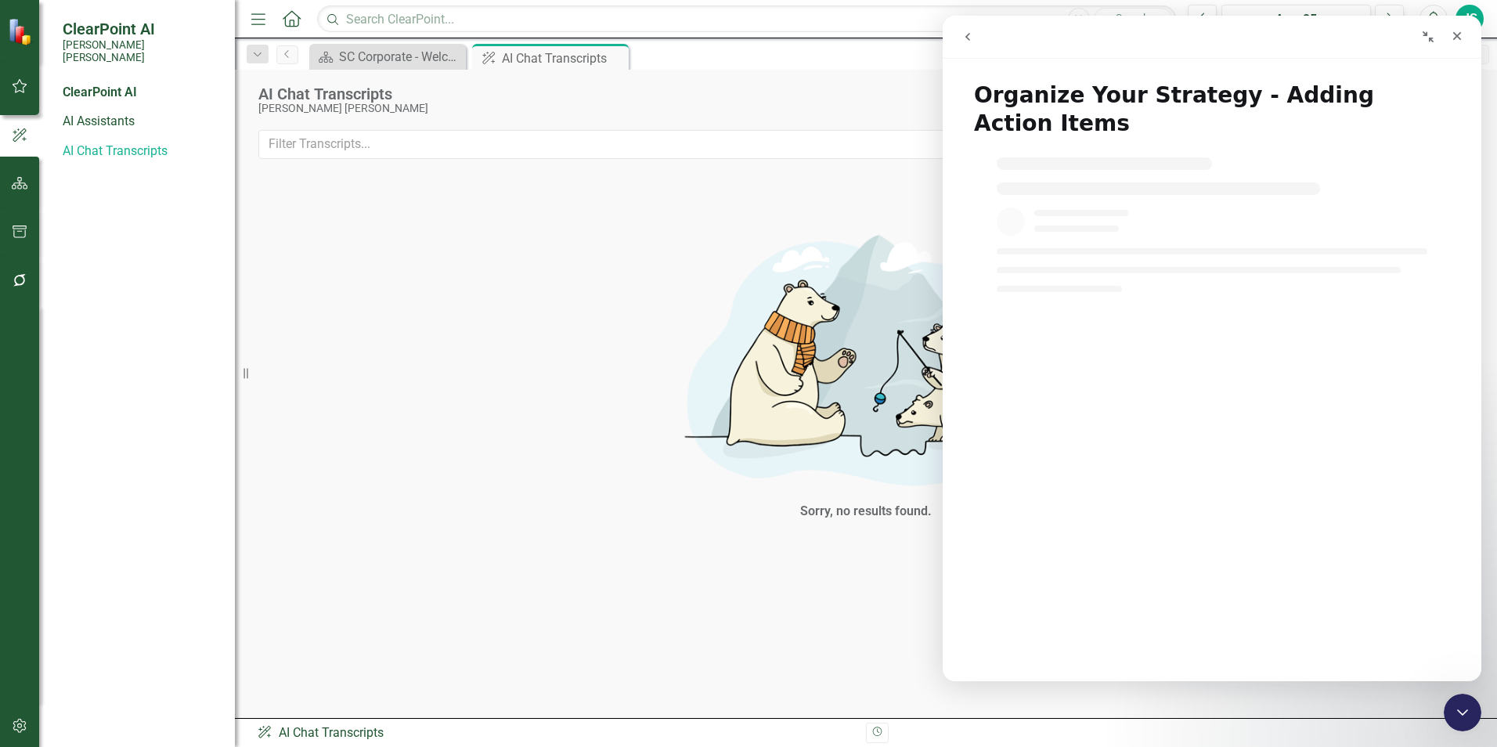
click at [971, 34] on icon "go back" at bounding box center [968, 37] width 13 height 13
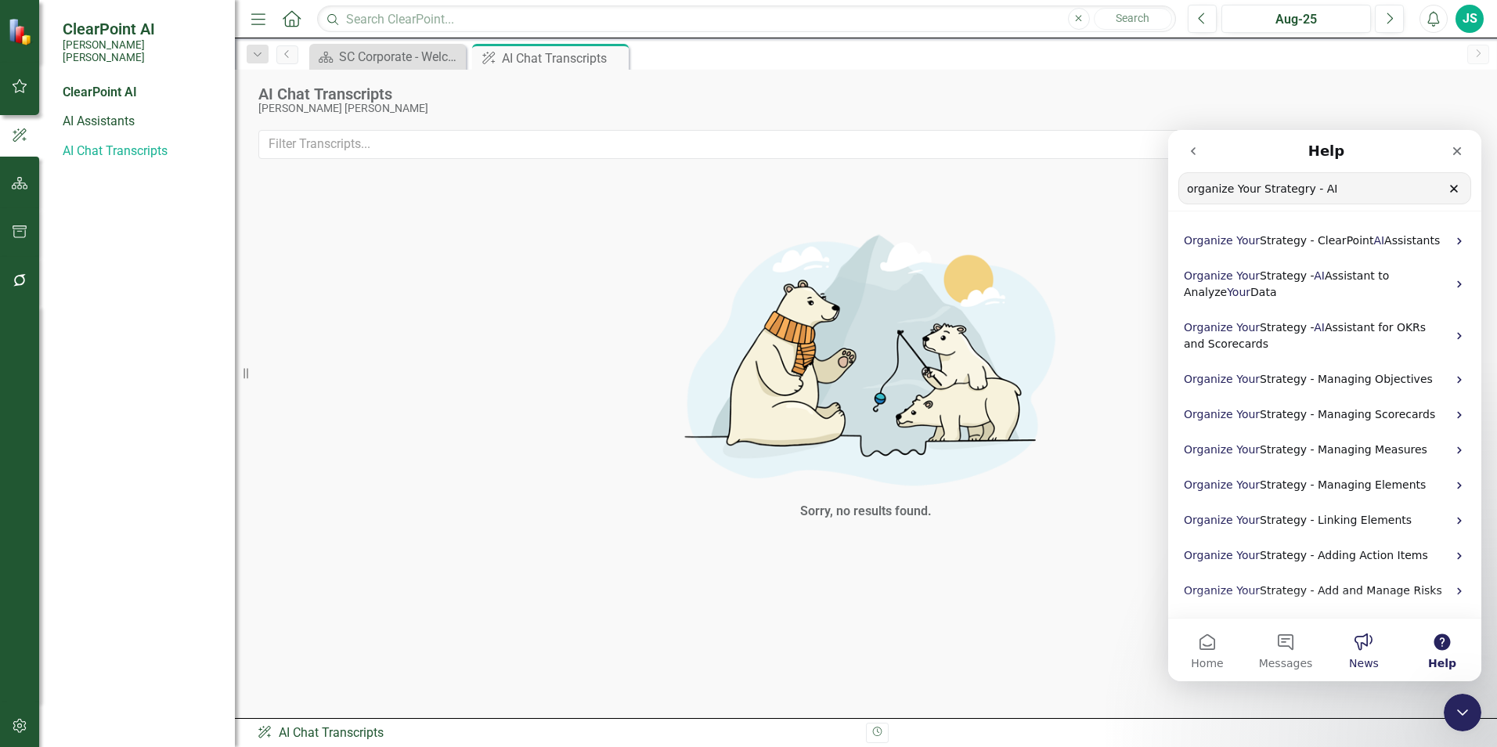
click at [1369, 654] on button "News" at bounding box center [1364, 650] width 78 height 63
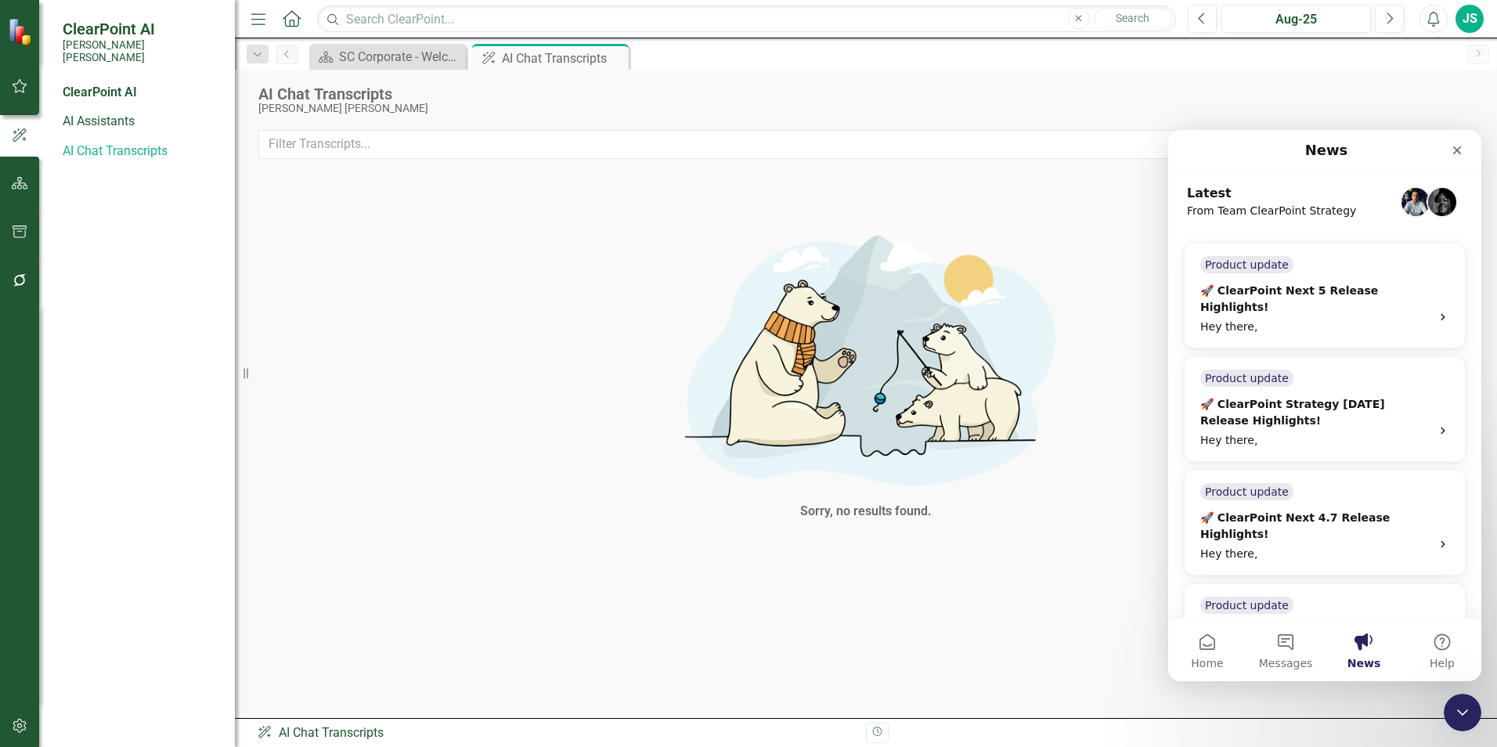
click at [1314, 510] on div "🚀 ClearPoint Next 4.7 Release Highlights!" at bounding box center [1310, 526] width 221 height 33
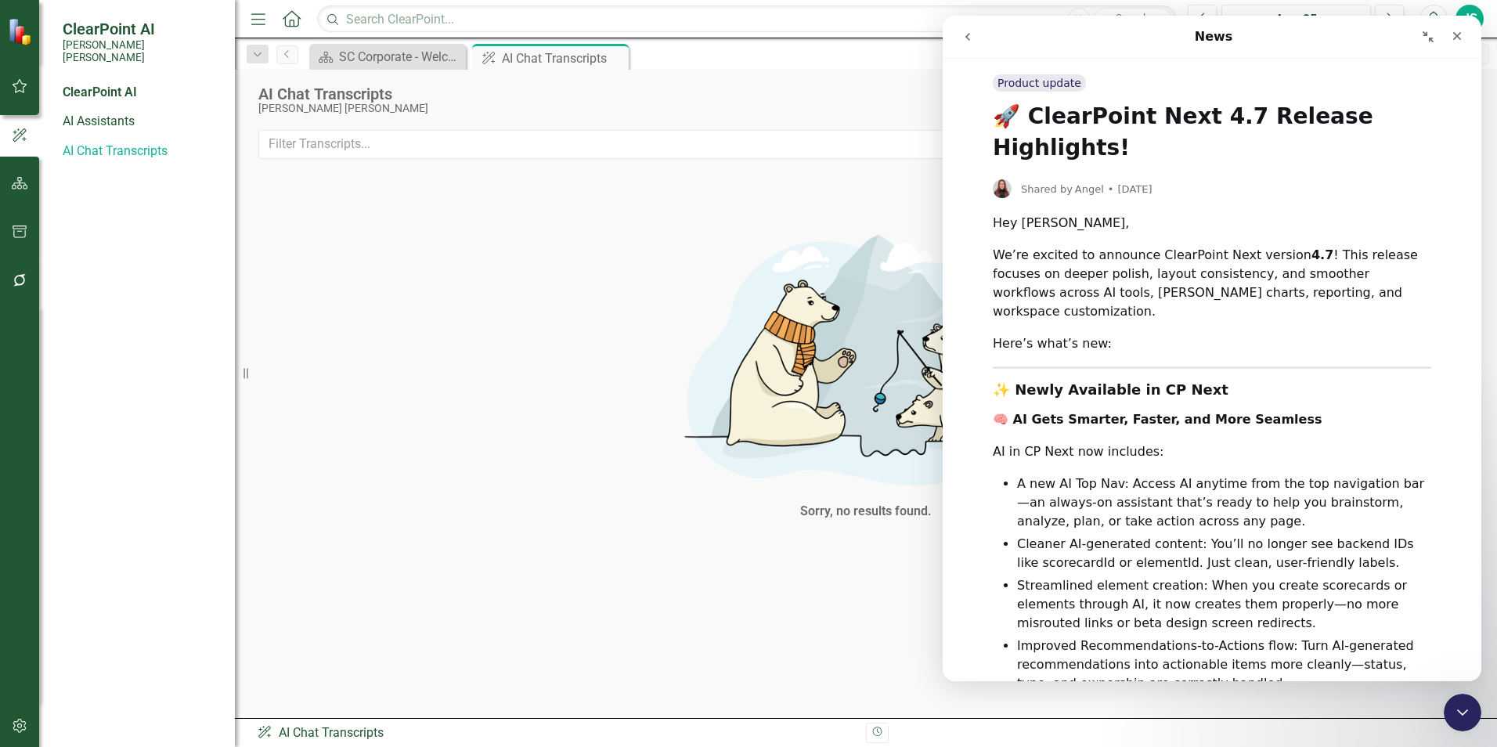
click at [967, 41] on icon "go back" at bounding box center [968, 37] width 13 height 13
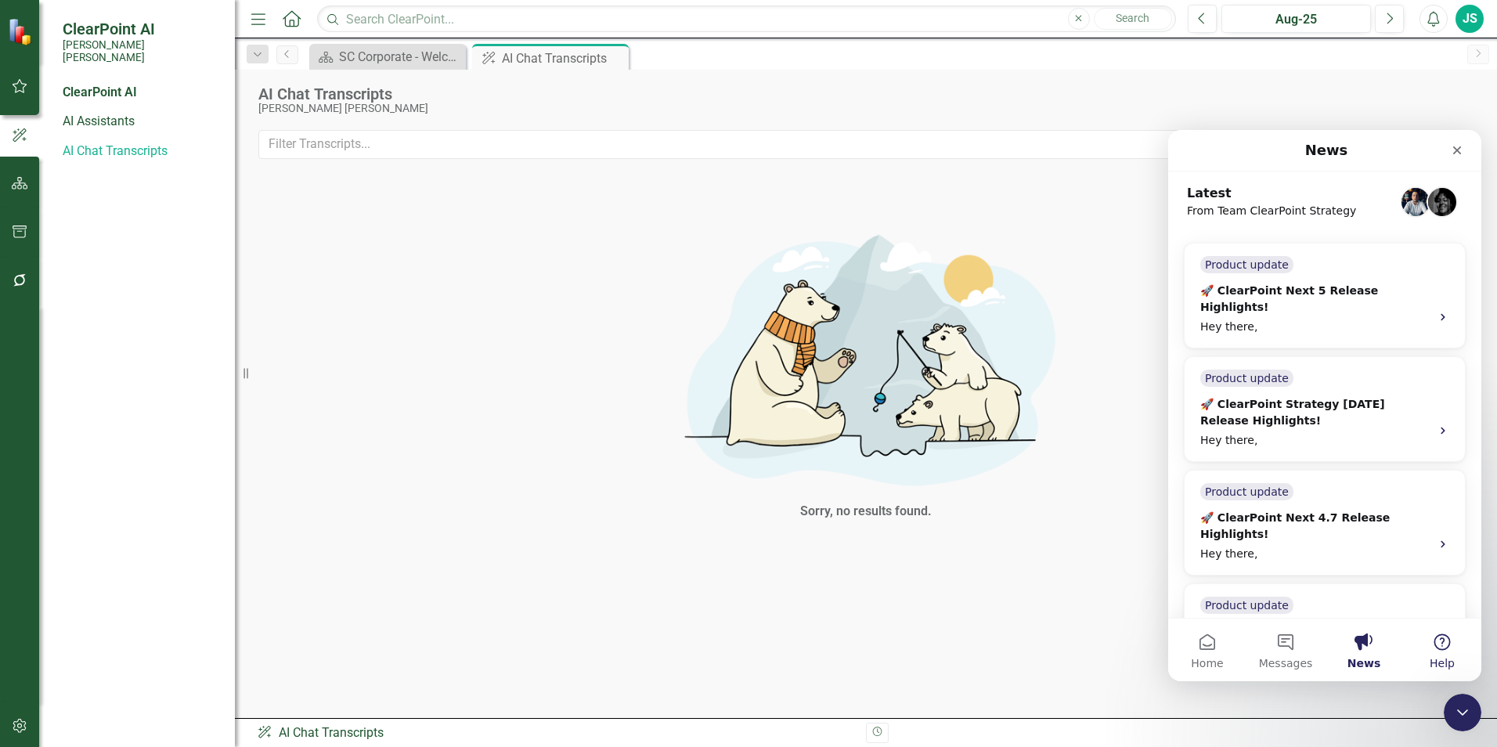
click at [1442, 651] on button "Help" at bounding box center [1442, 650] width 78 height 63
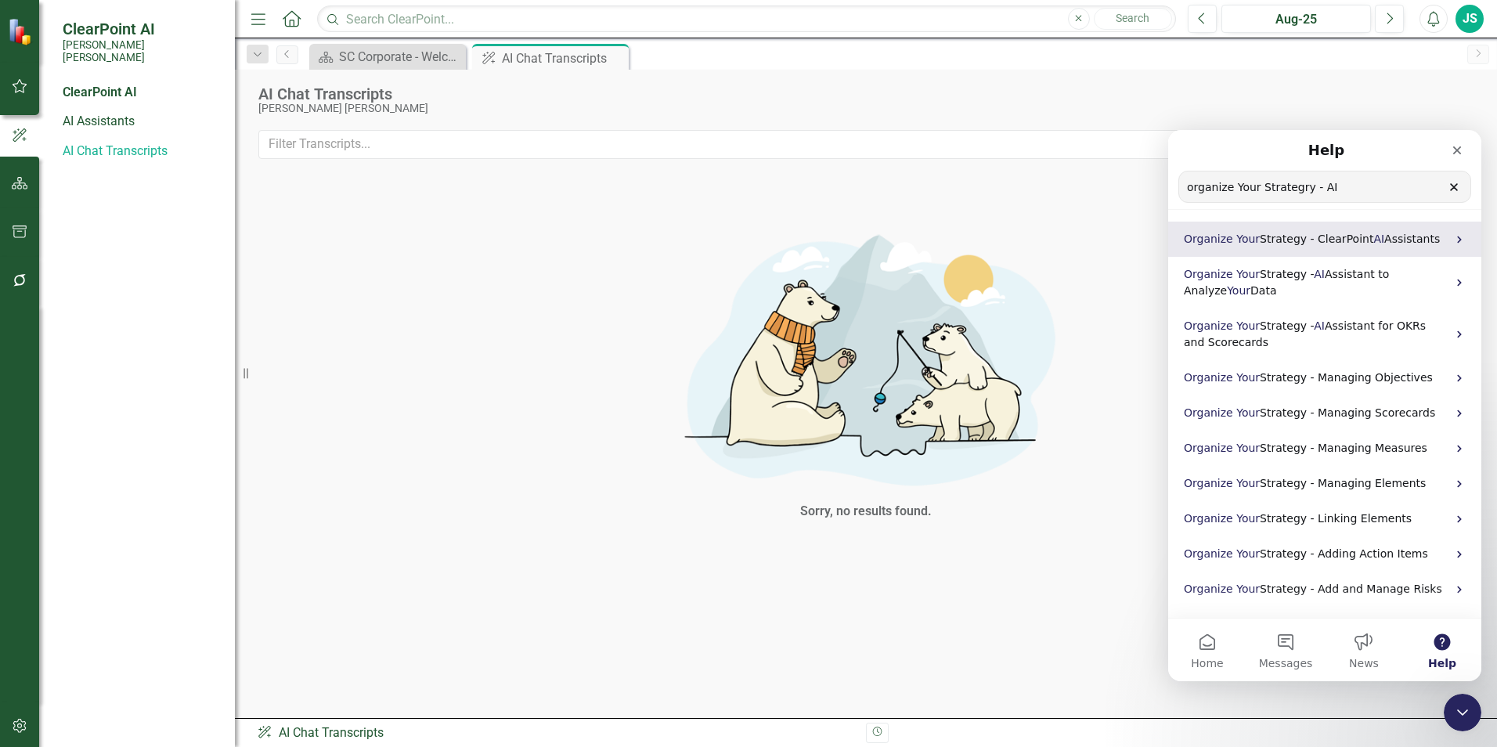
click at [1283, 233] on span "Strategy - ClearPoint" at bounding box center [1317, 239] width 114 height 13
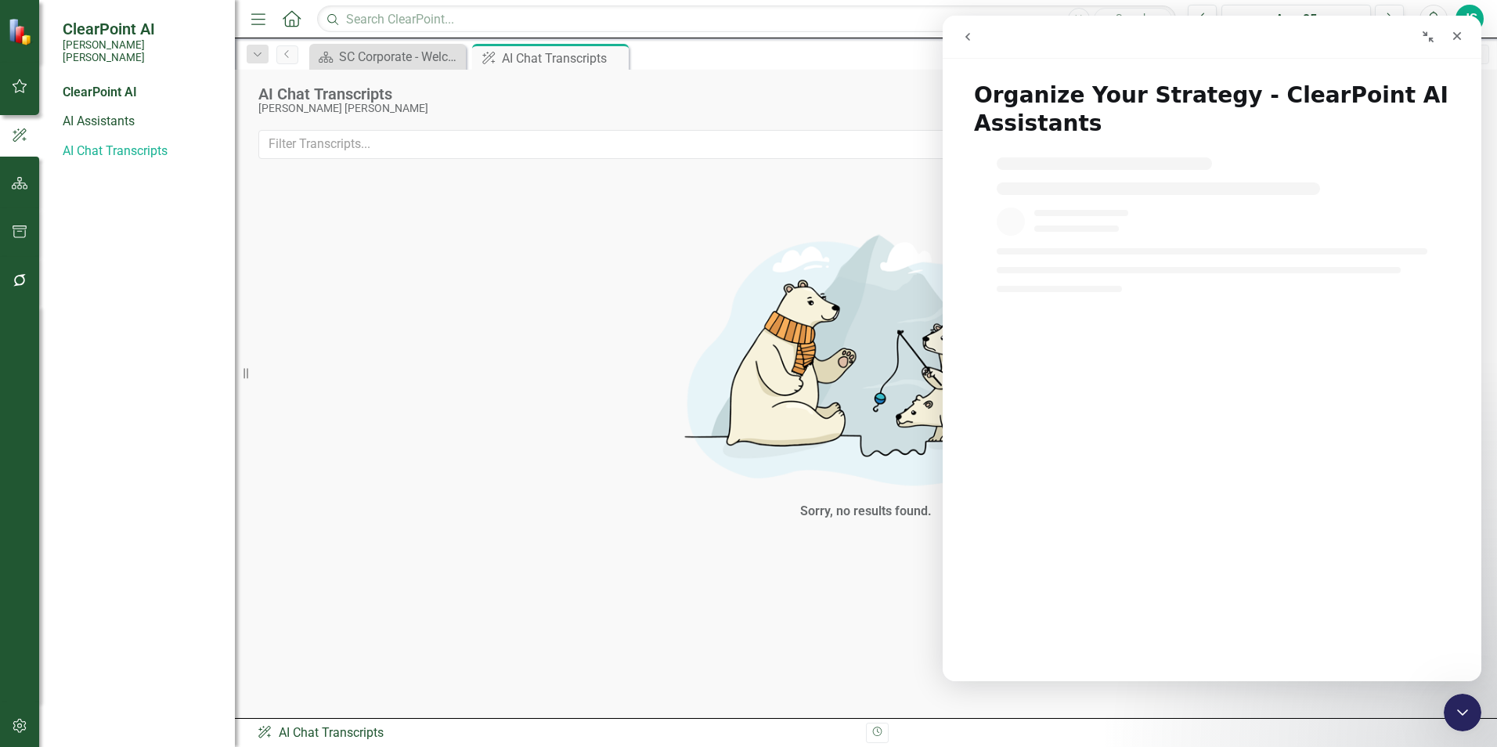
click at [969, 42] on icon "go back" at bounding box center [968, 37] width 13 height 13
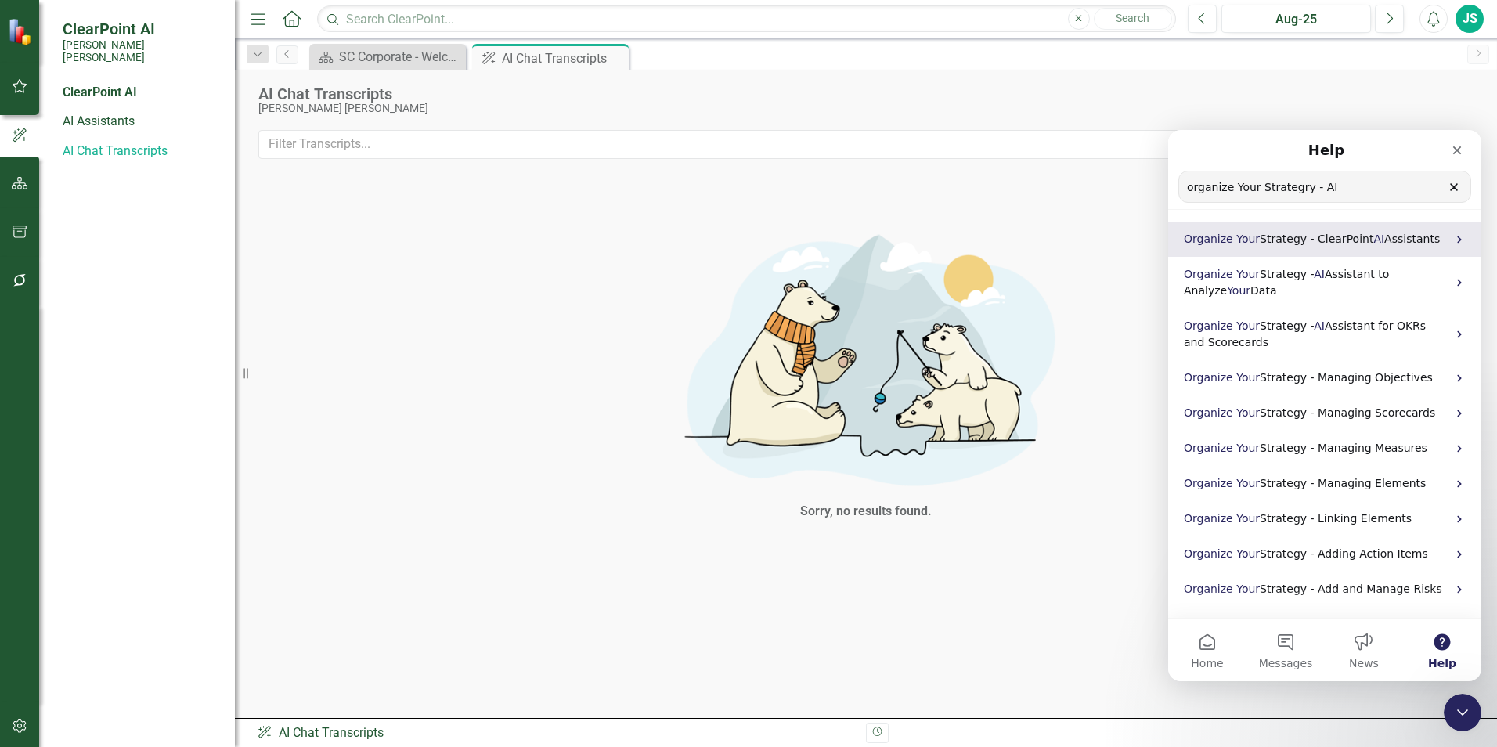
click at [1462, 236] on icon "Intercom messenger" at bounding box center [1459, 239] width 13 height 13
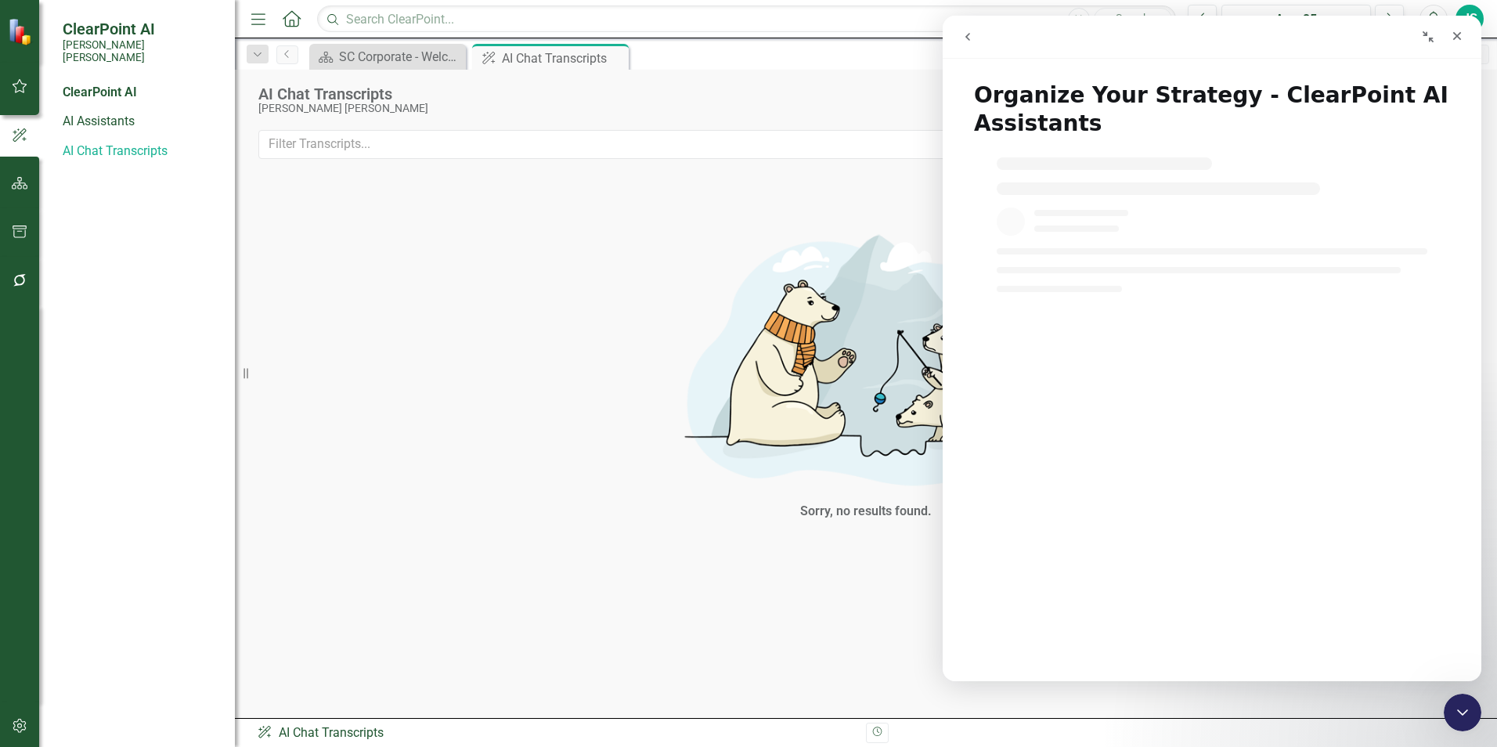
click at [1423, 37] on icon "Collapse window" at bounding box center [1428, 37] width 13 height 13
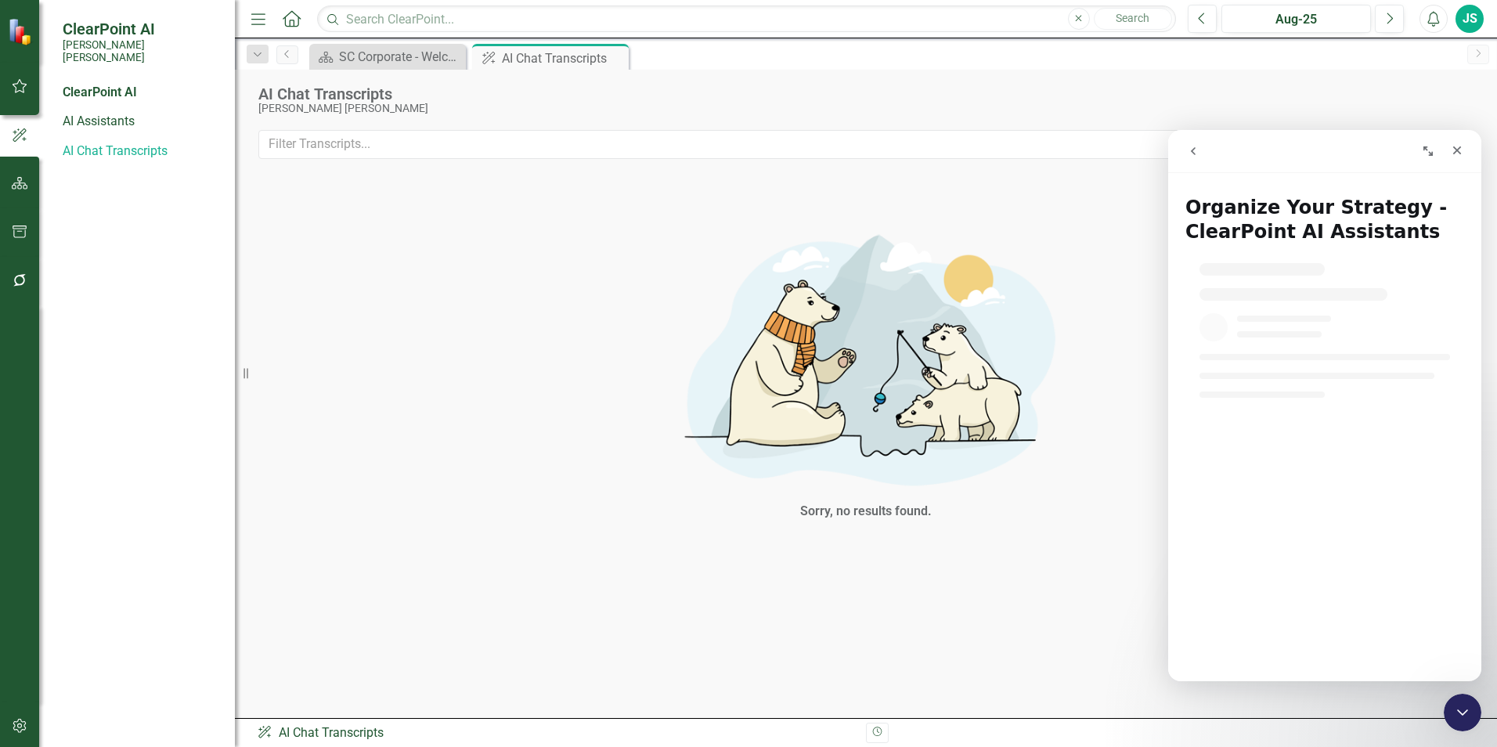
click at [1430, 152] on icon "Expand window" at bounding box center [1428, 150] width 9 height 9
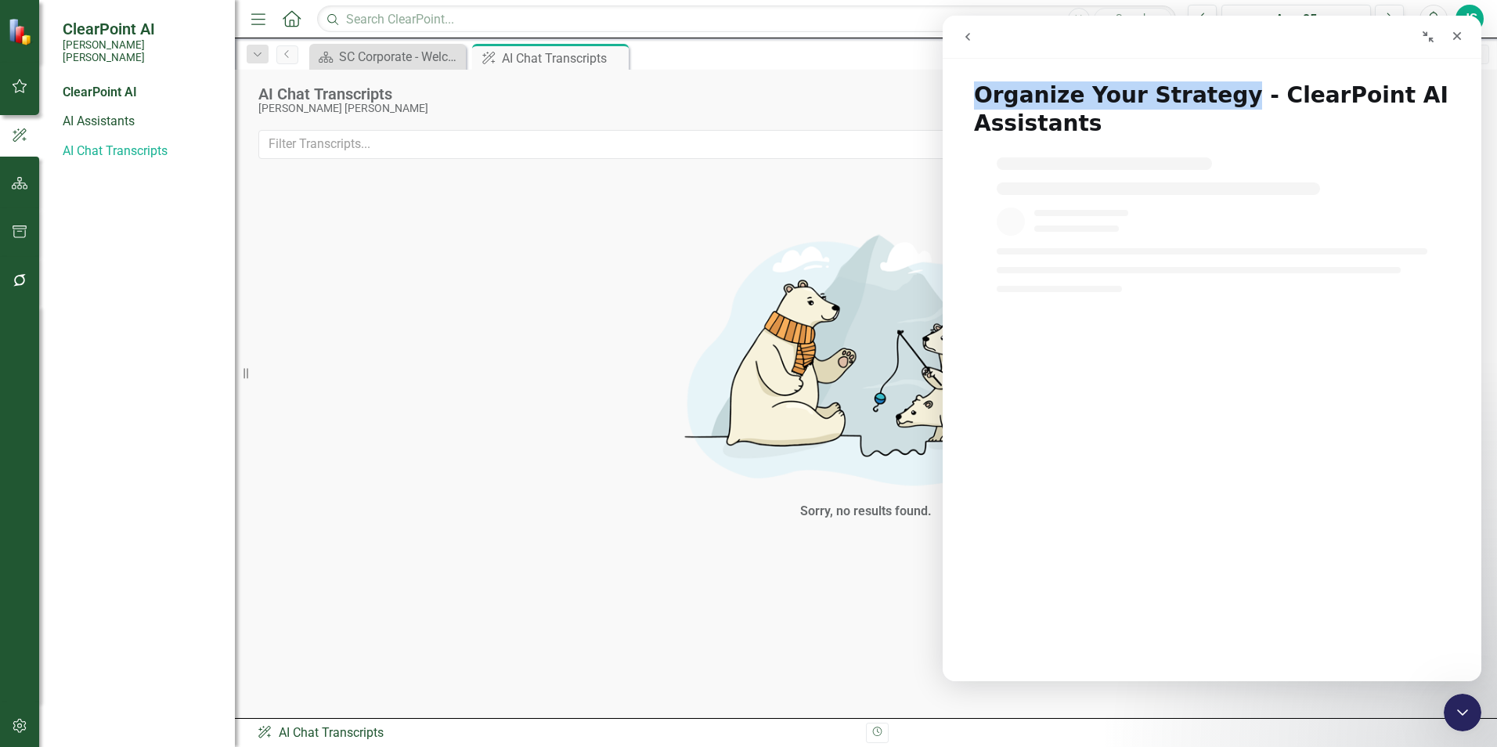
drag, startPoint x: 1020, startPoint y: 95, endPoint x: 1213, endPoint y: 95, distance: 193.4
click at [1213, 95] on h1 "Organize Your Strategy - ClearPoint AI Assistants" at bounding box center [1212, 104] width 539 height 76
copy h1 "Organize Your Strategy"
click at [969, 31] on icon "go back" at bounding box center [968, 37] width 13 height 13
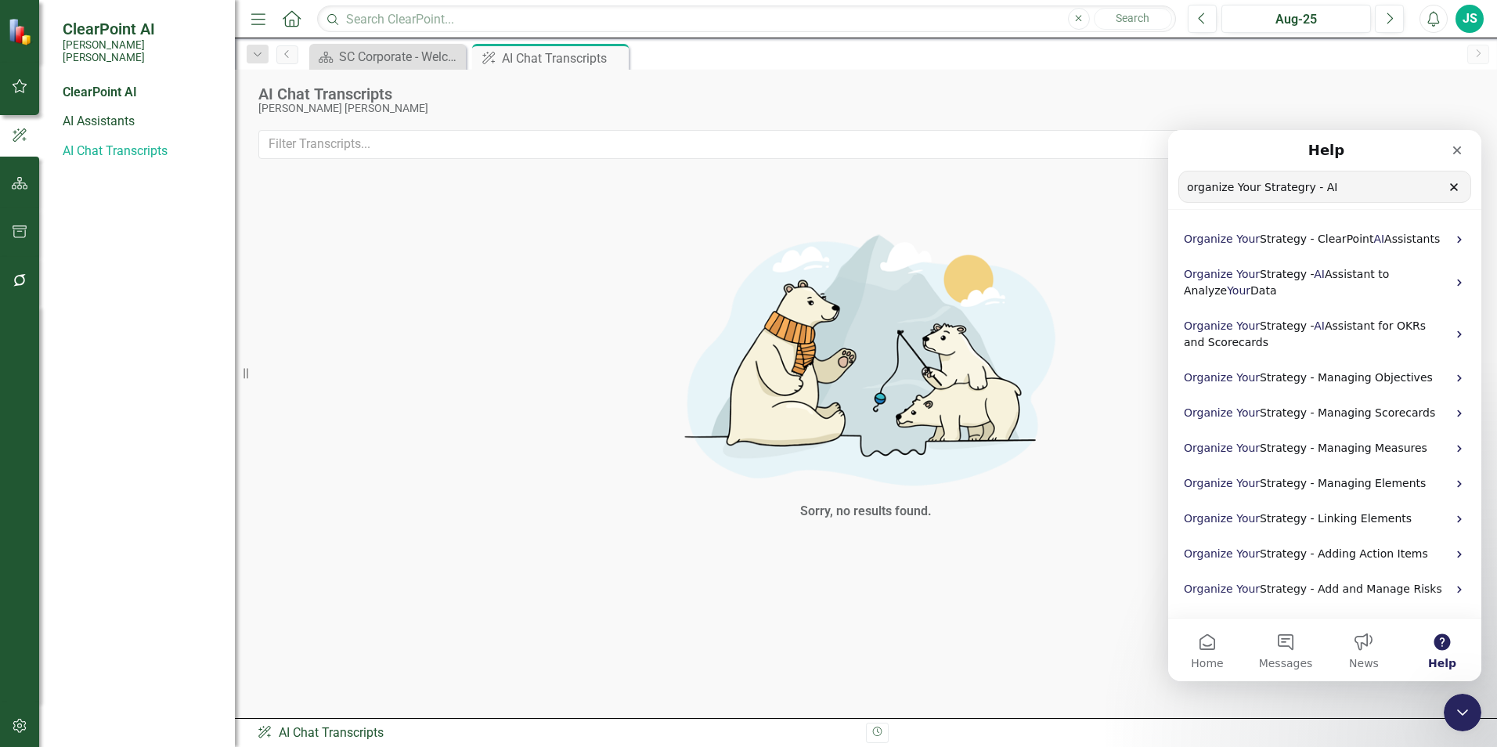
drag, startPoint x: 1373, startPoint y: 190, endPoint x: 1127, endPoint y: 189, distance: 246.7
click at [1168, 189] on html "Help organize Your Strategry - AI Search for help Organize Your Strategy - Clea…" at bounding box center [1324, 405] width 313 height 551
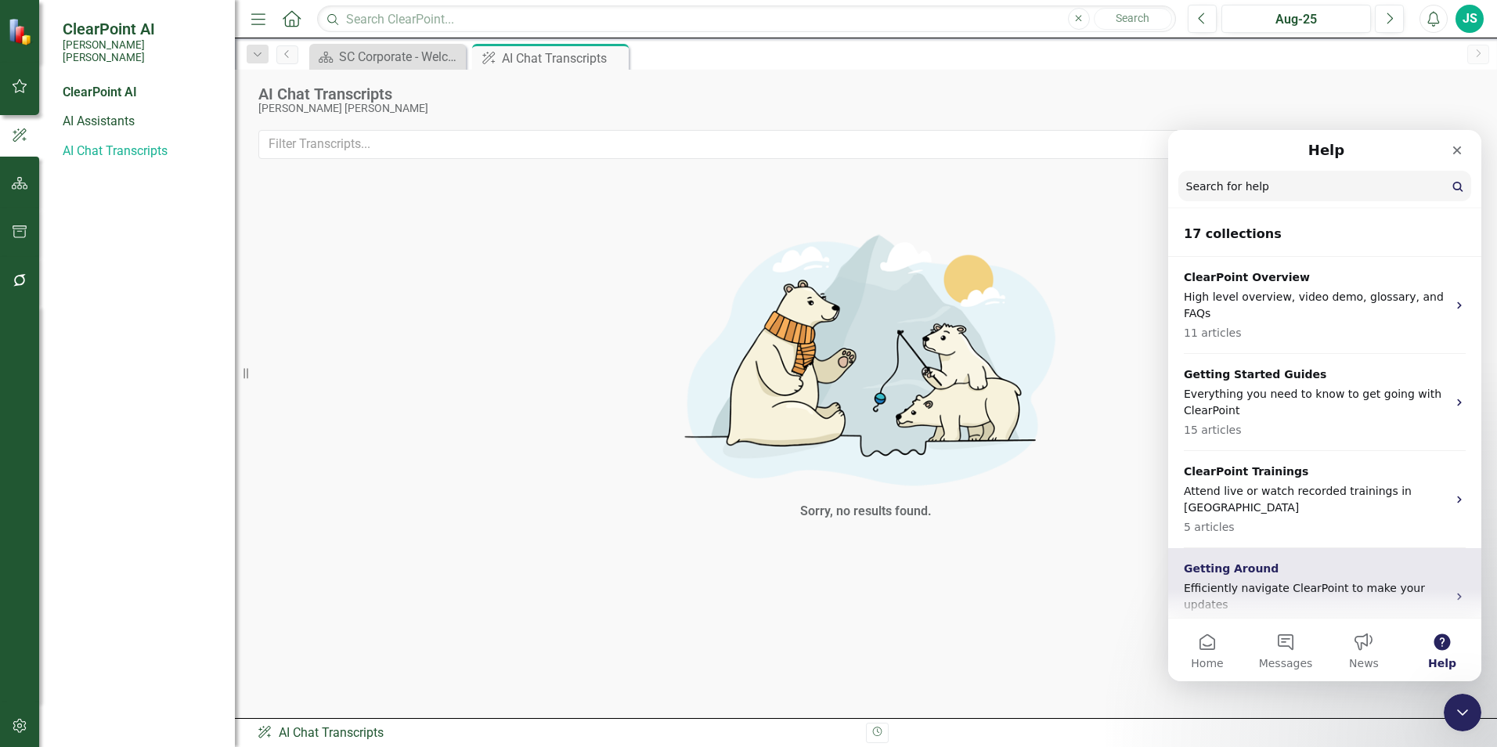
click at [1236, 580] on p "Efficiently navigate ClearPoint to make your updates" at bounding box center [1315, 596] width 263 height 33
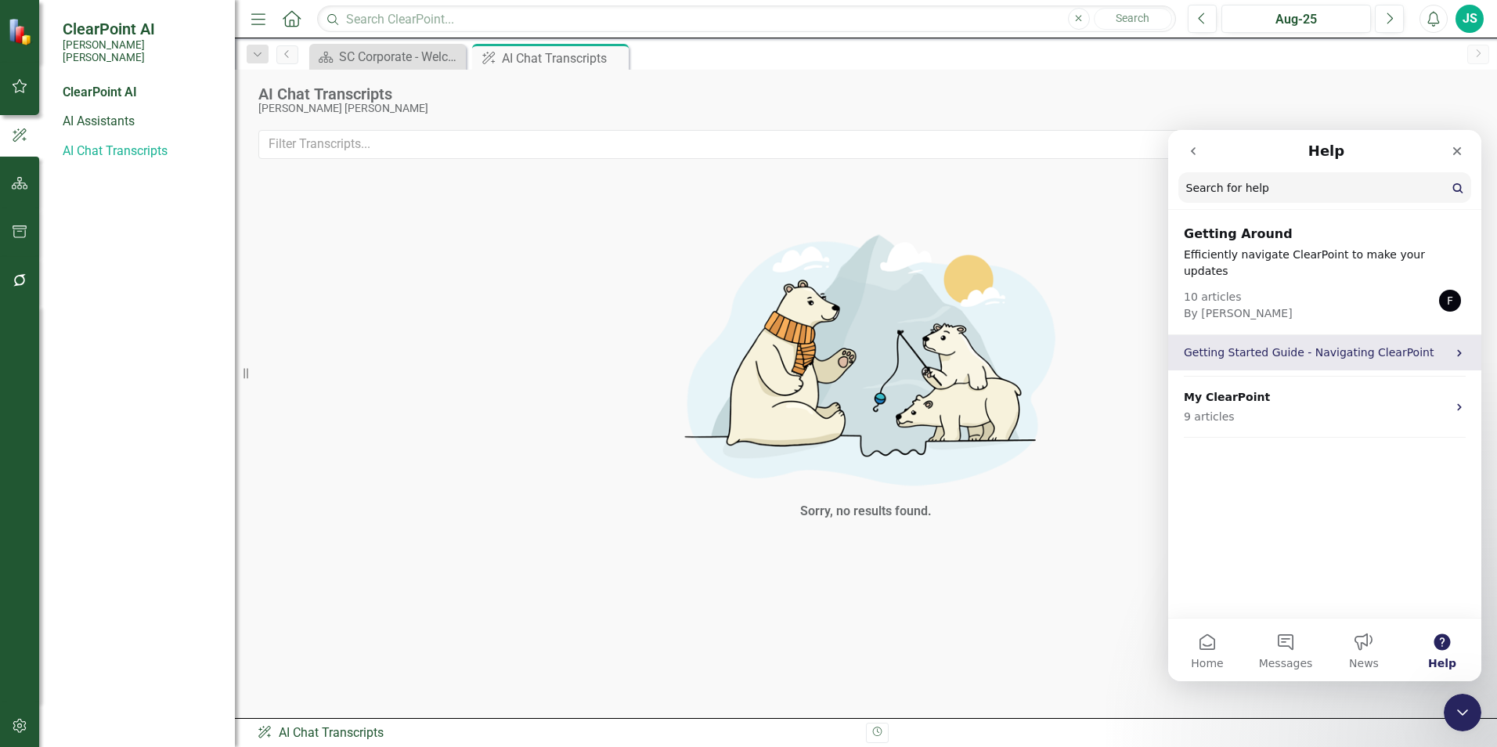
click at [1243, 345] on p "Getting Started Guide - Navigating ClearPoint" at bounding box center [1315, 353] width 263 height 16
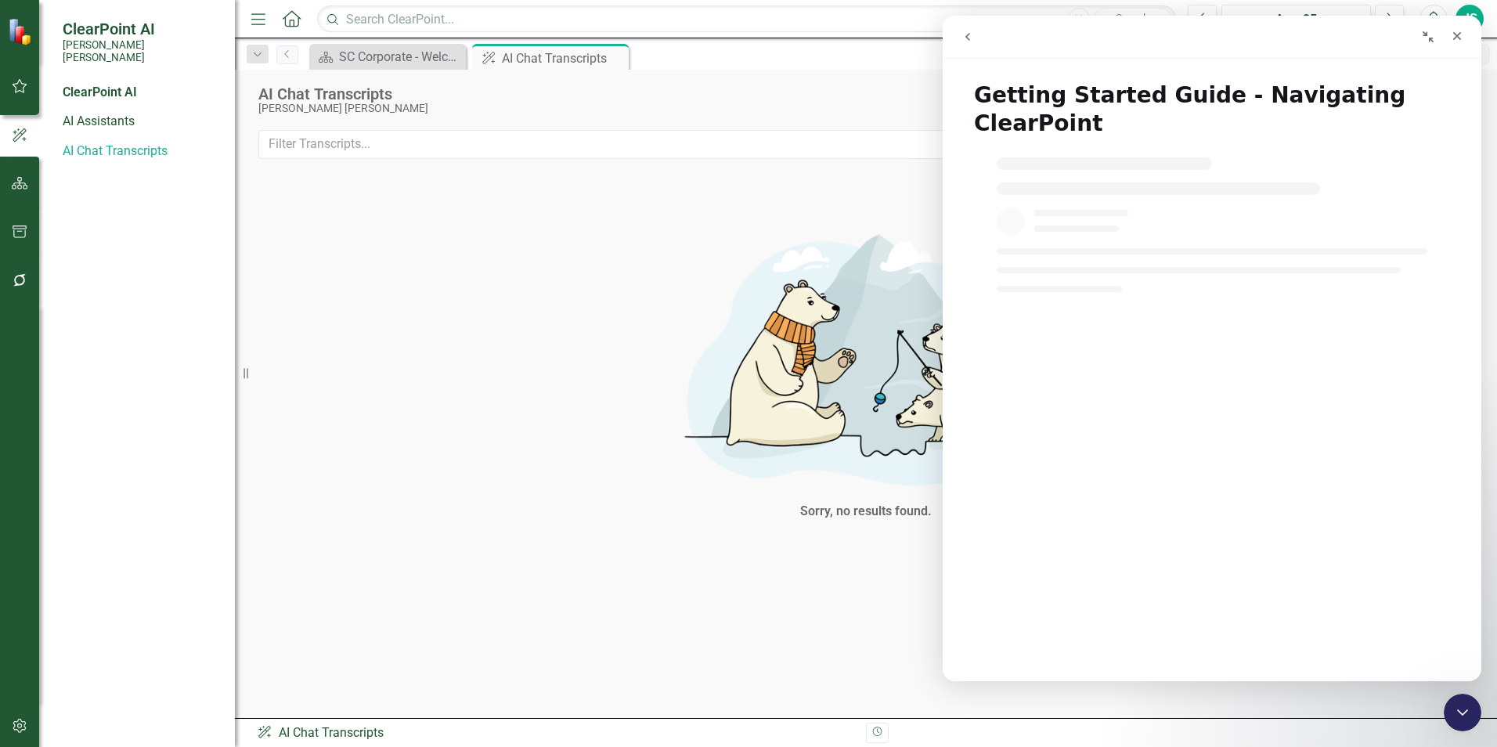
click at [963, 33] on icon "go back" at bounding box center [968, 37] width 13 height 13
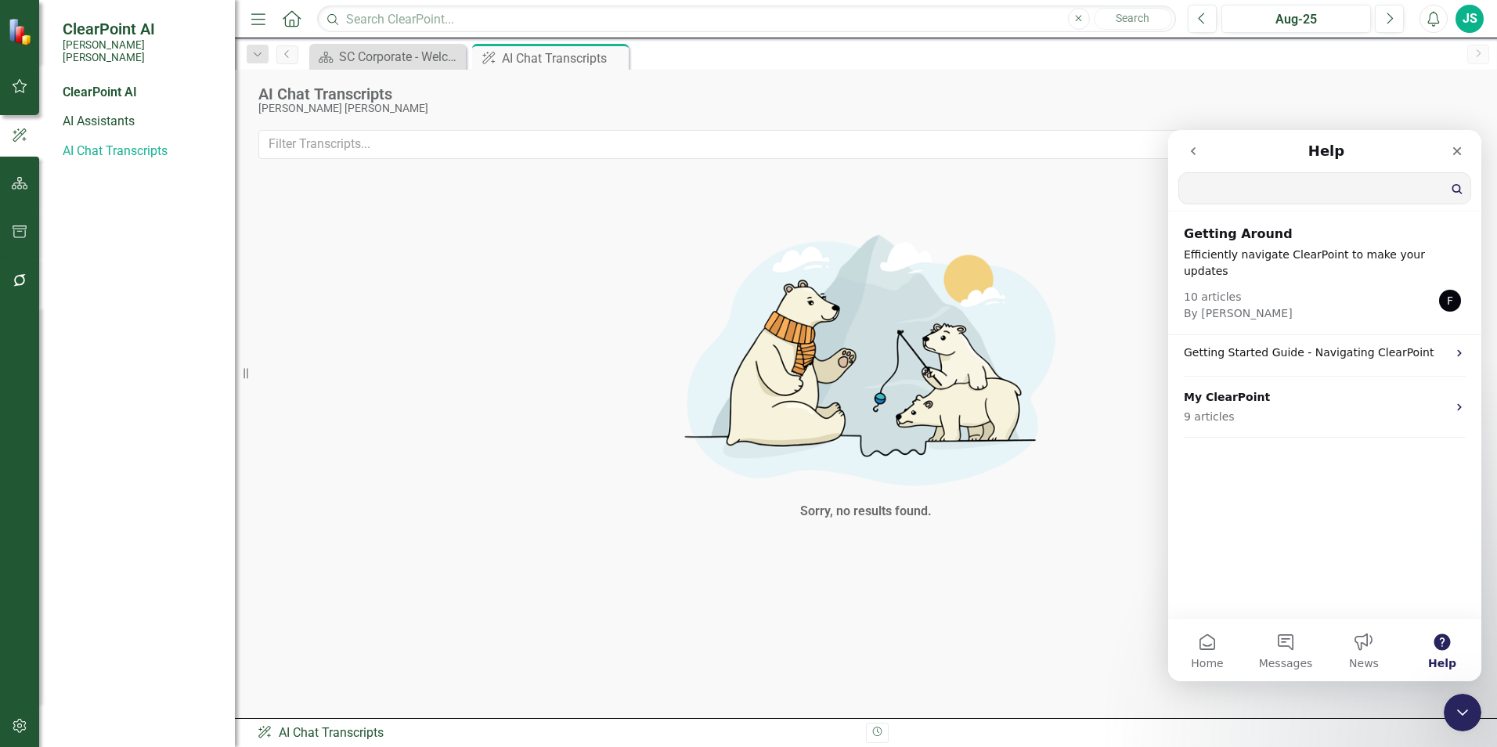
click at [1273, 198] on input "Search for help" at bounding box center [1324, 188] width 291 height 31
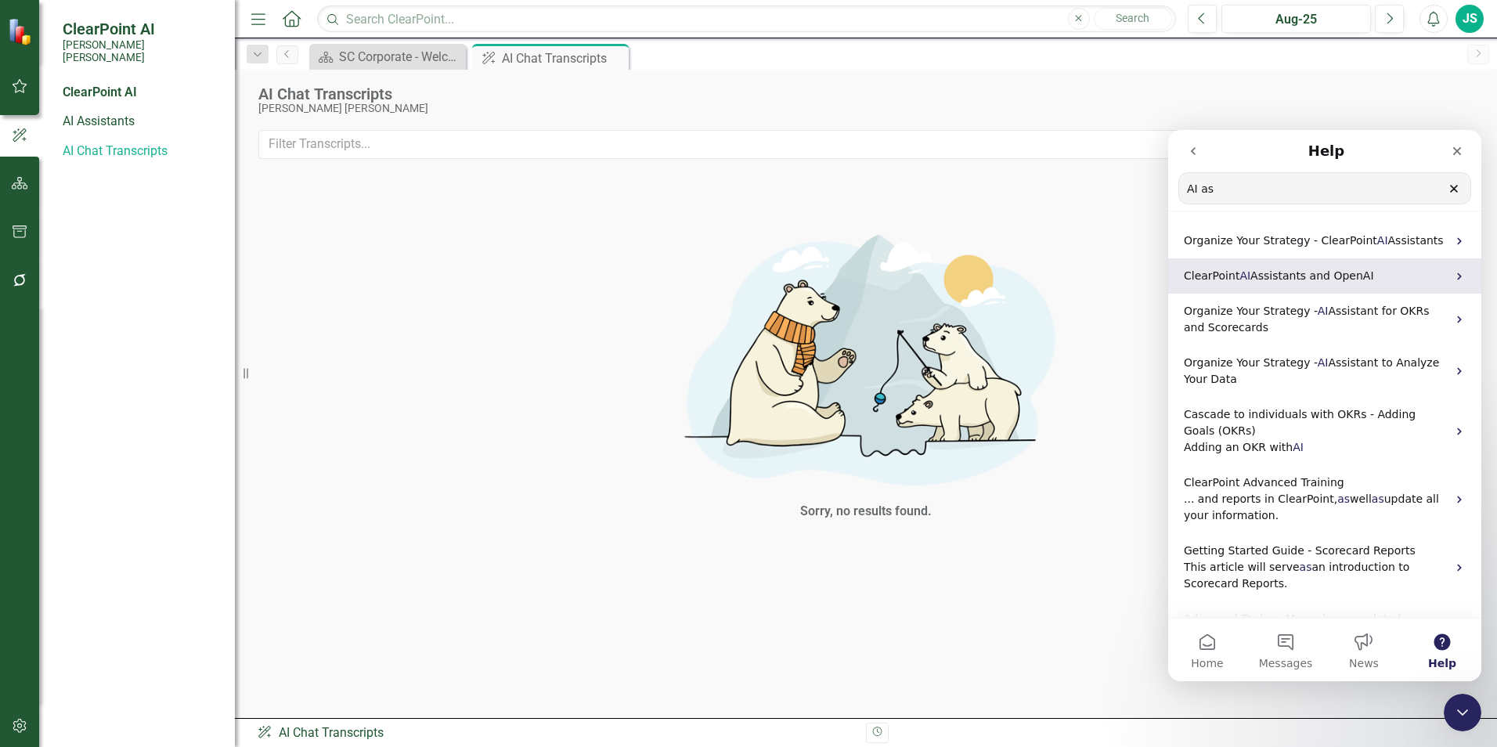
type input "AI as"
click at [1270, 282] on span "Assistants and OpenAI" at bounding box center [1312, 275] width 123 height 13
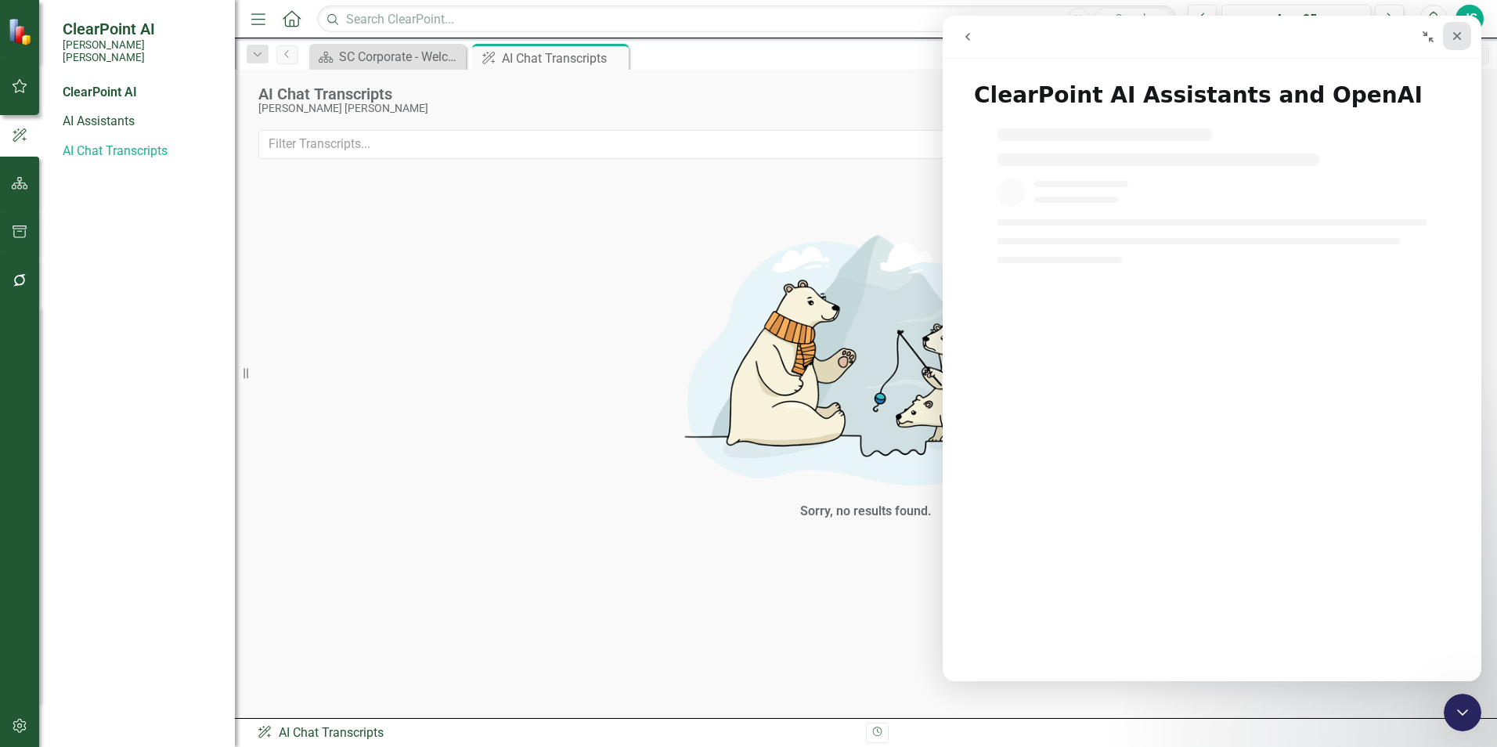
click at [1454, 36] on icon "Close" at bounding box center [1457, 36] width 13 height 13
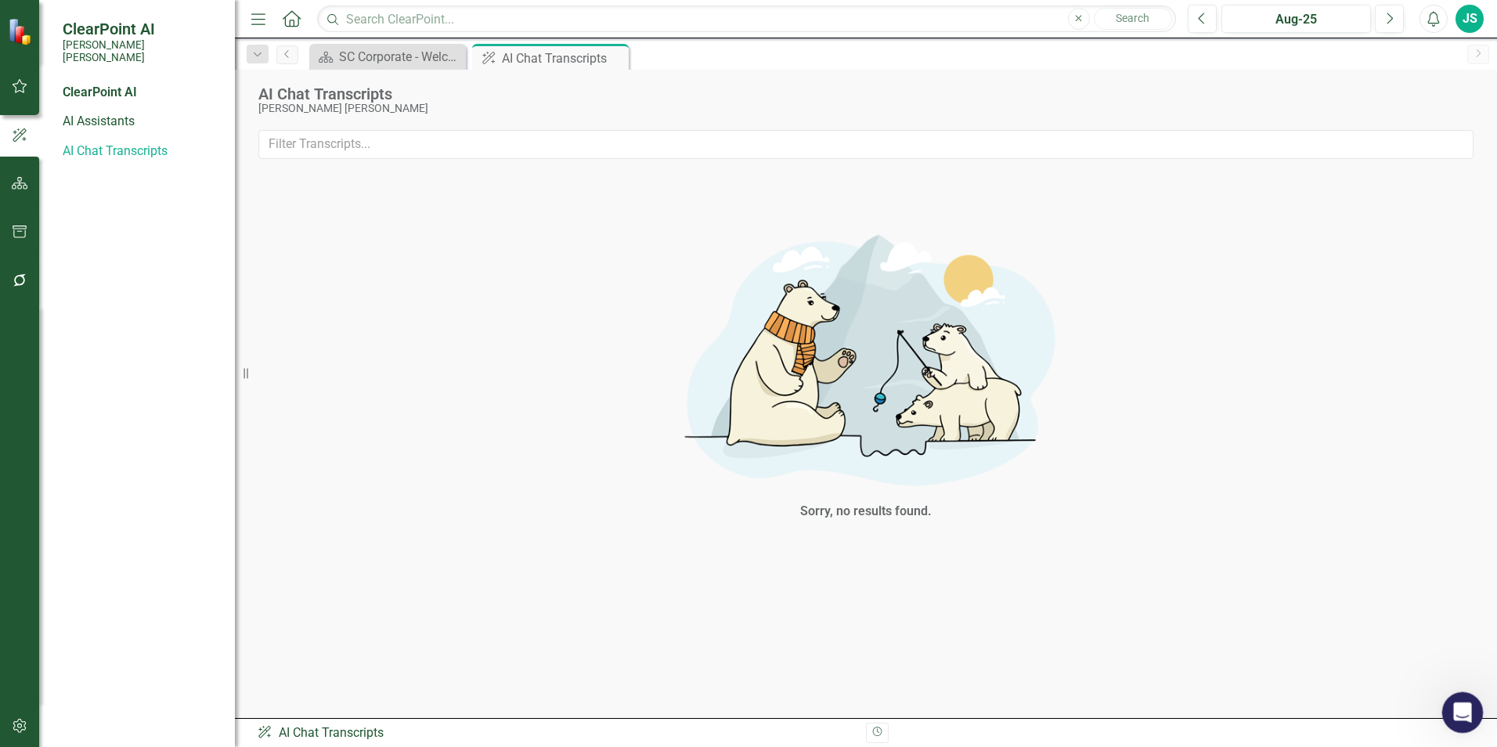
click at [1458, 698] on icon "Open Intercom Messenger" at bounding box center [1461, 711] width 26 height 26
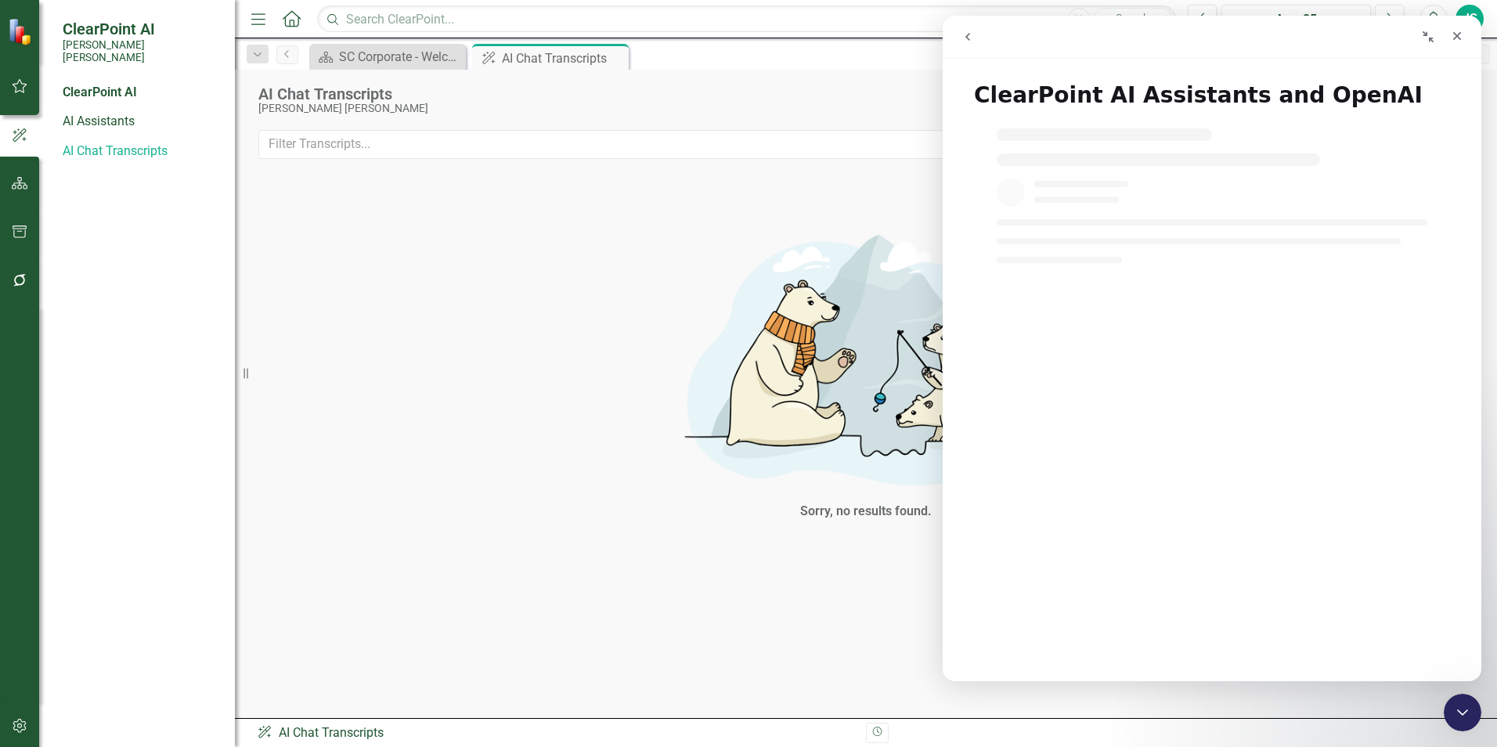
drag, startPoint x: 1447, startPoint y: 31, endPoint x: 1431, endPoint y: 46, distance: 22.2
click at [1431, 46] on div "Intercom messenger" at bounding box center [1344, 37] width 253 height 30
click at [1431, 36] on icon "Collapse window" at bounding box center [1428, 37] width 13 height 13
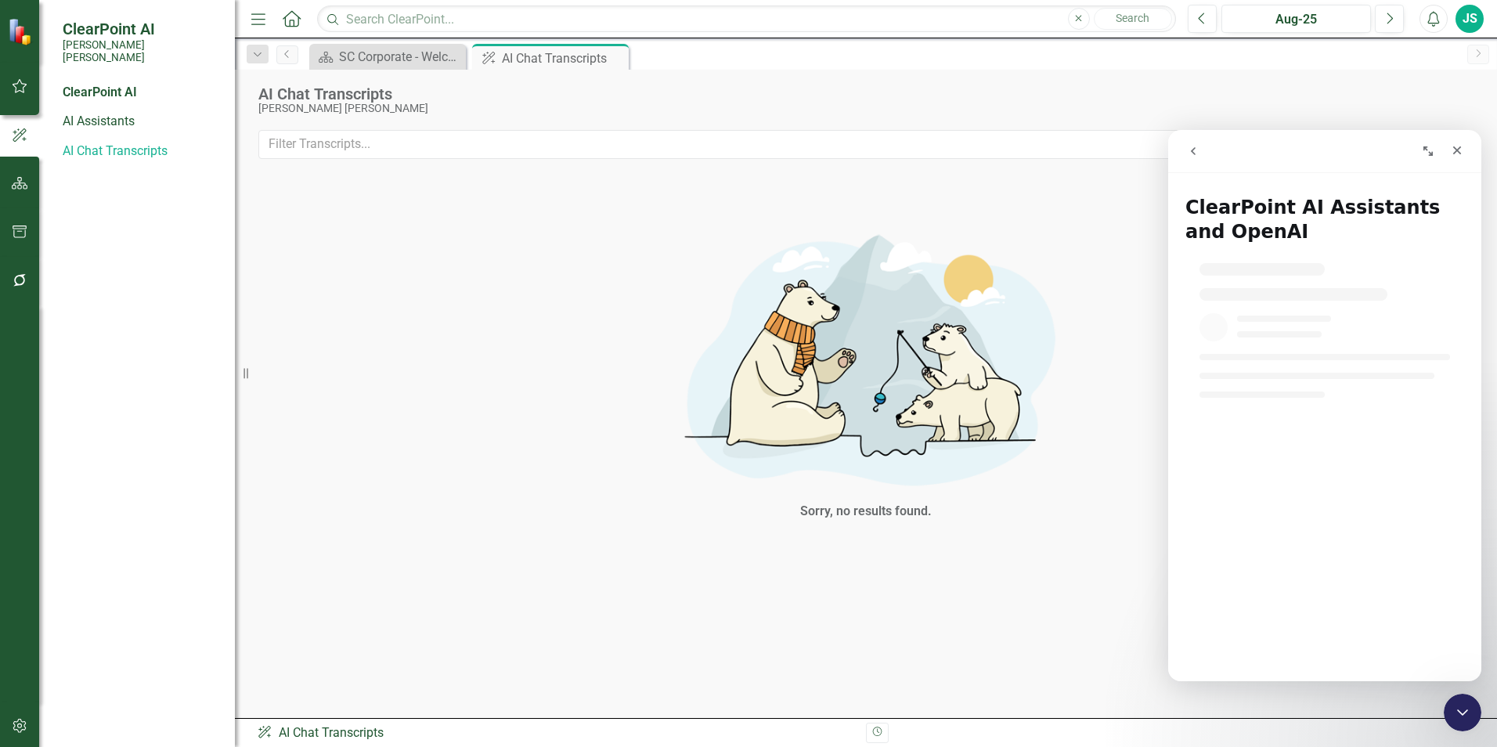
click at [1426, 147] on icon "Expand window" at bounding box center [1428, 150] width 9 height 9
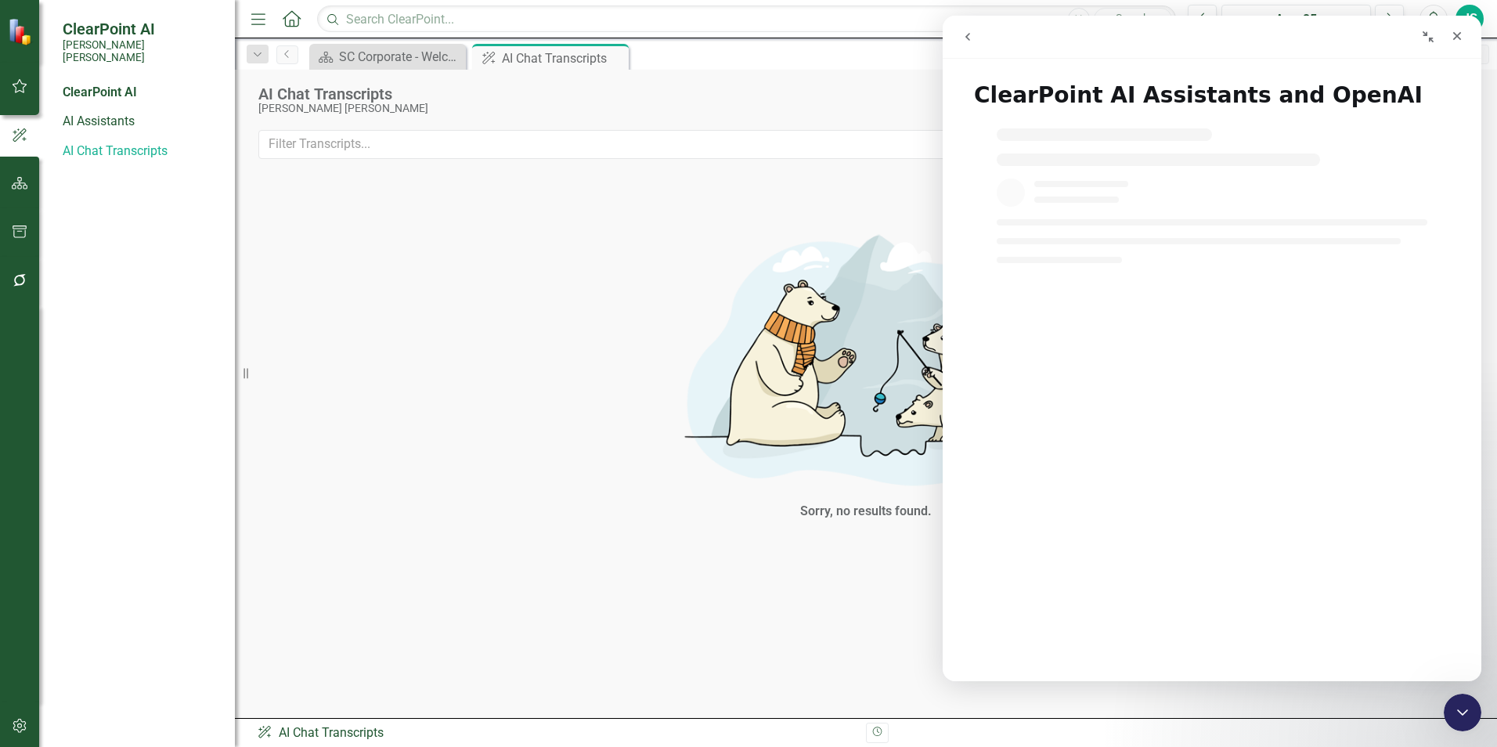
click at [973, 45] on button "go back" at bounding box center [968, 37] width 30 height 30
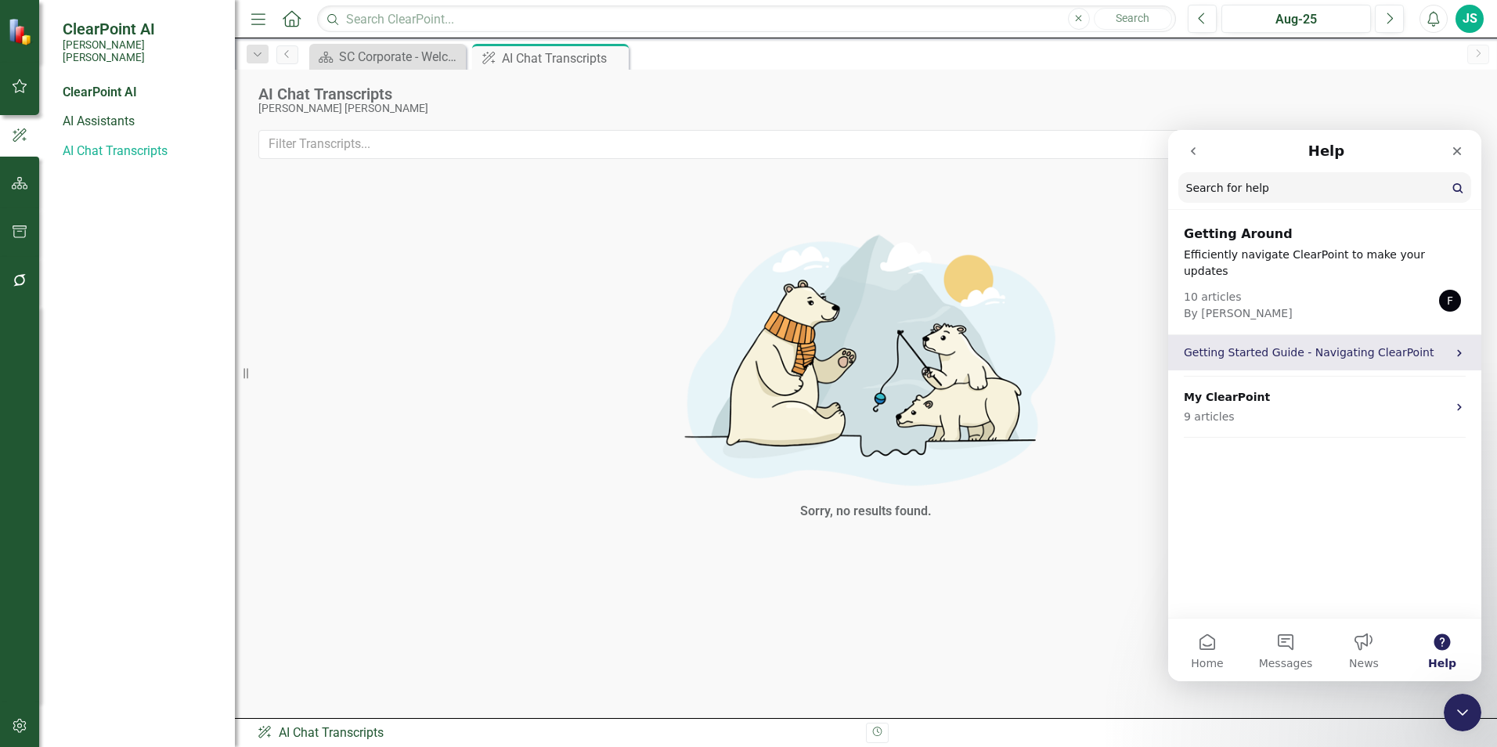
click at [1276, 345] on p "Getting Started Guide - Navigating ClearPoint" at bounding box center [1315, 353] width 263 height 16
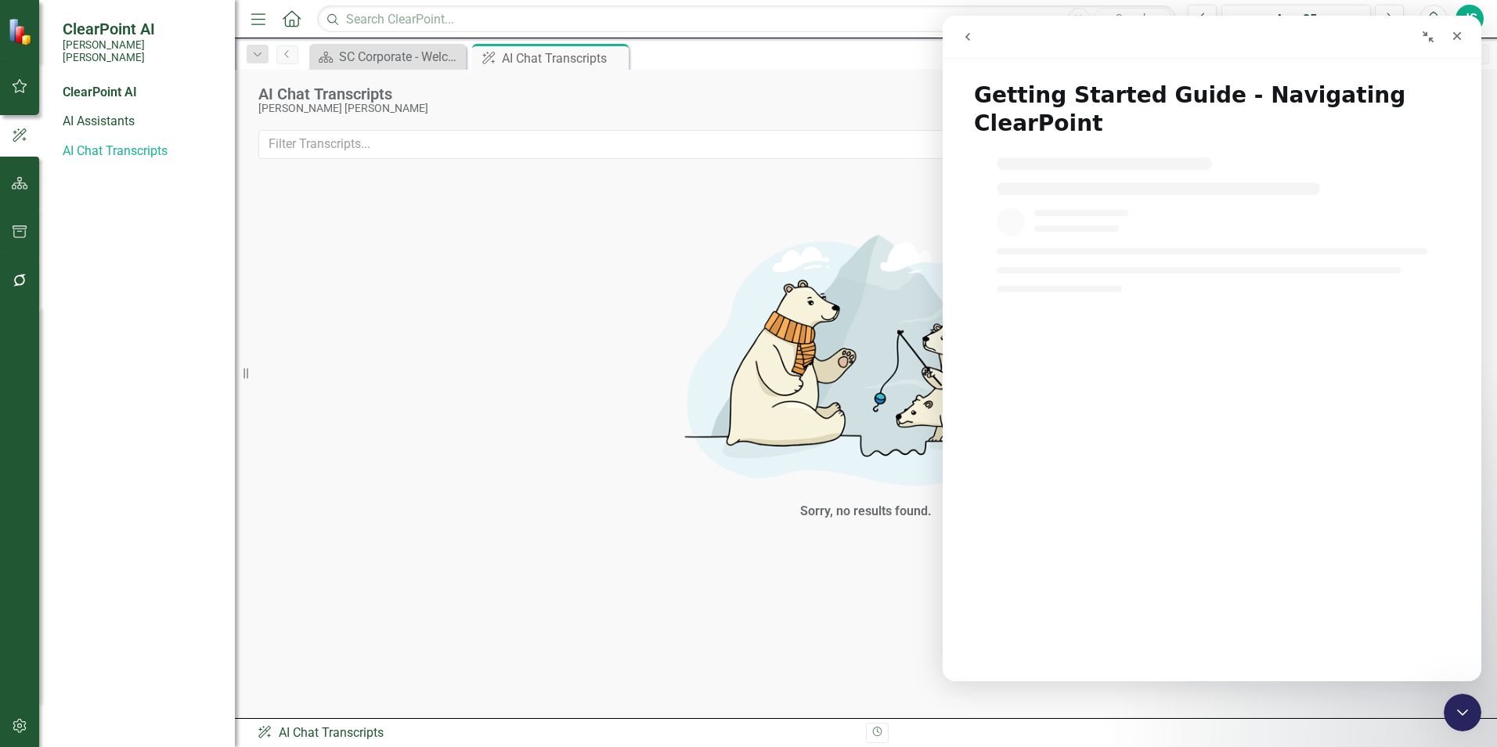
drag, startPoint x: 1277, startPoint y: 675, endPoint x: 1092, endPoint y: 404, distance: 328.0
click at [1181, 640] on div "Getting Started Guide - Navigating ClearPoint Getting Started Guide - Navigatin…" at bounding box center [1212, 349] width 539 height 666
